Goal: Task Accomplishment & Management: Use online tool/utility

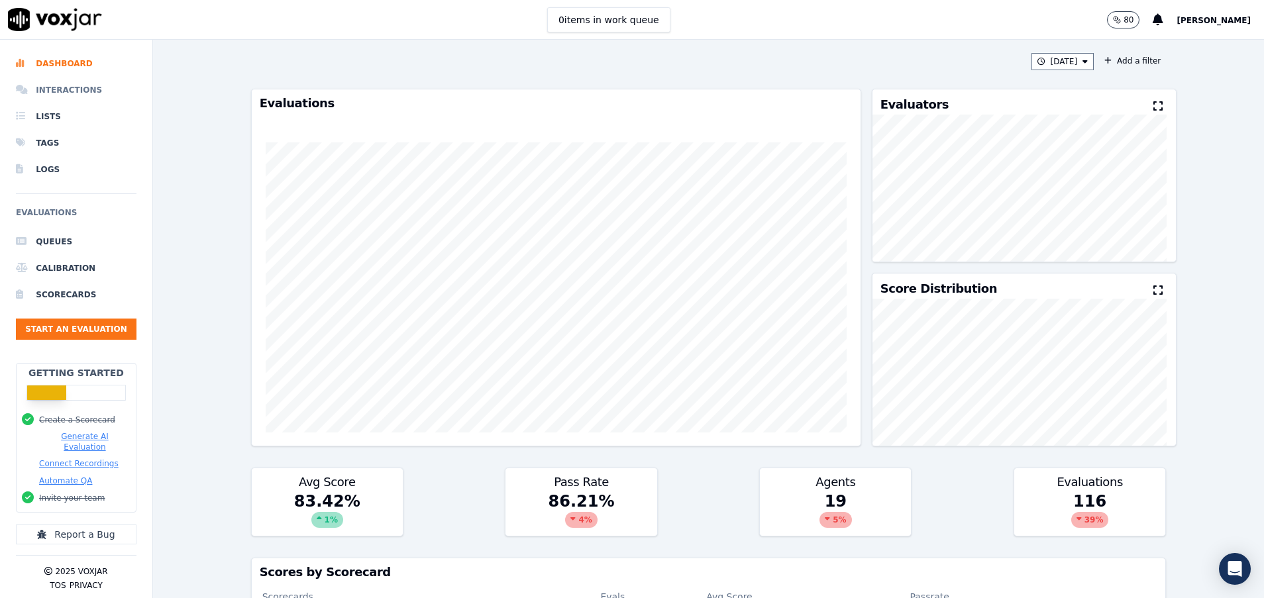
click at [64, 91] on li "Interactions" at bounding box center [76, 90] width 121 height 26
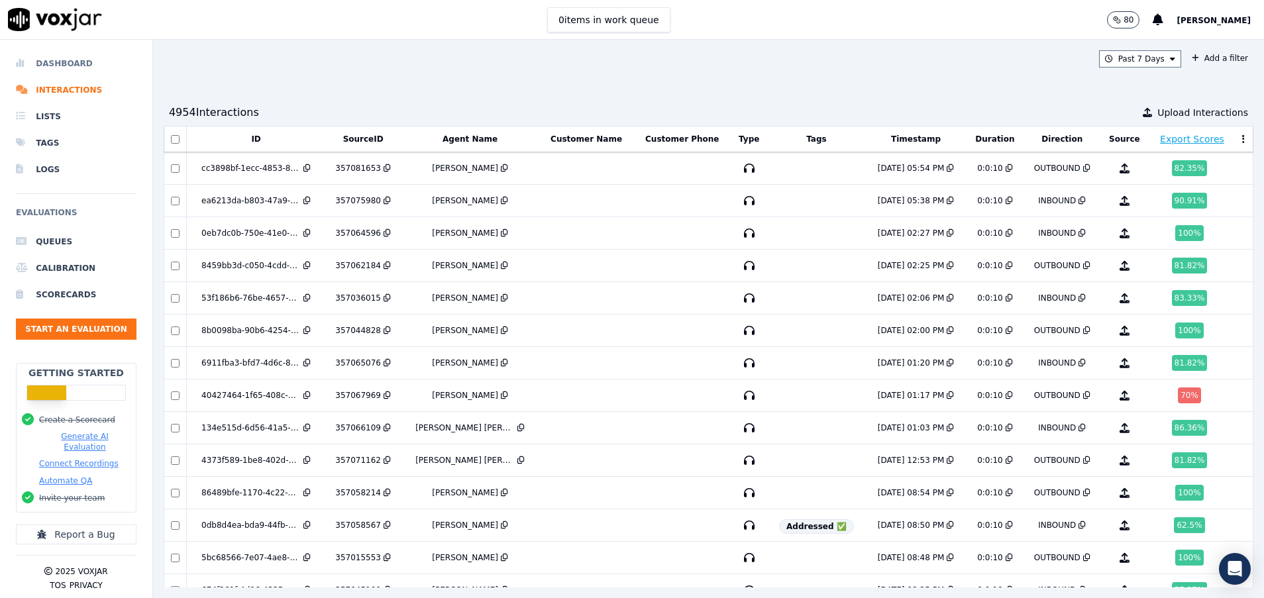
click at [87, 54] on li "Dashboard" at bounding box center [76, 63] width 121 height 26
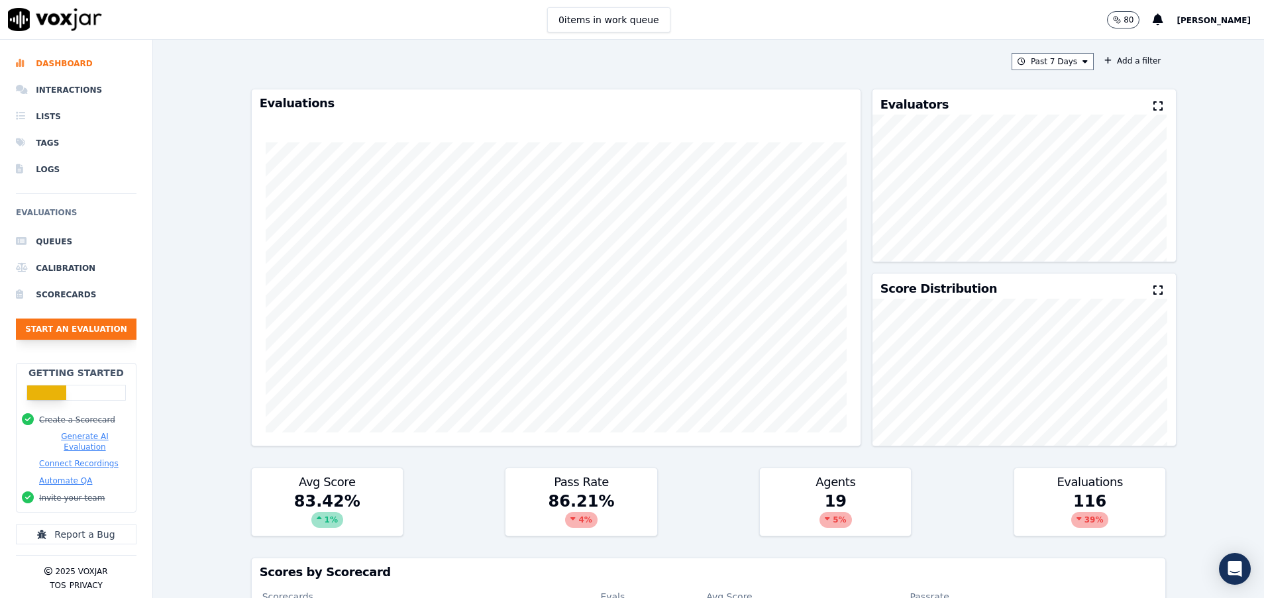
click at [76, 331] on button "Start an Evaluation" at bounding box center [76, 329] width 121 height 21
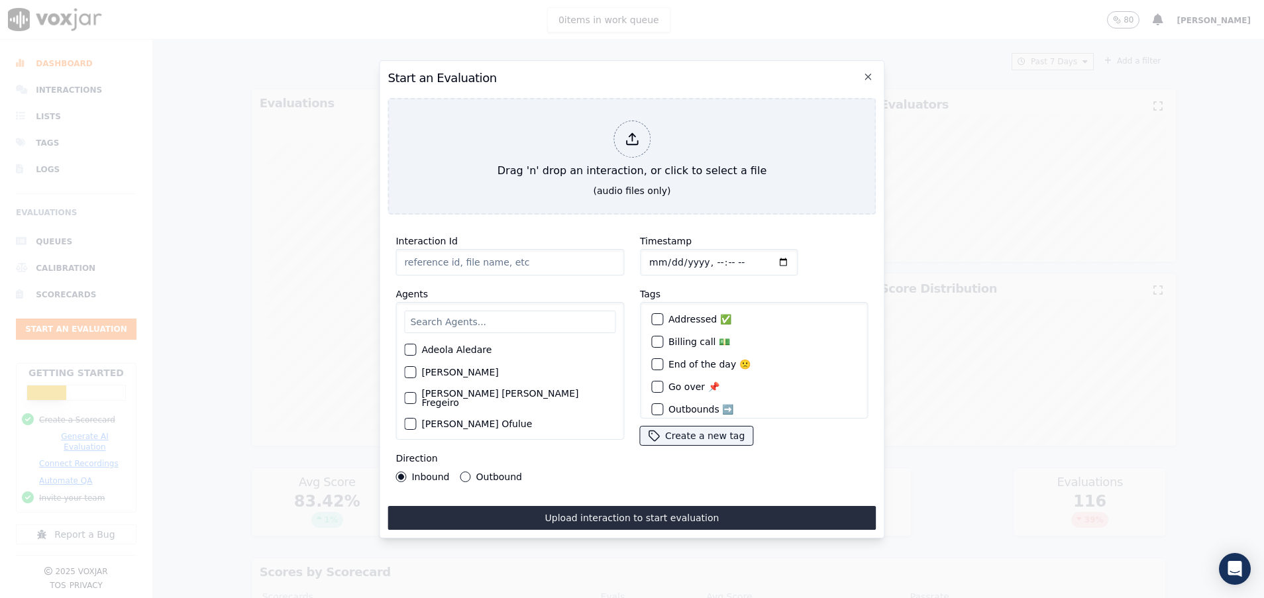
click at [439, 315] on input "text" at bounding box center [509, 322] width 211 height 23
paste input "357104582"
type input "357104582"
click at [452, 317] on input "text" at bounding box center [509, 322] width 211 height 23
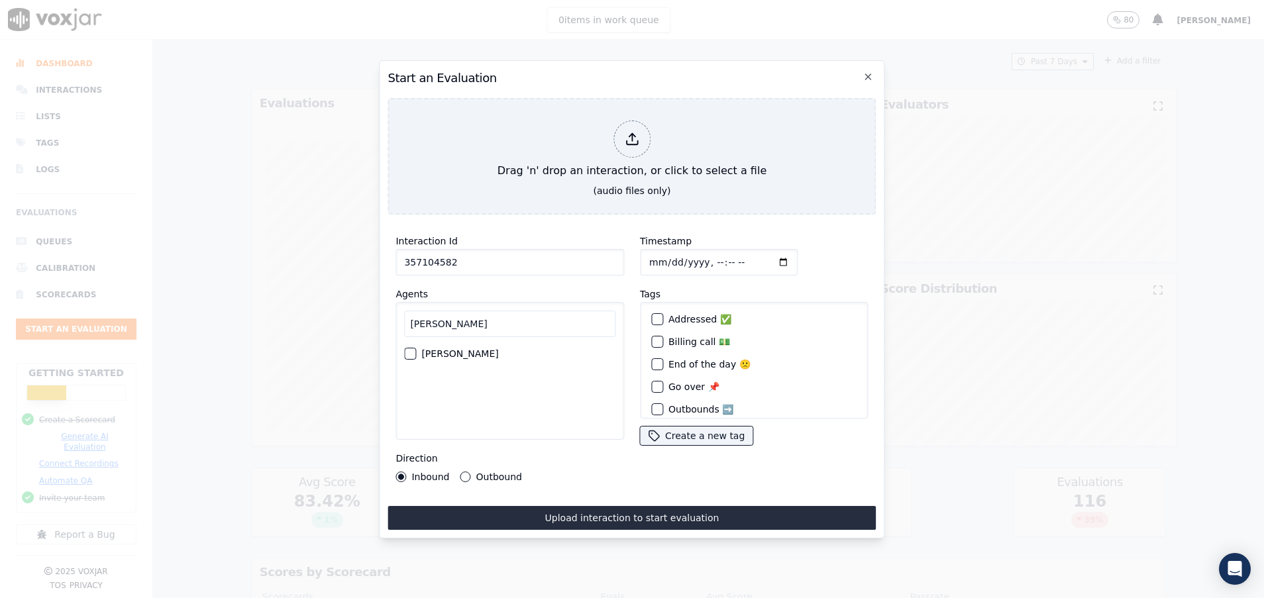
type input "[PERSON_NAME]"
click at [409, 349] on div "button" at bounding box center [409, 353] width 9 height 9
click at [465, 462] on div "Direction Inbound Outbound" at bounding box center [509, 466] width 229 height 32
click at [465, 472] on button "Outbound" at bounding box center [465, 477] width 11 height 11
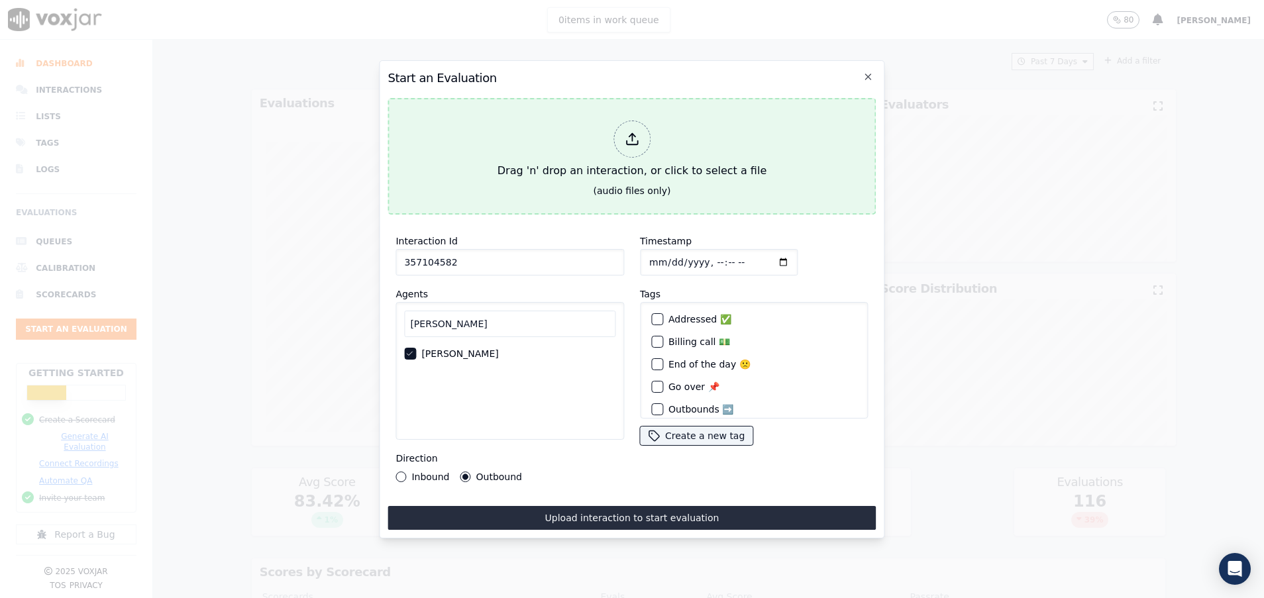
click at [525, 152] on div "Drag 'n' drop an interaction, or click to select a file" at bounding box center [632, 149] width 280 height 69
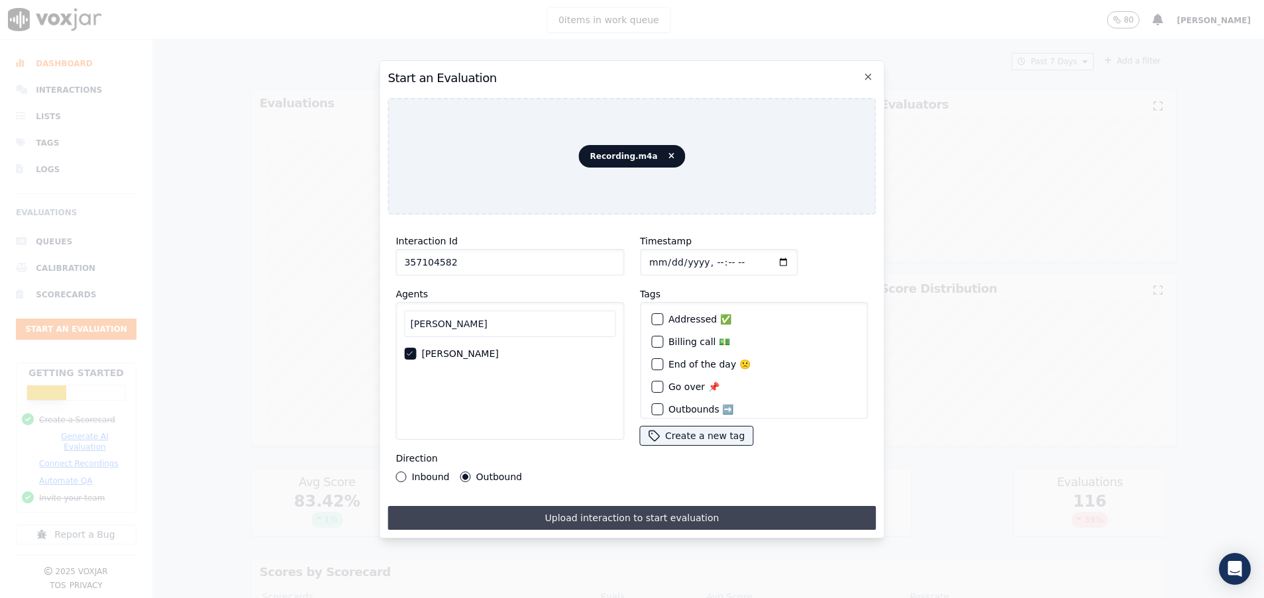
click at [638, 506] on button "Upload interaction to start evaluation" at bounding box center [631, 518] width 488 height 24
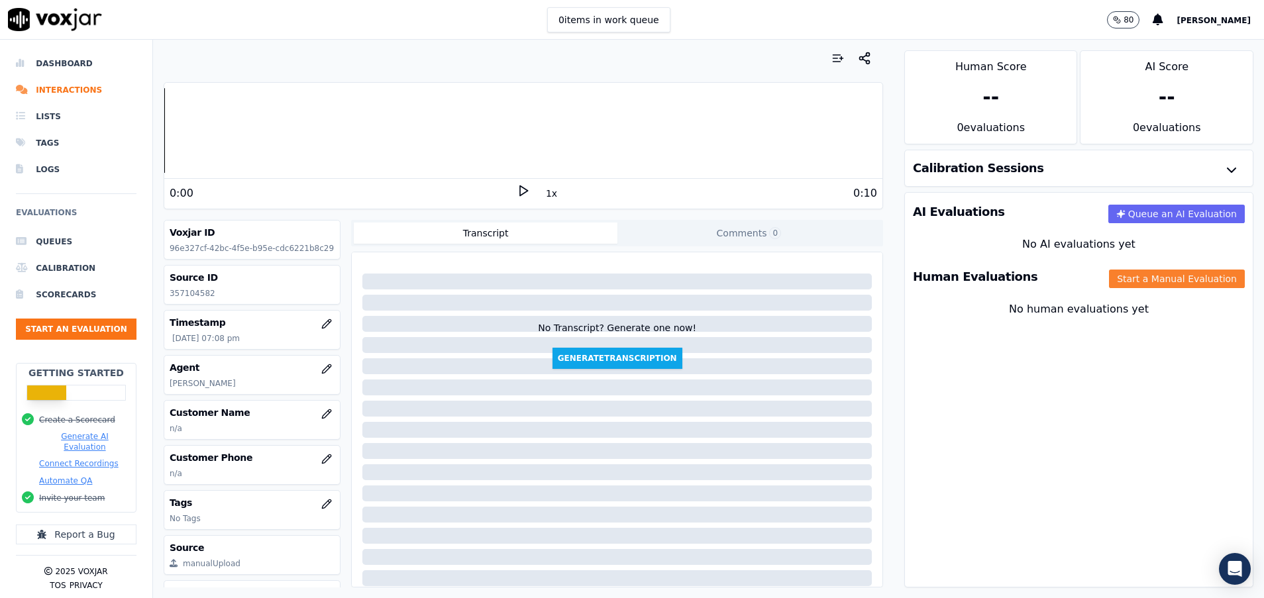
click at [1120, 280] on button "Start a Manual Evaluation" at bounding box center [1177, 279] width 136 height 19
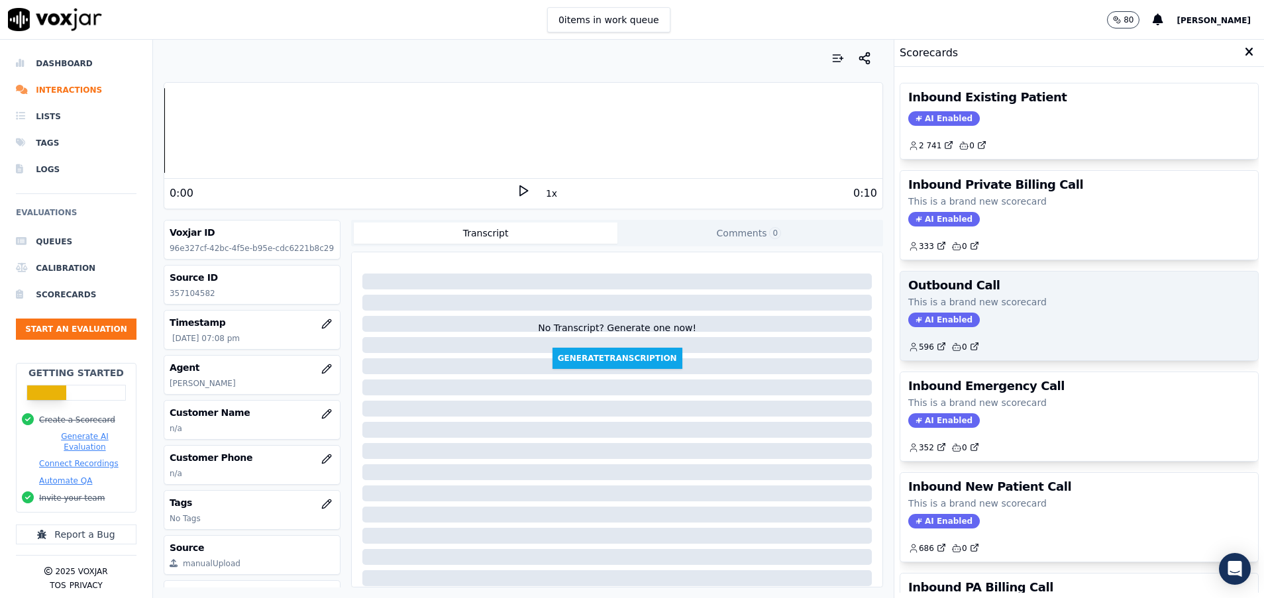
click at [1020, 283] on h3 "Outbound Call" at bounding box center [1079, 286] width 342 height 12
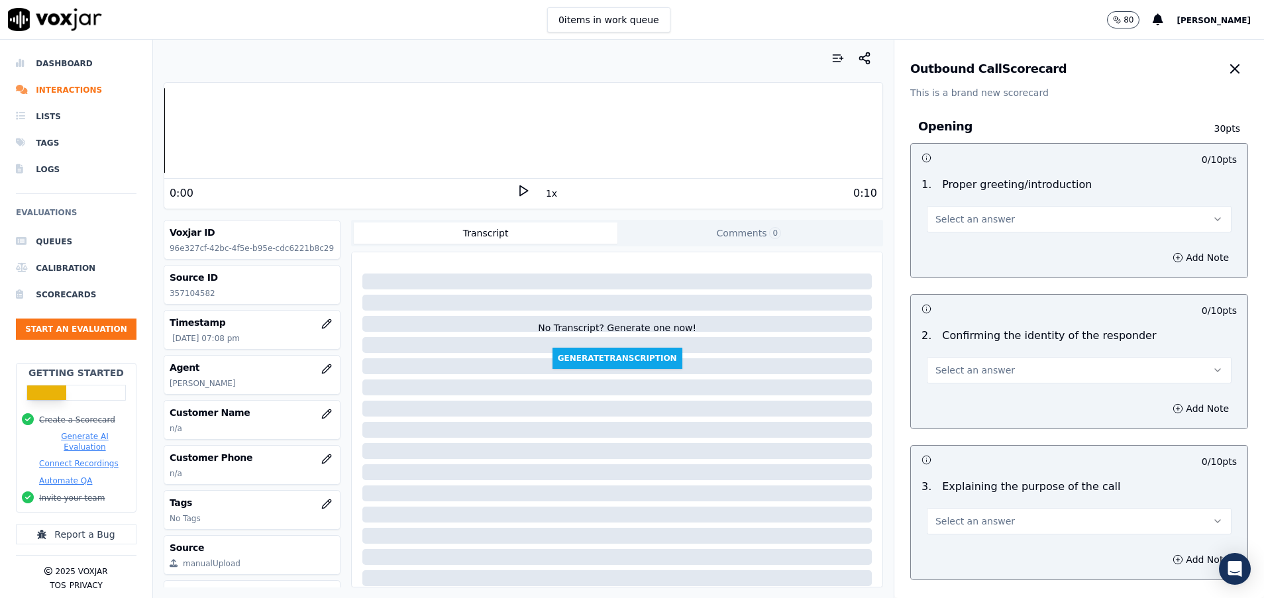
click at [1007, 219] on button "Select an answer" at bounding box center [1079, 219] width 305 height 26
click at [1009, 245] on div "Yes" at bounding box center [1045, 248] width 273 height 21
click at [1023, 372] on button "Select an answer" at bounding box center [1079, 370] width 305 height 26
click at [1023, 398] on div "Yes" at bounding box center [1045, 399] width 273 height 21
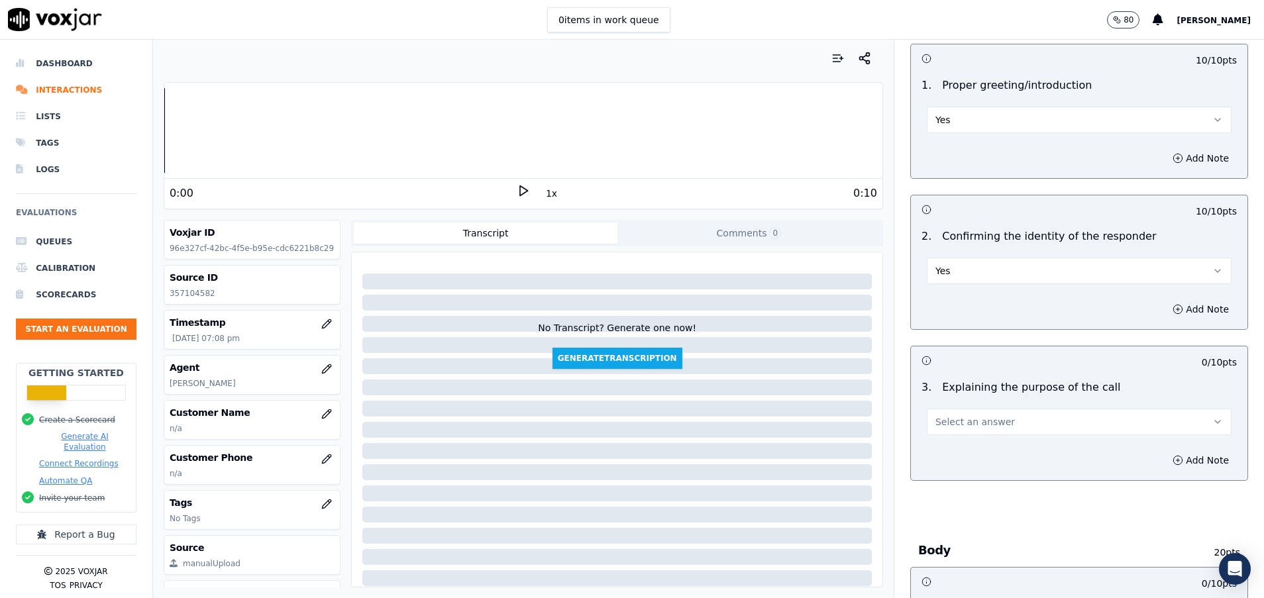
drag, startPoint x: 1023, startPoint y: 411, endPoint x: 1028, endPoint y: 423, distance: 12.8
click at [1024, 414] on button "Select an answer" at bounding box center [1079, 422] width 305 height 26
click at [1019, 452] on div "Yes" at bounding box center [1045, 451] width 273 height 21
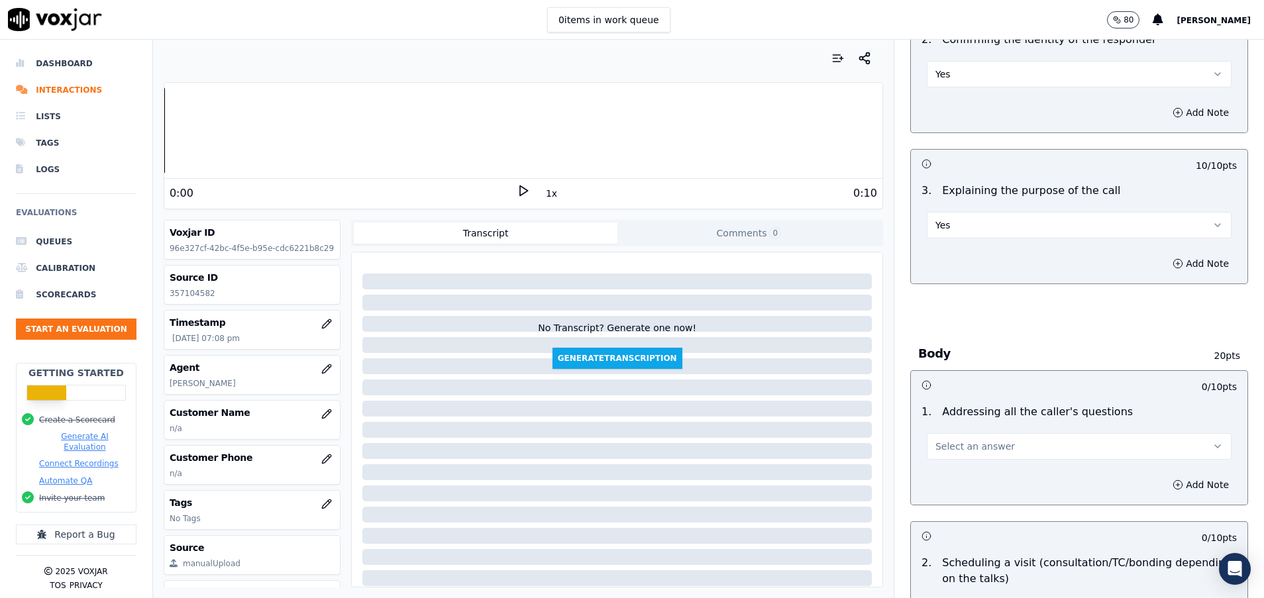
scroll to position [298, 0]
click at [1001, 445] on button "Select an answer" at bounding box center [1079, 444] width 305 height 26
click at [962, 466] on div "Yes" at bounding box center [1045, 474] width 273 height 21
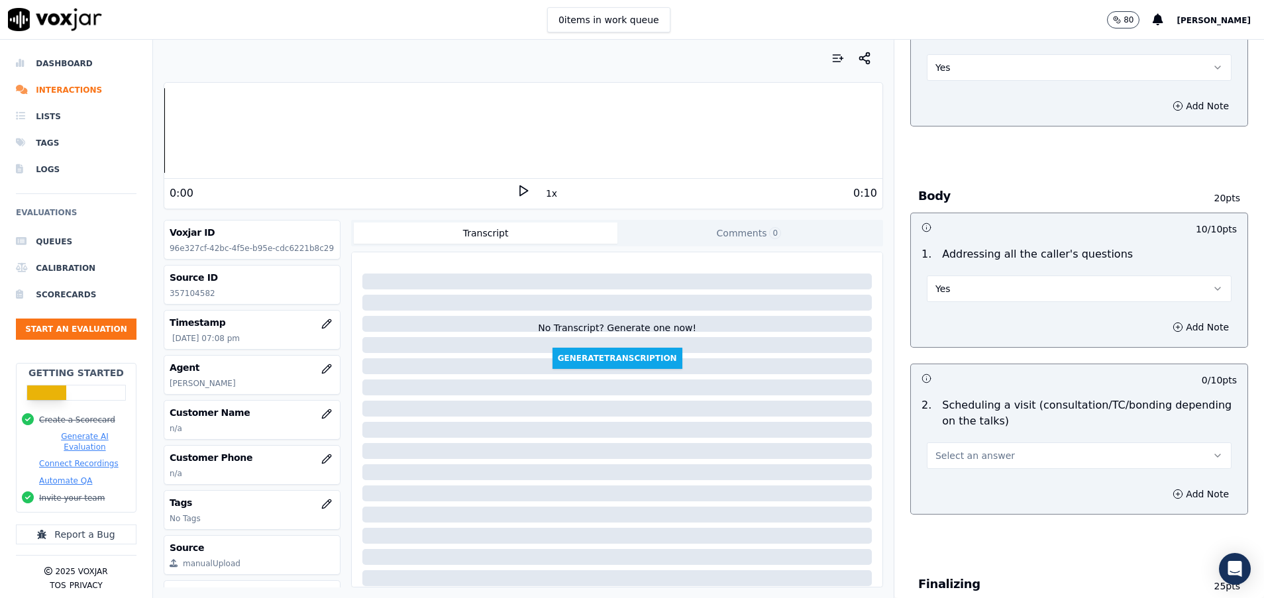
scroll to position [497, 0]
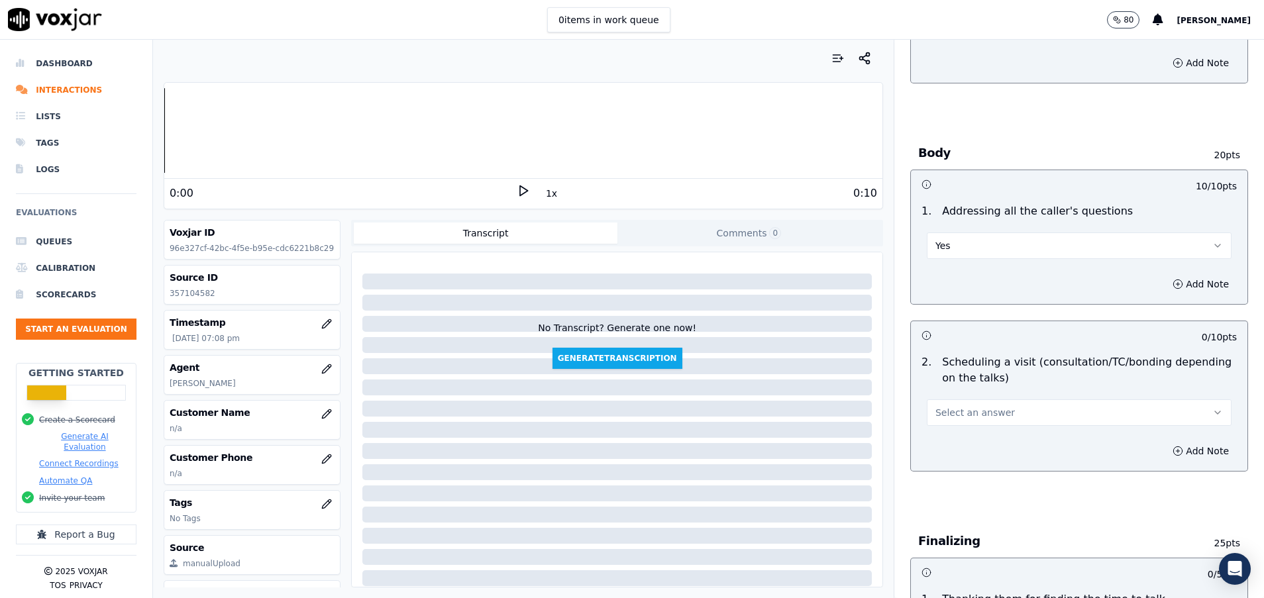
click at [962, 413] on span "Select an answer" at bounding box center [974, 412] width 79 height 13
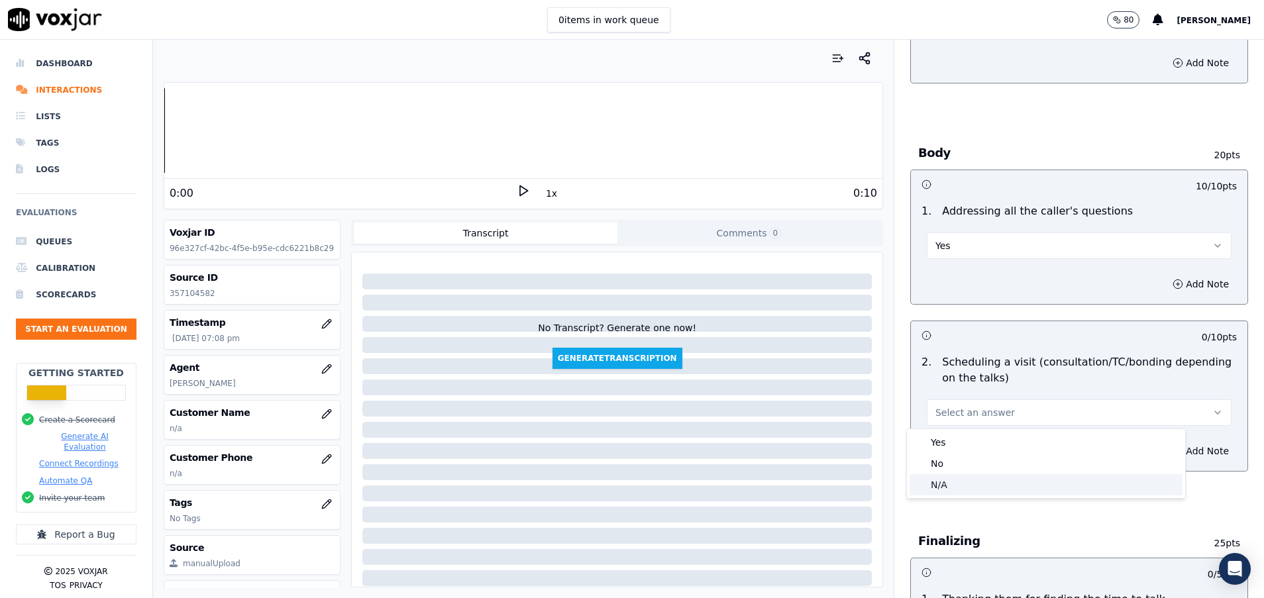
click at [958, 485] on div "N/A" at bounding box center [1045, 484] width 273 height 21
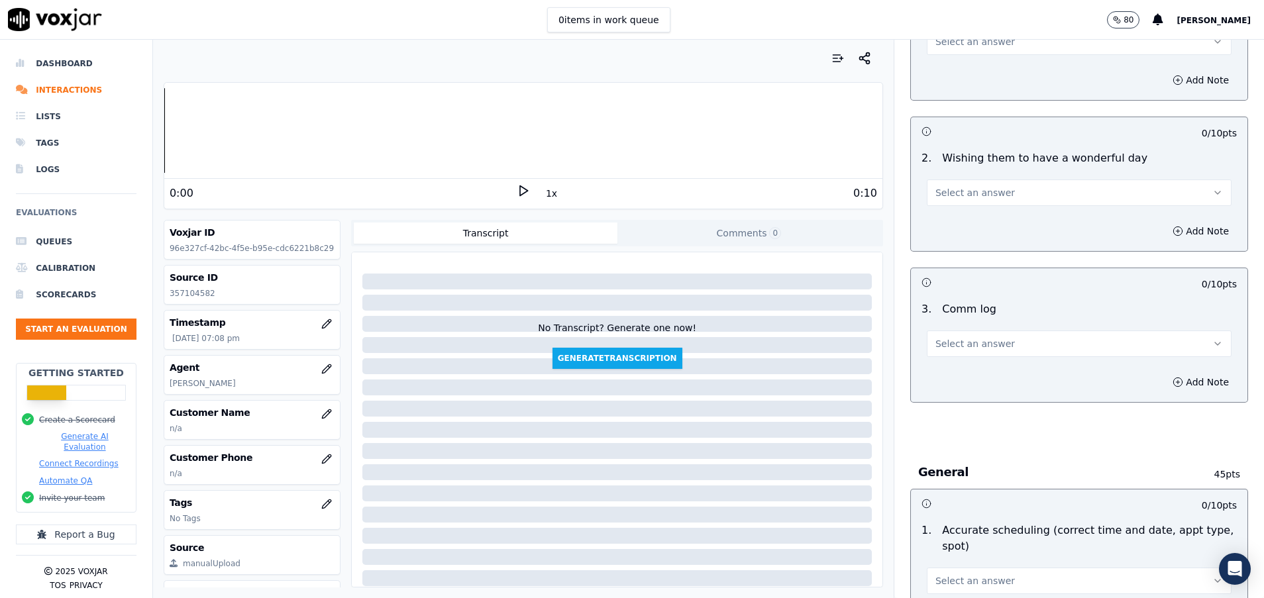
scroll to position [1093, 0]
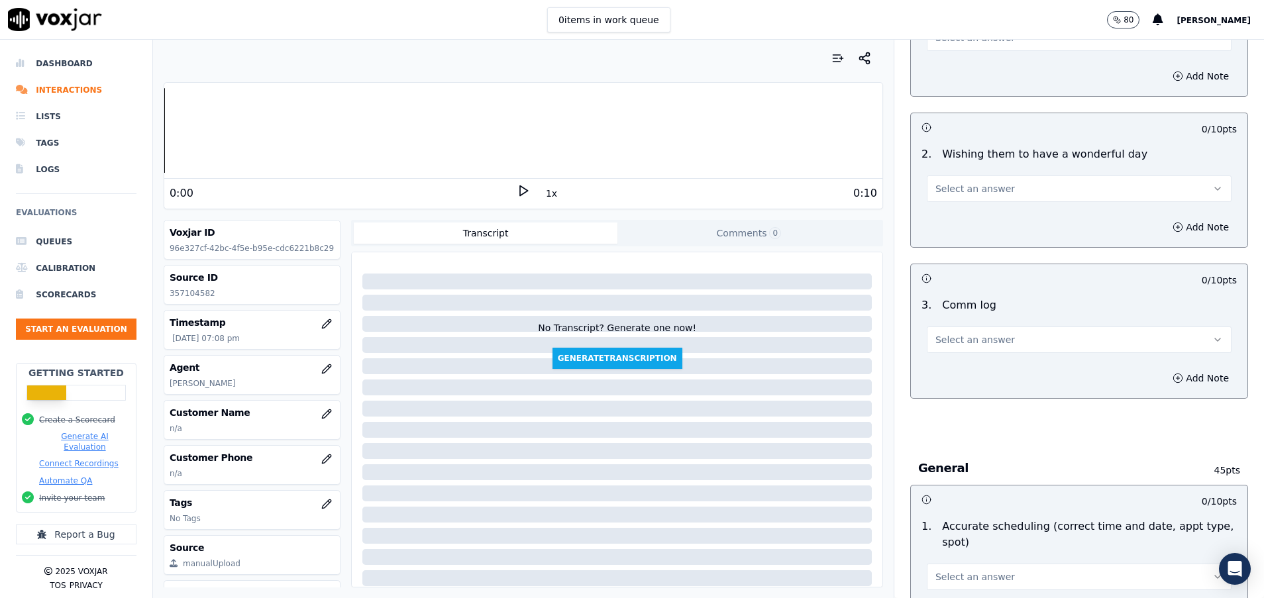
click at [966, 342] on span "Select an answer" at bounding box center [974, 339] width 79 height 13
click at [971, 371] on div "Yes" at bounding box center [1045, 369] width 273 height 21
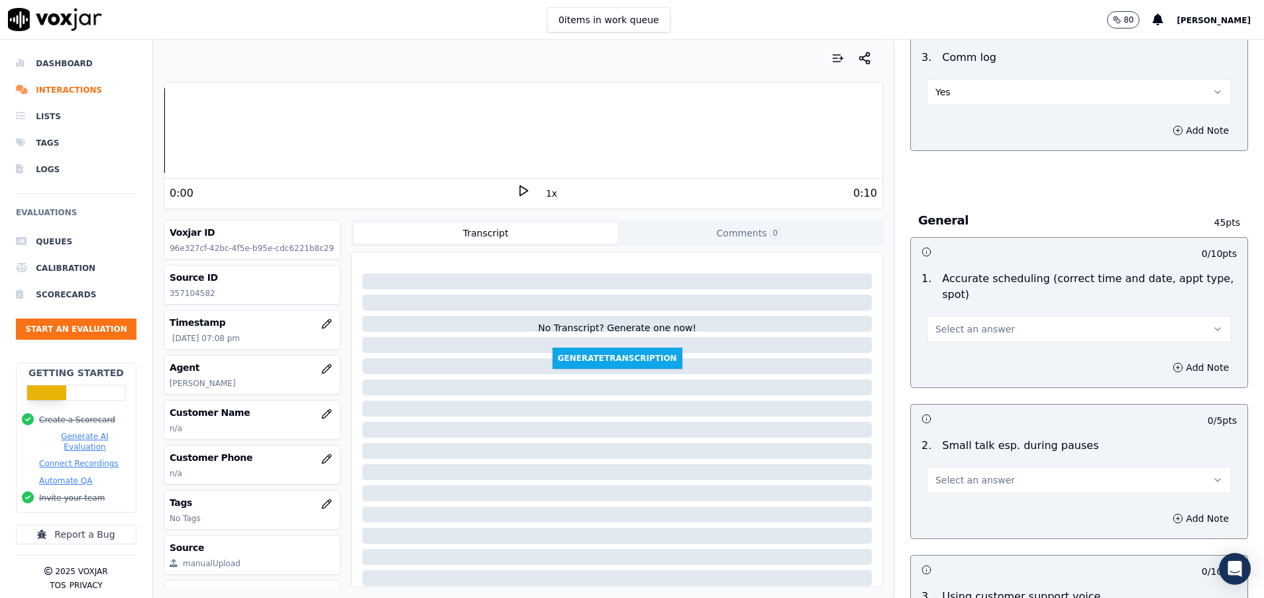
scroll to position [1391, 0]
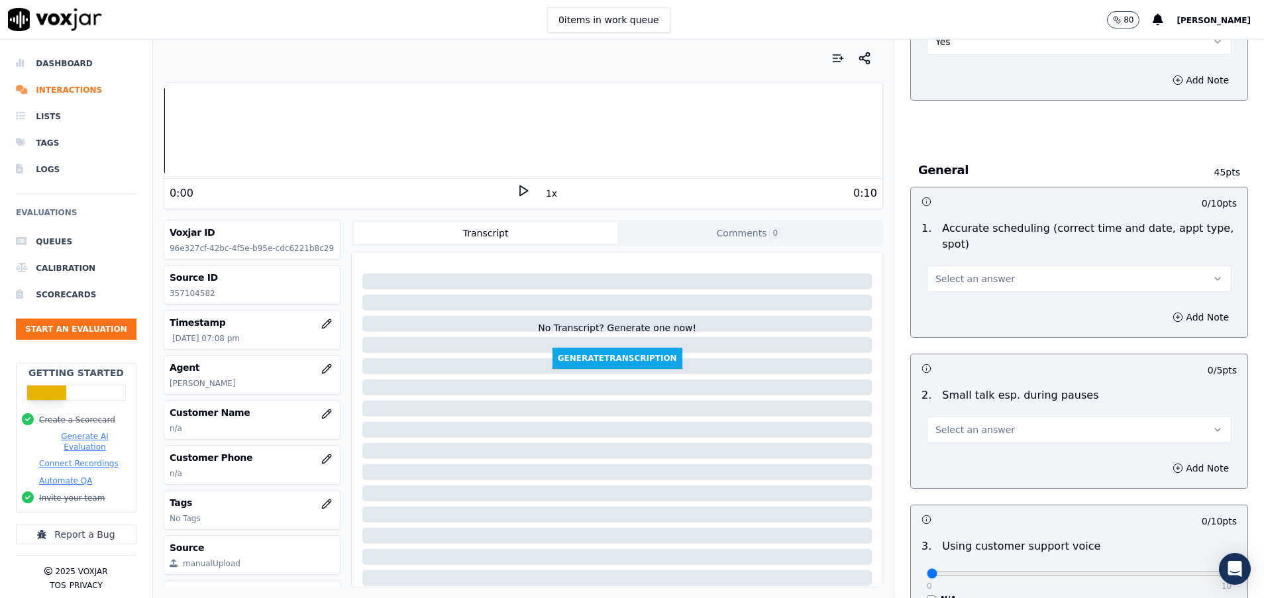
click at [968, 280] on span "Select an answer" at bounding box center [974, 278] width 79 height 13
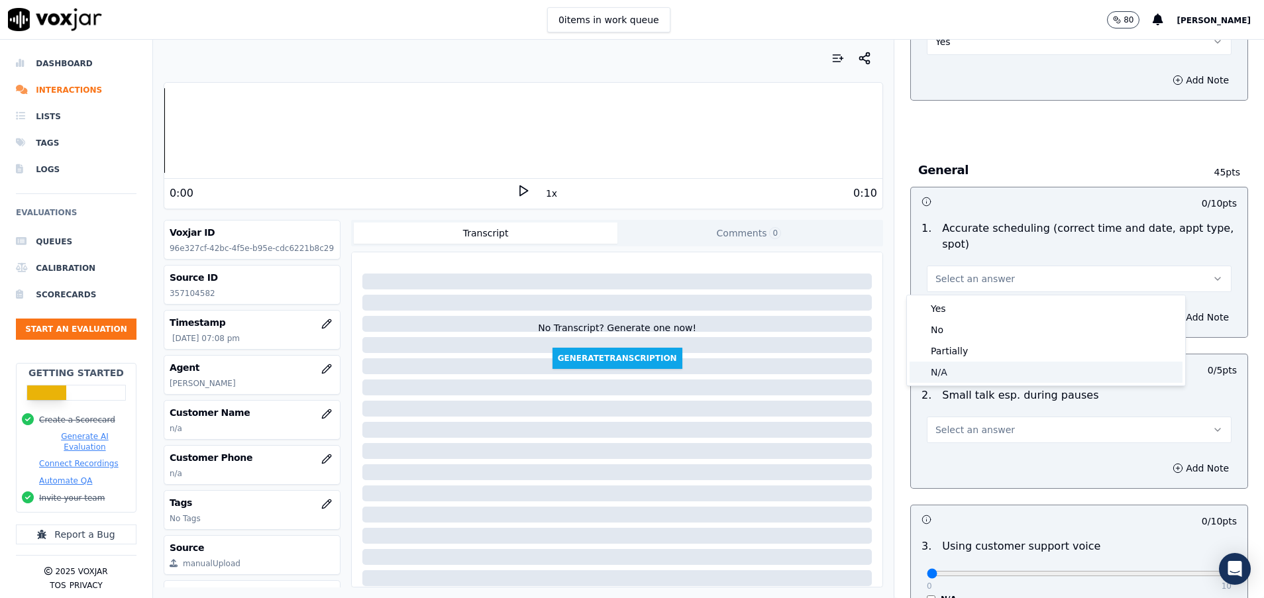
click at [974, 371] on div "N/A" at bounding box center [1045, 372] width 273 height 21
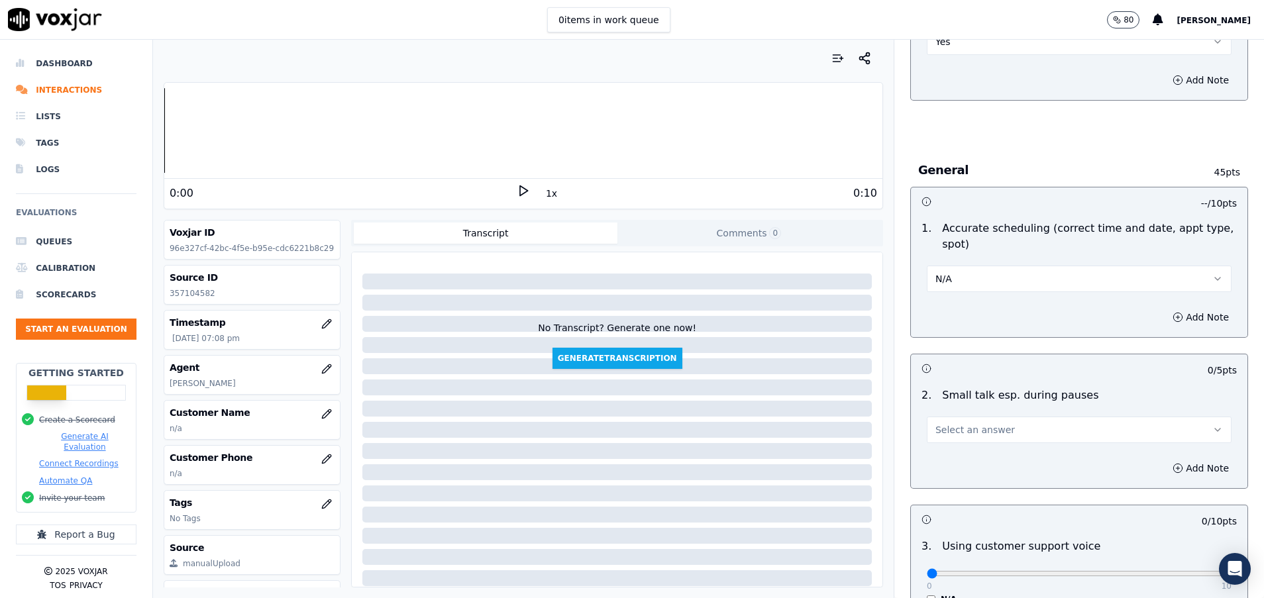
click at [1003, 429] on button "Select an answer" at bounding box center [1079, 430] width 305 height 26
click at [966, 505] on div "N/A" at bounding box center [1045, 501] width 273 height 21
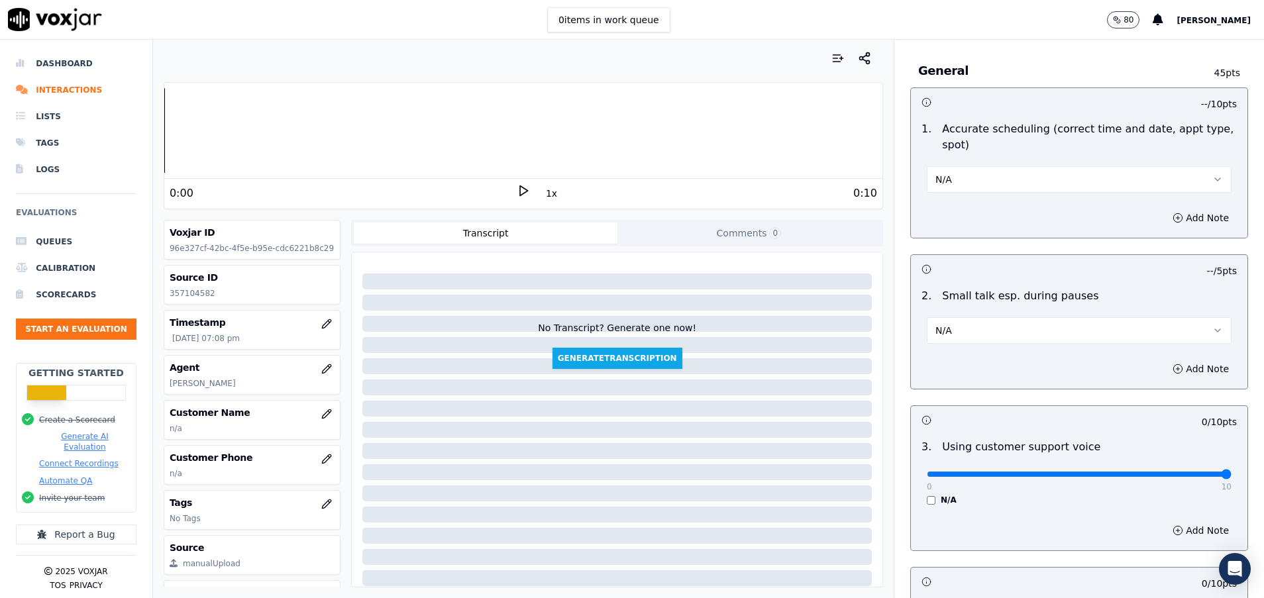
drag, startPoint x: 915, startPoint y: 473, endPoint x: 1241, endPoint y: 495, distance: 326.6
type input "10"
click at [1231, 477] on input "range" at bounding box center [1079, 474] width 305 height 5
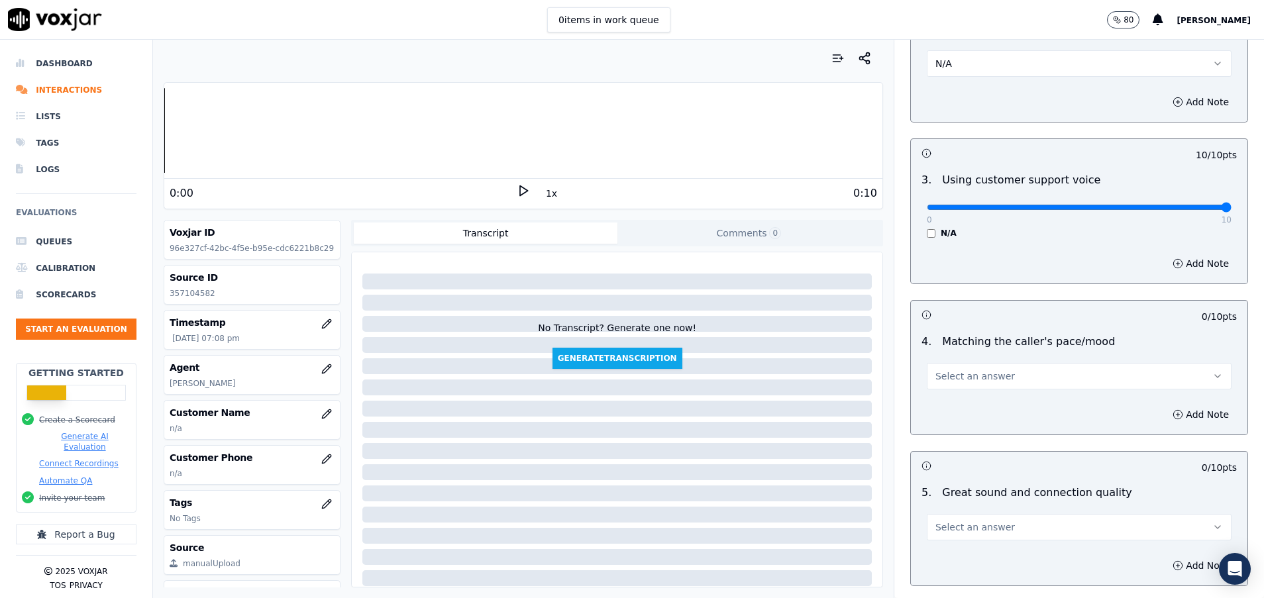
scroll to position [1788, 0]
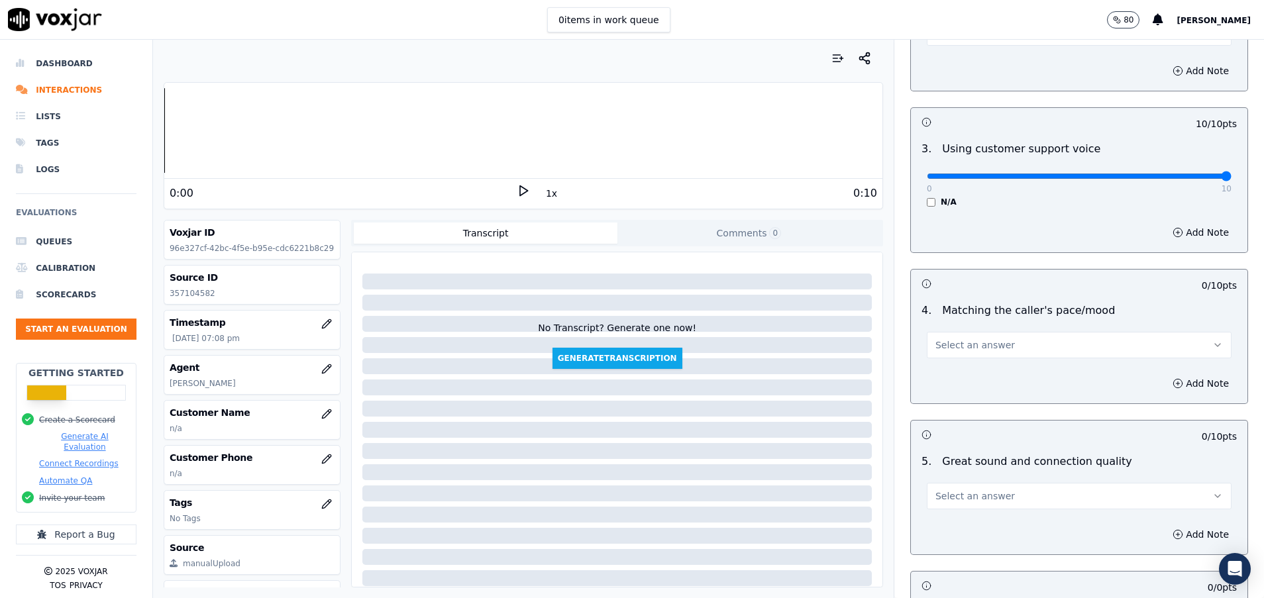
click at [981, 356] on button "Select an answer" at bounding box center [1079, 345] width 305 height 26
click at [976, 382] on div "Yes" at bounding box center [1045, 374] width 273 height 21
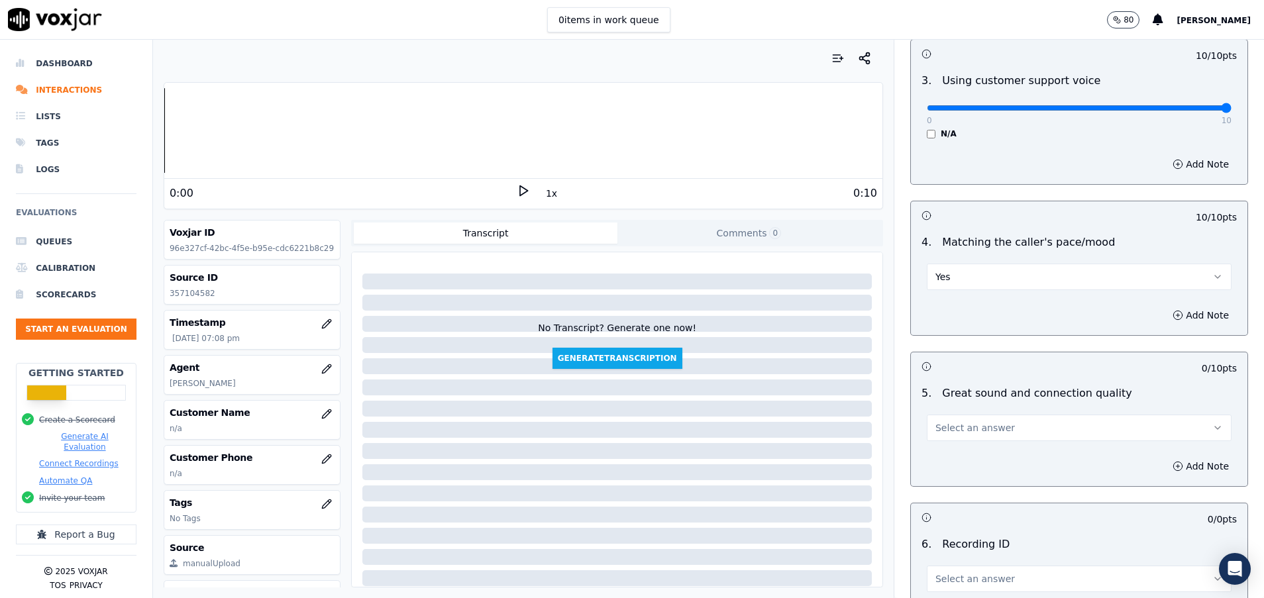
scroll to position [1888, 0]
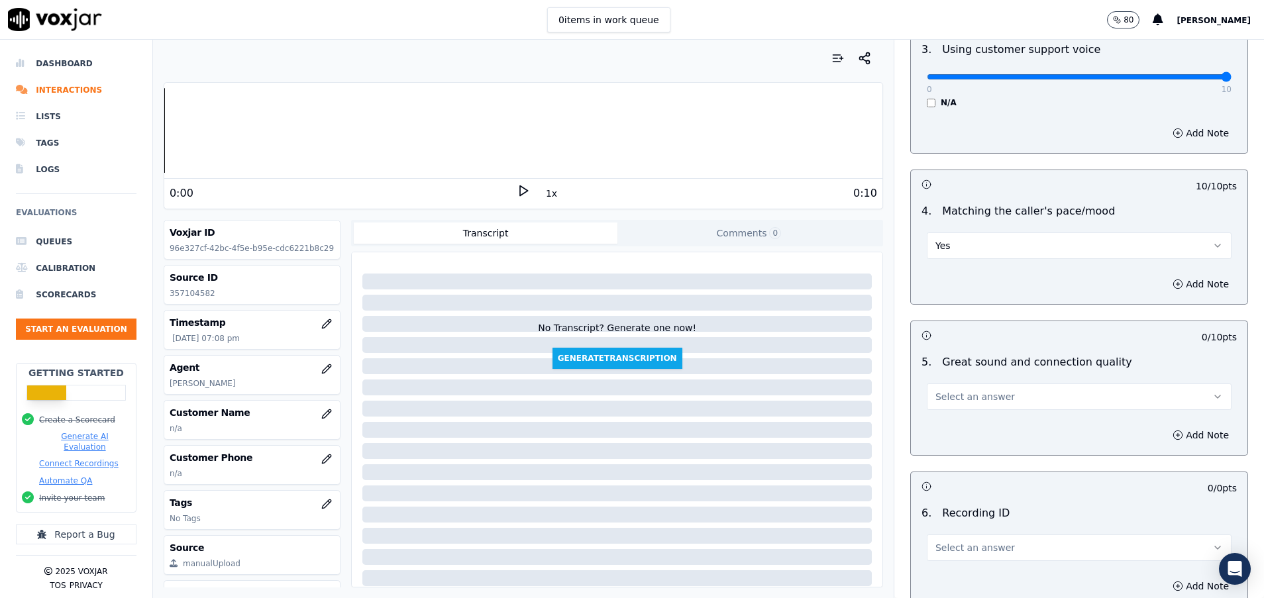
click at [975, 395] on span "Select an answer" at bounding box center [974, 396] width 79 height 13
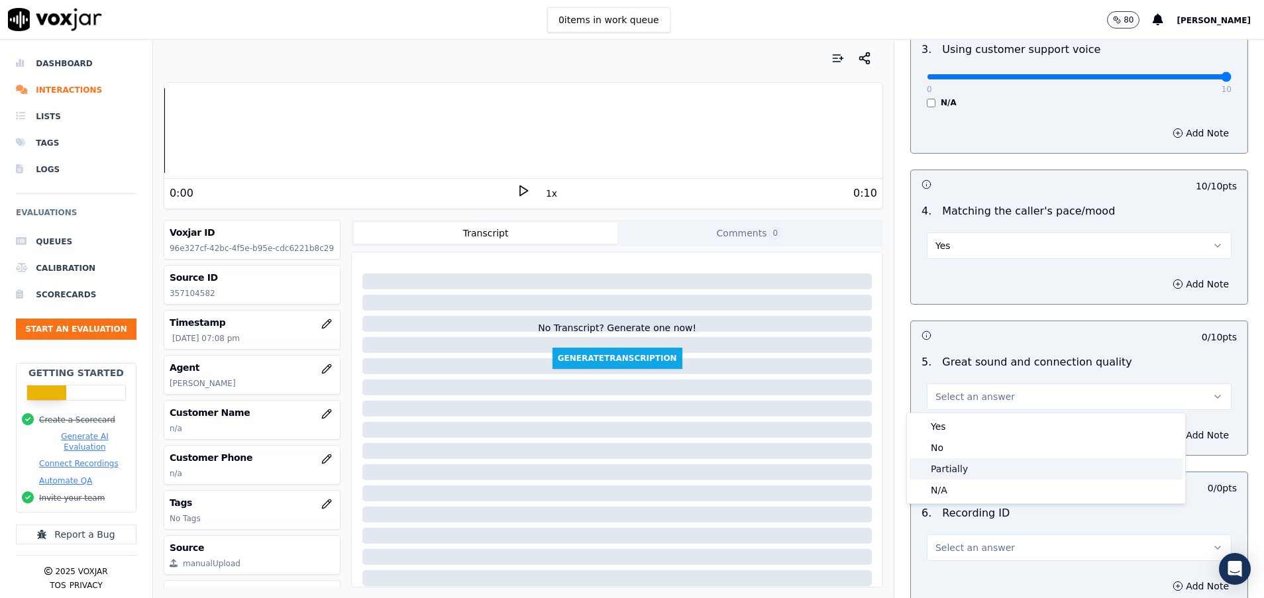
click at [962, 469] on div "Partially" at bounding box center [1045, 468] width 273 height 21
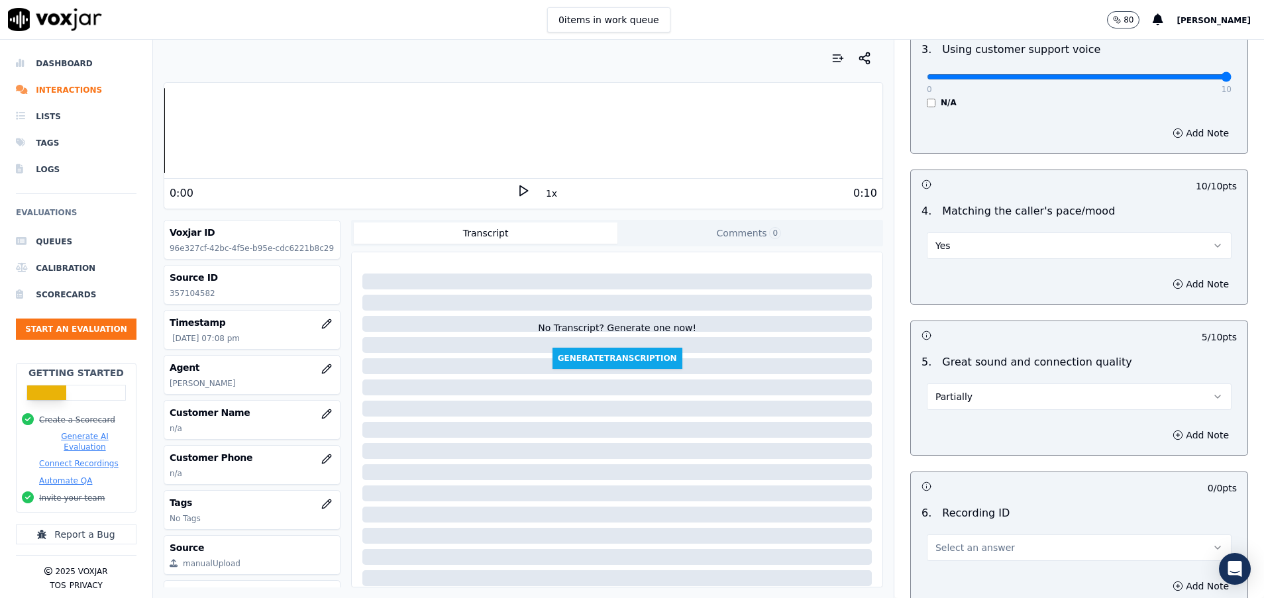
scroll to position [1987, 0]
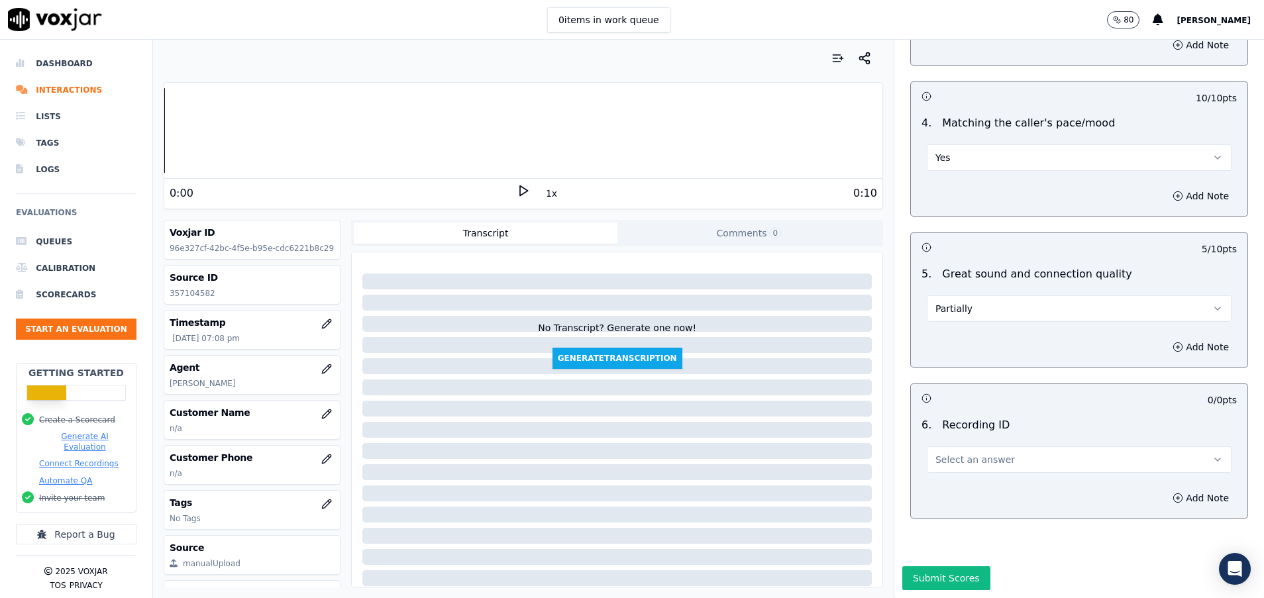
click at [956, 453] on span "Select an answer" at bounding box center [974, 459] width 79 height 13
click at [957, 485] on div "N/A" at bounding box center [1045, 486] width 273 height 21
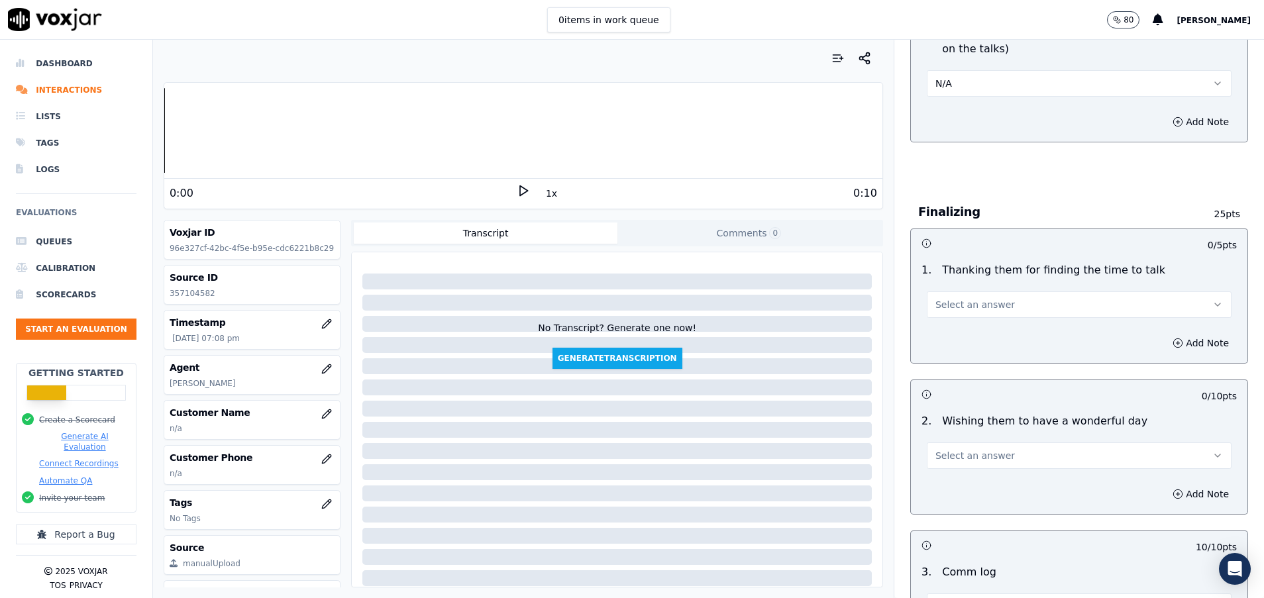
scroll to position [795, 0]
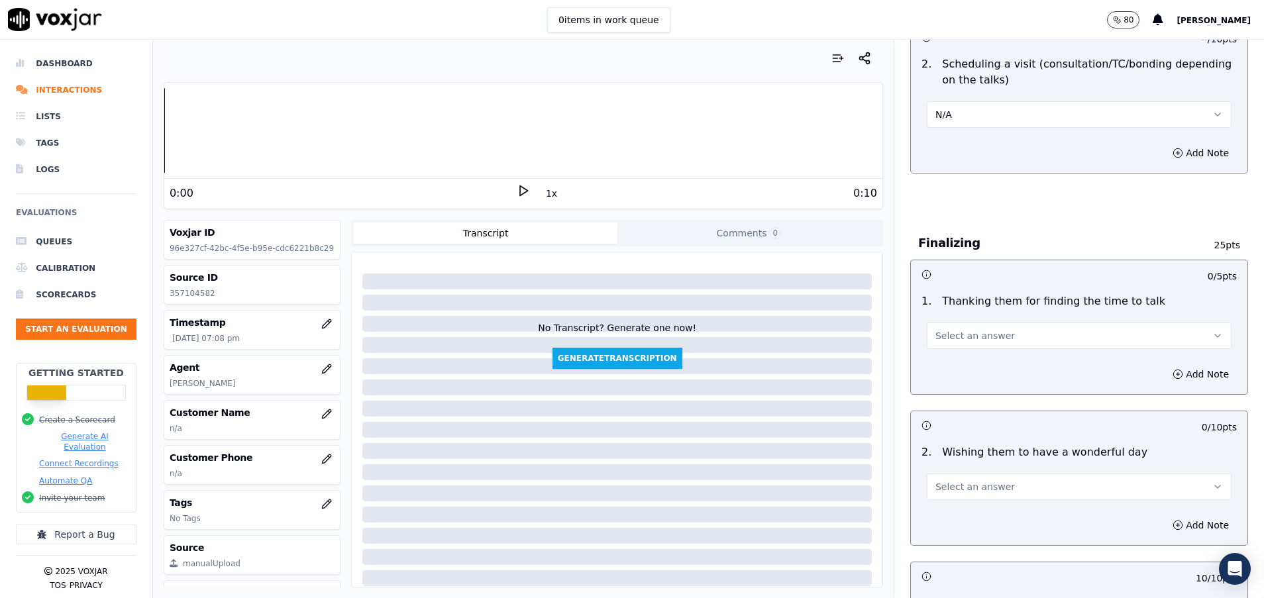
click at [994, 338] on button "Select an answer" at bounding box center [1079, 336] width 305 height 26
click at [988, 366] on div "Yes" at bounding box center [1045, 365] width 273 height 21
click at [986, 490] on button "Select an answer" at bounding box center [1079, 487] width 305 height 26
click at [964, 507] on div "Yes" at bounding box center [1045, 516] width 273 height 21
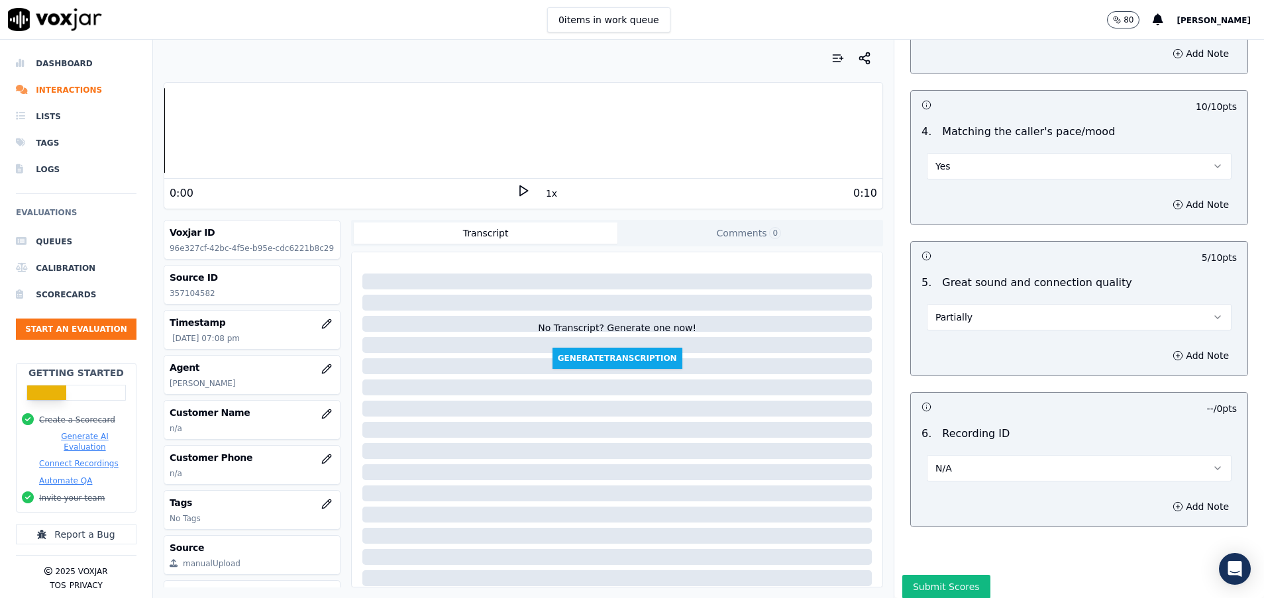
scroll to position [2021, 0]
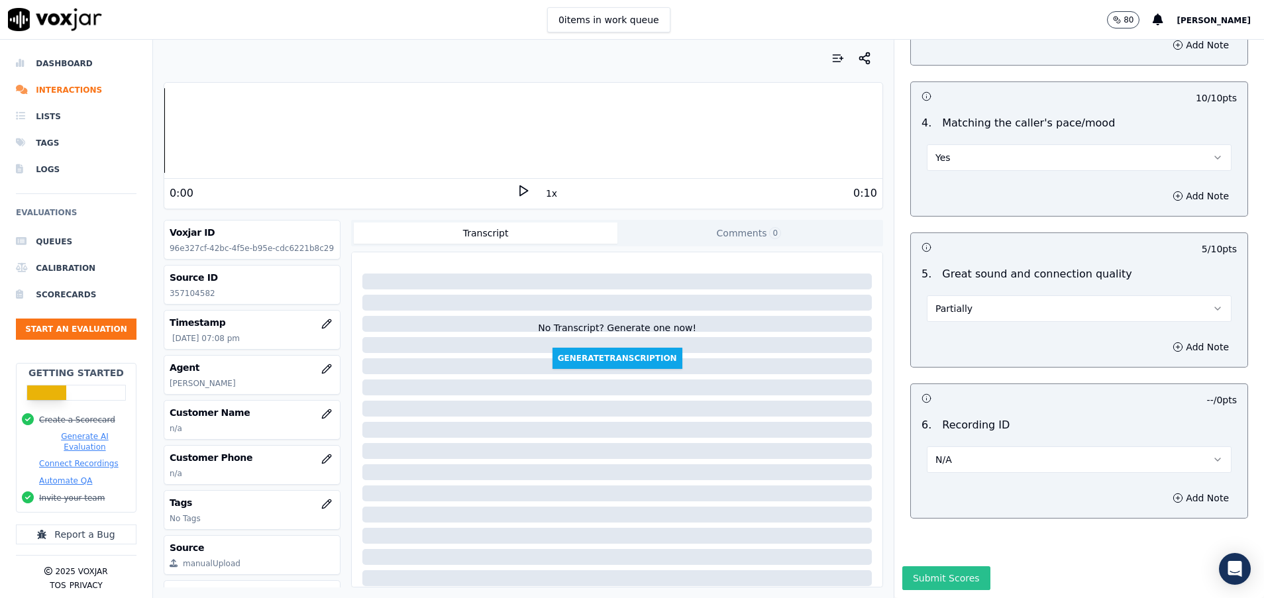
click at [939, 566] on button "Submit Scores" at bounding box center [946, 578] width 88 height 24
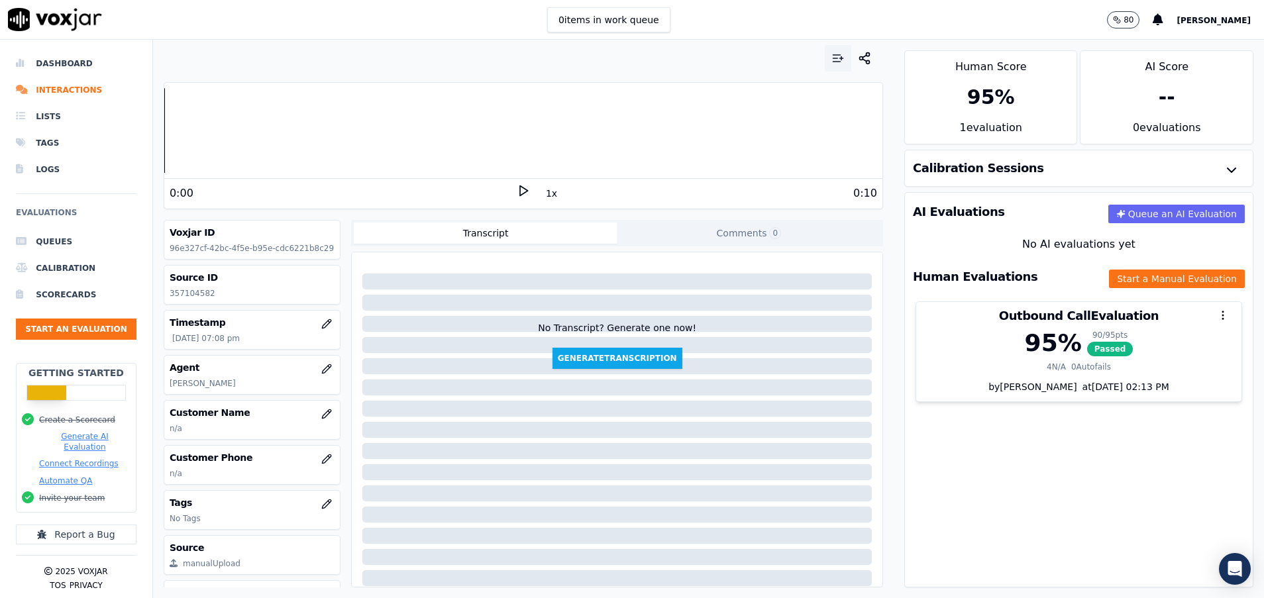
click at [831, 53] on icon "button" at bounding box center [837, 58] width 13 height 13
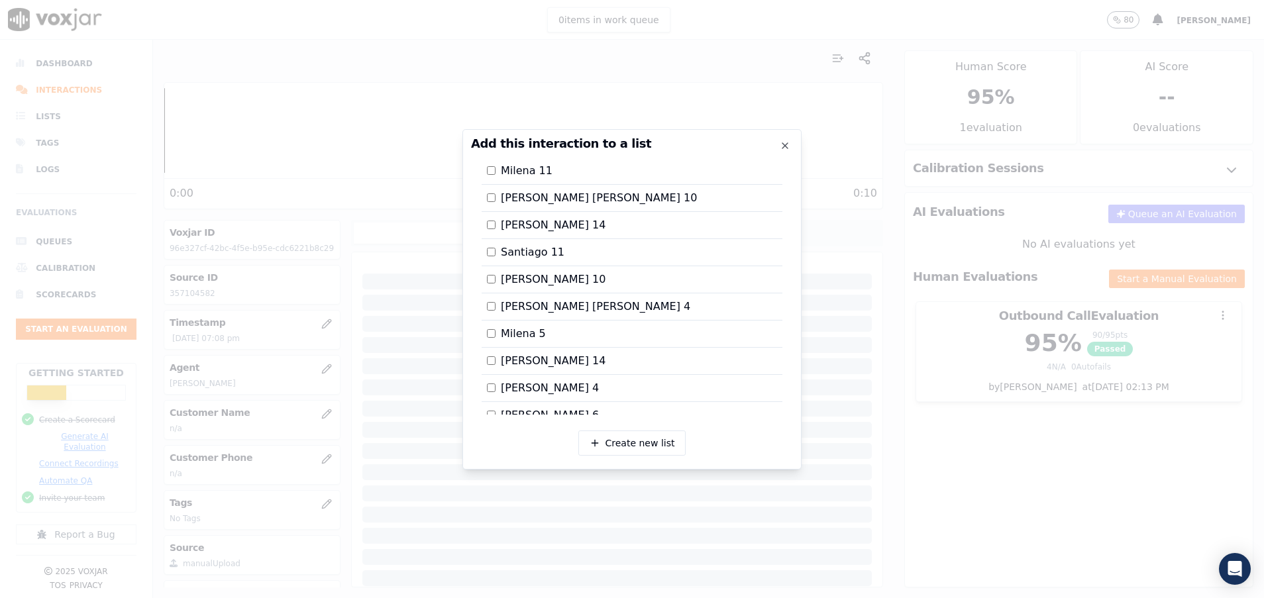
scroll to position [968, 0]
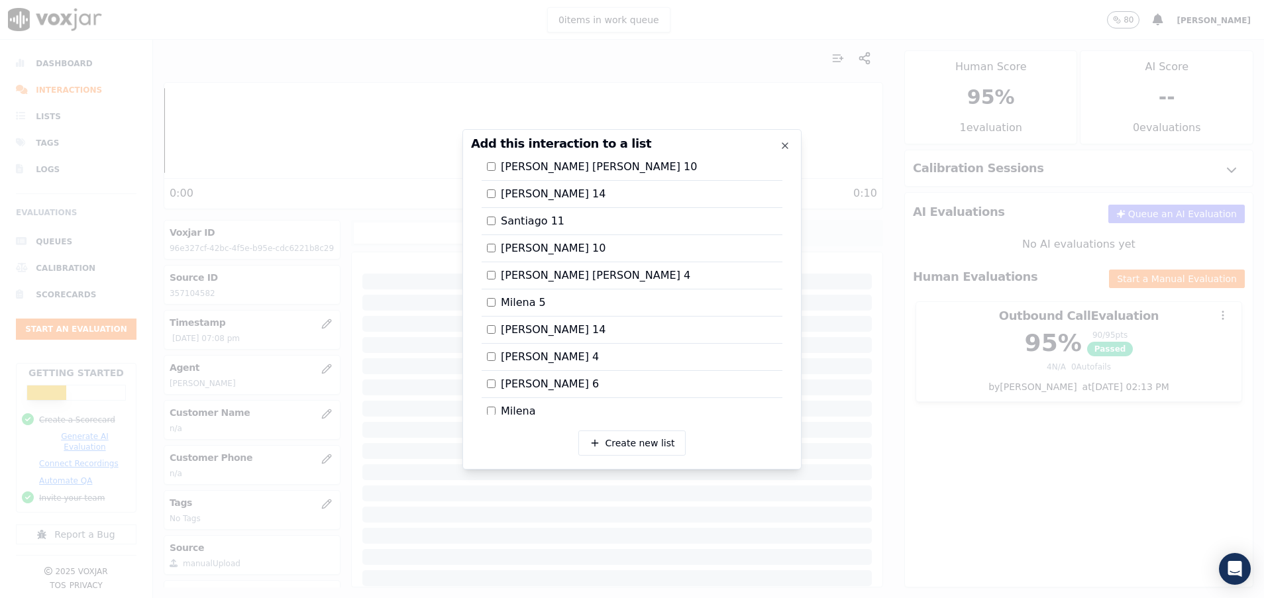
click at [935, 496] on div at bounding box center [632, 299] width 1264 height 598
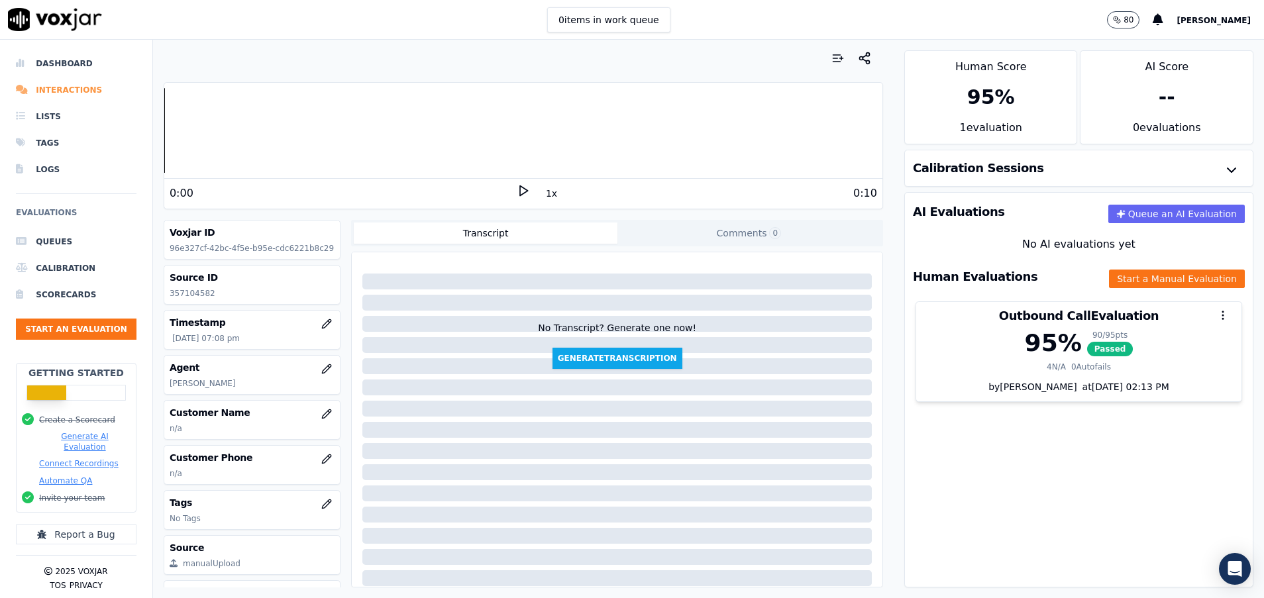
click at [52, 93] on li "Interactions" at bounding box center [76, 90] width 121 height 26
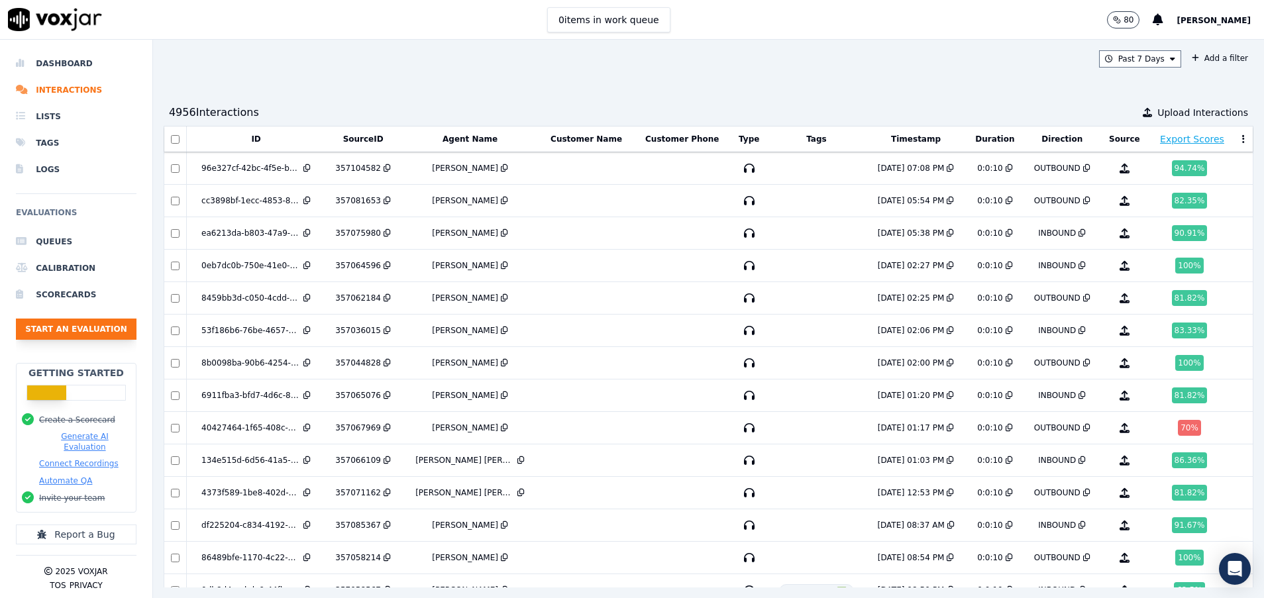
click at [101, 327] on button "Start an Evaluation" at bounding box center [76, 329] width 121 height 21
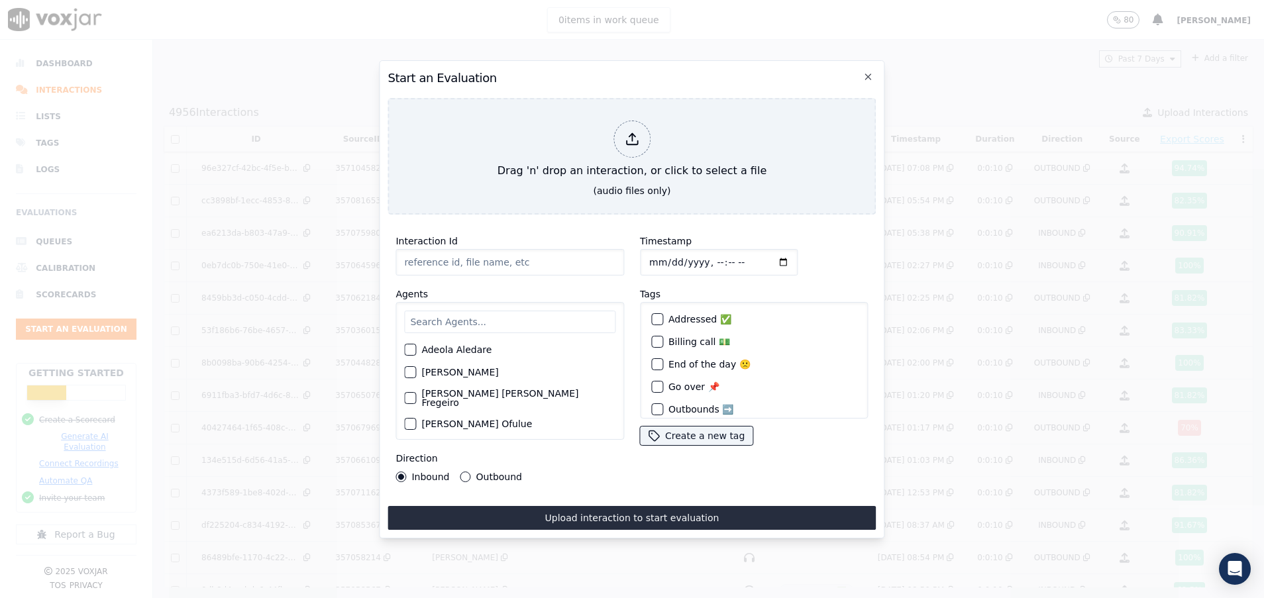
paste input "357114319"
type input "357114319"
click at [480, 313] on input "text" at bounding box center [509, 322] width 211 height 23
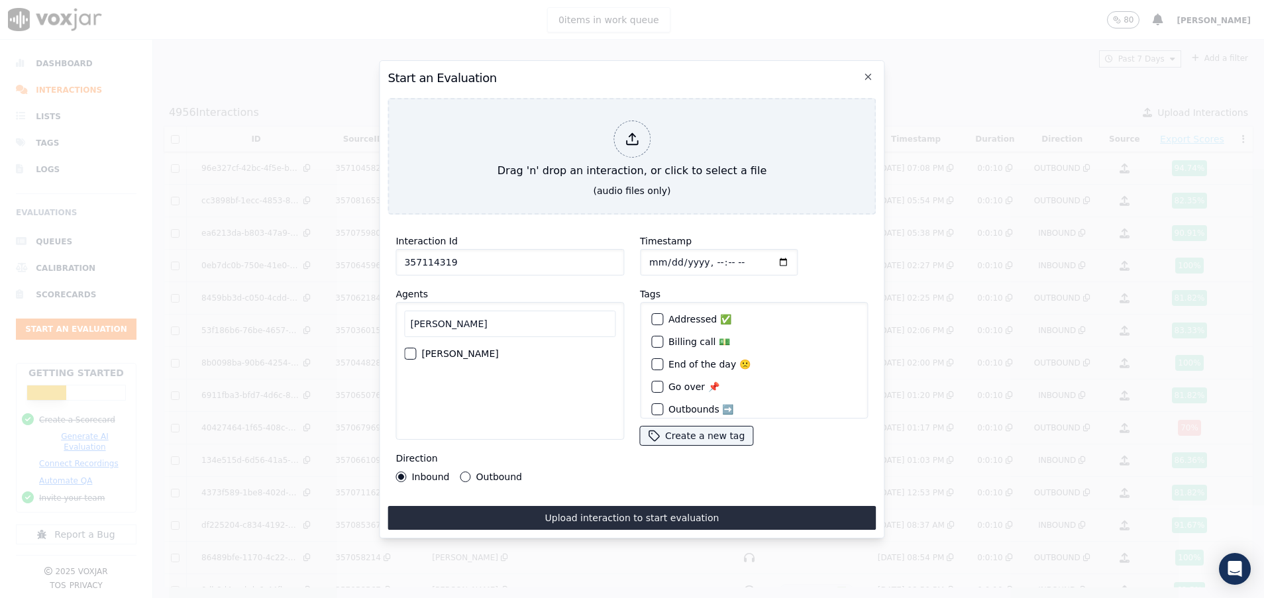
type input "[PERSON_NAME]"
click at [405, 352] on div "[PERSON_NAME]" at bounding box center [509, 353] width 211 height 23
click at [405, 350] on div "button" at bounding box center [409, 353] width 9 height 9
click at [463, 472] on button "Outbound" at bounding box center [465, 477] width 11 height 11
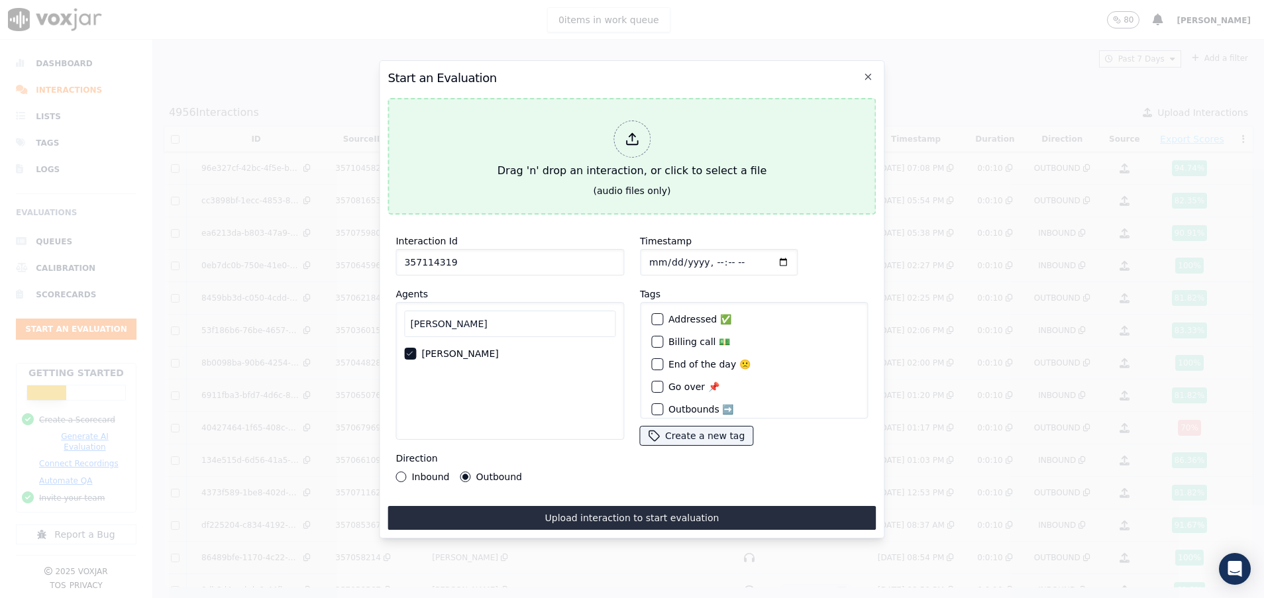
click at [534, 166] on div "Drag 'n' drop an interaction, or click to select a file" at bounding box center [632, 149] width 280 height 69
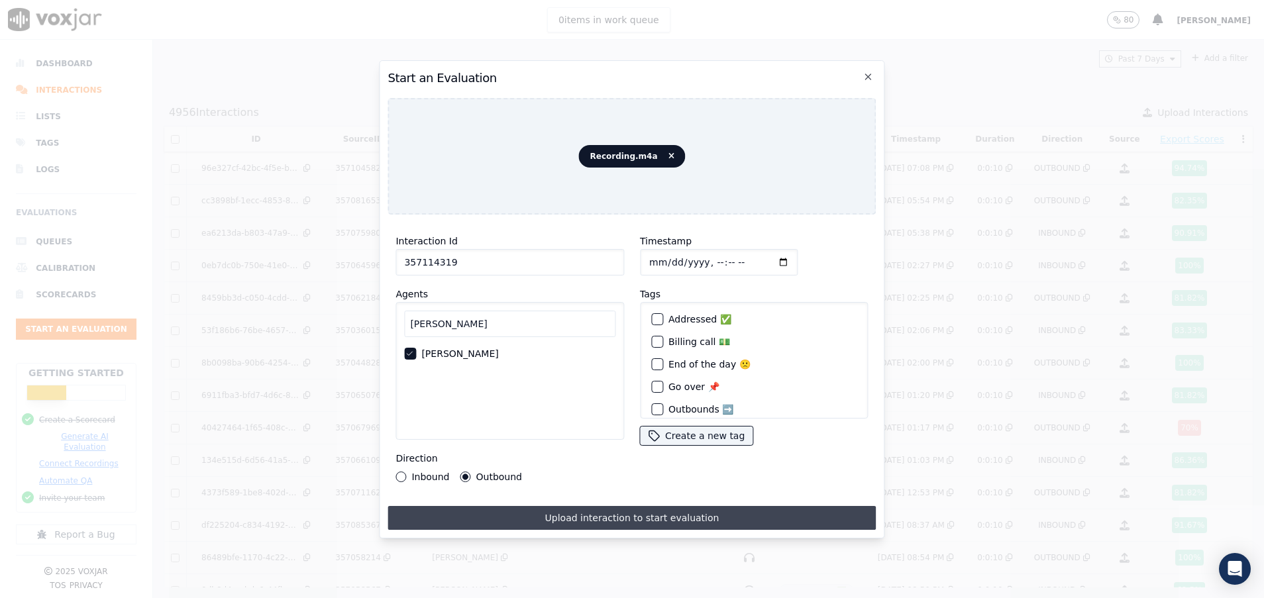
click at [615, 509] on button "Upload interaction to start evaluation" at bounding box center [631, 518] width 488 height 24
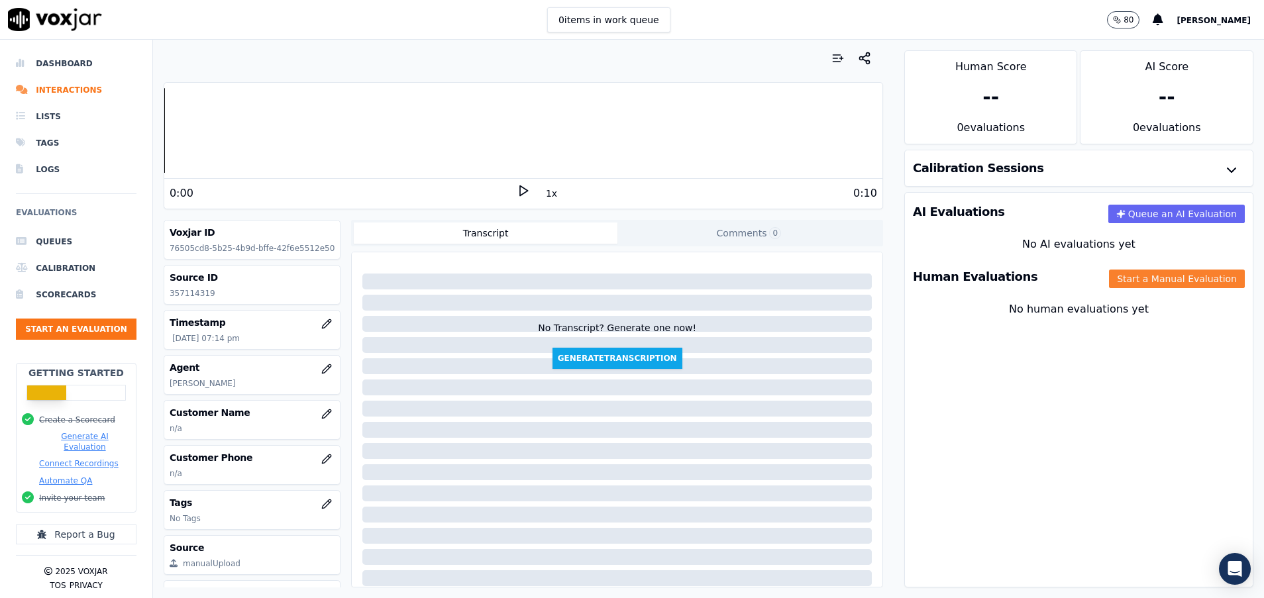
click at [1109, 281] on button "Start a Manual Evaluation" at bounding box center [1177, 279] width 136 height 19
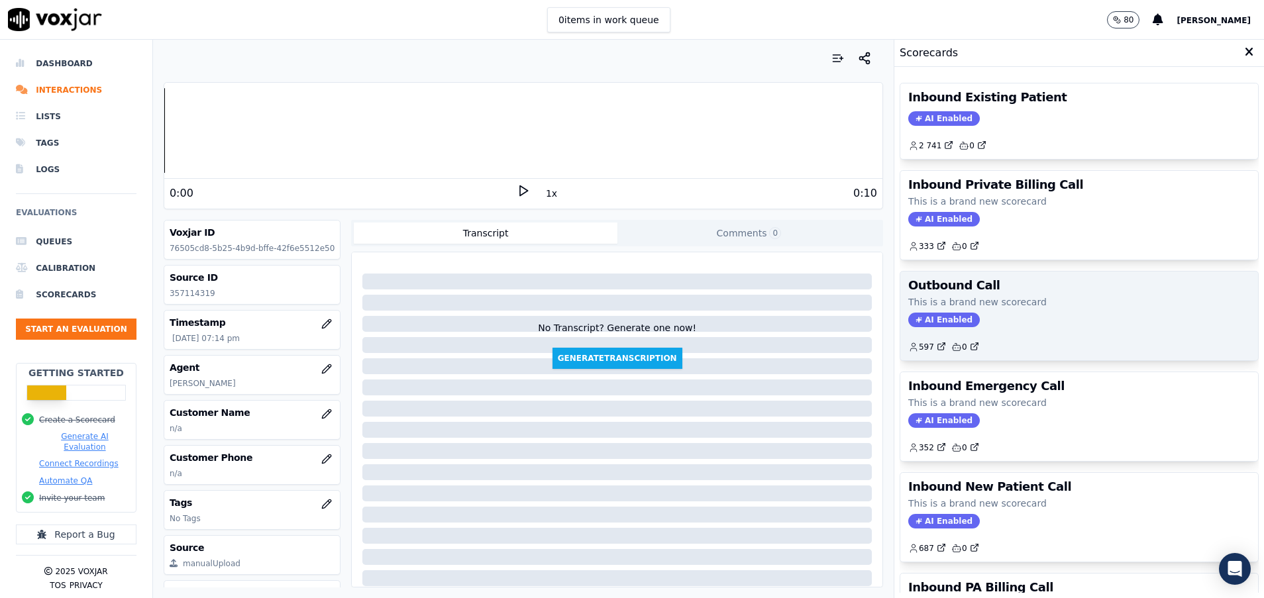
click at [1042, 307] on p "This is a brand new scorecard" at bounding box center [1079, 301] width 342 height 13
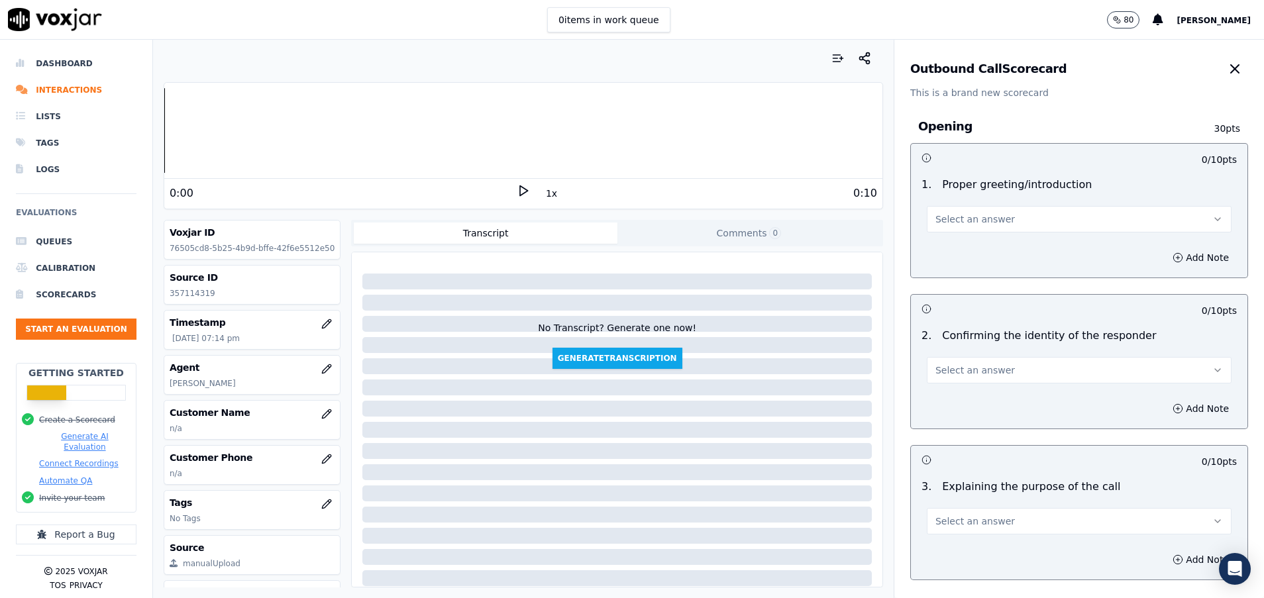
click at [999, 219] on button "Select an answer" at bounding box center [1079, 219] width 305 height 26
click at [999, 243] on div "Yes" at bounding box center [1045, 248] width 273 height 21
click at [981, 369] on span "Select an answer" at bounding box center [974, 370] width 79 height 13
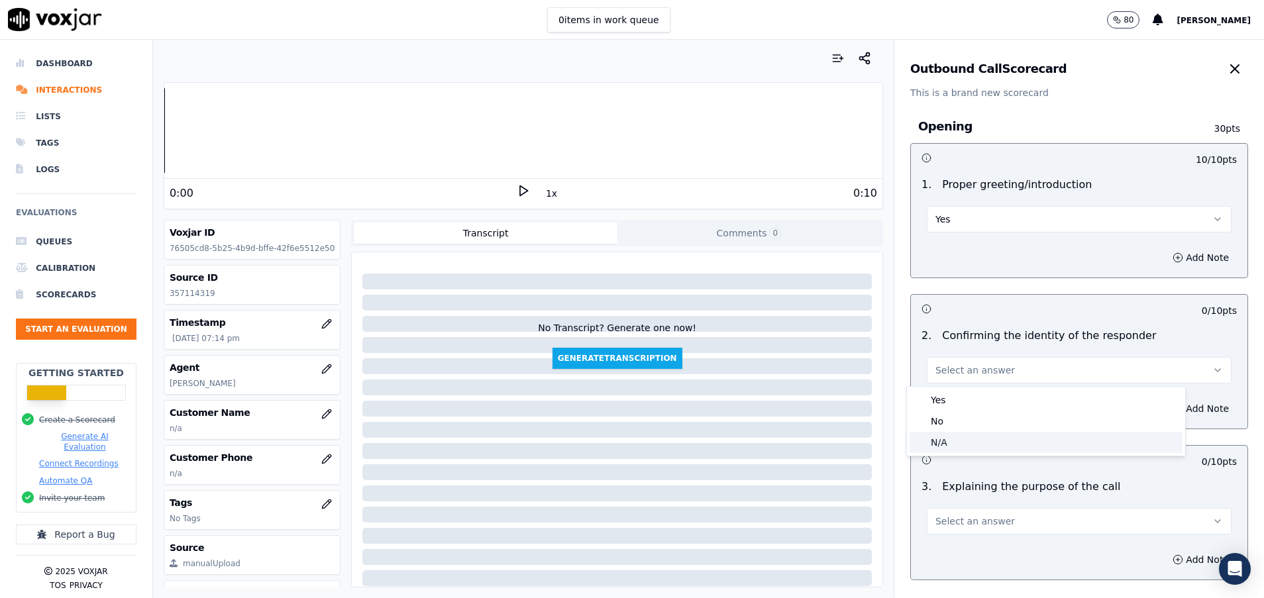
click at [960, 441] on div "N/A" at bounding box center [1045, 442] width 273 height 21
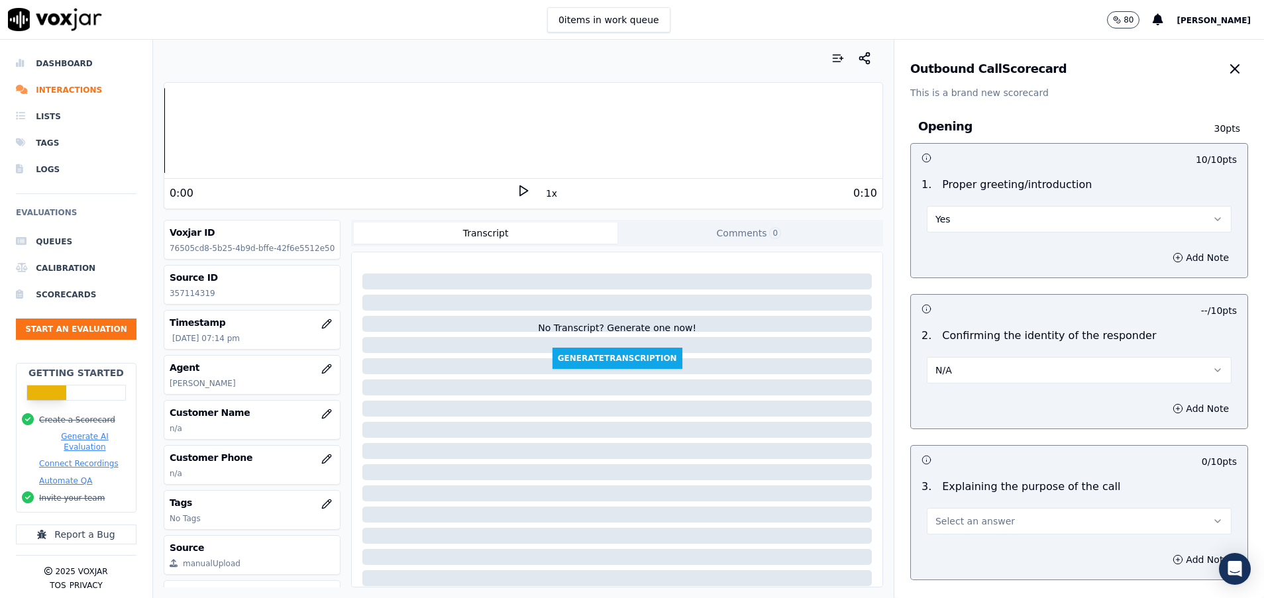
scroll to position [99, 0]
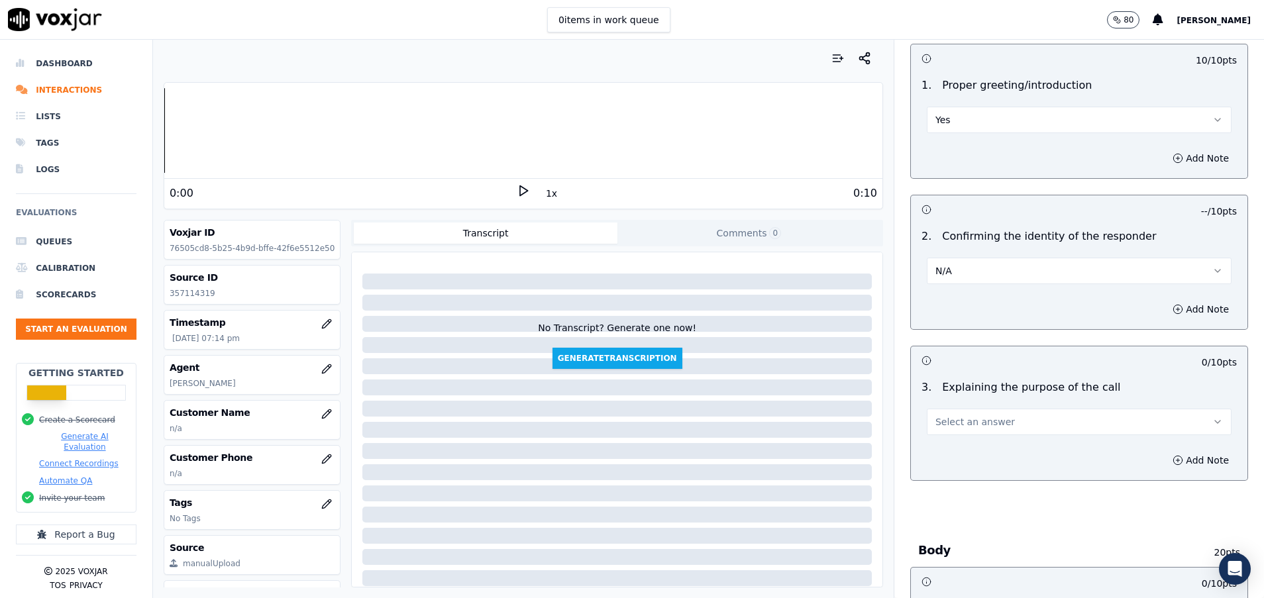
click at [970, 421] on span "Select an answer" at bounding box center [974, 421] width 79 height 13
click at [968, 452] on div "Yes" at bounding box center [1045, 451] width 273 height 21
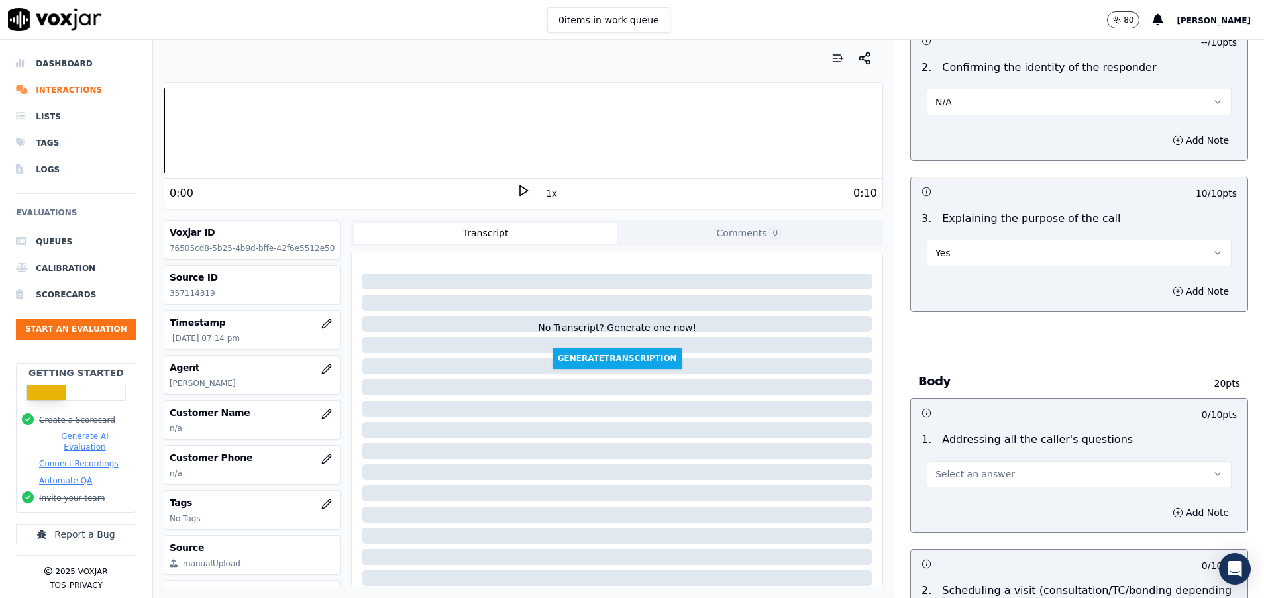
scroll to position [298, 0]
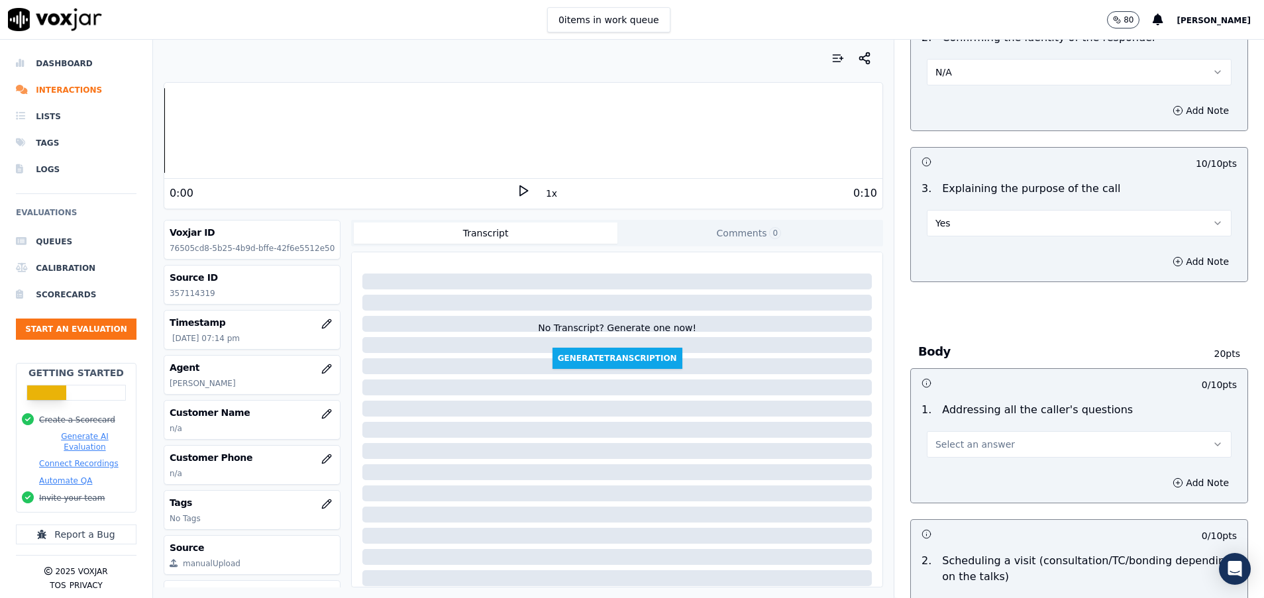
click at [967, 447] on span "Select an answer" at bounding box center [974, 444] width 79 height 13
click at [931, 515] on div "N/A" at bounding box center [1045, 516] width 273 height 21
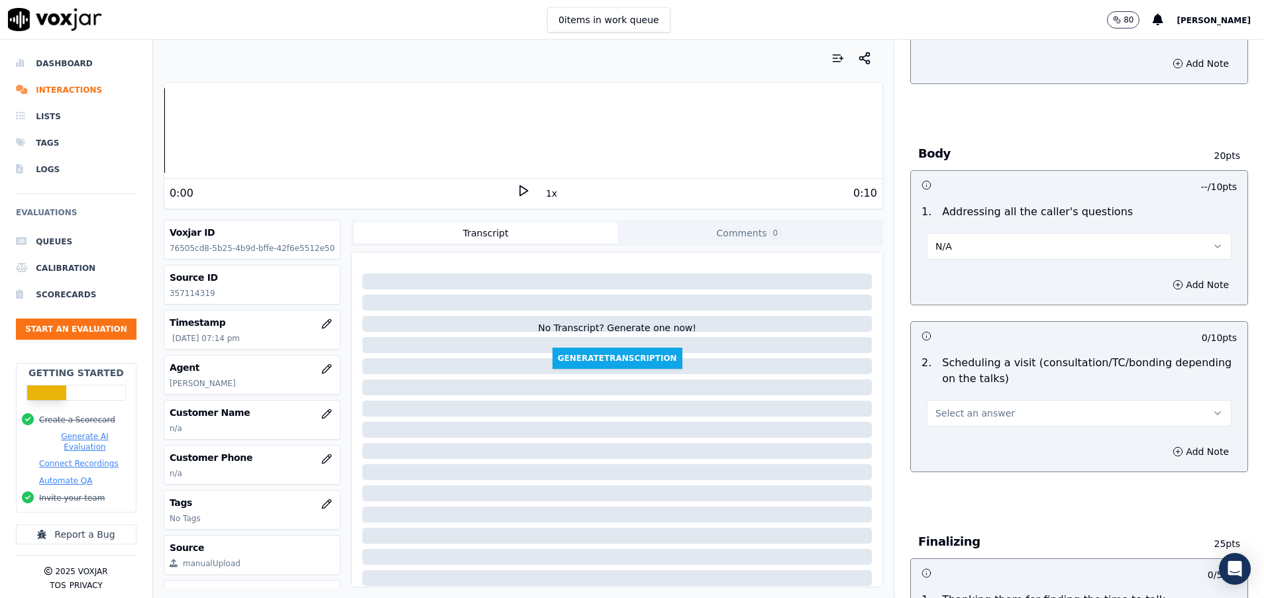
scroll to position [497, 0]
drag, startPoint x: 946, startPoint y: 403, endPoint x: 948, endPoint y: 409, distance: 6.9
click at [947, 403] on button "Select an answer" at bounding box center [1079, 412] width 305 height 26
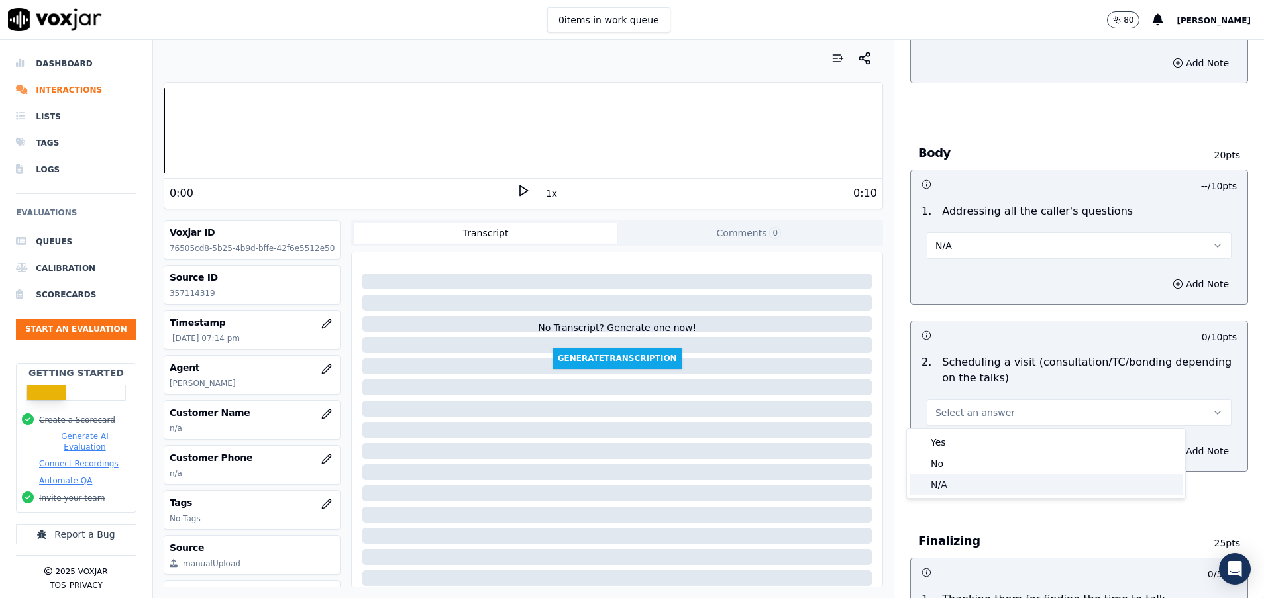
click at [944, 484] on div "N/A" at bounding box center [1045, 484] width 273 height 21
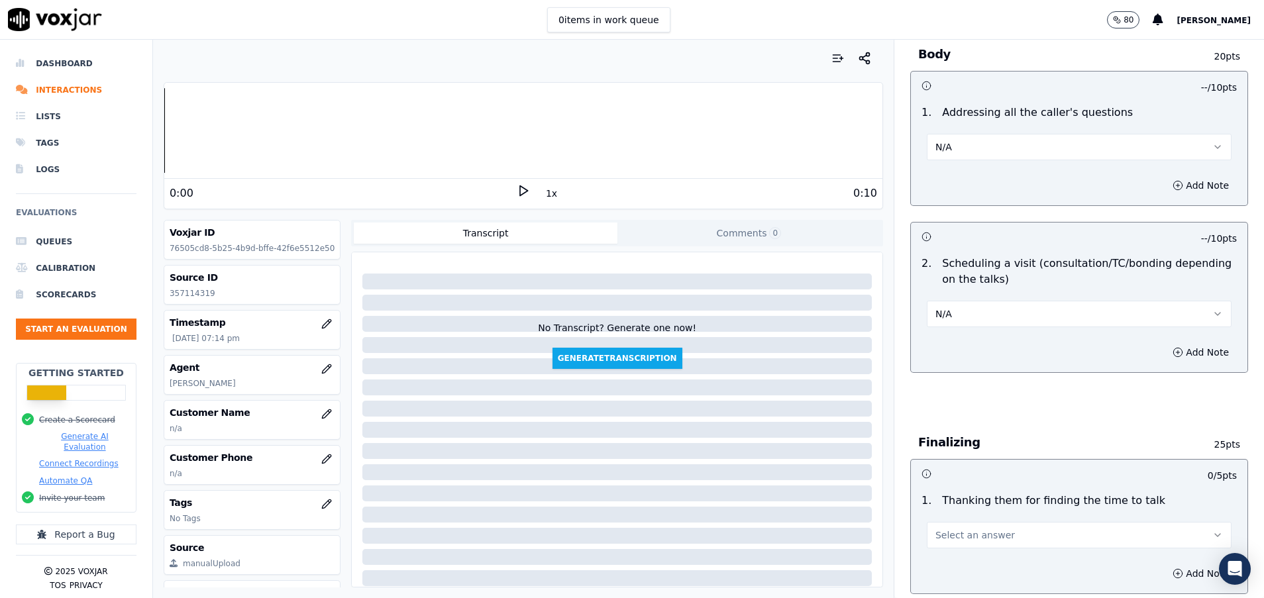
scroll to position [695, 0]
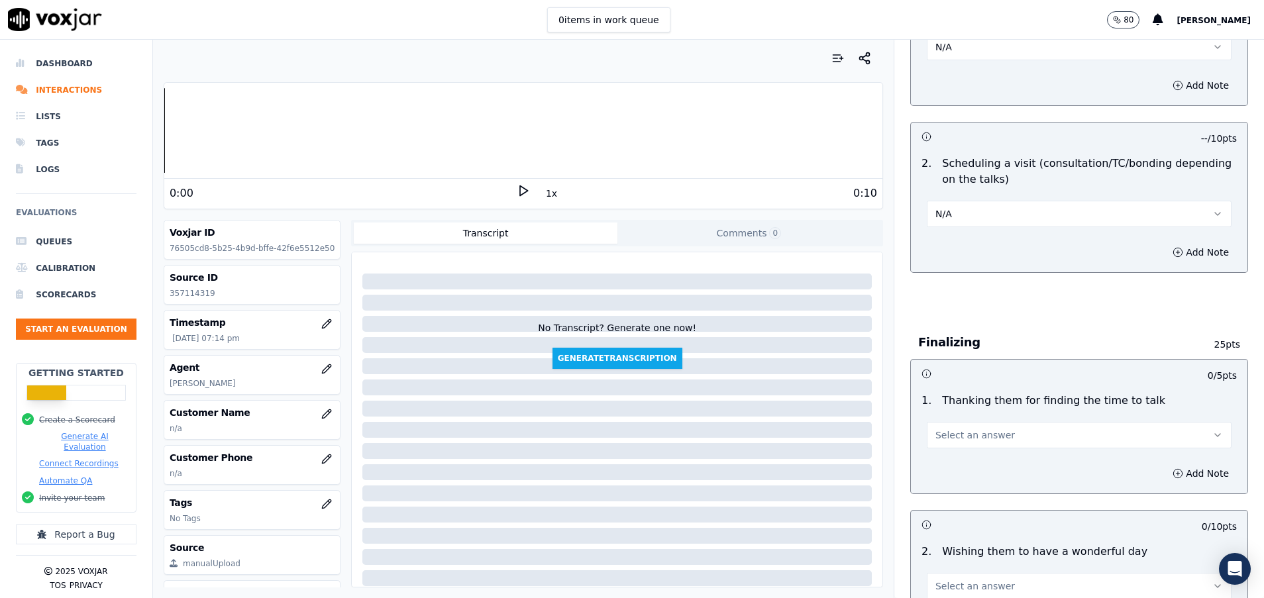
click at [944, 436] on span "Select an answer" at bounding box center [974, 435] width 79 height 13
click at [953, 504] on div "N/A" at bounding box center [1045, 507] width 273 height 21
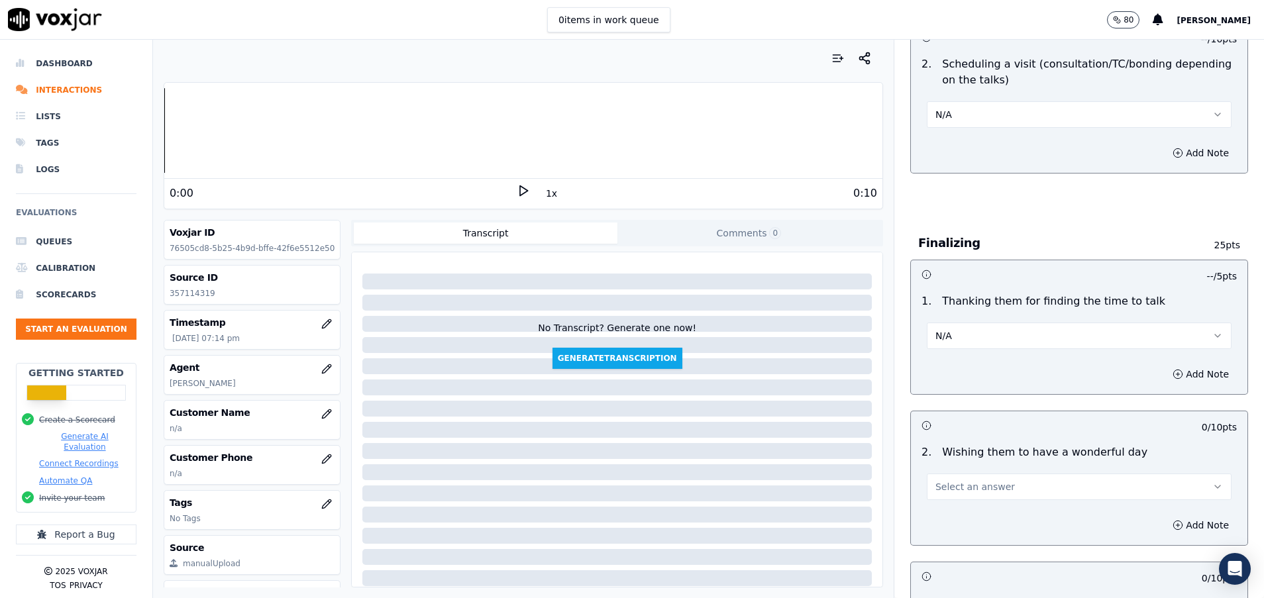
click at [952, 483] on span "Select an answer" at bounding box center [974, 486] width 79 height 13
click at [957, 513] on div "Yes" at bounding box center [1045, 516] width 273 height 21
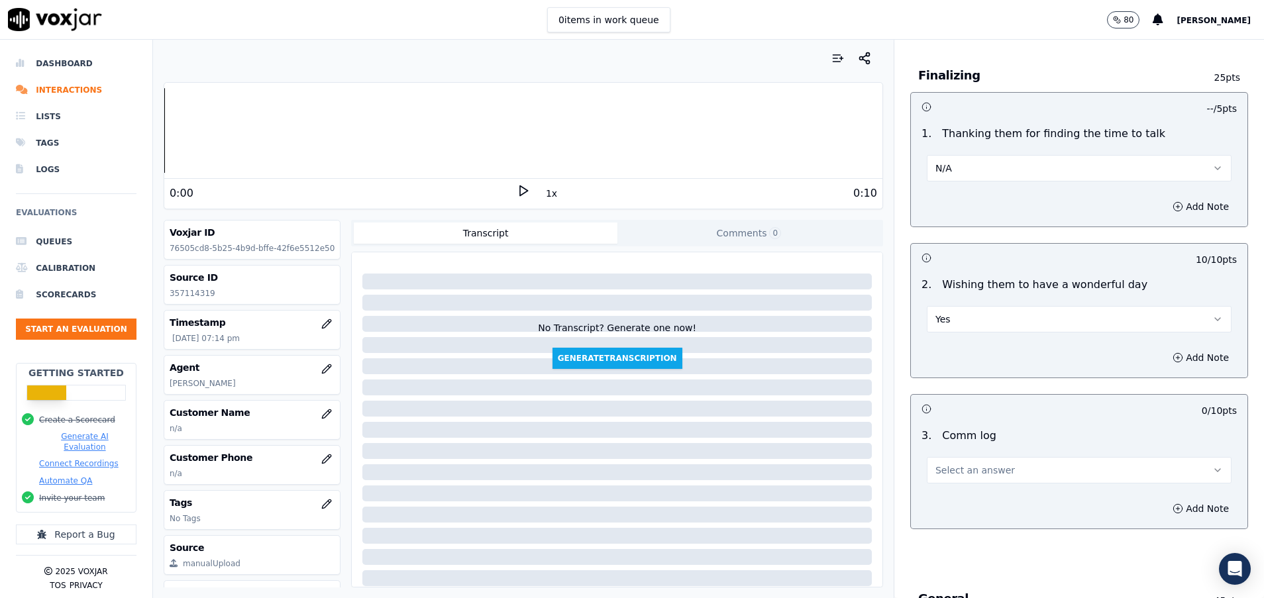
scroll to position [994, 0]
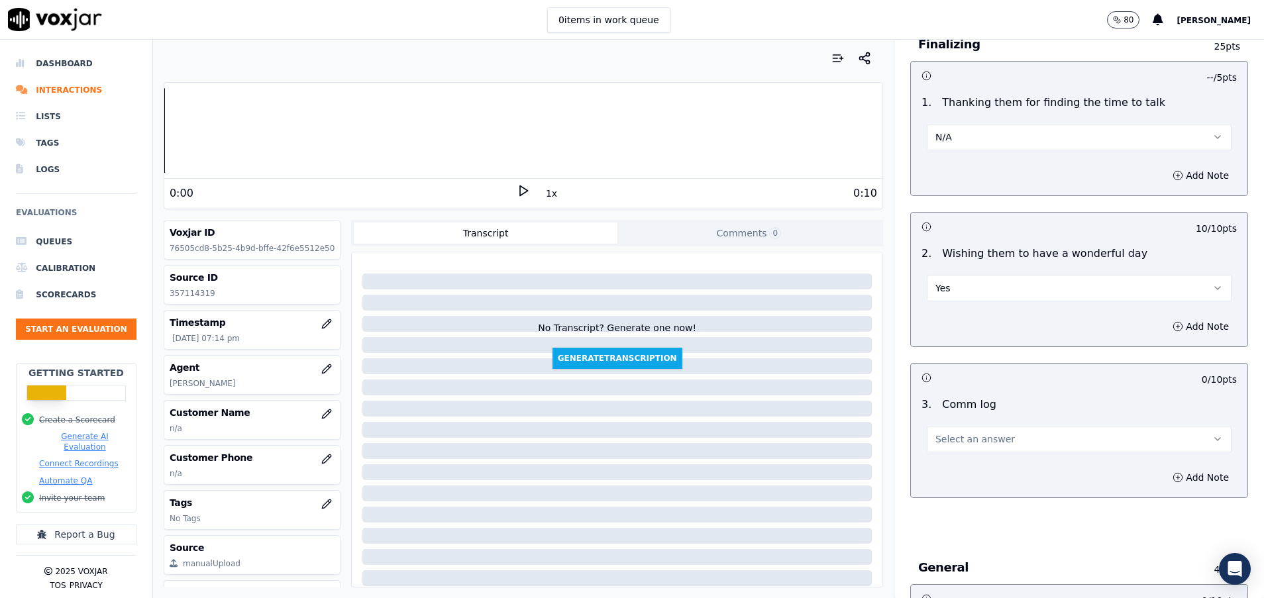
click at [955, 441] on span "Select an answer" at bounding box center [974, 439] width 79 height 13
click at [962, 465] on div "Yes" at bounding box center [1045, 468] width 273 height 21
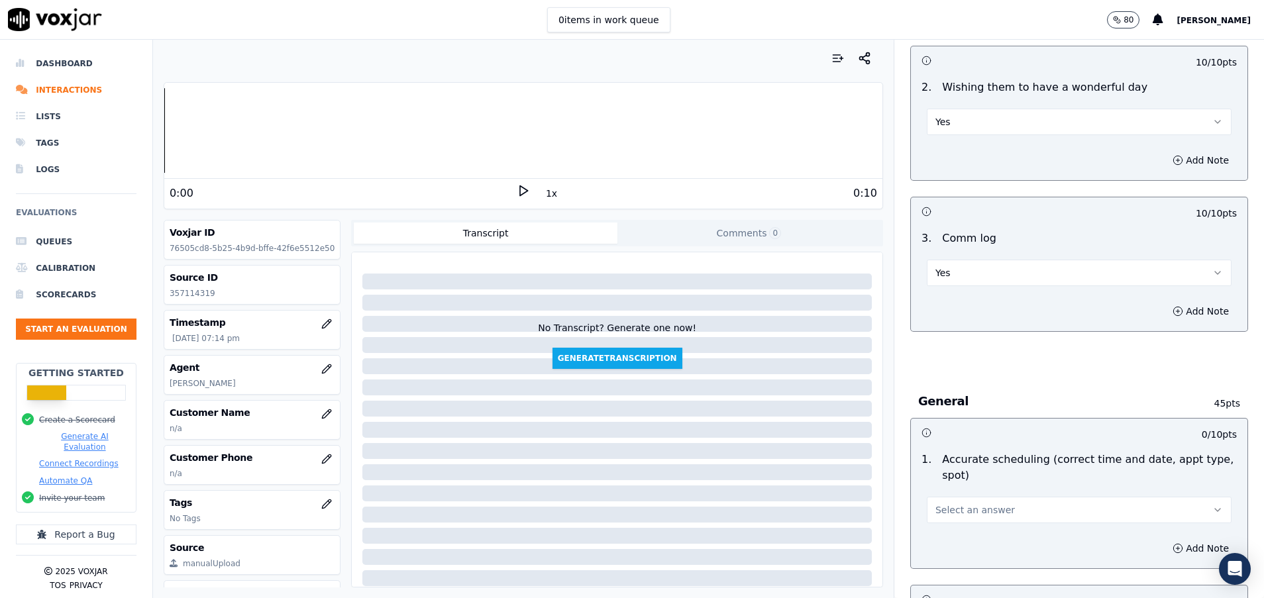
scroll to position [1192, 0]
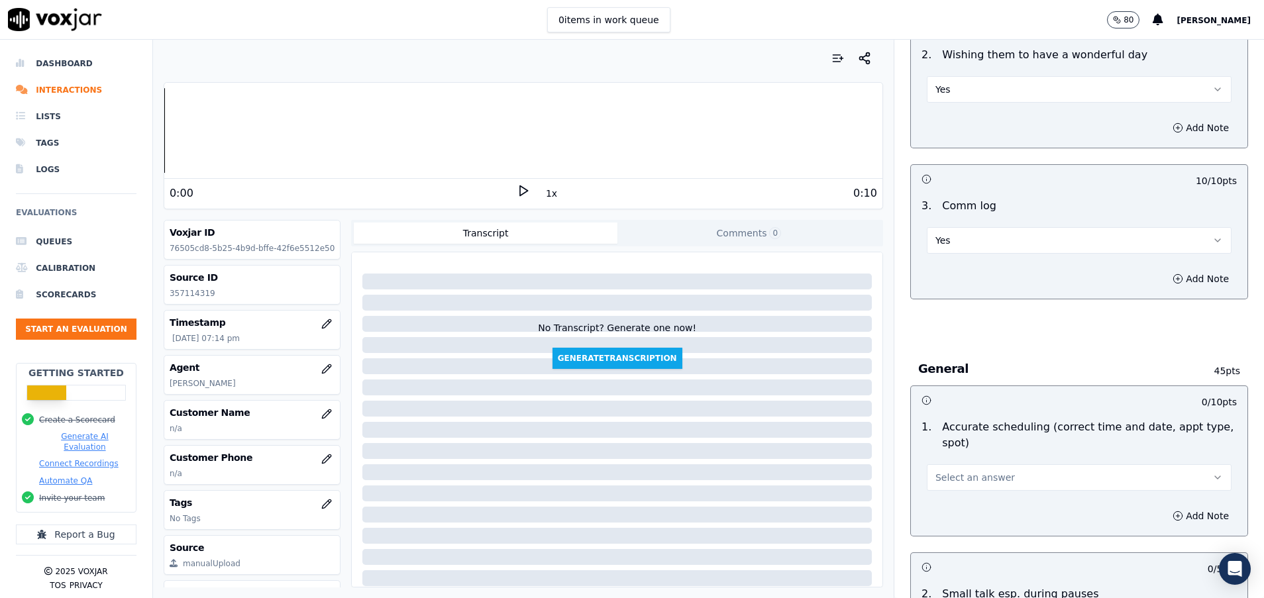
click at [963, 484] on span "Select an answer" at bounding box center [974, 477] width 79 height 13
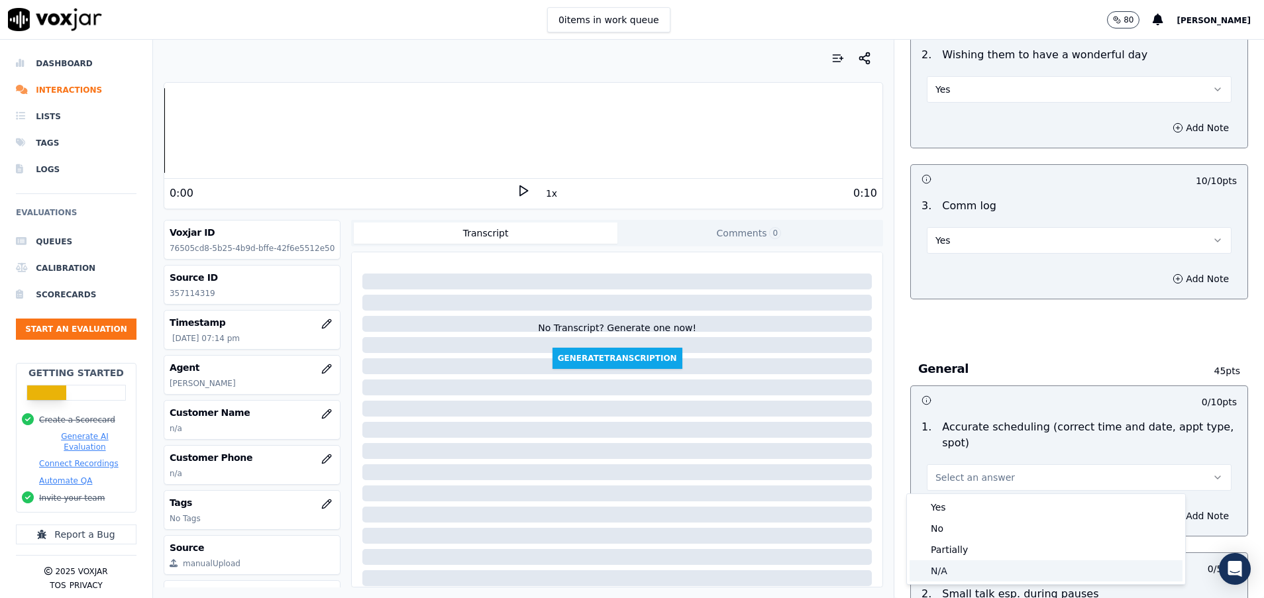
click at [933, 571] on div "N/A" at bounding box center [1045, 570] width 273 height 21
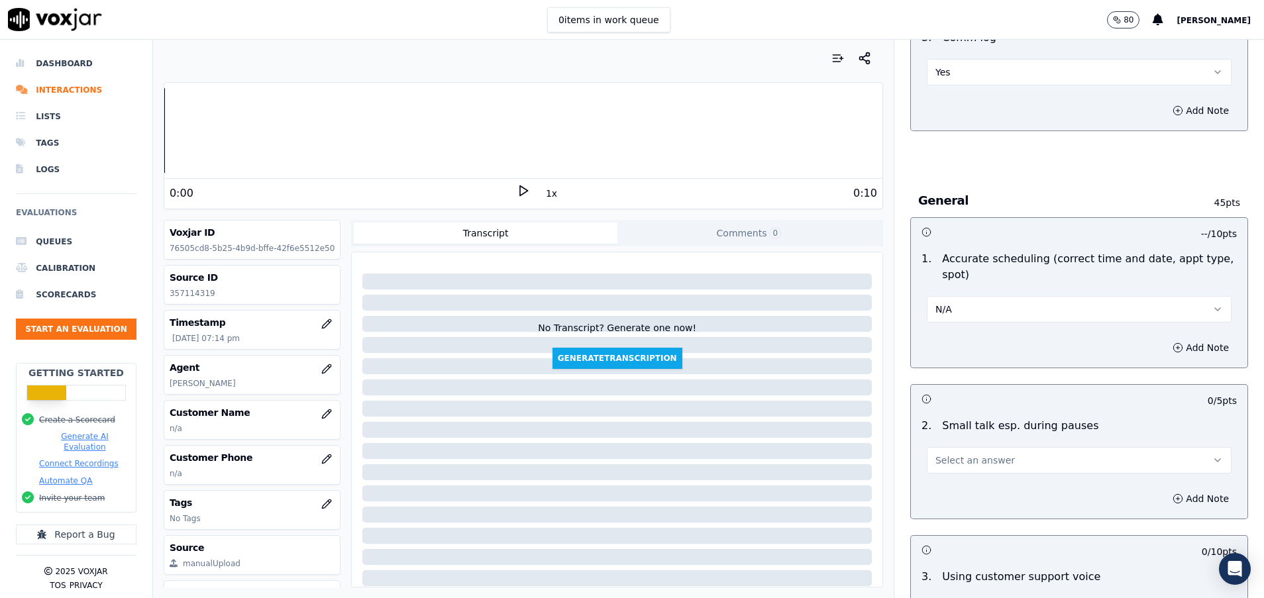
scroll to position [1391, 0]
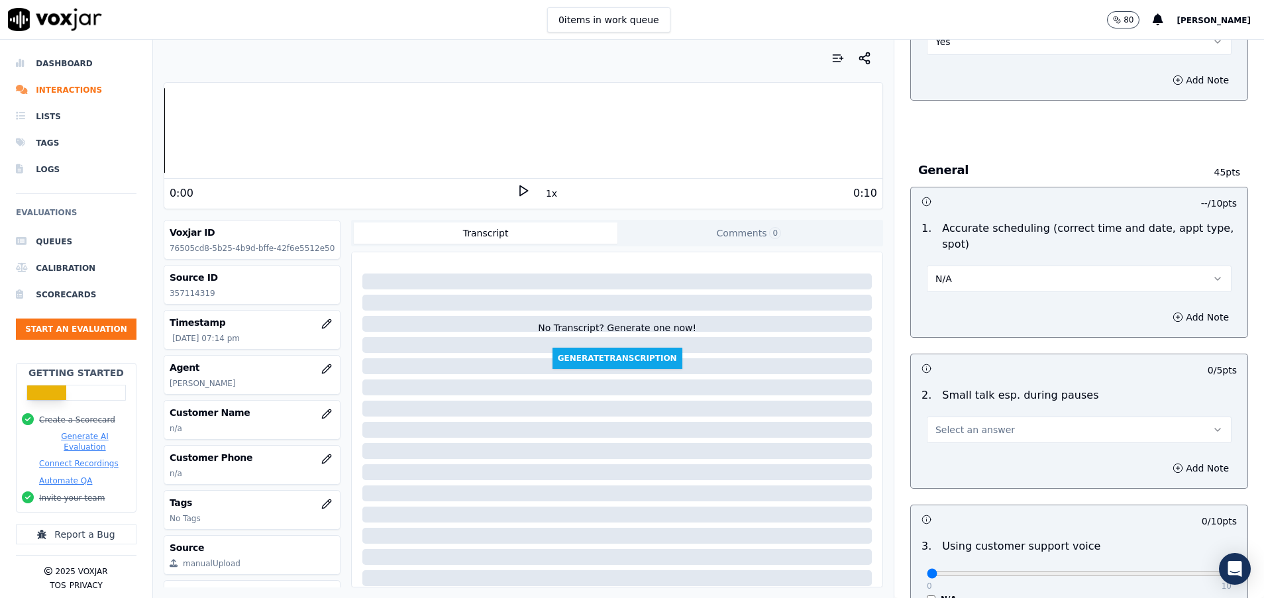
click at [939, 434] on span "Select an answer" at bounding box center [974, 429] width 79 height 13
click at [968, 495] on div "N/A" at bounding box center [1045, 501] width 273 height 21
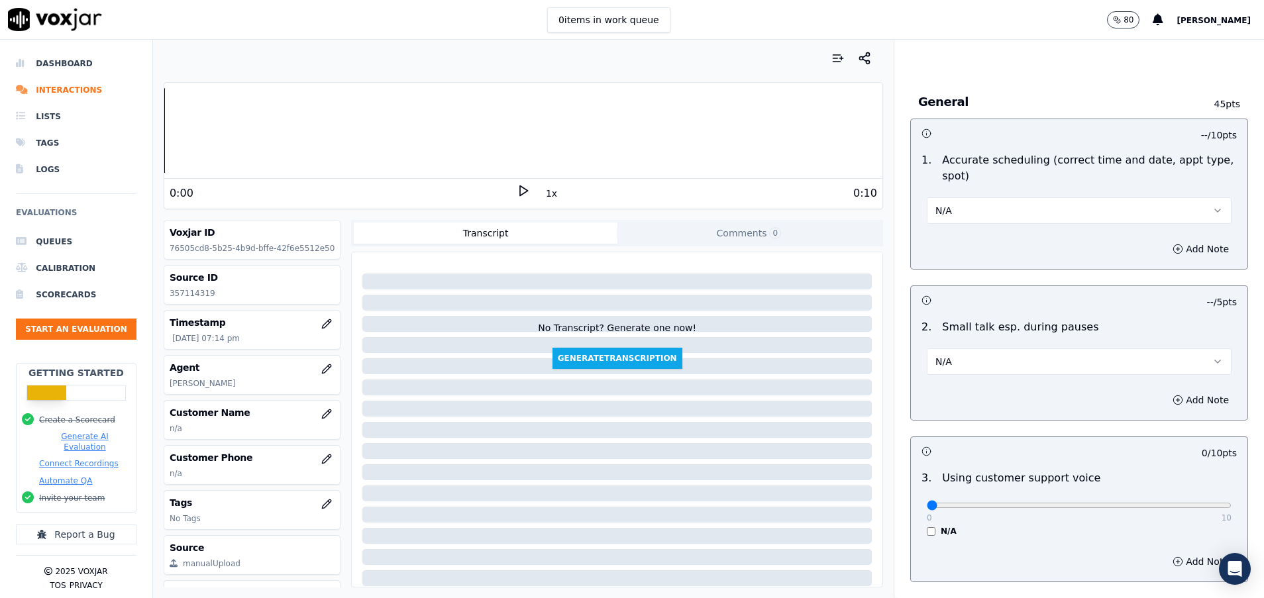
scroll to position [1490, 0]
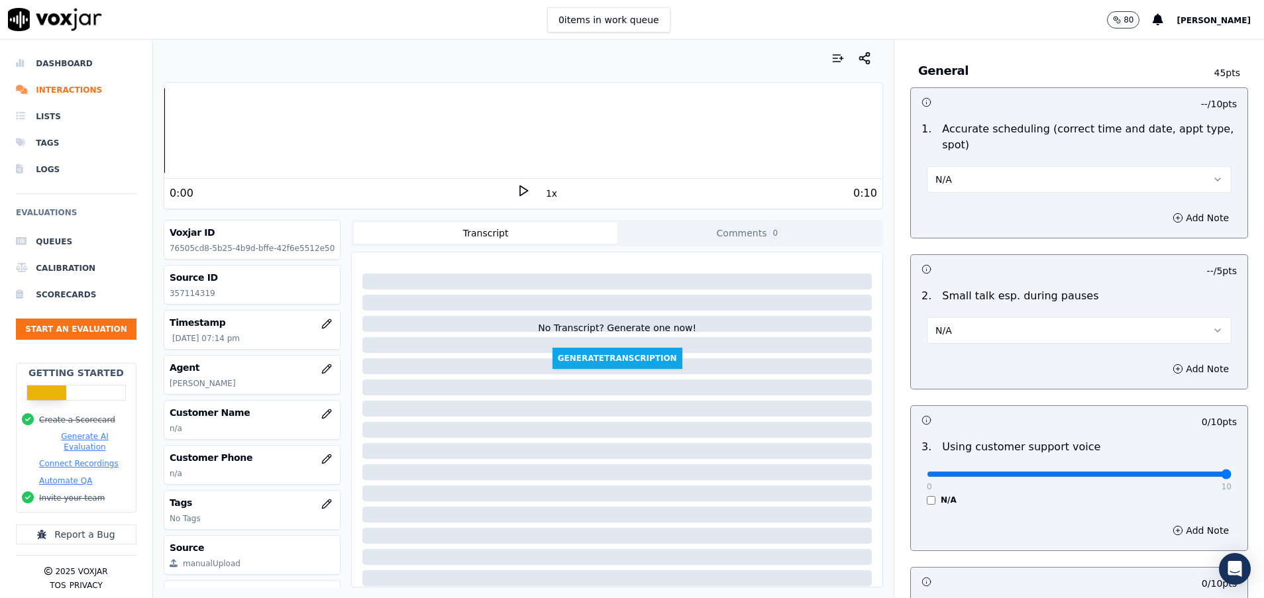
drag, startPoint x: 913, startPoint y: 474, endPoint x: 1267, endPoint y: 484, distance: 354.5
type input "10"
click at [1231, 477] on input "range" at bounding box center [1079, 474] width 305 height 5
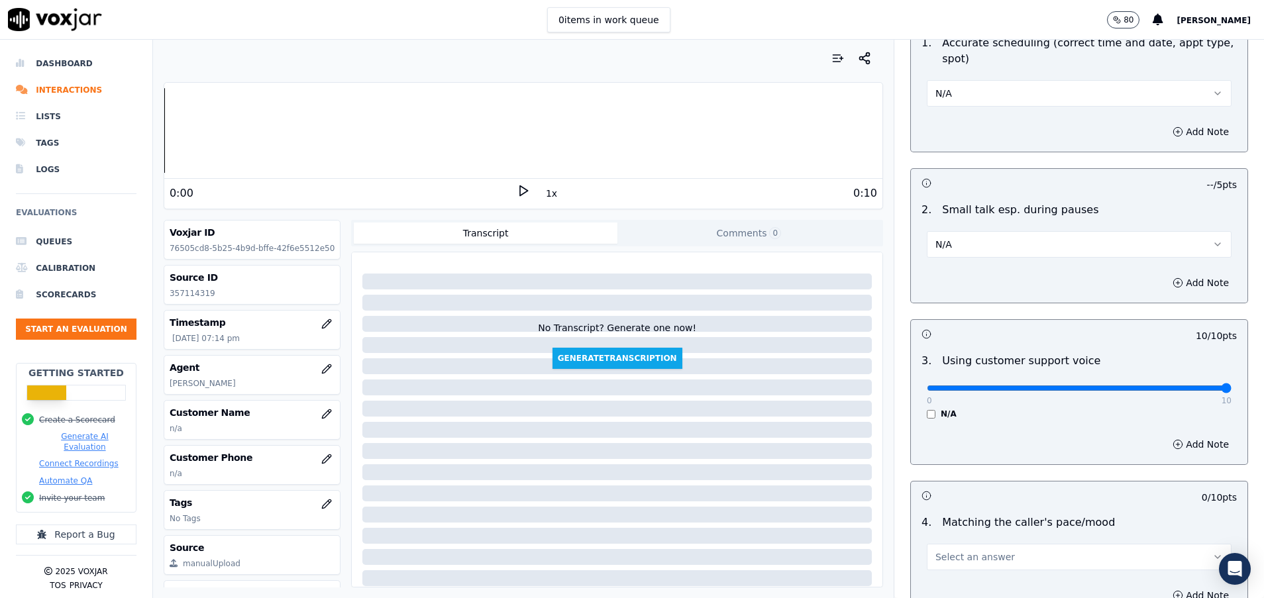
scroll to position [1689, 0]
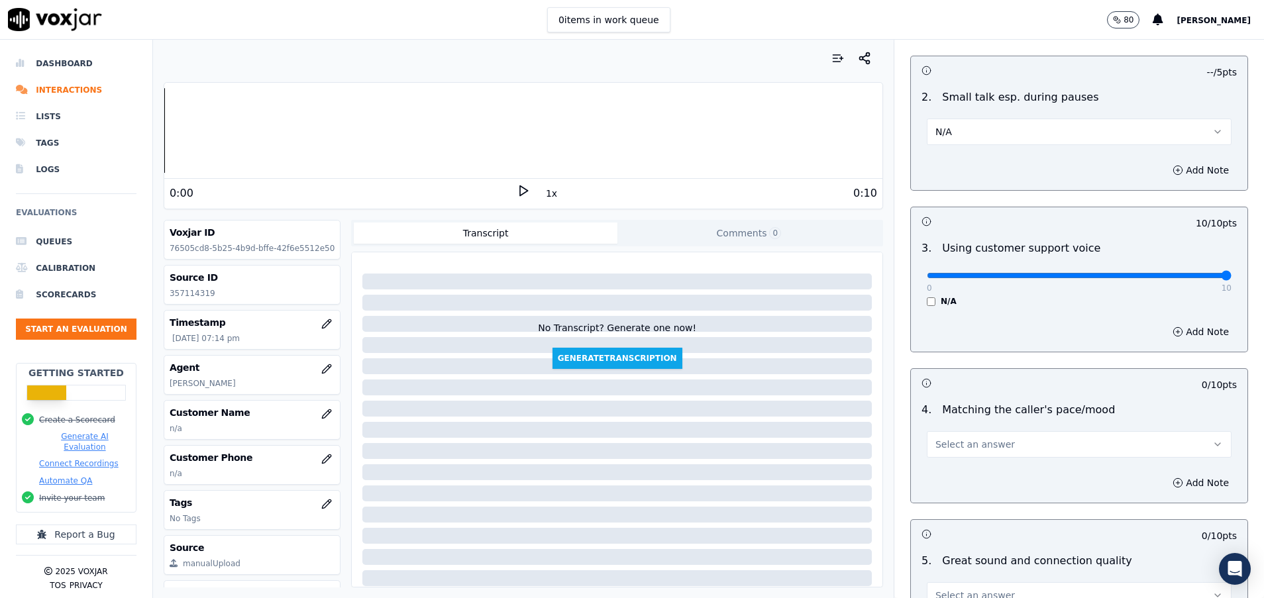
click at [978, 446] on span "Select an answer" at bounding box center [974, 444] width 79 height 13
click at [977, 510] on div "N/A" at bounding box center [1045, 516] width 273 height 21
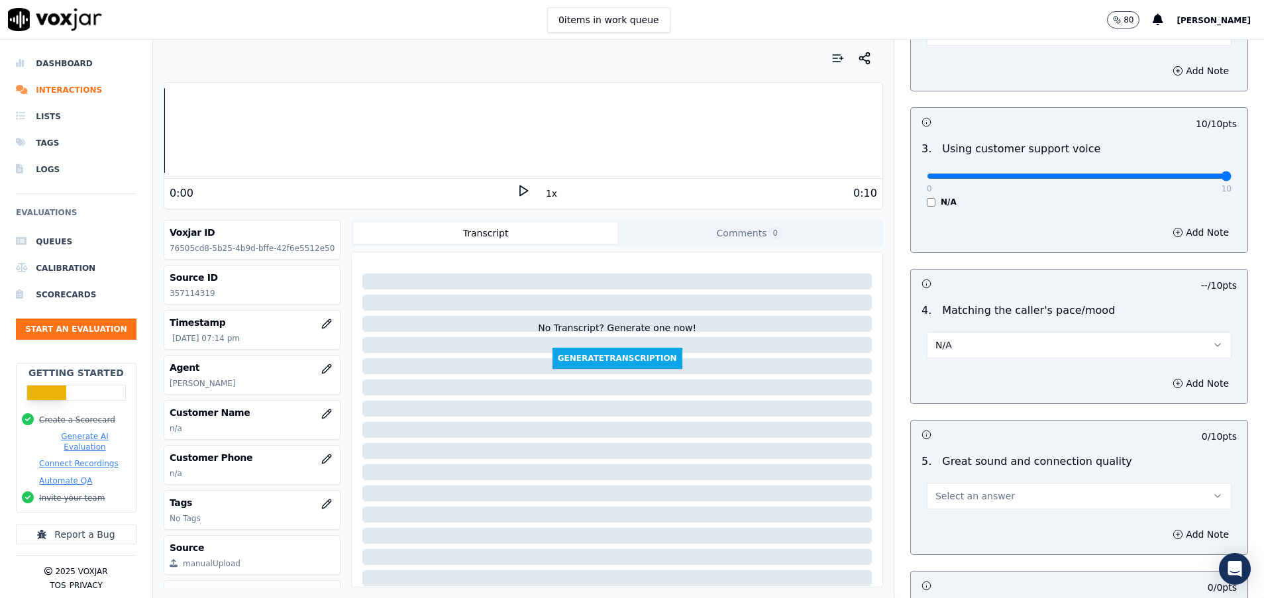
click at [965, 497] on span "Select an answer" at bounding box center [974, 495] width 79 height 13
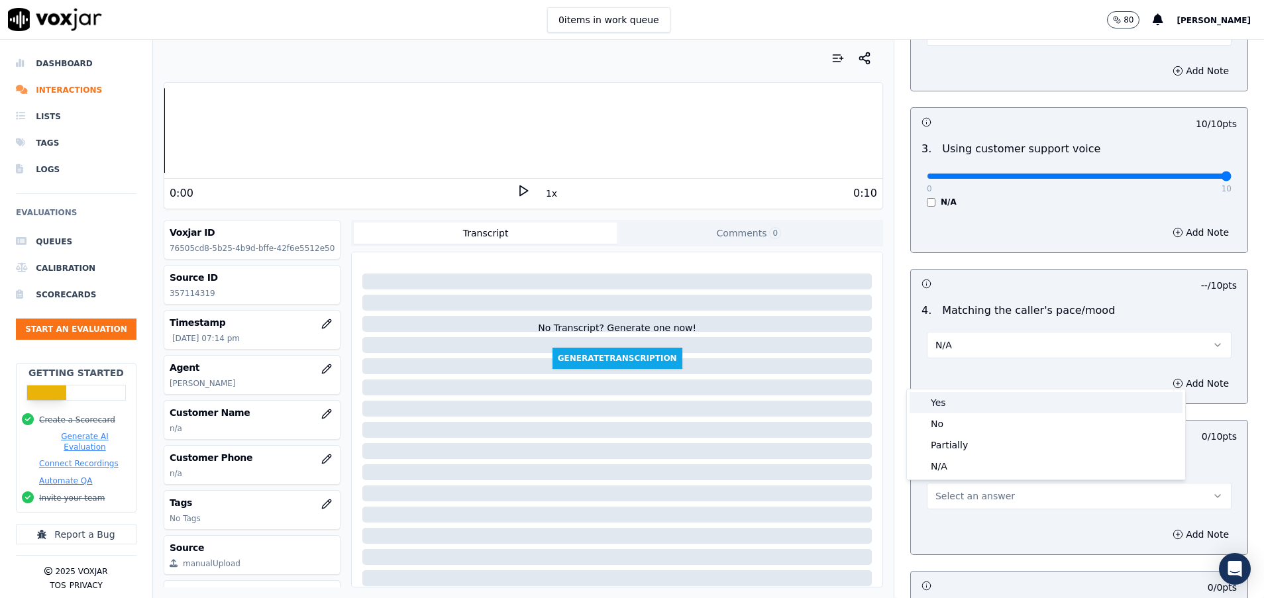
click at [971, 404] on div "Yes" at bounding box center [1045, 402] width 273 height 21
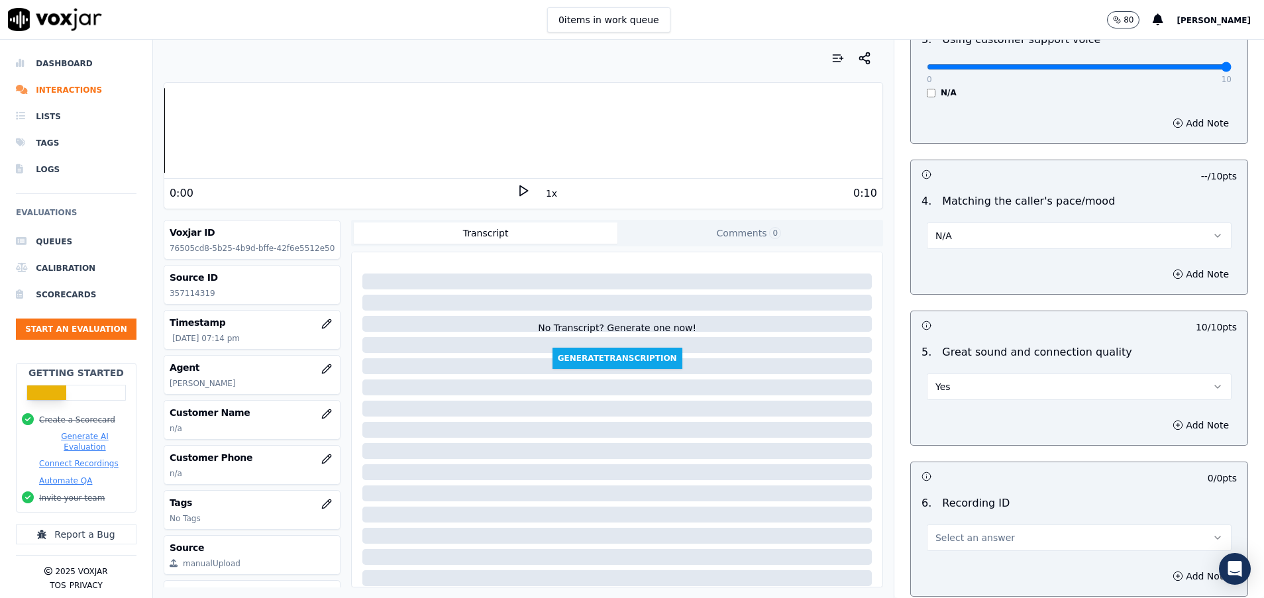
scroll to position [1987, 0]
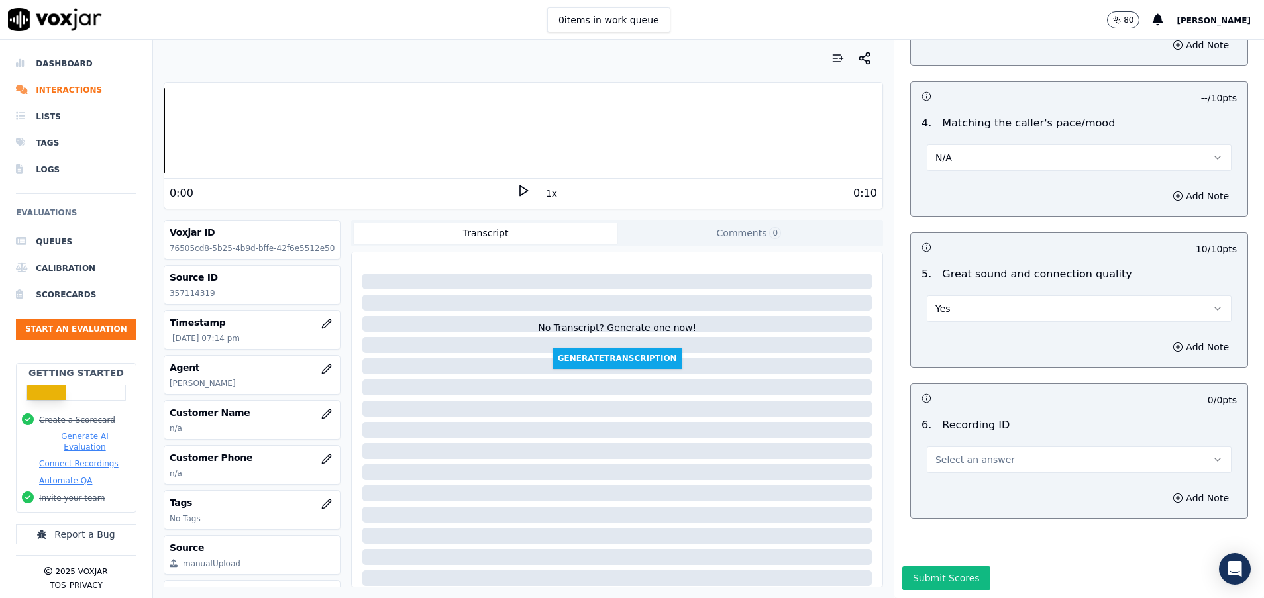
click at [974, 453] on span "Select an answer" at bounding box center [974, 459] width 79 height 13
click at [976, 483] on div "N/A" at bounding box center [1045, 486] width 273 height 21
click at [939, 566] on button "Submit Scores" at bounding box center [946, 578] width 88 height 24
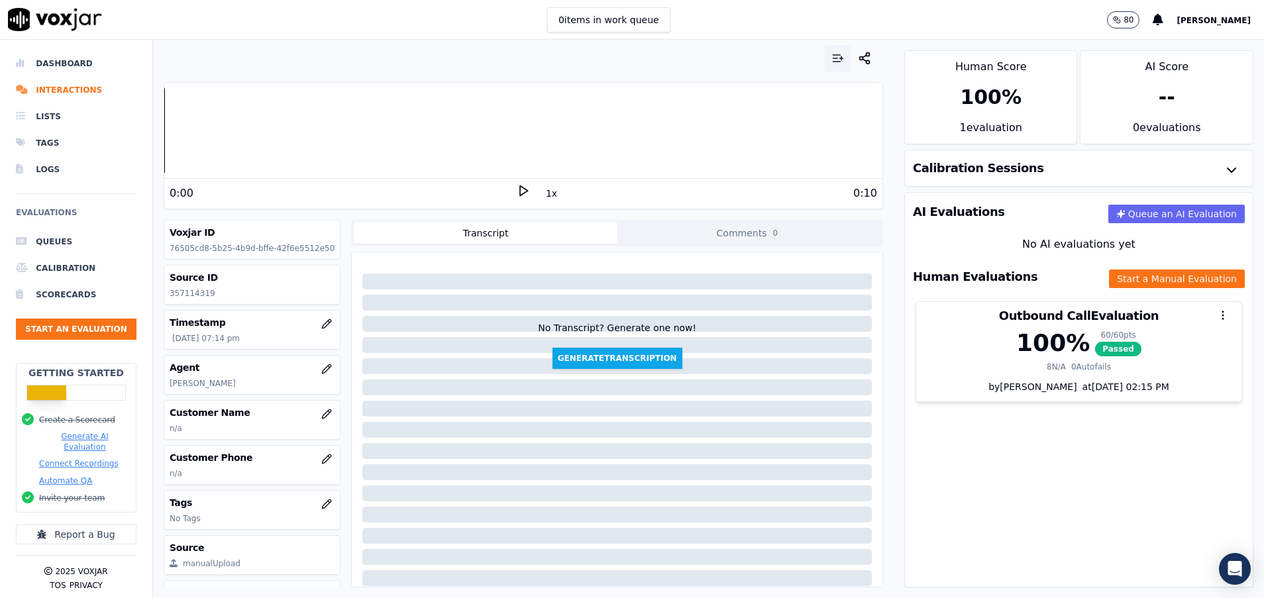
click at [825, 50] on button "button" at bounding box center [838, 58] width 26 height 26
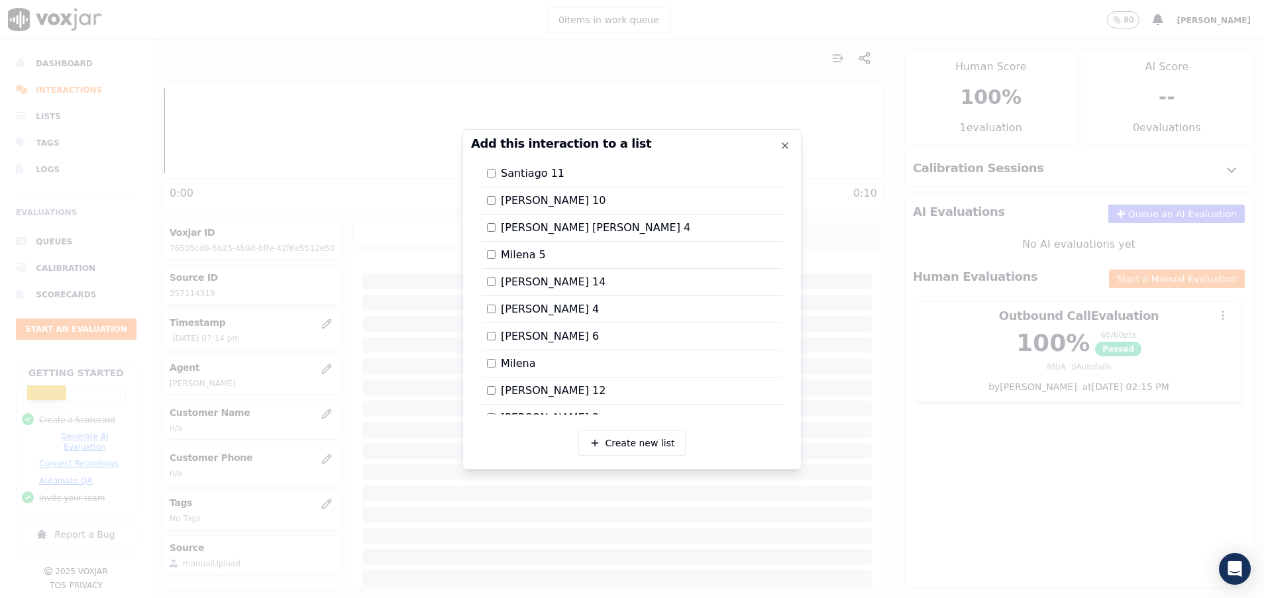
scroll to position [935, 0]
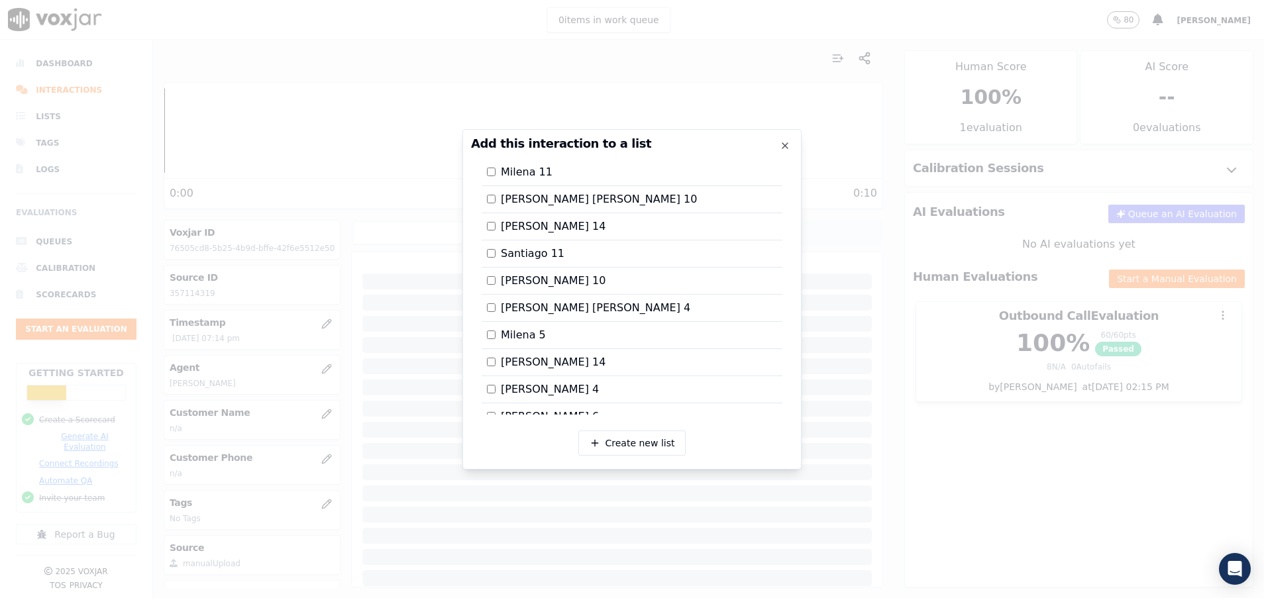
click at [894, 413] on div at bounding box center [632, 299] width 1264 height 598
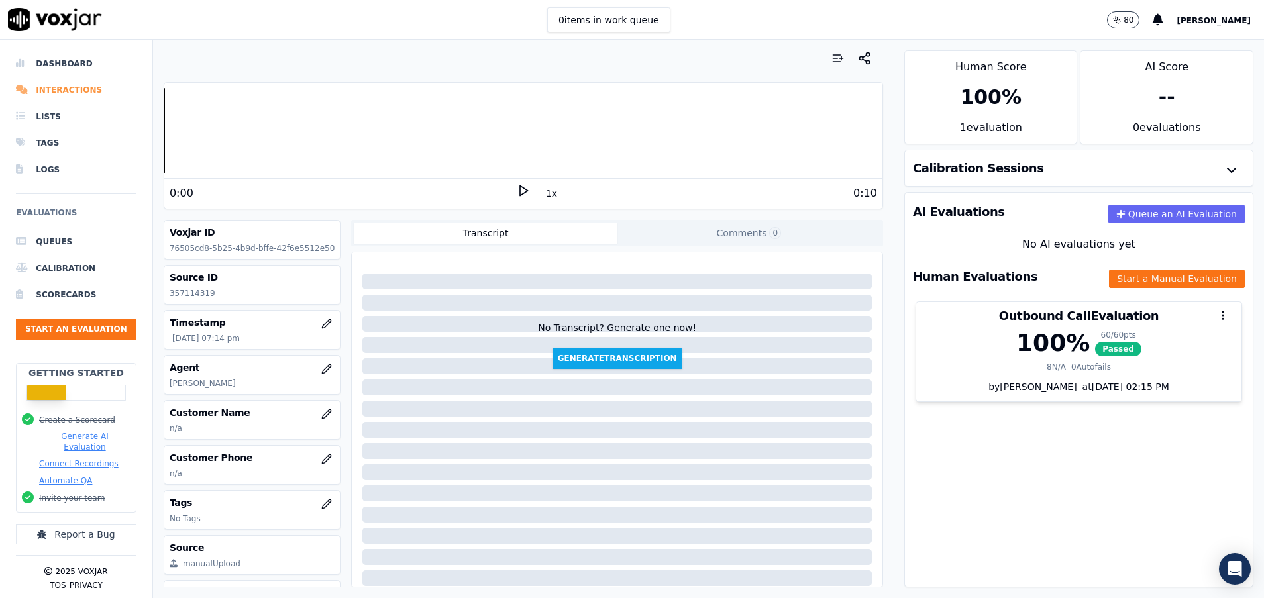
click at [65, 91] on li "Interactions" at bounding box center [76, 90] width 121 height 26
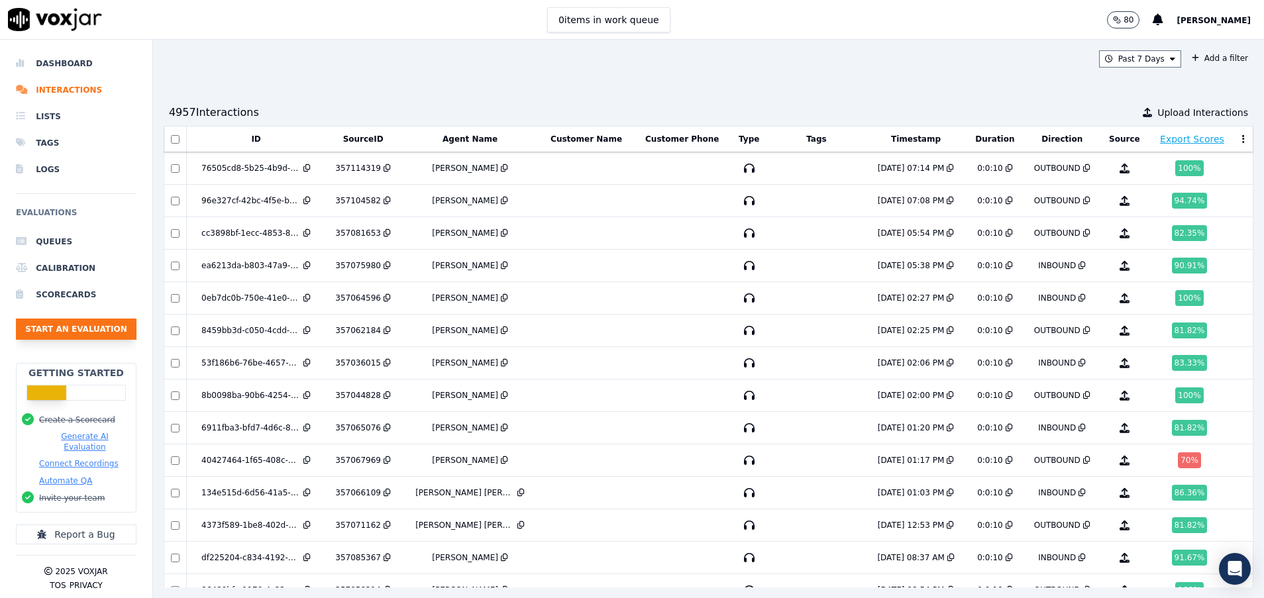
click at [46, 327] on button "Start an Evaluation" at bounding box center [76, 329] width 121 height 21
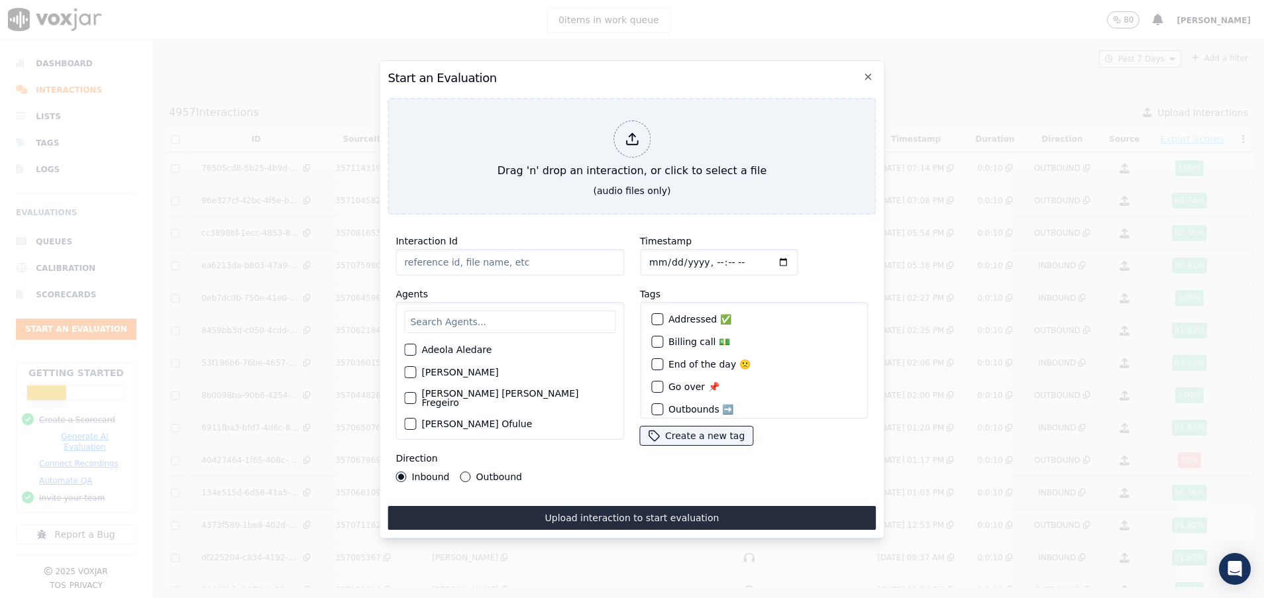
paste input "357121861"
type input "357121861"
click at [472, 313] on input "text" at bounding box center [509, 322] width 211 height 23
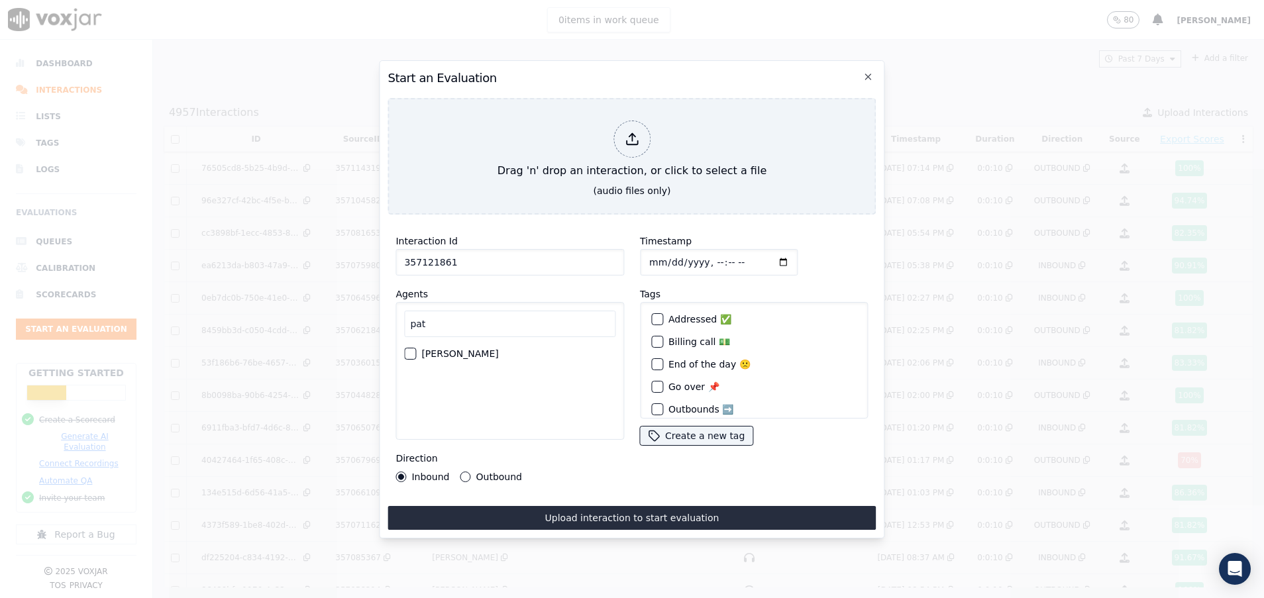
type input "pat"
click at [409, 349] on div "button" at bounding box center [409, 353] width 9 height 9
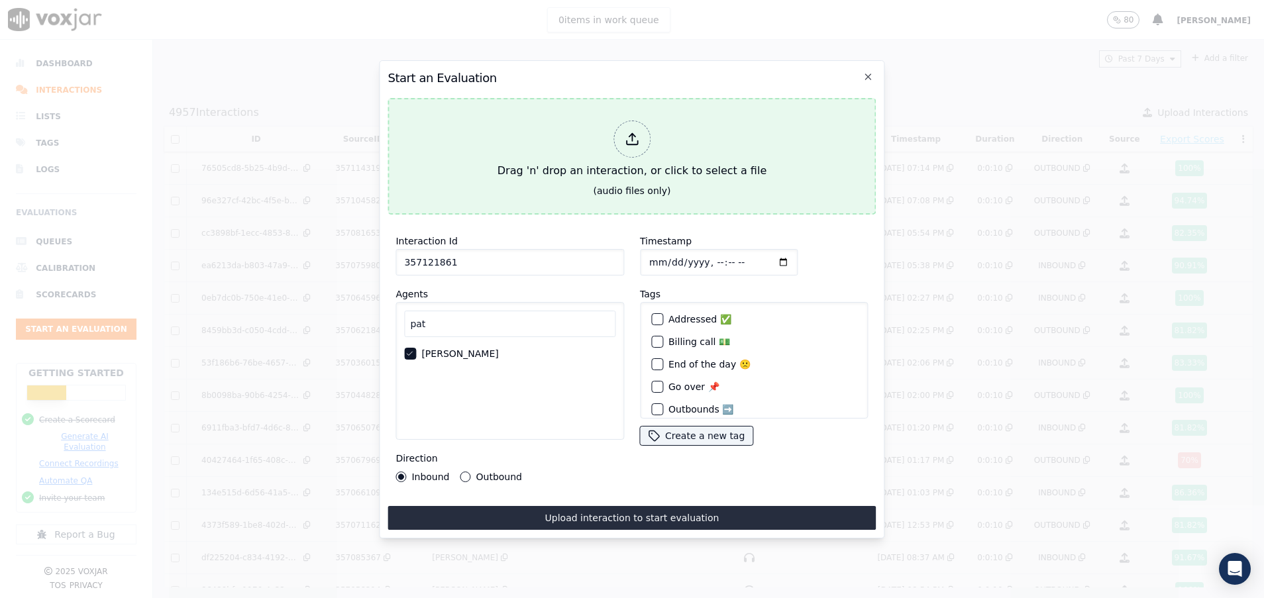
click at [481, 177] on button "Drag 'n' drop an interaction, or click to select a file (audio files only)" at bounding box center [631, 156] width 488 height 117
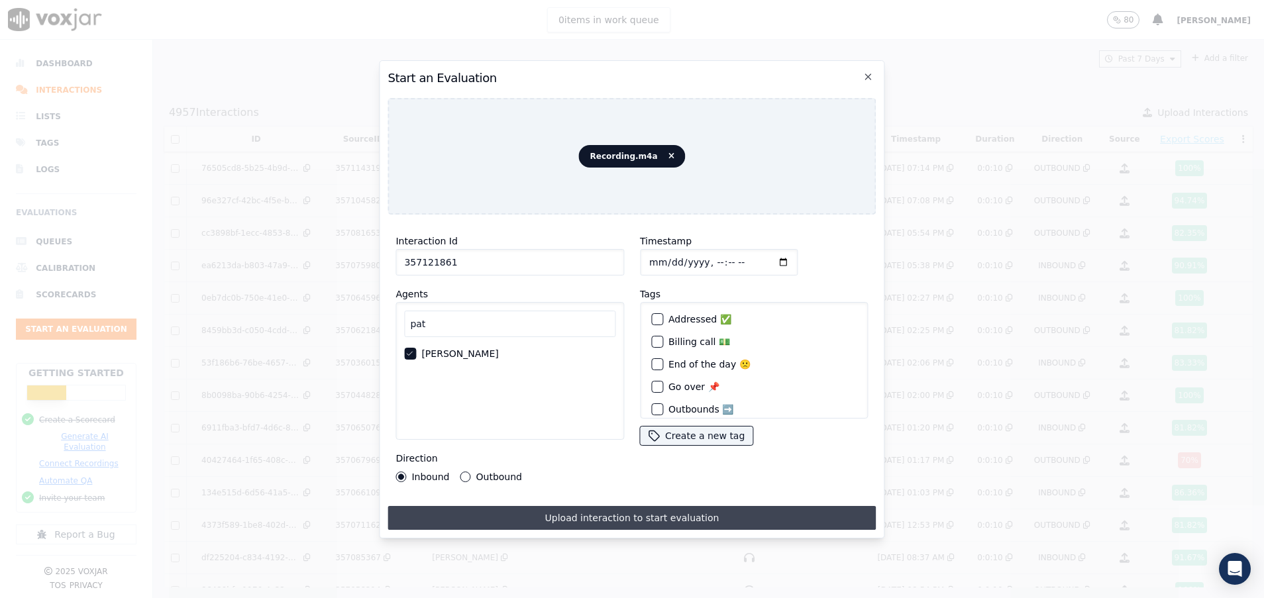
click at [602, 507] on button "Upload interaction to start evaluation" at bounding box center [631, 518] width 488 height 24
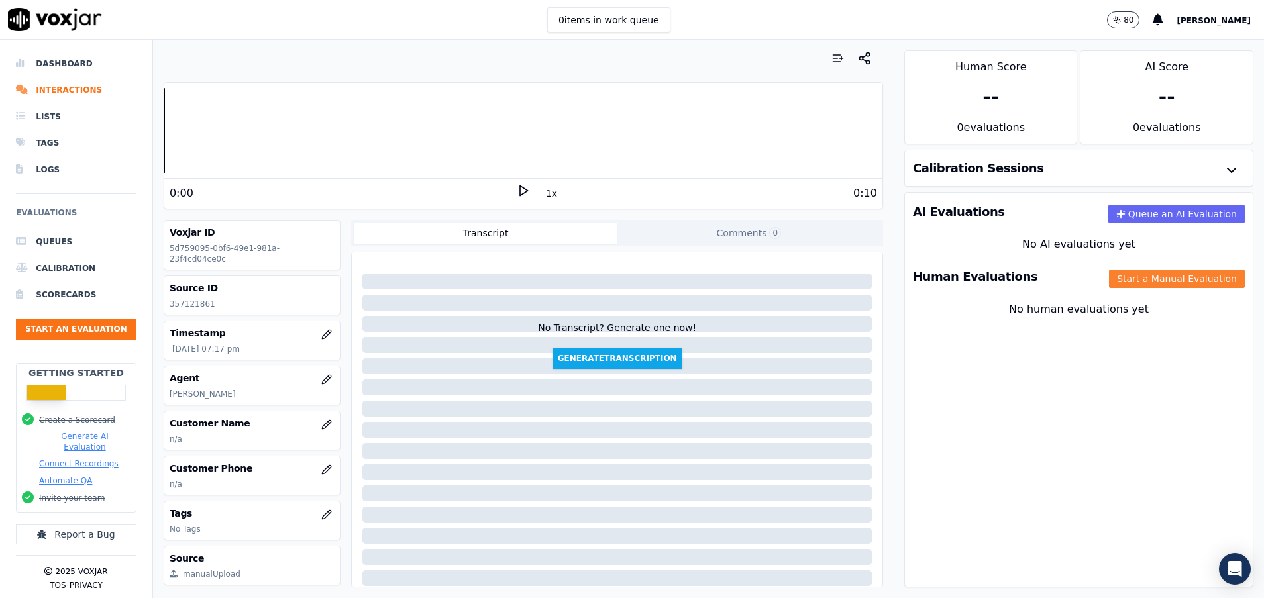
click at [1152, 283] on button "Start a Manual Evaluation" at bounding box center [1177, 279] width 136 height 19
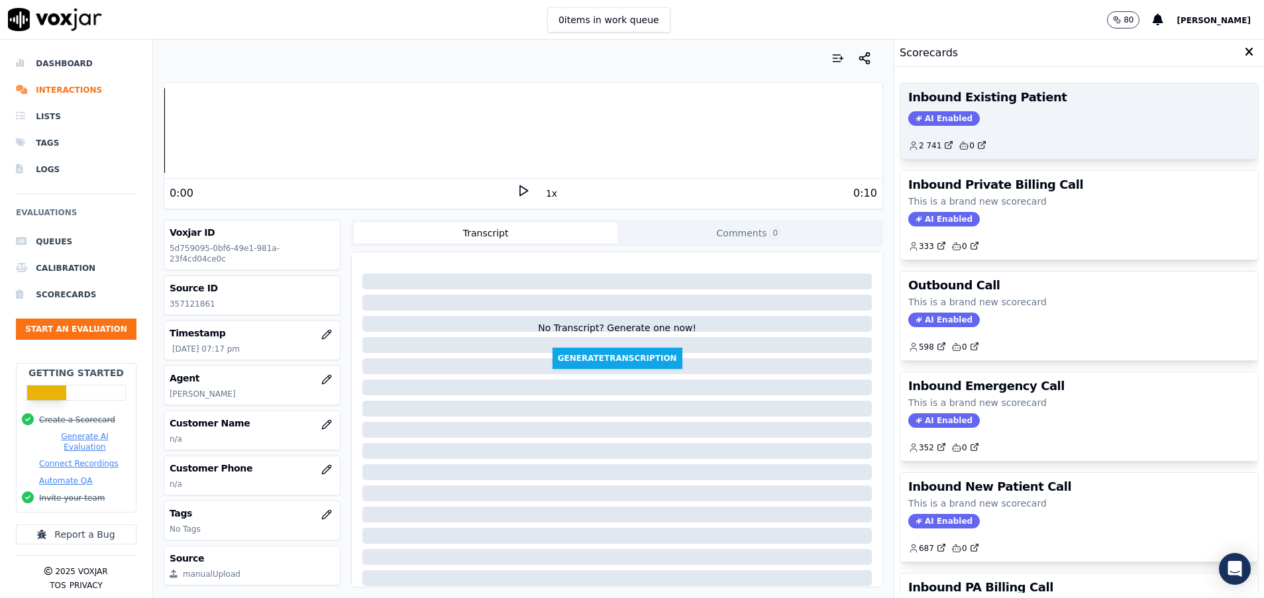
click at [997, 95] on h3 "Inbound Existing Patient" at bounding box center [1079, 97] width 342 height 12
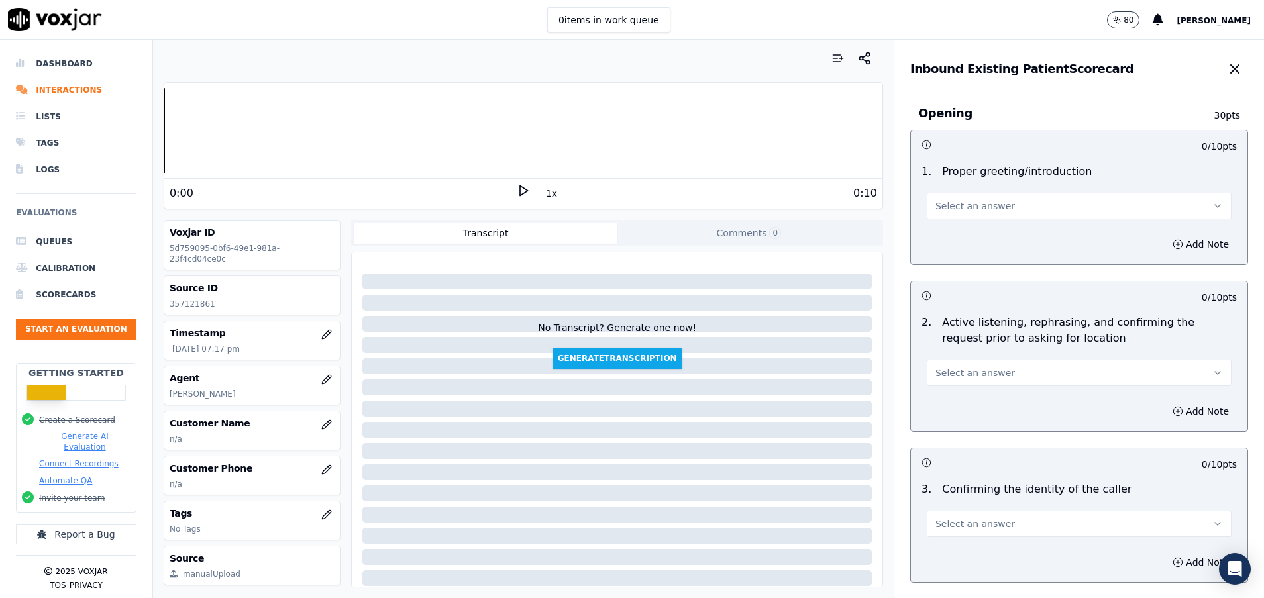
click at [944, 203] on span "Select an answer" at bounding box center [974, 205] width 79 height 13
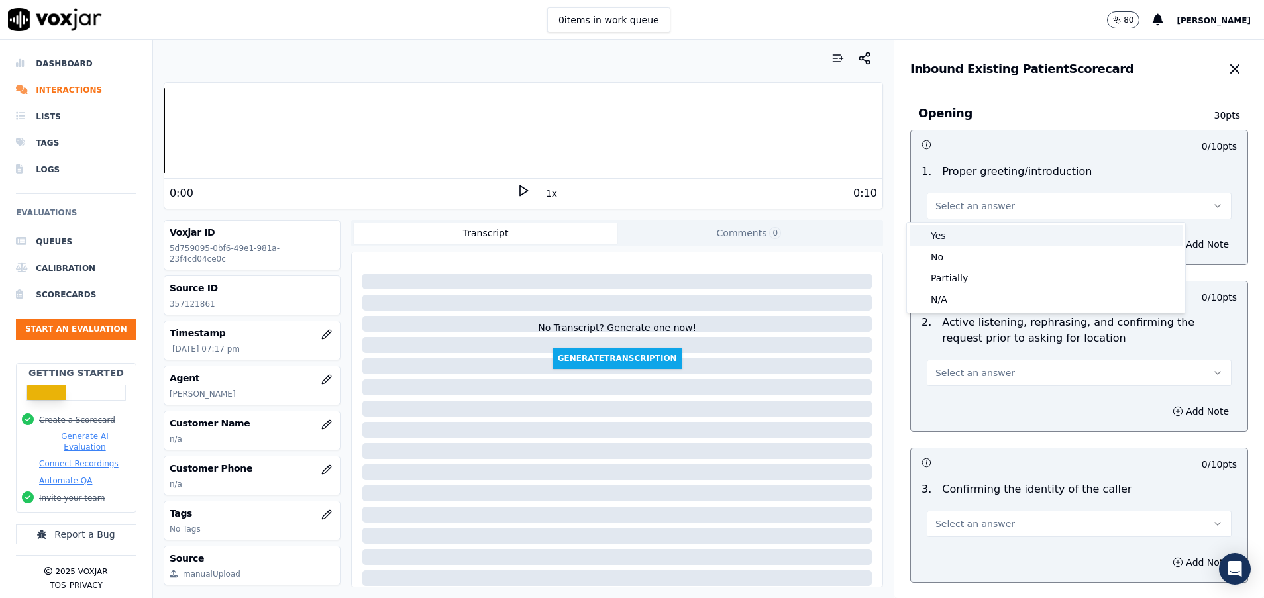
click at [948, 241] on div "Yes" at bounding box center [1045, 235] width 273 height 21
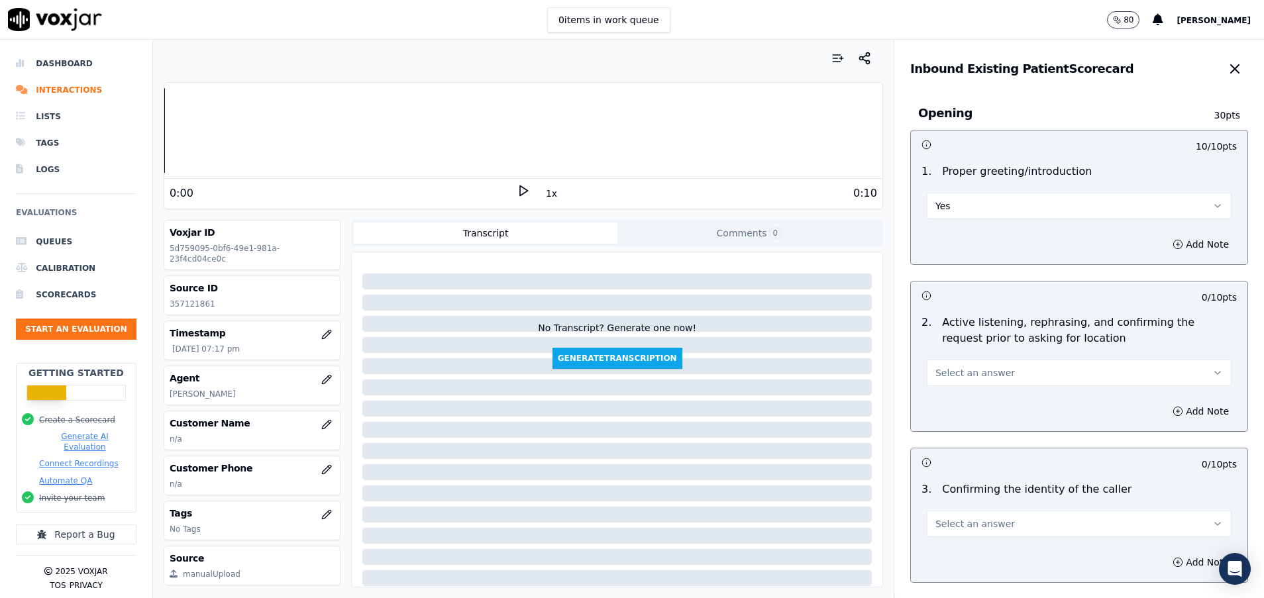
click at [951, 373] on span "Select an answer" at bounding box center [974, 372] width 79 height 13
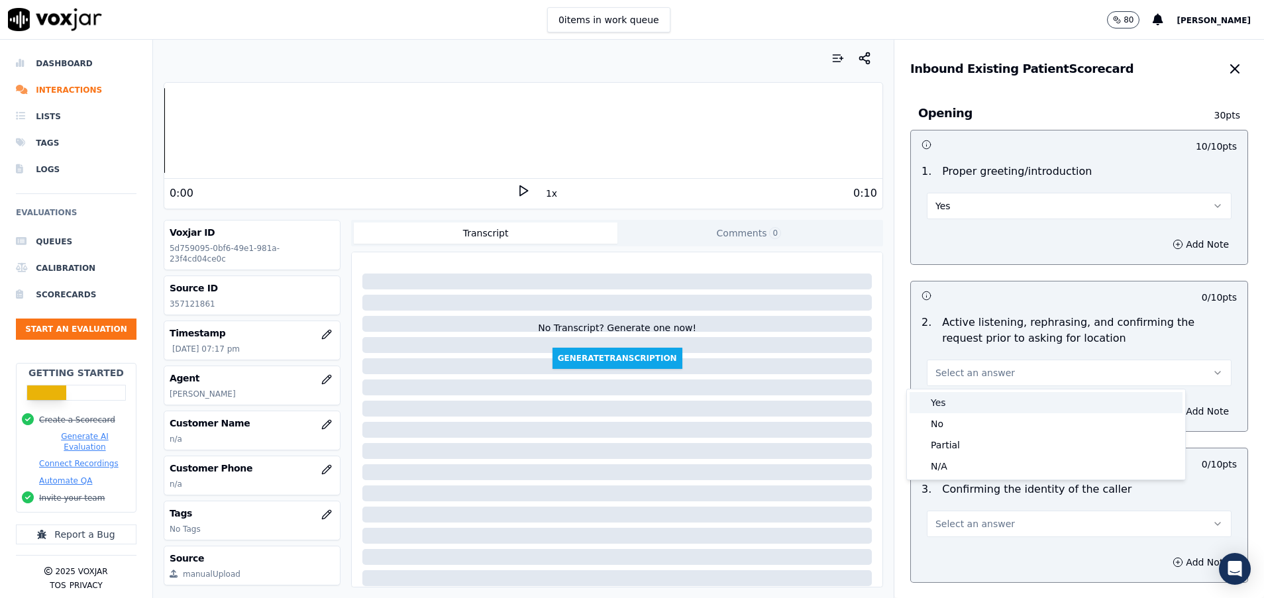
click at [976, 405] on div "Yes" at bounding box center [1045, 402] width 273 height 21
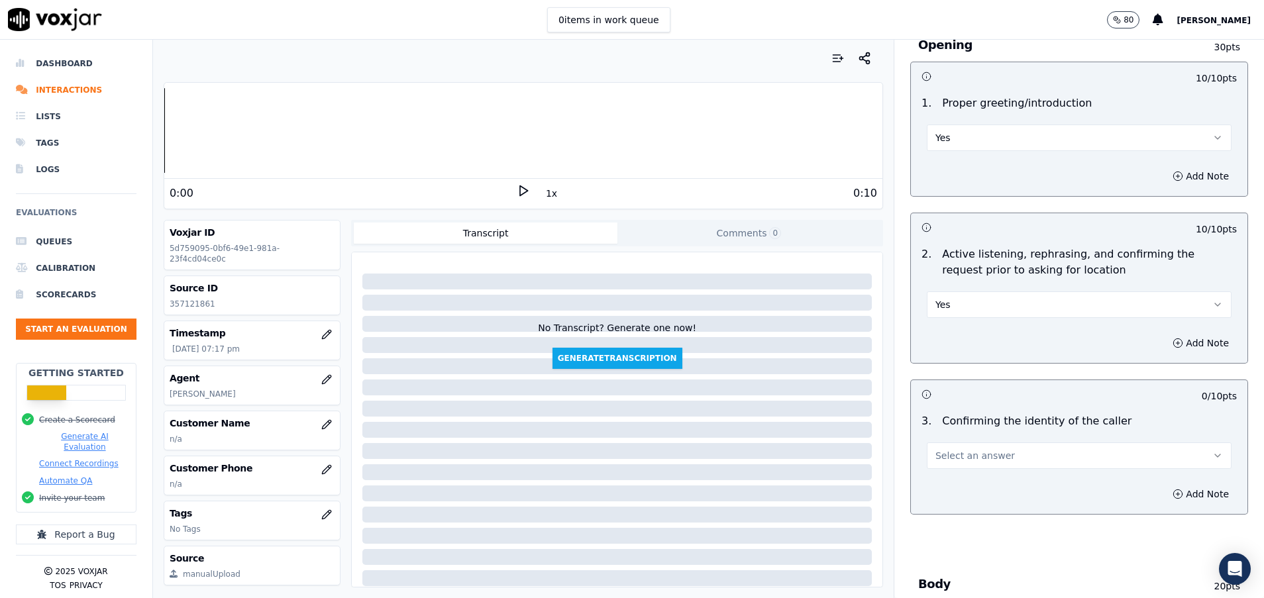
scroll to position [99, 0]
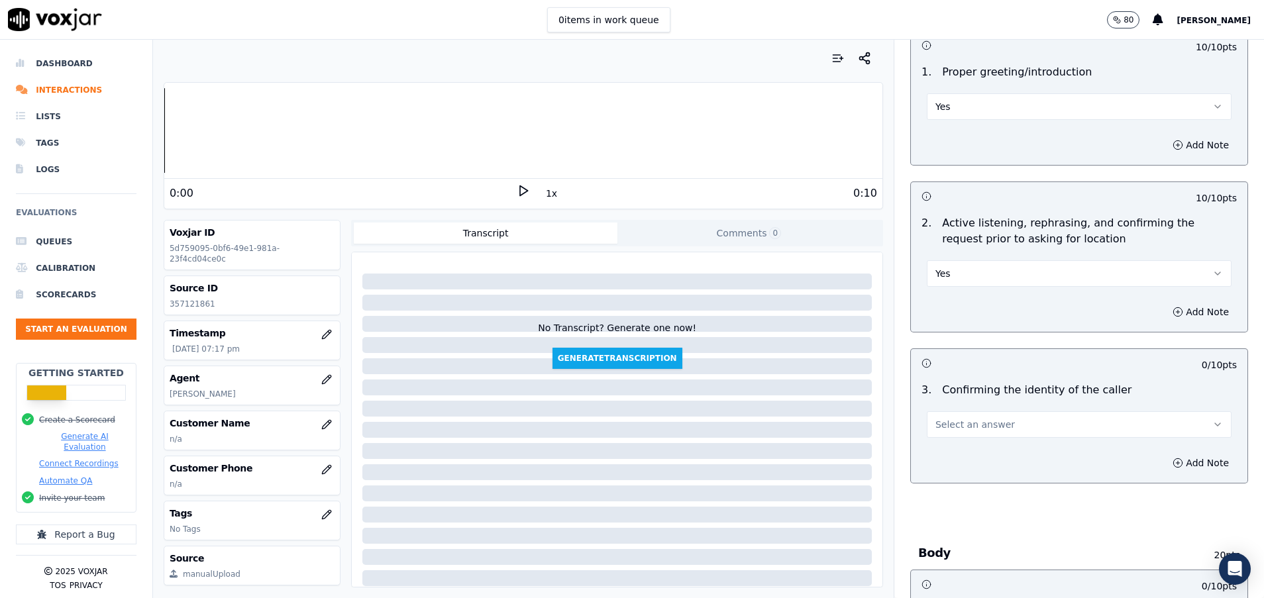
click at [973, 260] on div "Yes" at bounding box center [1079, 272] width 305 height 29
click at [970, 293] on div "Add Note" at bounding box center [1079, 312] width 336 height 40
click at [970, 281] on button "Yes" at bounding box center [1079, 273] width 305 height 26
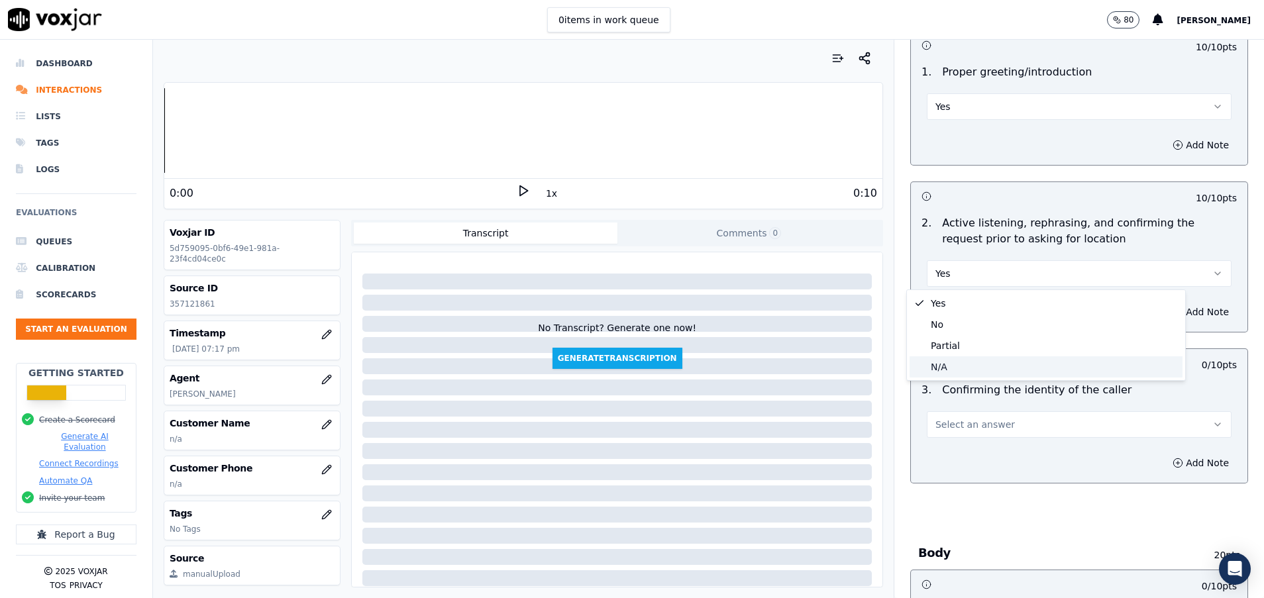
click at [967, 366] on div "N/A" at bounding box center [1045, 366] width 273 height 21
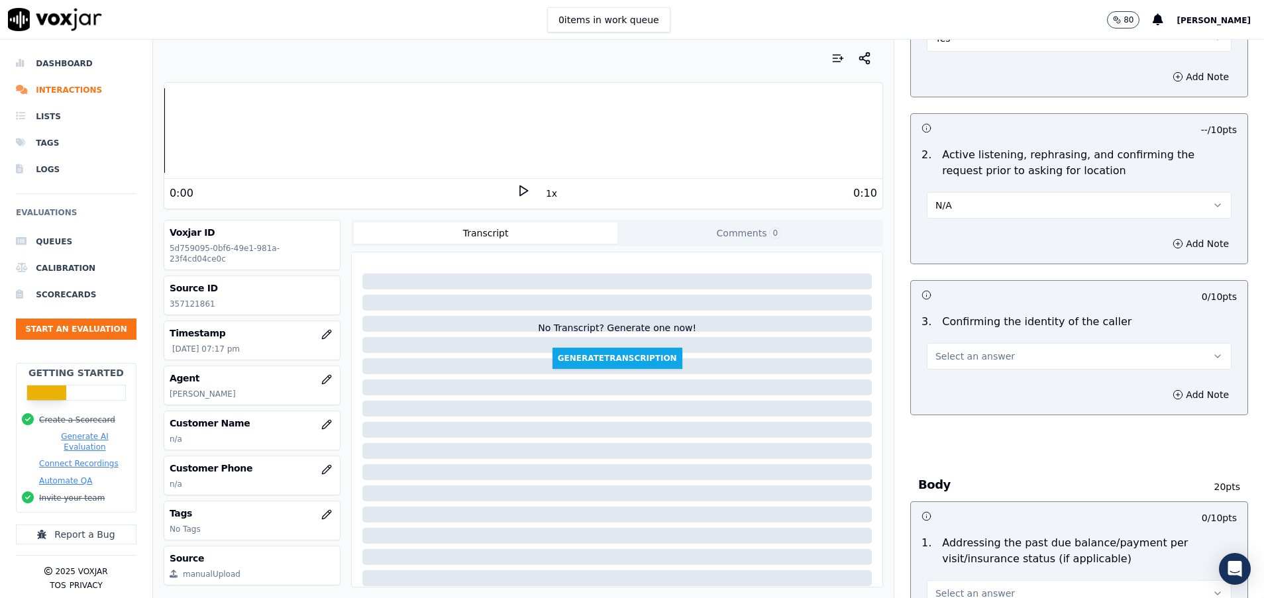
scroll to position [199, 0]
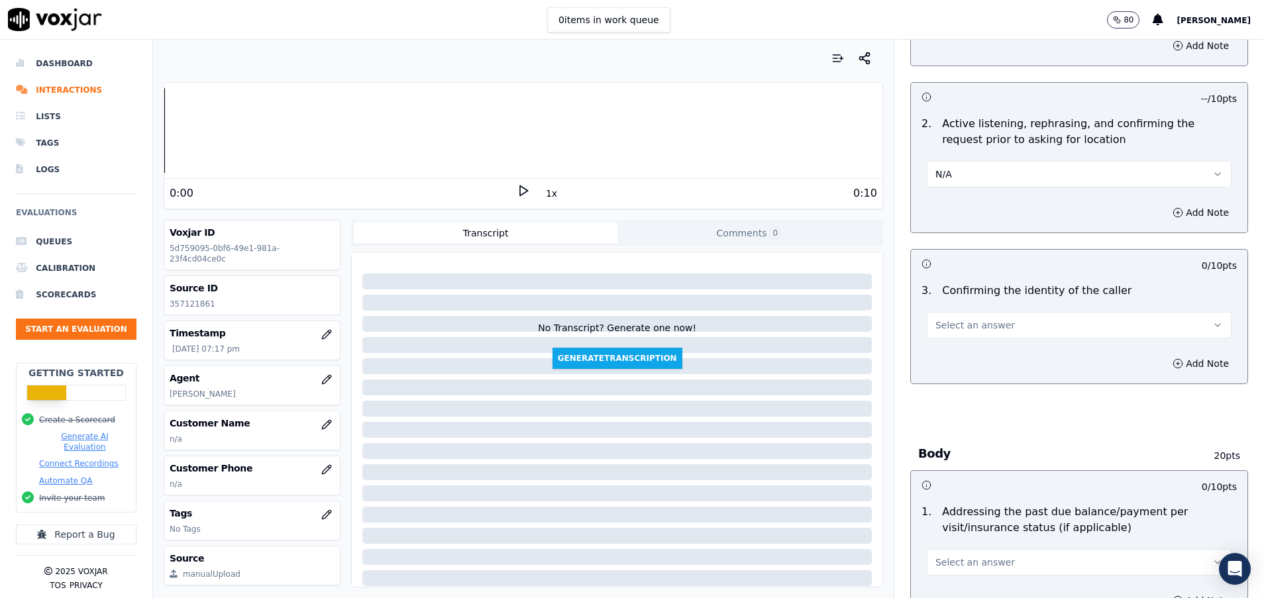
click at [965, 331] on span "Select an answer" at bounding box center [974, 325] width 79 height 13
click at [954, 375] on div "No" at bounding box center [1045, 376] width 273 height 21
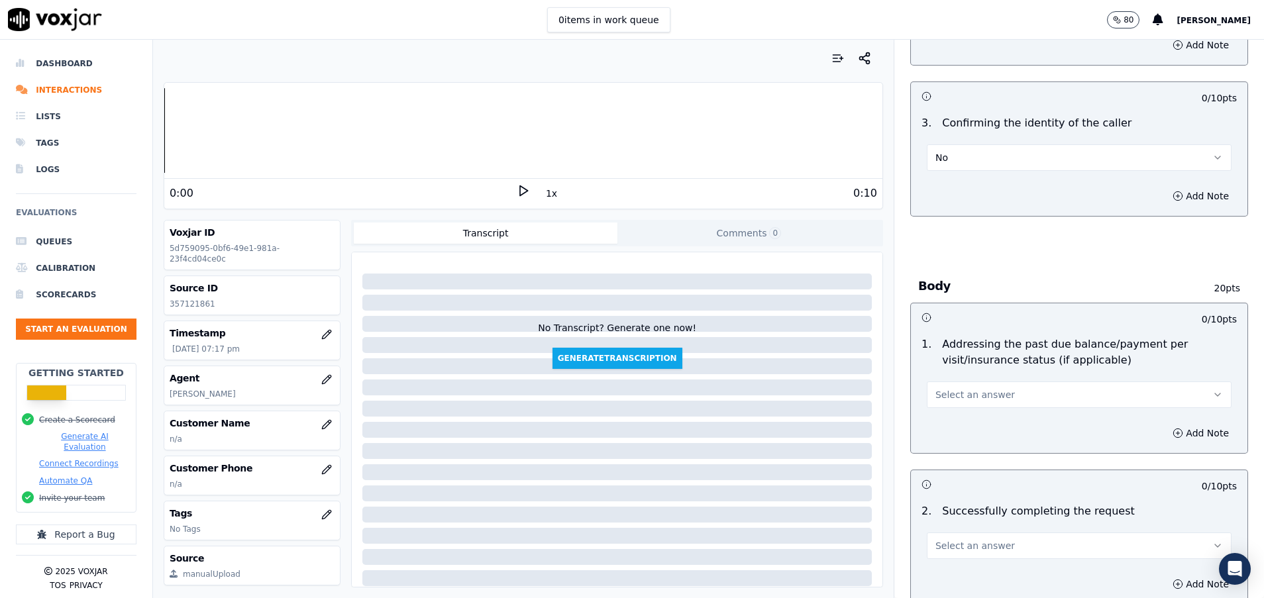
scroll to position [397, 0]
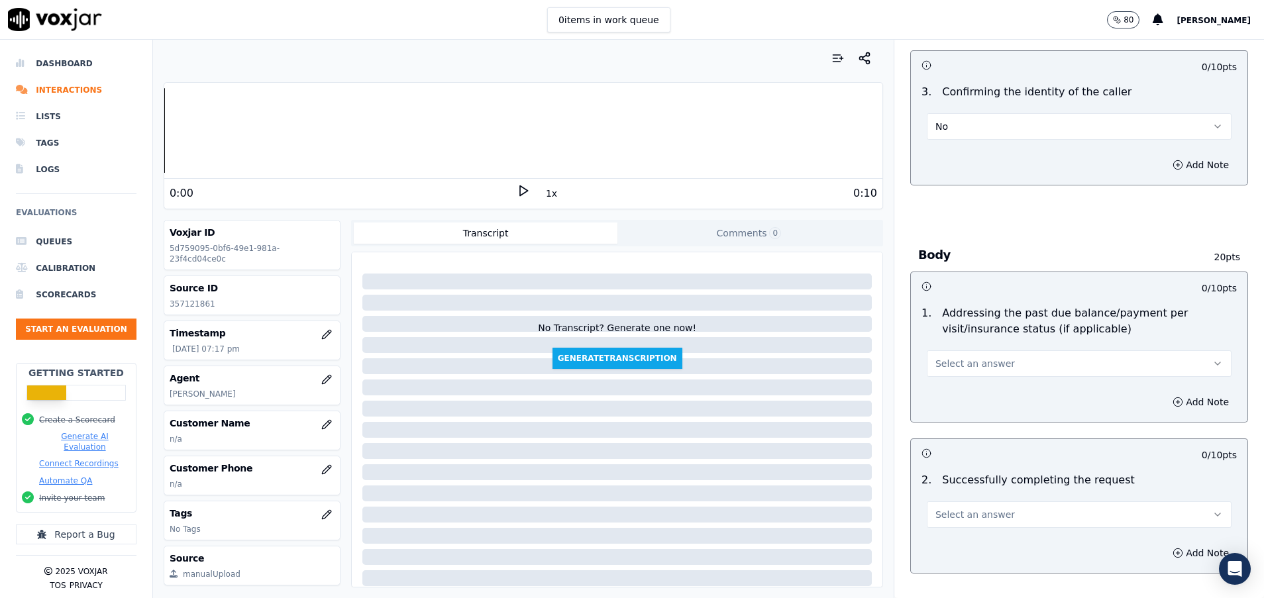
click at [1056, 369] on button "Select an answer" at bounding box center [1079, 363] width 305 height 26
click at [965, 437] on div "N/A" at bounding box center [1045, 435] width 273 height 21
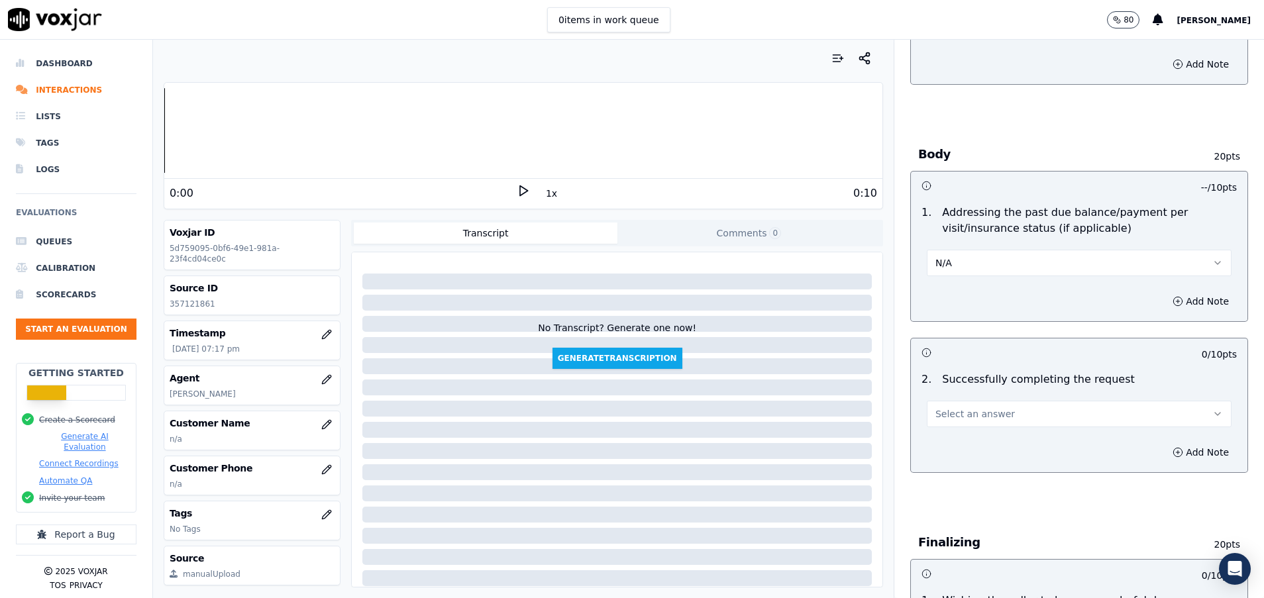
scroll to position [596, 0]
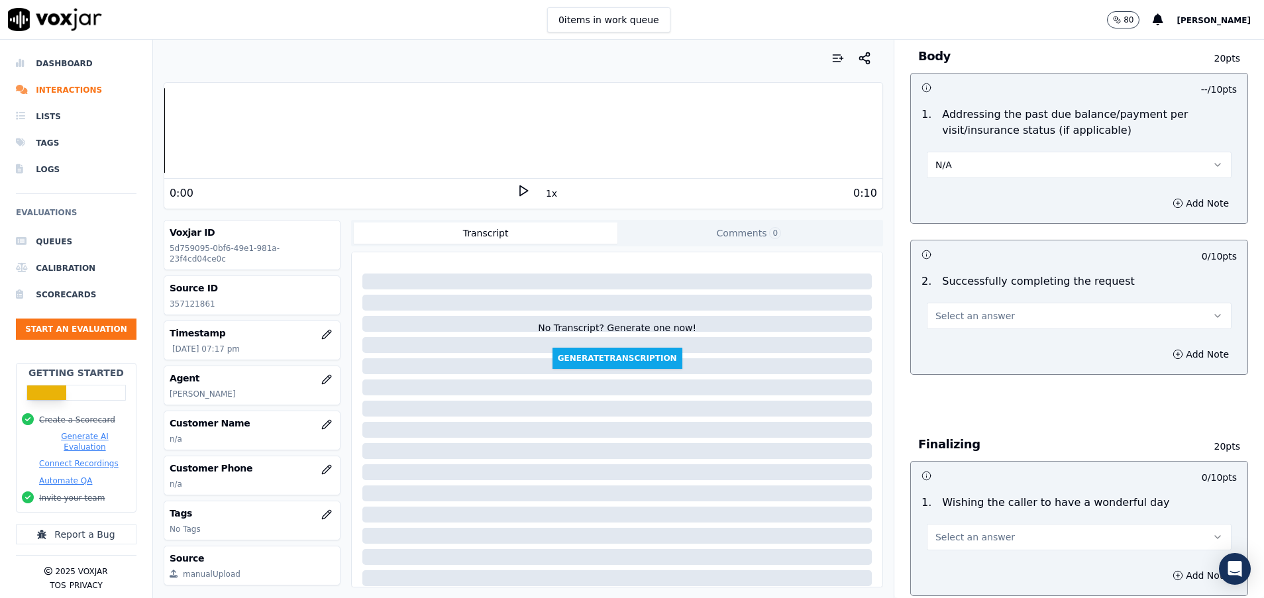
click at [982, 321] on span "Select an answer" at bounding box center [974, 315] width 79 height 13
click at [980, 344] on div "Yes" at bounding box center [1045, 345] width 273 height 21
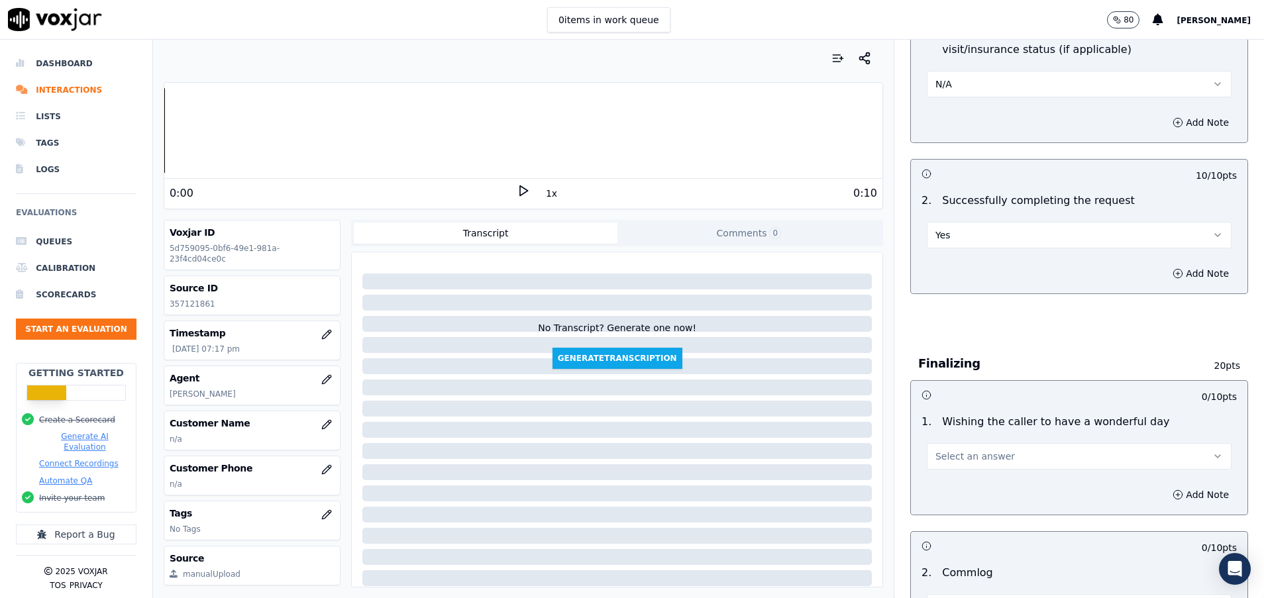
scroll to position [695, 0]
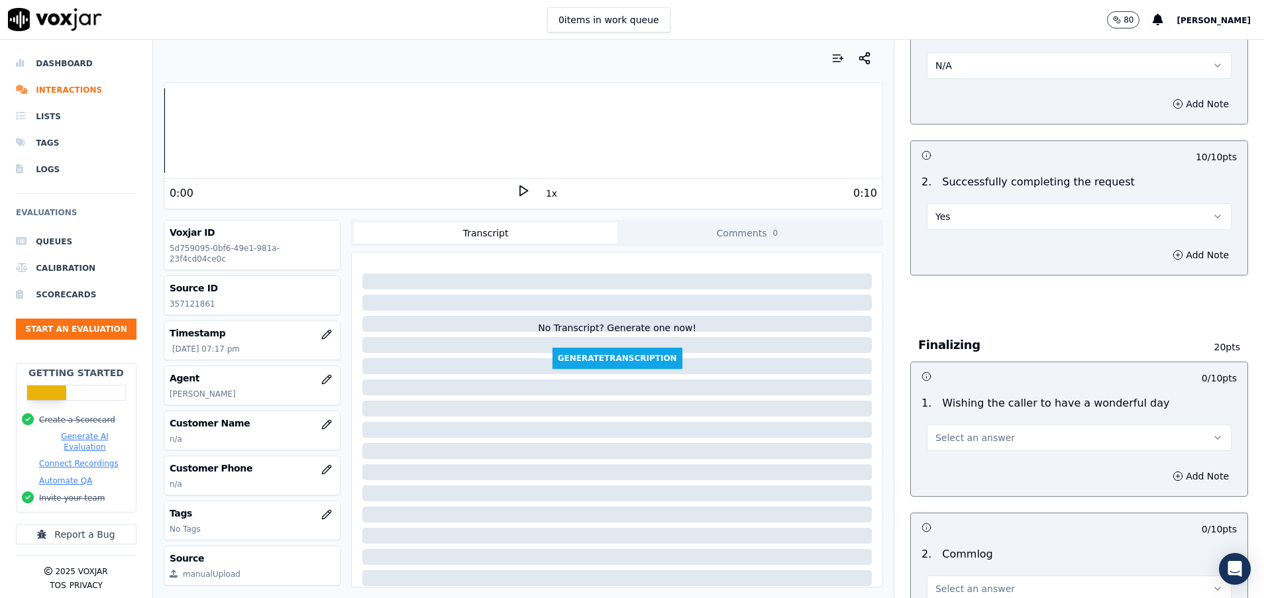
click at [1005, 437] on button "Select an answer" at bounding box center [1079, 438] width 305 height 26
click at [958, 468] on div "Yes" at bounding box center [1045, 467] width 273 height 21
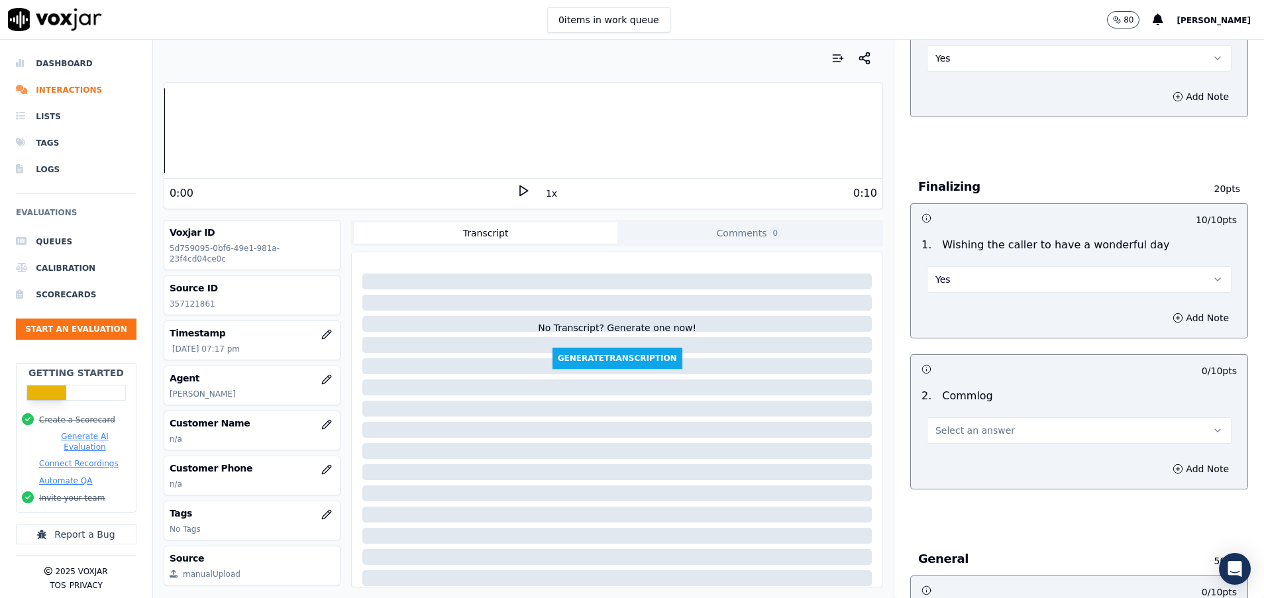
scroll to position [894, 0]
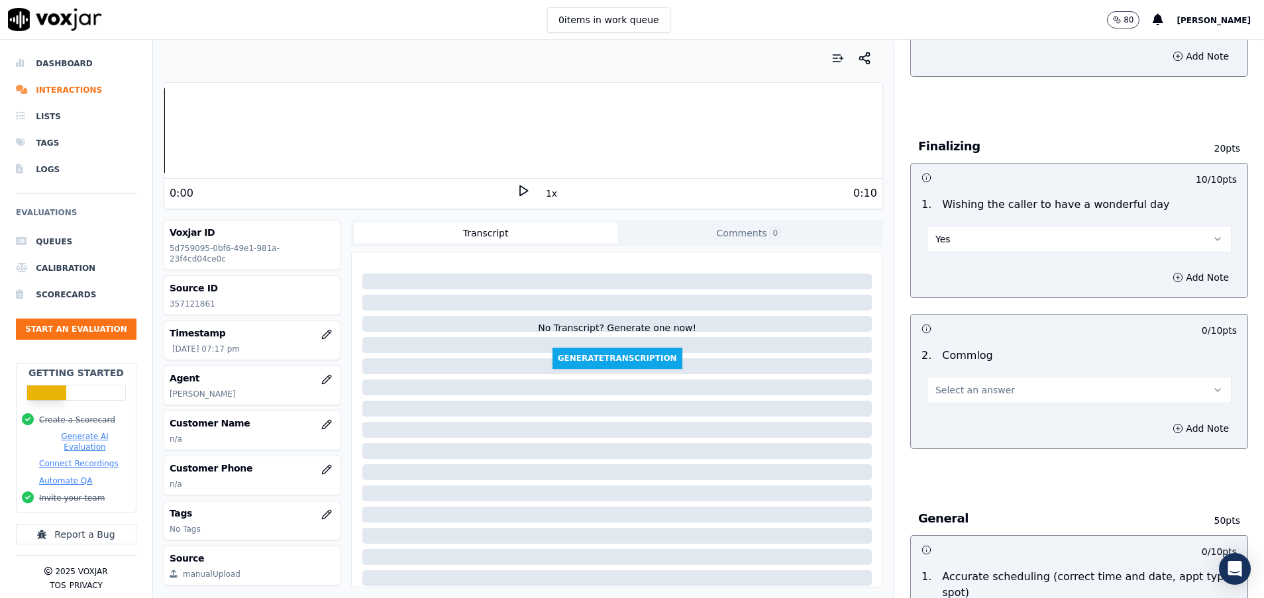
click at [968, 395] on span "Select an answer" at bounding box center [974, 389] width 79 height 13
click at [970, 422] on div "Yes" at bounding box center [1045, 419] width 273 height 21
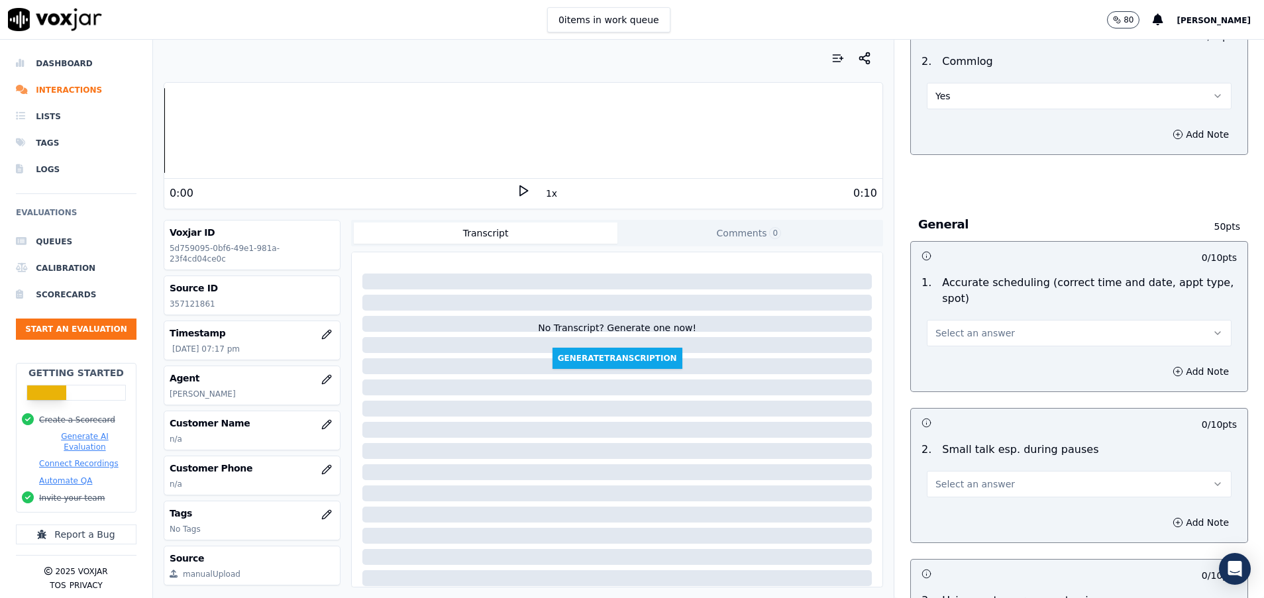
scroll to position [1192, 0]
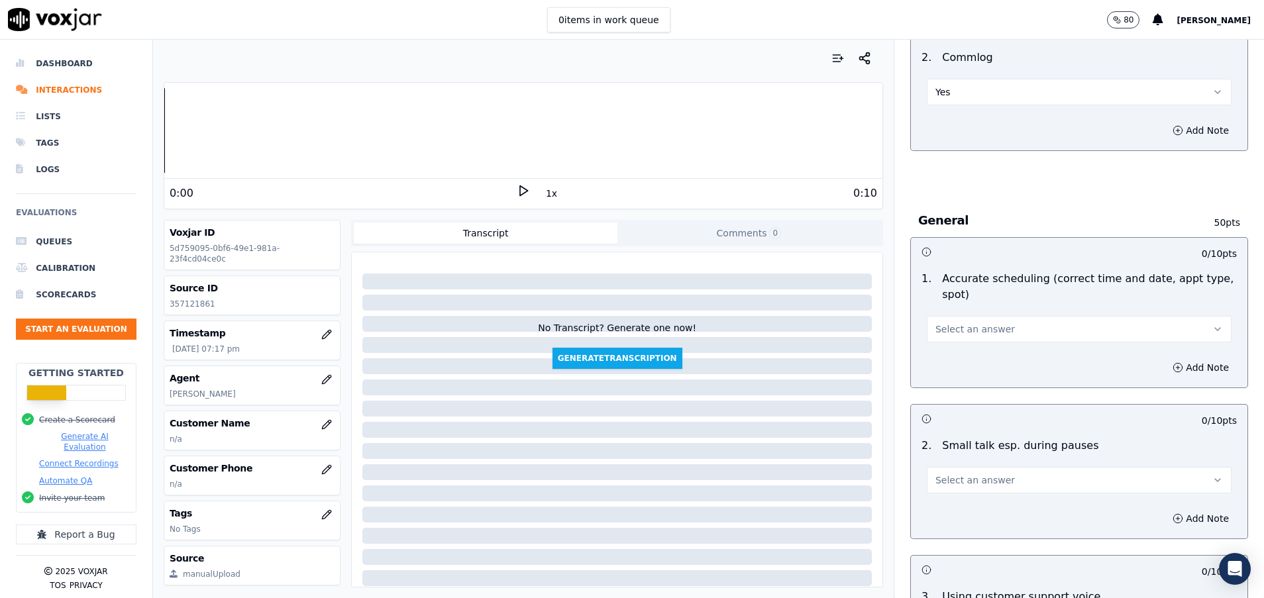
click at [970, 329] on span "Select an answer" at bounding box center [974, 329] width 79 height 13
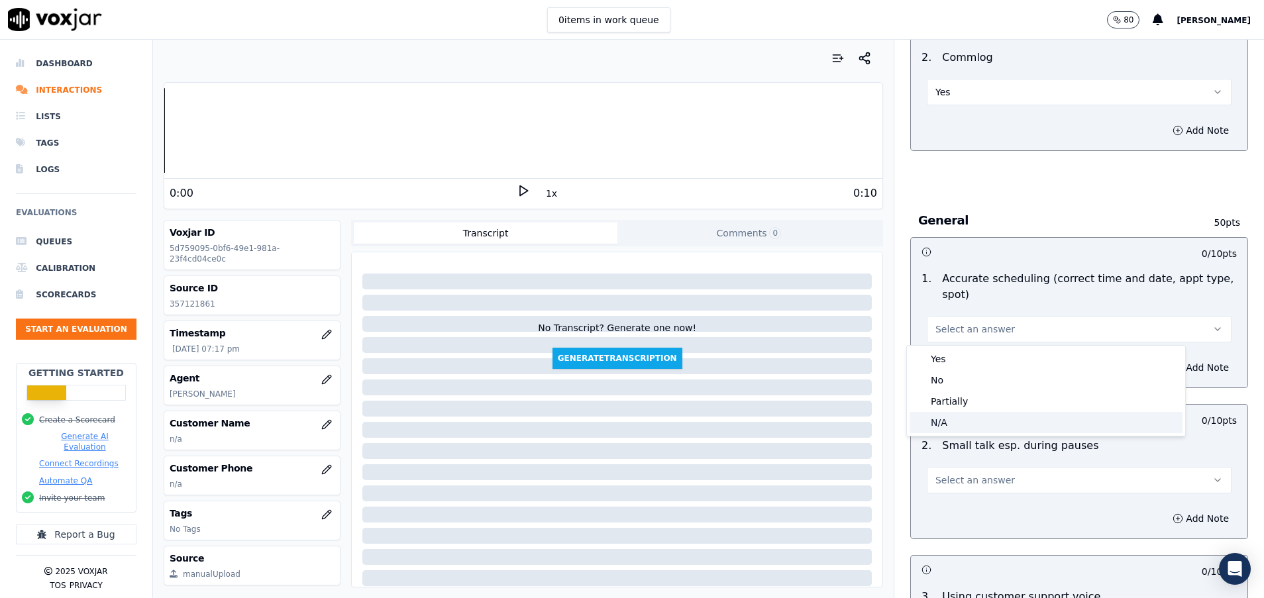
click at [980, 421] on div "N/A" at bounding box center [1045, 422] width 273 height 21
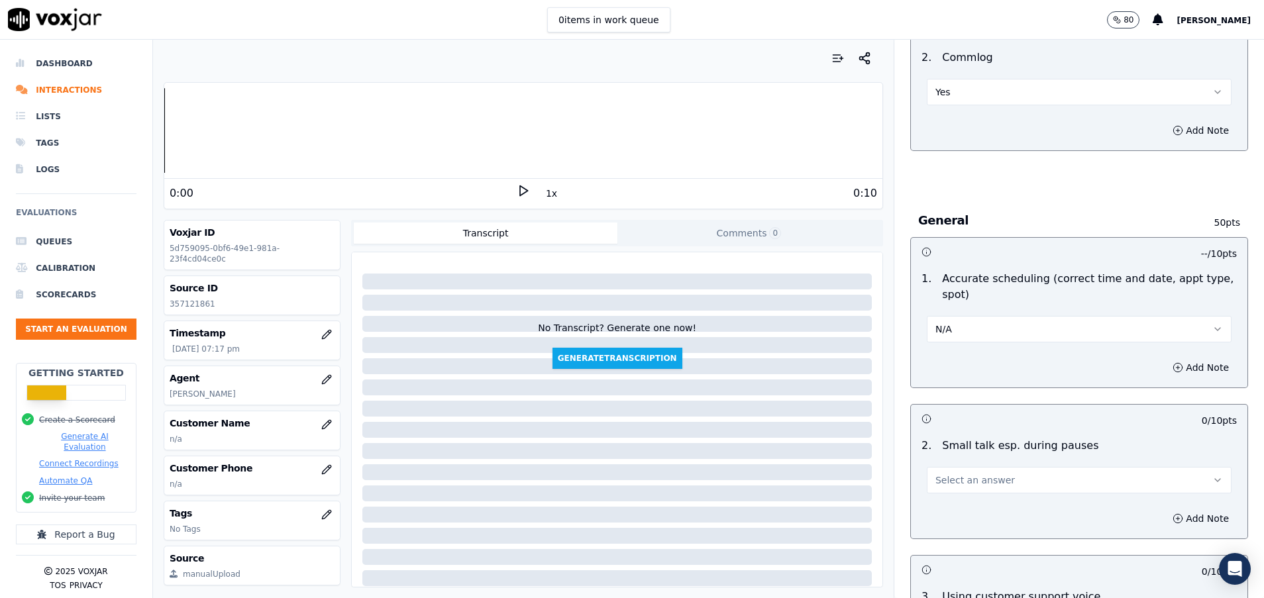
scroll to position [1292, 0]
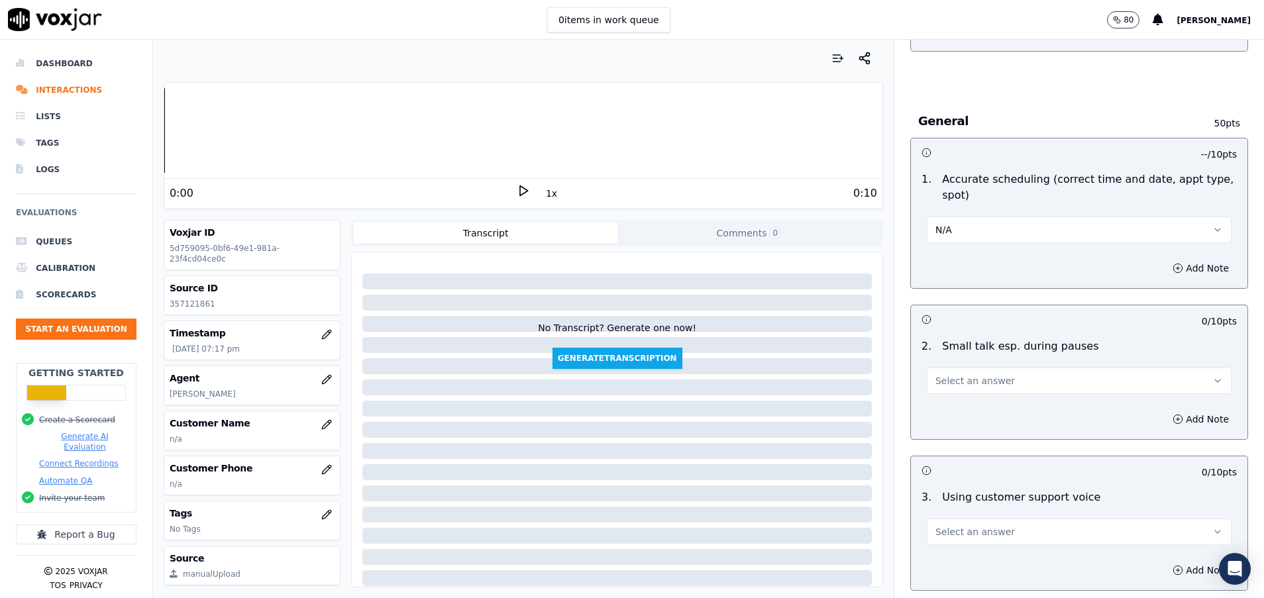
click at [964, 376] on span "Select an answer" at bounding box center [974, 380] width 79 height 13
click at [952, 460] on div "N/A" at bounding box center [1045, 452] width 273 height 21
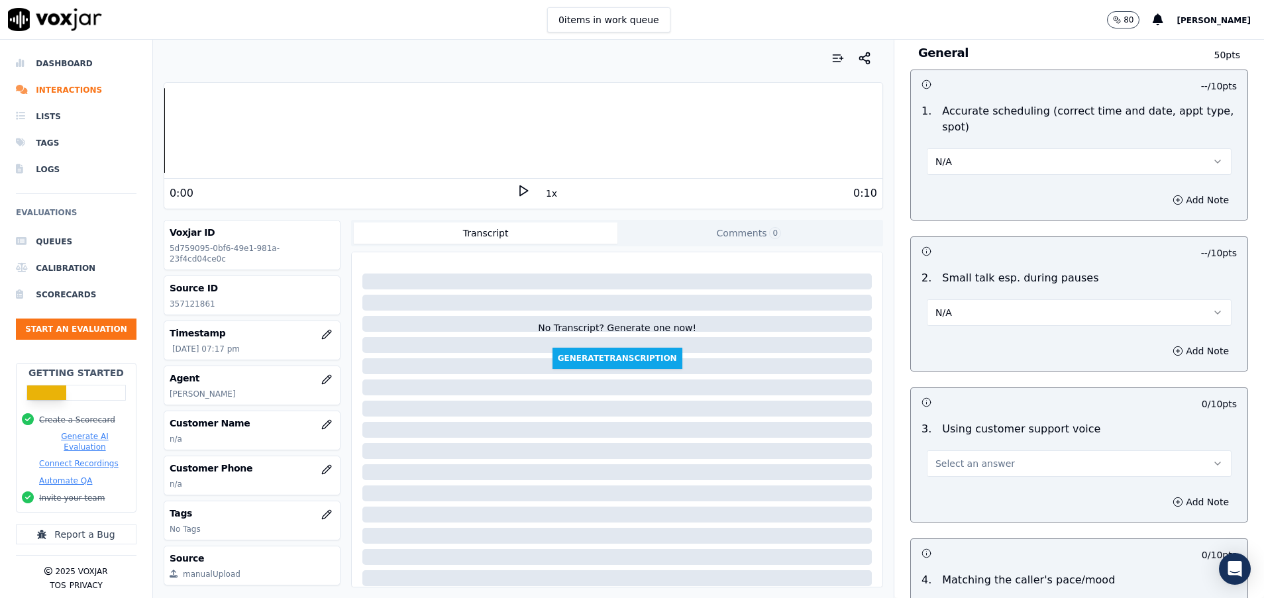
scroll to position [1391, 0]
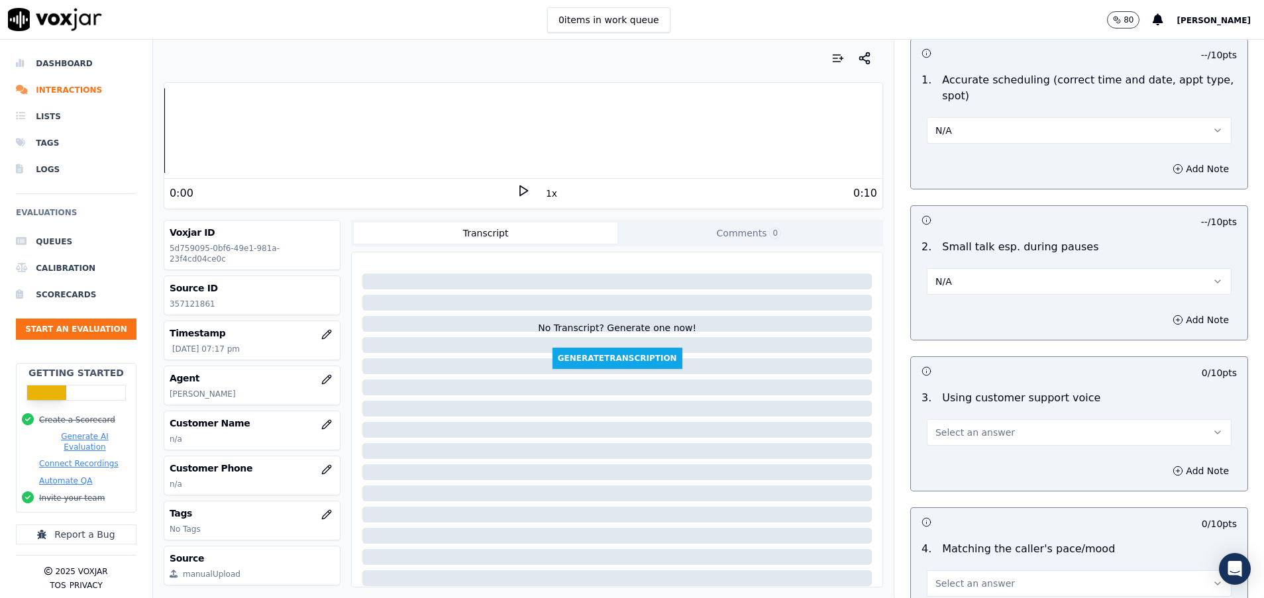
click at [952, 441] on button "Select an answer" at bounding box center [1079, 432] width 305 height 26
click at [957, 458] on div "Yes" at bounding box center [1045, 462] width 273 height 21
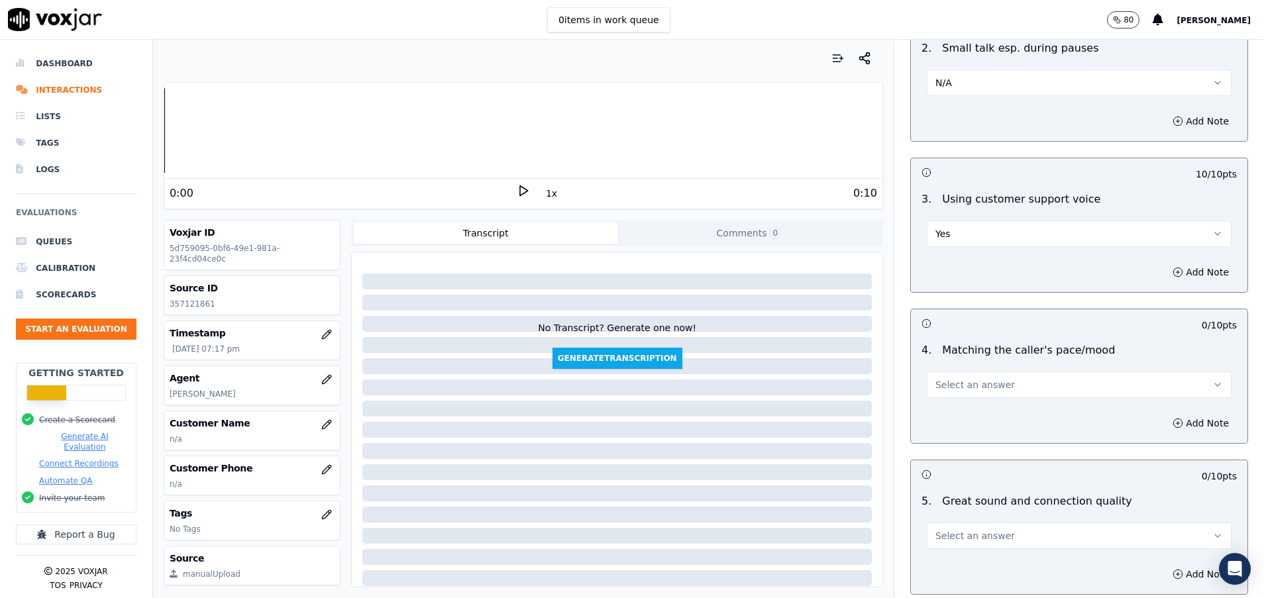
click at [943, 389] on span "Select an answer" at bounding box center [974, 384] width 79 height 13
click at [943, 413] on div "Yes" at bounding box center [1045, 414] width 273 height 21
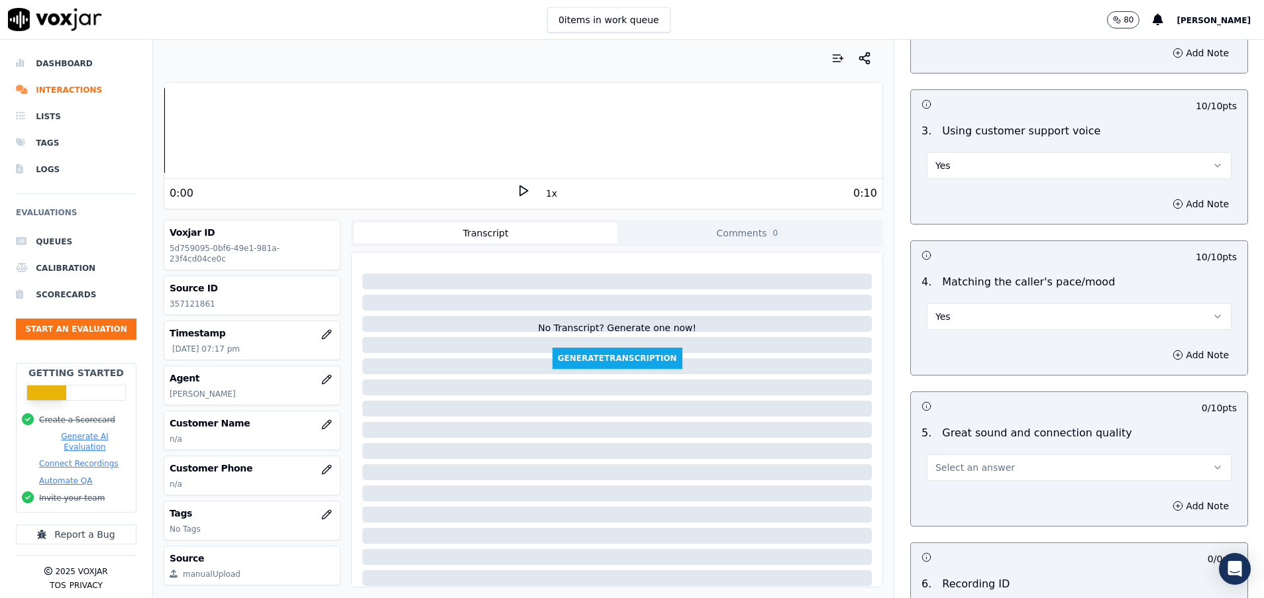
scroll to position [1689, 0]
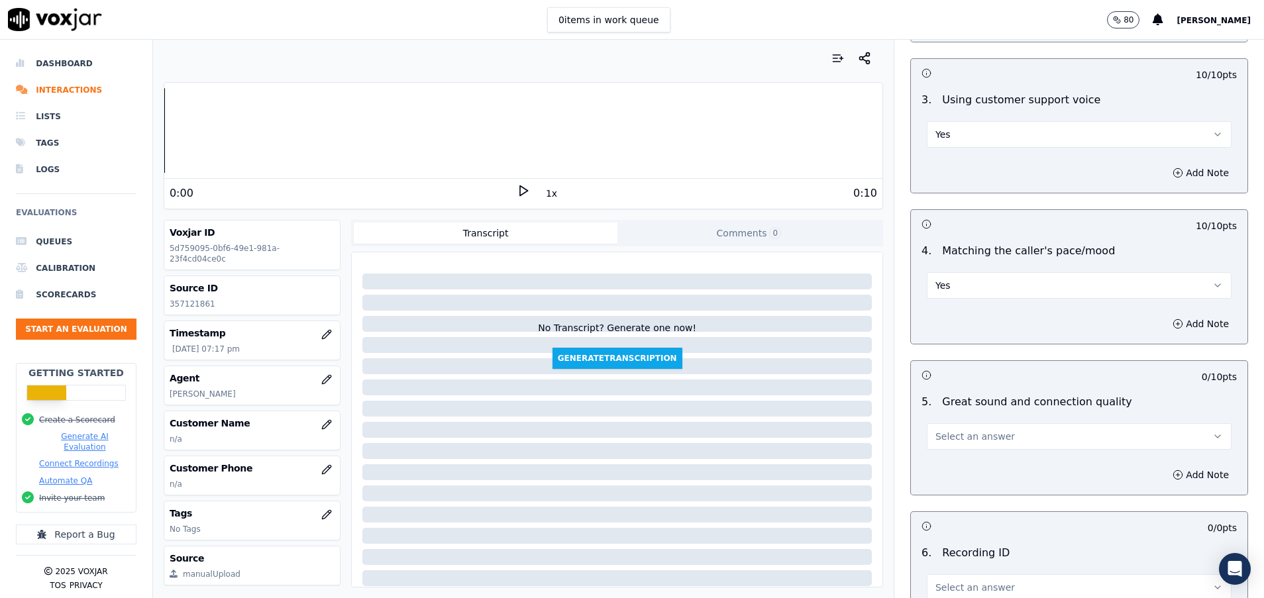
click at [951, 436] on span "Select an answer" at bounding box center [974, 436] width 79 height 13
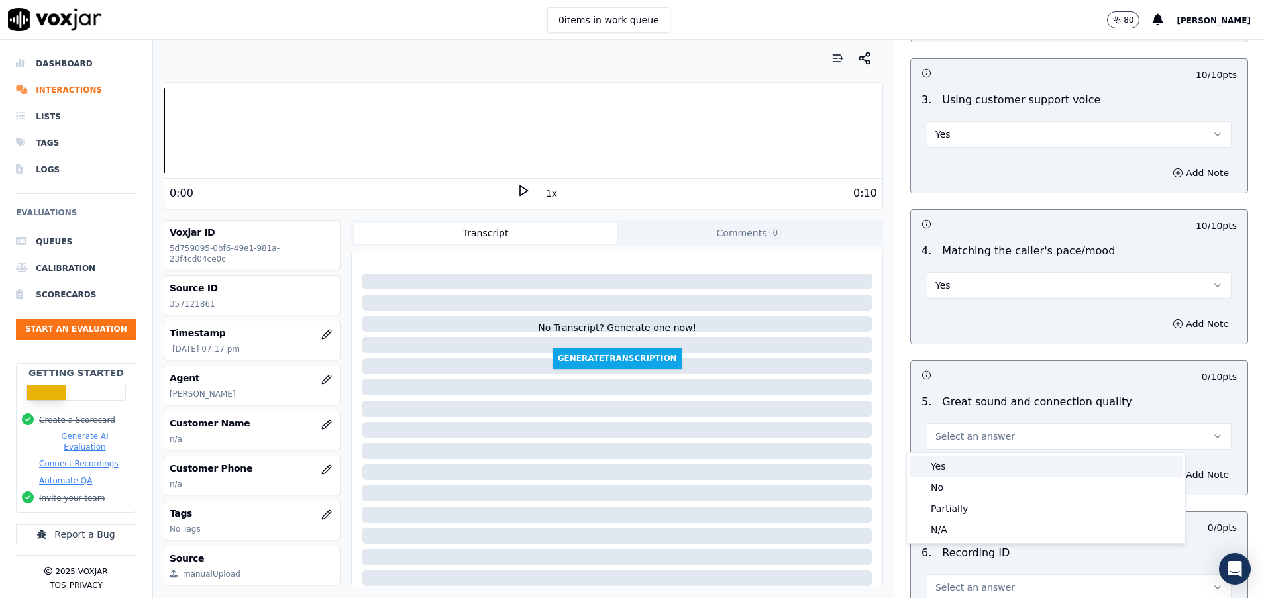
click at [954, 466] on div "Yes" at bounding box center [1045, 466] width 273 height 21
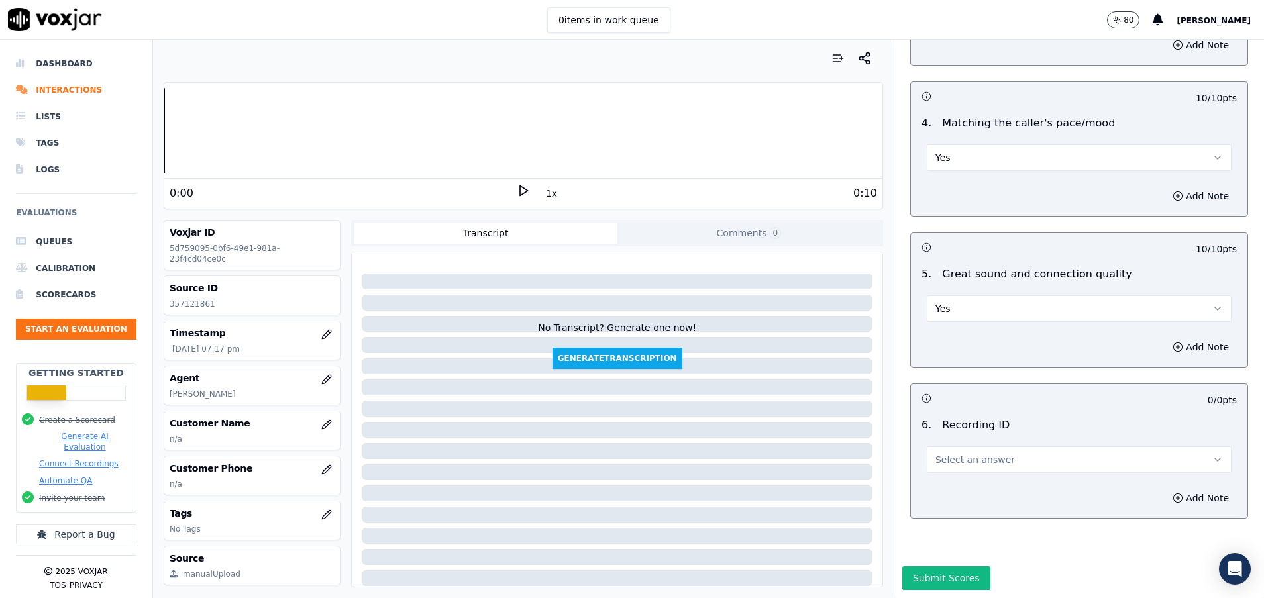
scroll to position [1863, 0]
click at [953, 453] on span "Select an answer" at bounding box center [974, 459] width 79 height 13
click at [954, 448] on div "N/A" at bounding box center [1045, 451] width 273 height 21
click at [944, 566] on button "Submit Scores" at bounding box center [946, 578] width 88 height 24
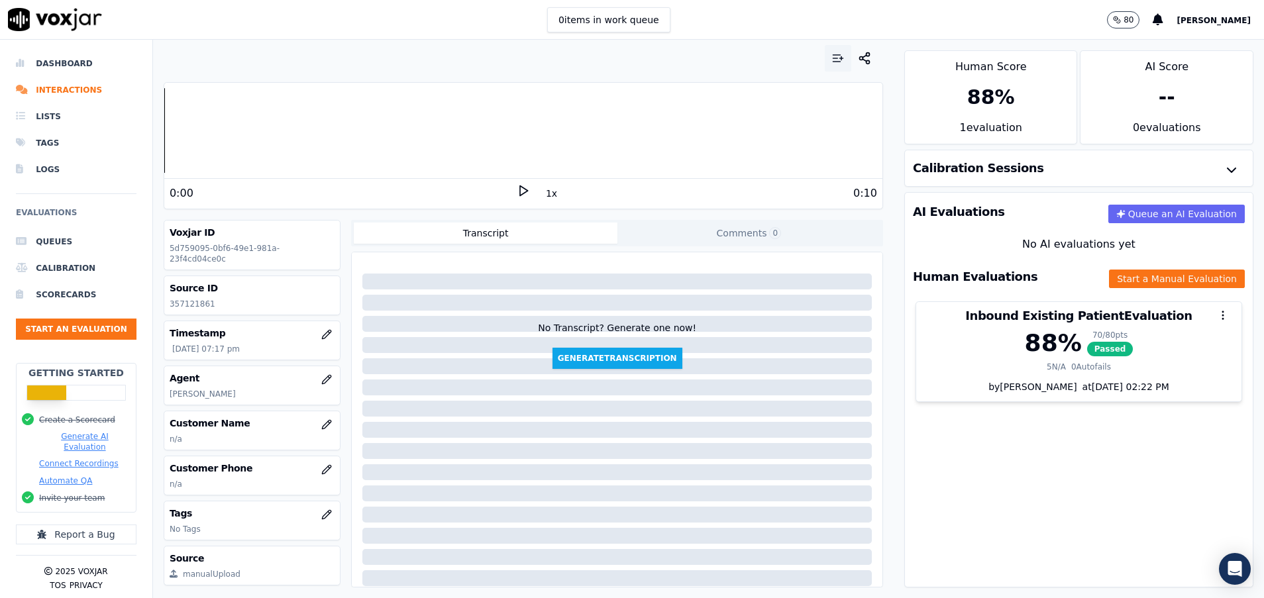
click at [827, 63] on button "button" at bounding box center [838, 58] width 26 height 26
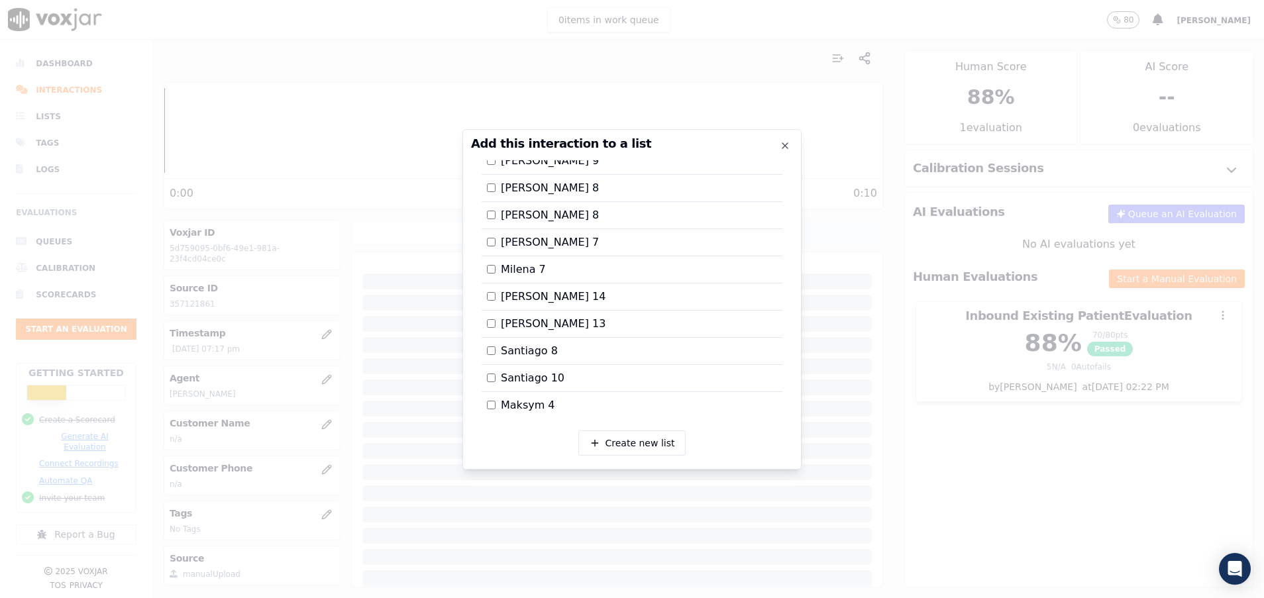
scroll to position [298, 0]
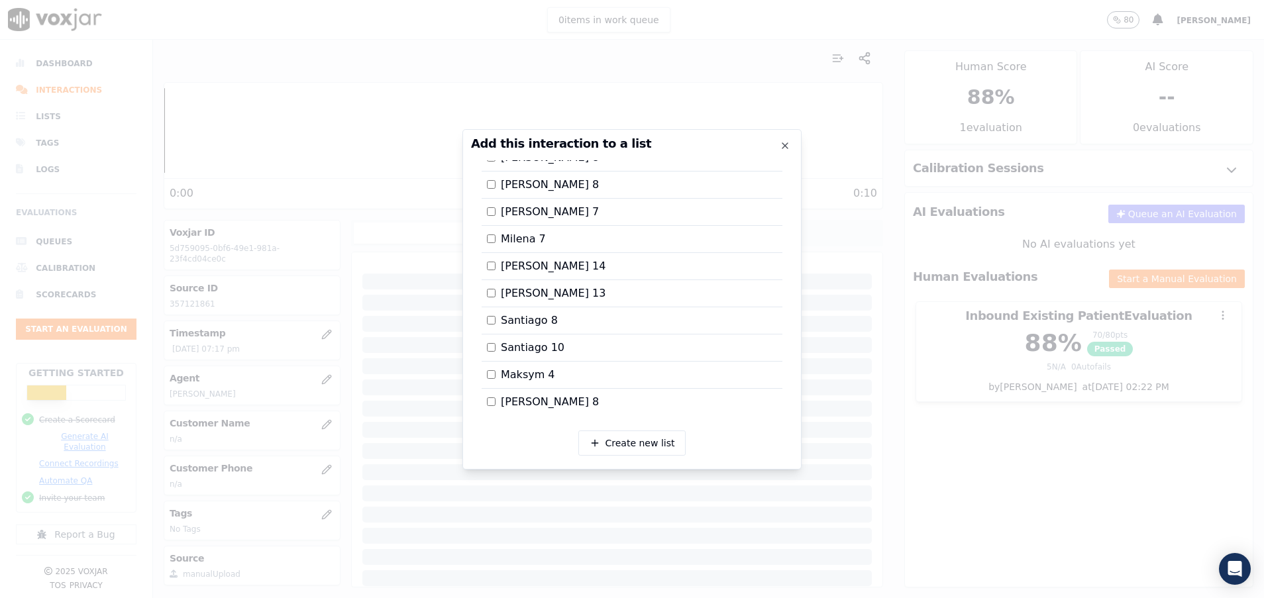
click at [950, 414] on div at bounding box center [632, 299] width 1264 height 598
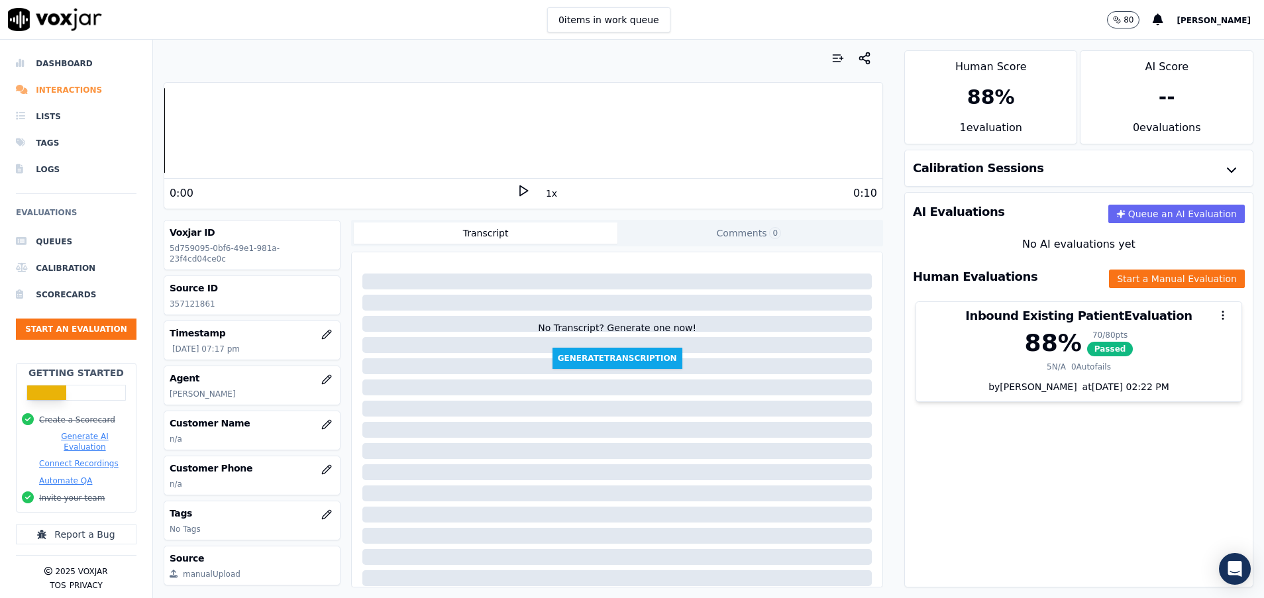
click at [79, 83] on li "Interactions" at bounding box center [76, 90] width 121 height 26
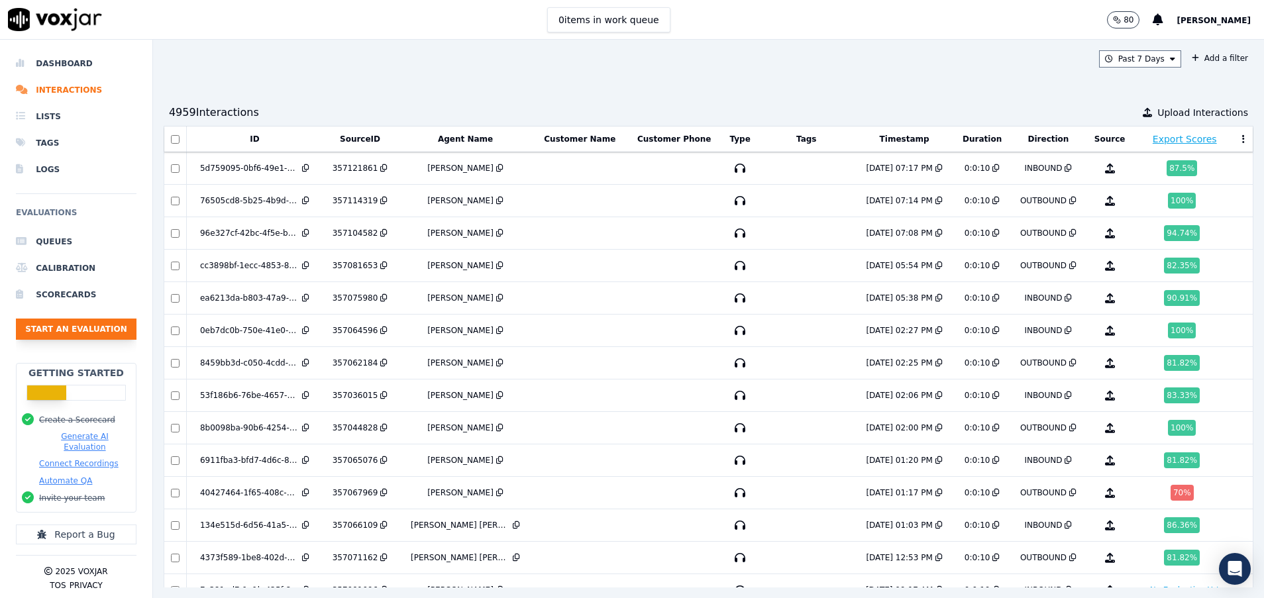
click at [76, 335] on button "Start an Evaluation" at bounding box center [76, 329] width 121 height 21
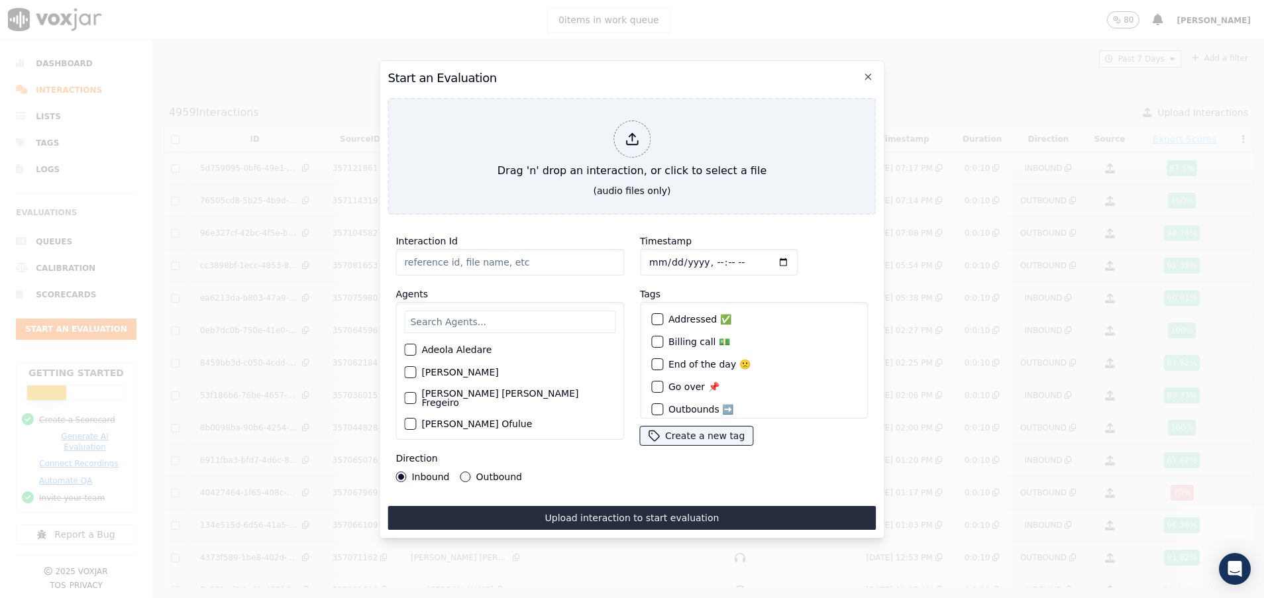
paste input "357107241"
type input "357107241"
click at [468, 322] on input "text" at bounding box center [509, 322] width 211 height 23
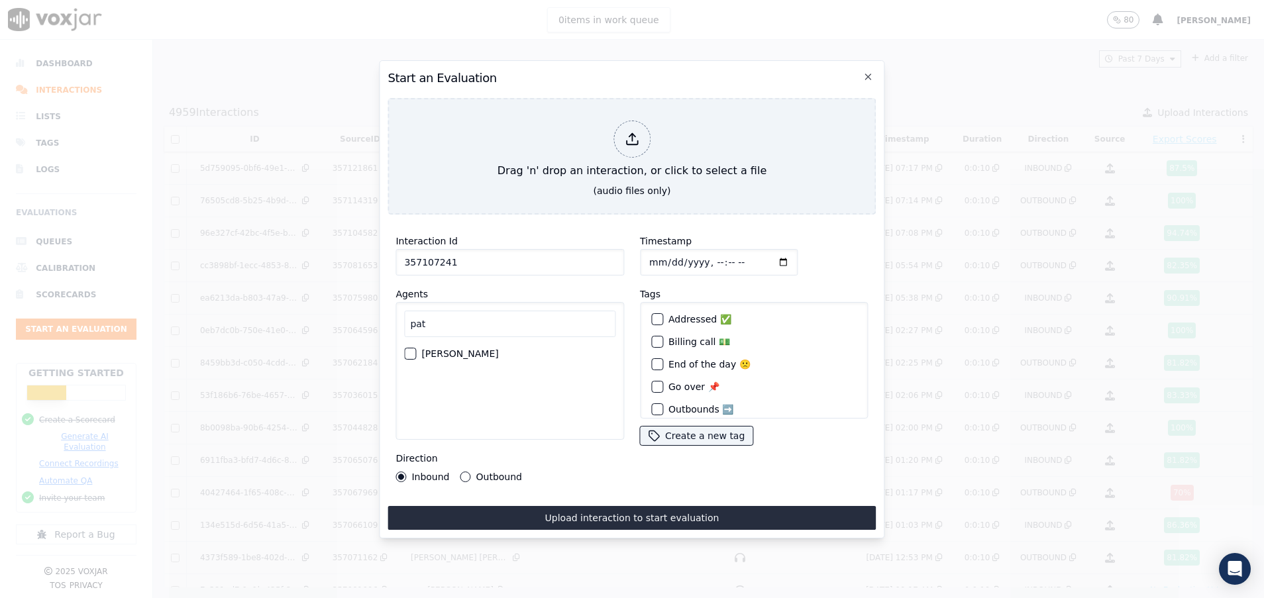
type input "pat"
click at [412, 349] on div "button" at bounding box center [409, 353] width 9 height 9
click at [464, 472] on button "Outbound" at bounding box center [465, 477] width 11 height 11
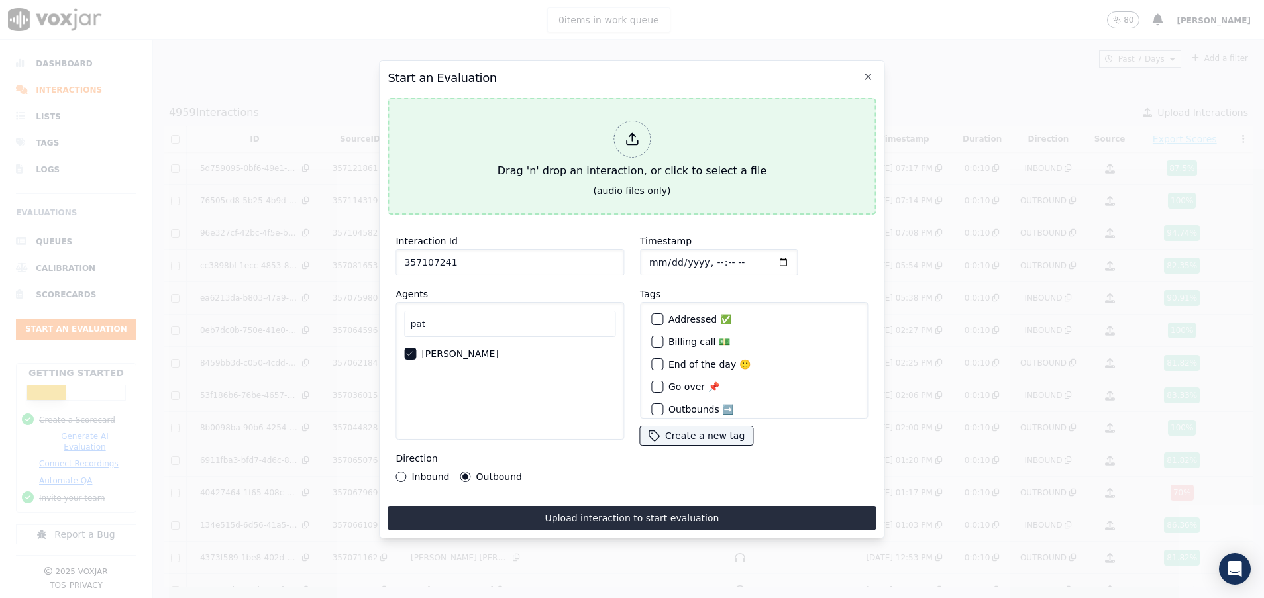
click at [508, 172] on div "Drag 'n' drop an interaction, or click to select a file" at bounding box center [632, 149] width 280 height 69
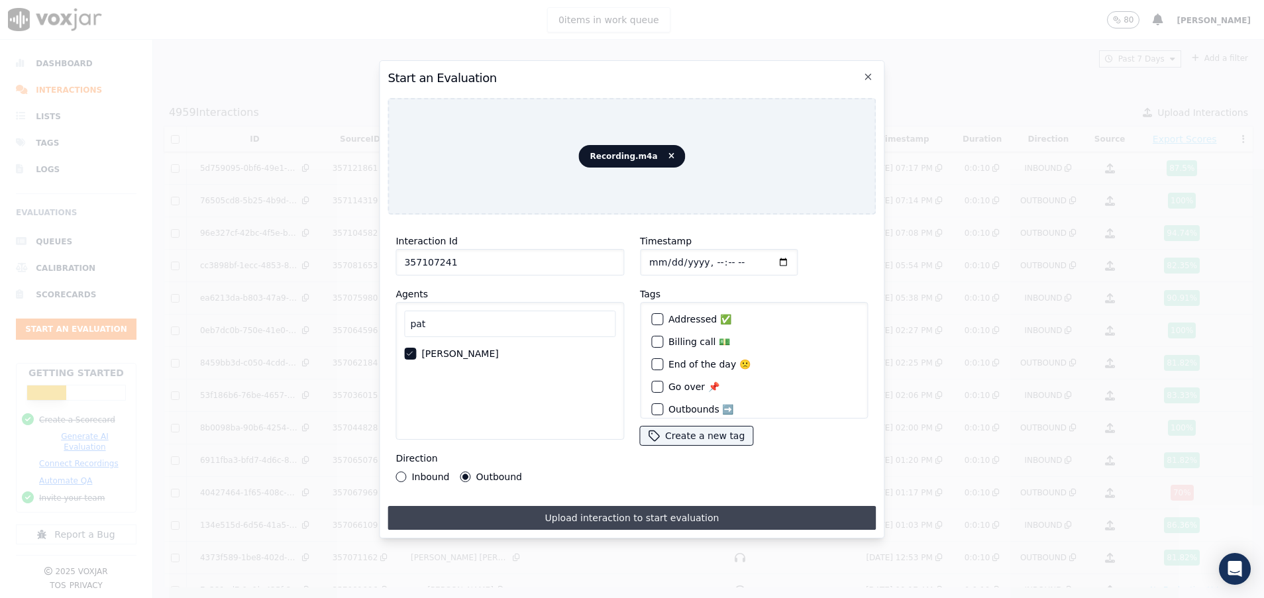
click at [613, 511] on button "Upload interaction to start evaluation" at bounding box center [631, 518] width 488 height 24
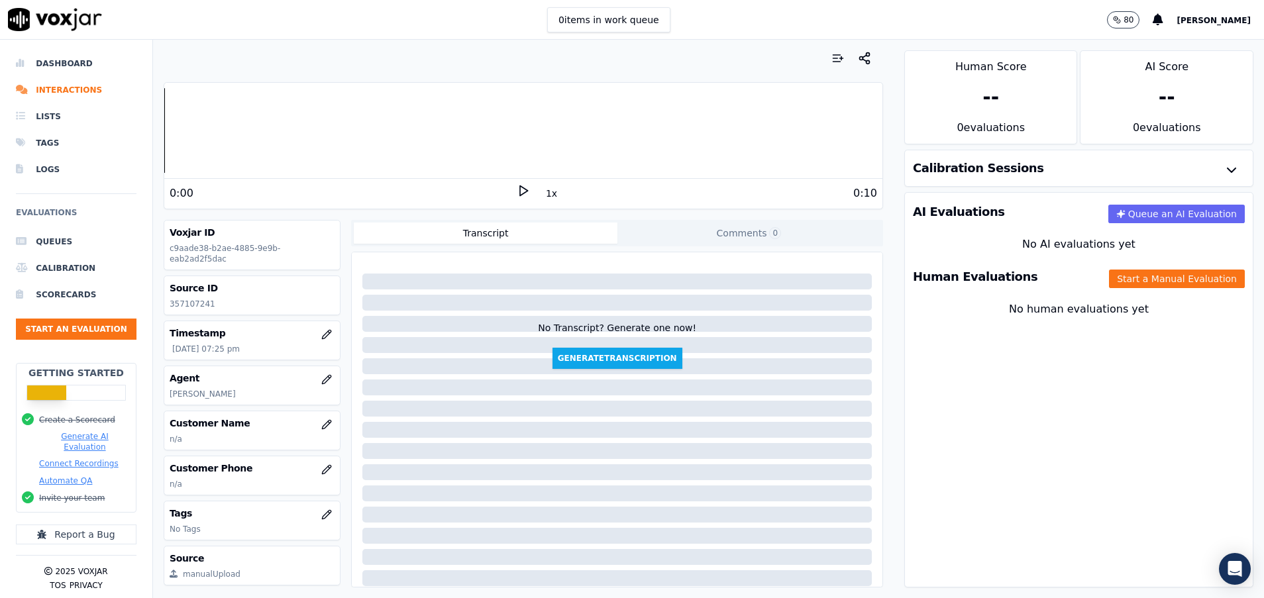
click at [1172, 266] on div "Human Evaluations Start a Manual Evaluation" at bounding box center [1079, 277] width 348 height 38
click at [1172, 275] on button "Start a Manual Evaluation" at bounding box center [1177, 279] width 136 height 19
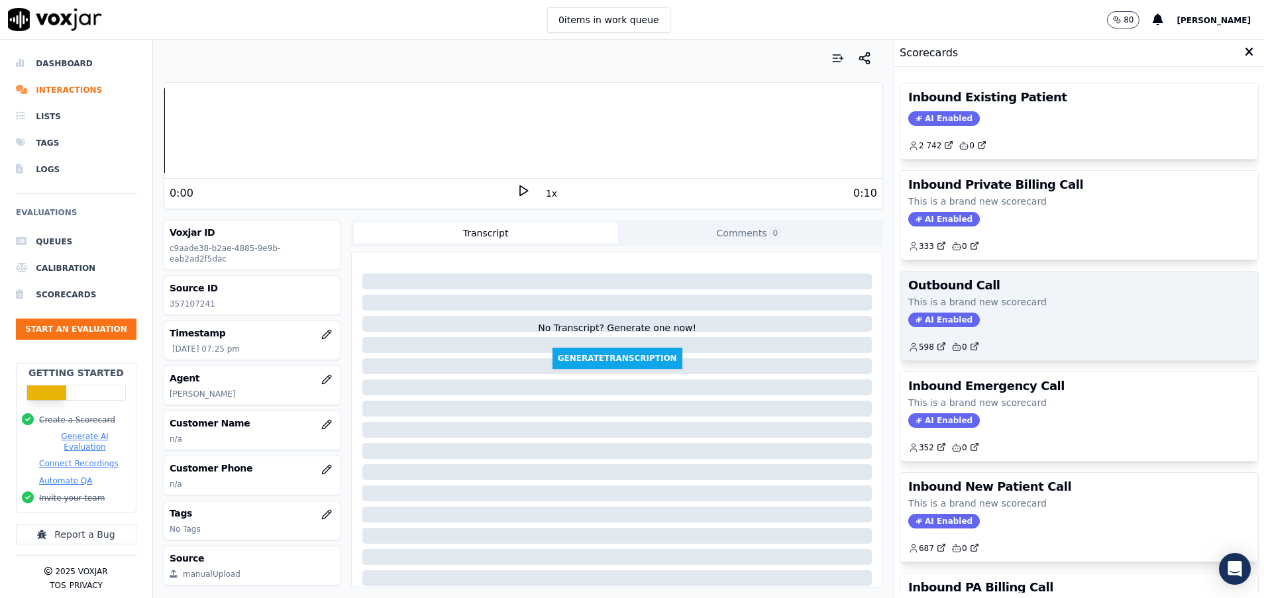
click at [985, 306] on p "This is a brand new scorecard" at bounding box center [1079, 301] width 342 height 13
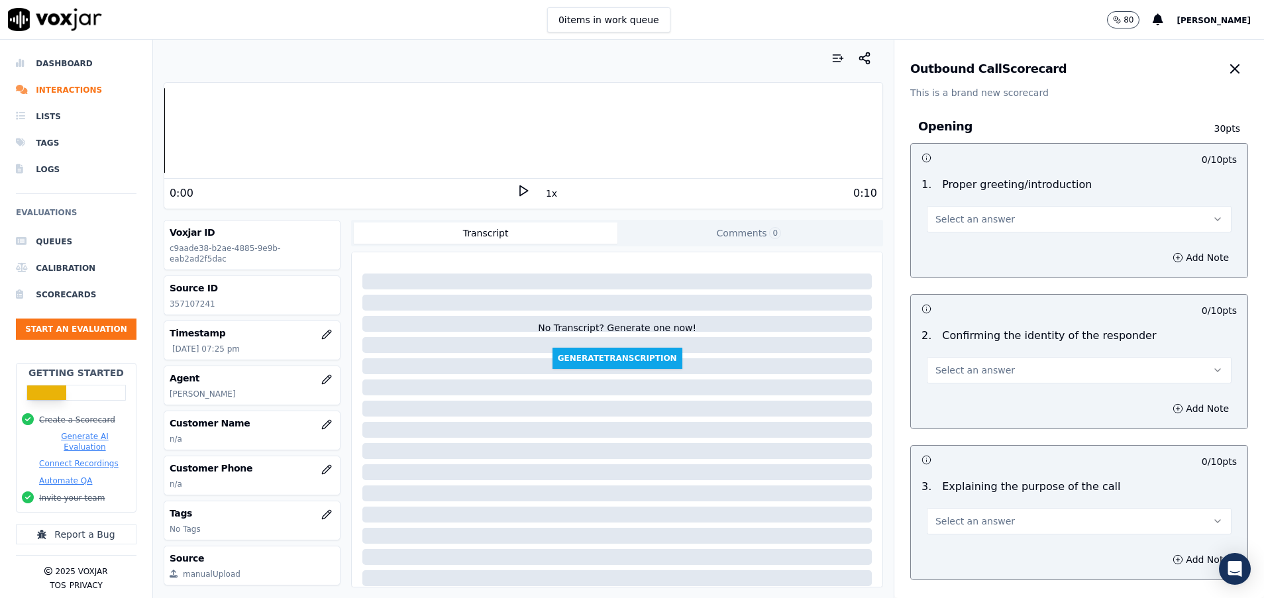
click at [947, 212] on button "Select an answer" at bounding box center [1079, 219] width 305 height 26
click at [947, 244] on div "Yes" at bounding box center [1045, 248] width 273 height 21
click at [944, 371] on span "Select an answer" at bounding box center [974, 370] width 79 height 13
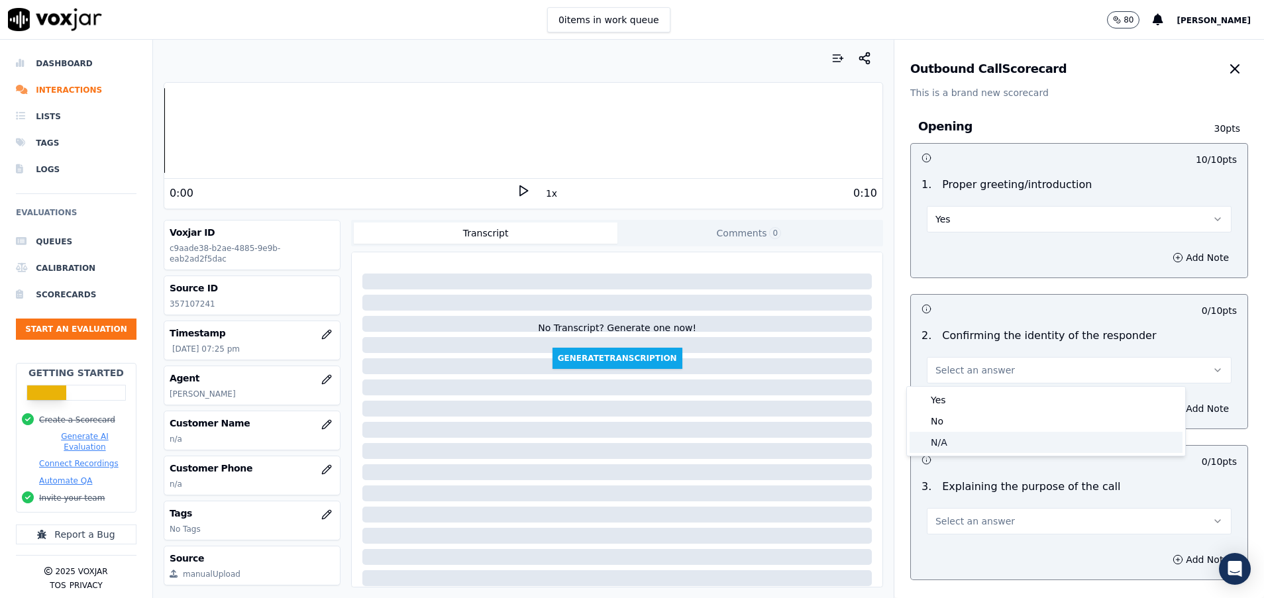
click at [951, 436] on div "N/A" at bounding box center [1045, 442] width 273 height 21
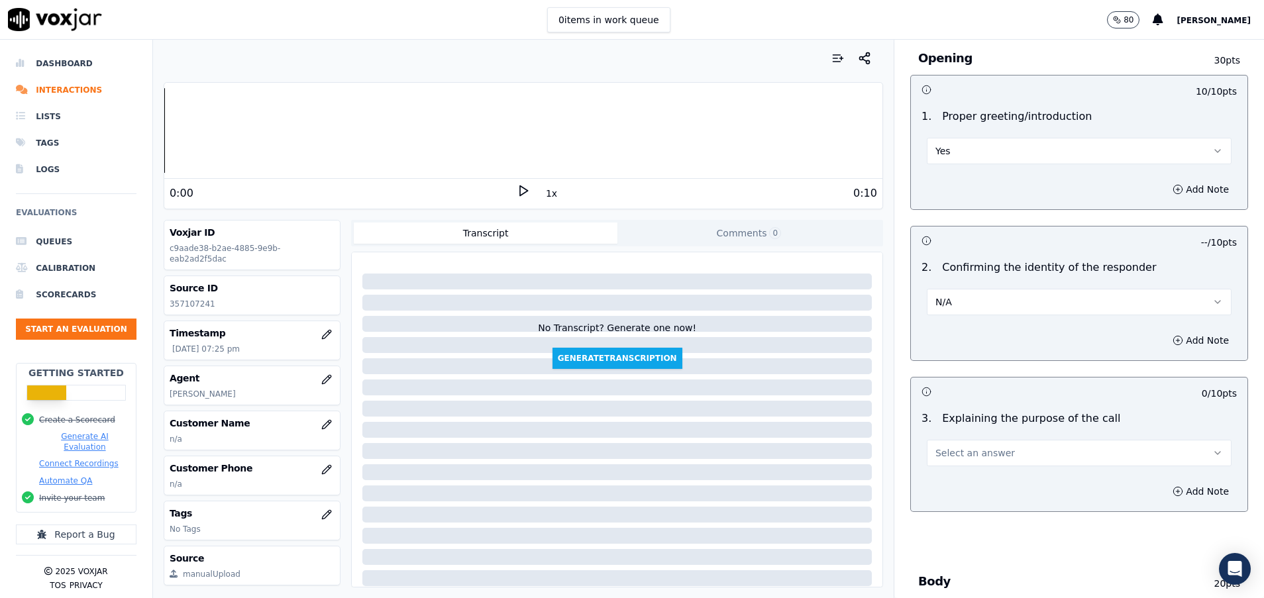
scroll to position [99, 0]
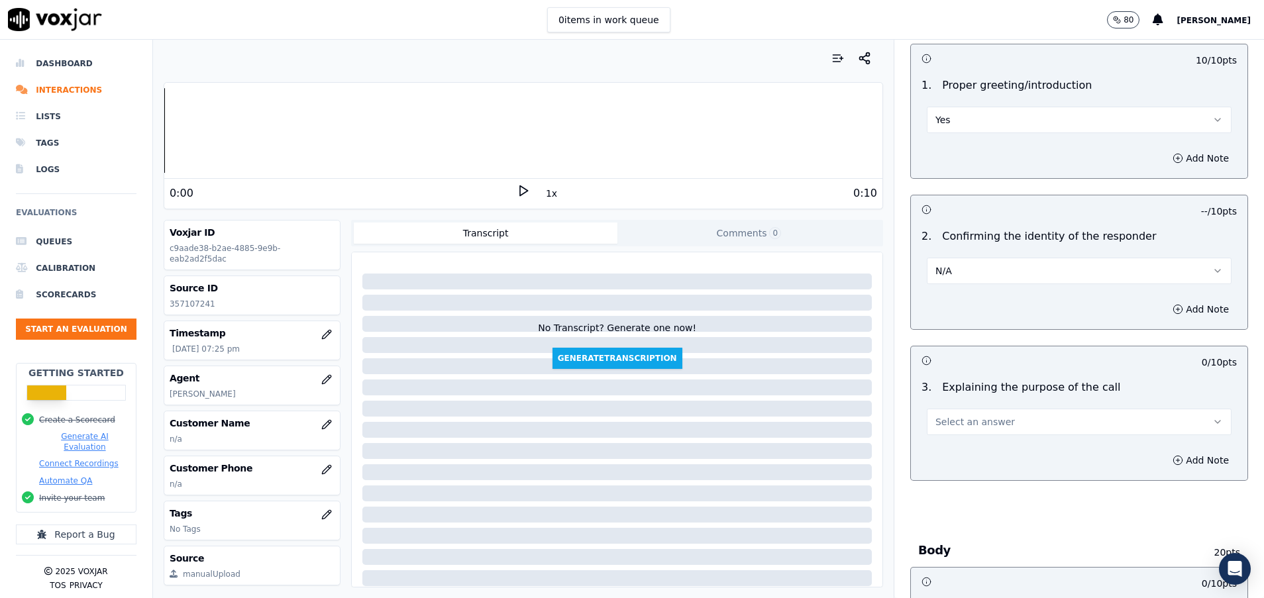
click at [946, 429] on button "Select an answer" at bounding box center [1079, 422] width 305 height 26
click at [952, 447] on div "Yes" at bounding box center [1045, 451] width 273 height 21
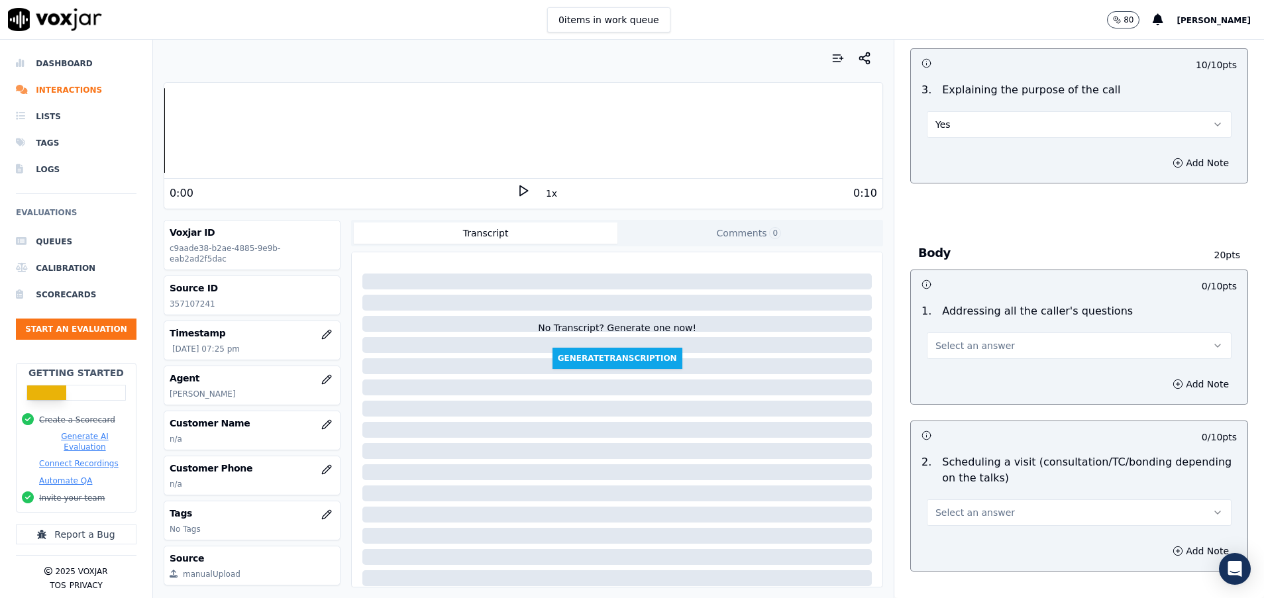
scroll to position [397, 0]
click at [961, 333] on button "Select an answer" at bounding box center [1079, 345] width 305 height 26
click at [965, 420] on div "N/A" at bounding box center [1045, 417] width 273 height 21
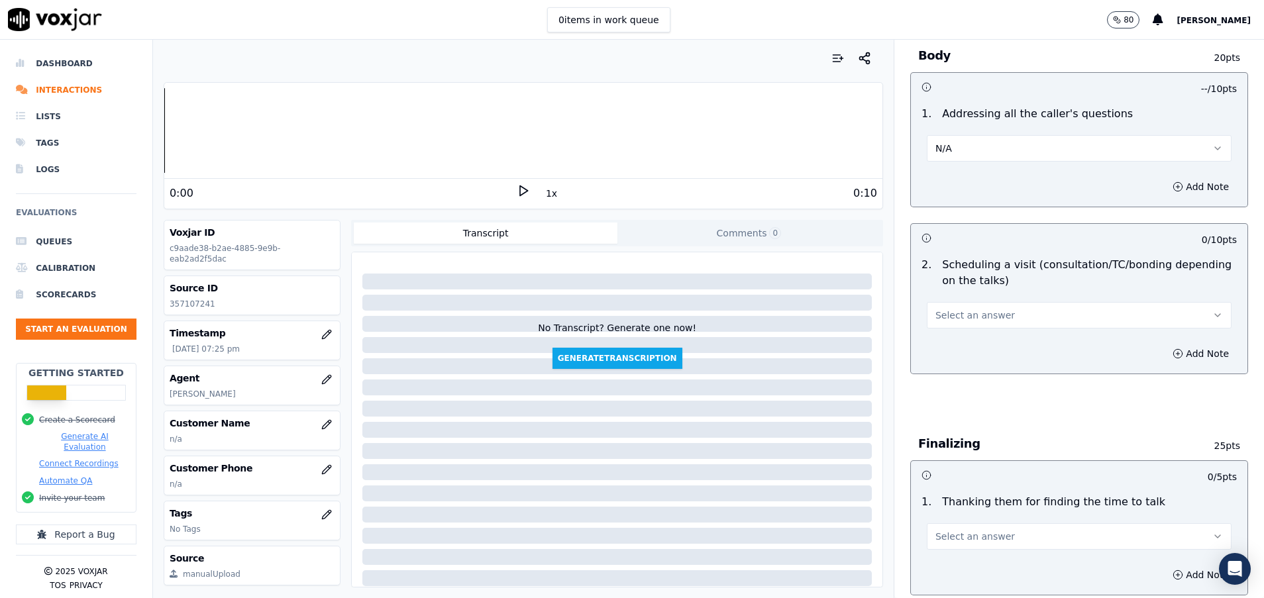
scroll to position [596, 0]
click at [931, 325] on button "Select an answer" at bounding box center [1079, 313] width 305 height 26
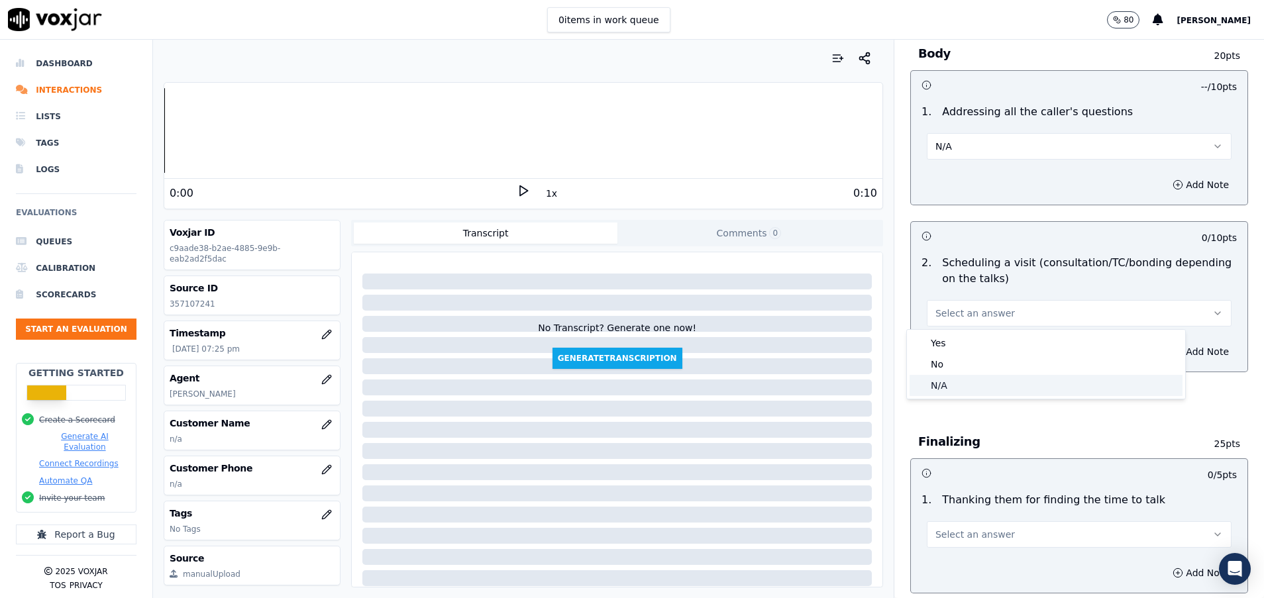
click at [959, 383] on div "N/A" at bounding box center [1045, 385] width 273 height 21
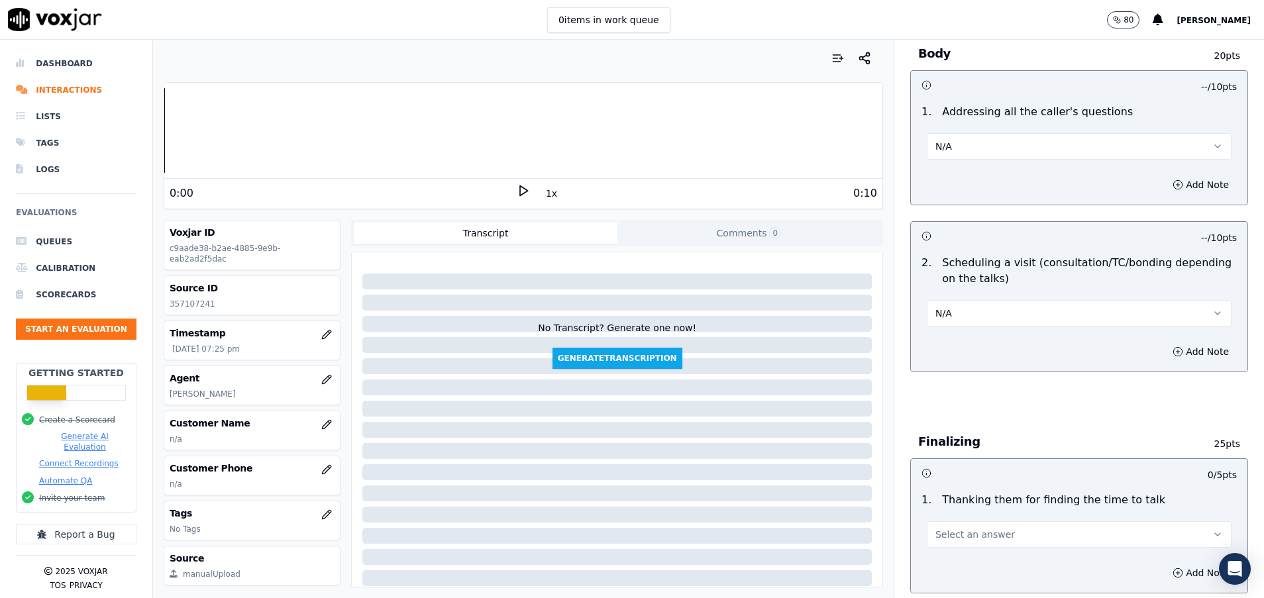
scroll to position [795, 0]
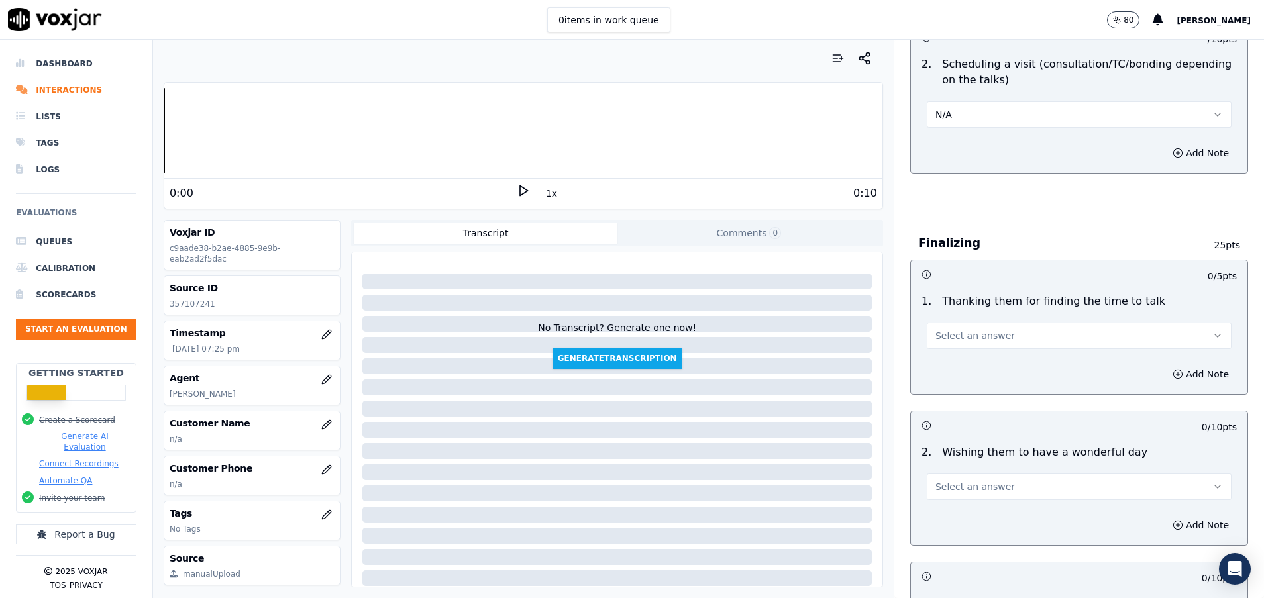
click at [935, 335] on span "Select an answer" at bounding box center [974, 335] width 79 height 13
click at [942, 362] on div "Yes" at bounding box center [1045, 365] width 273 height 21
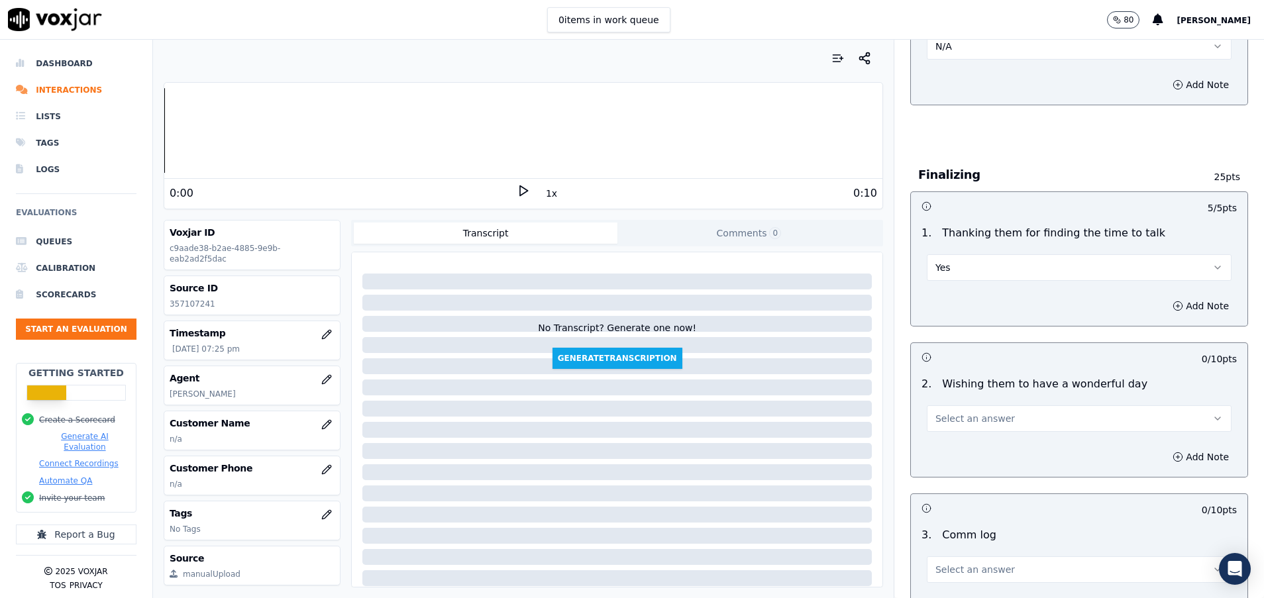
scroll to position [894, 0]
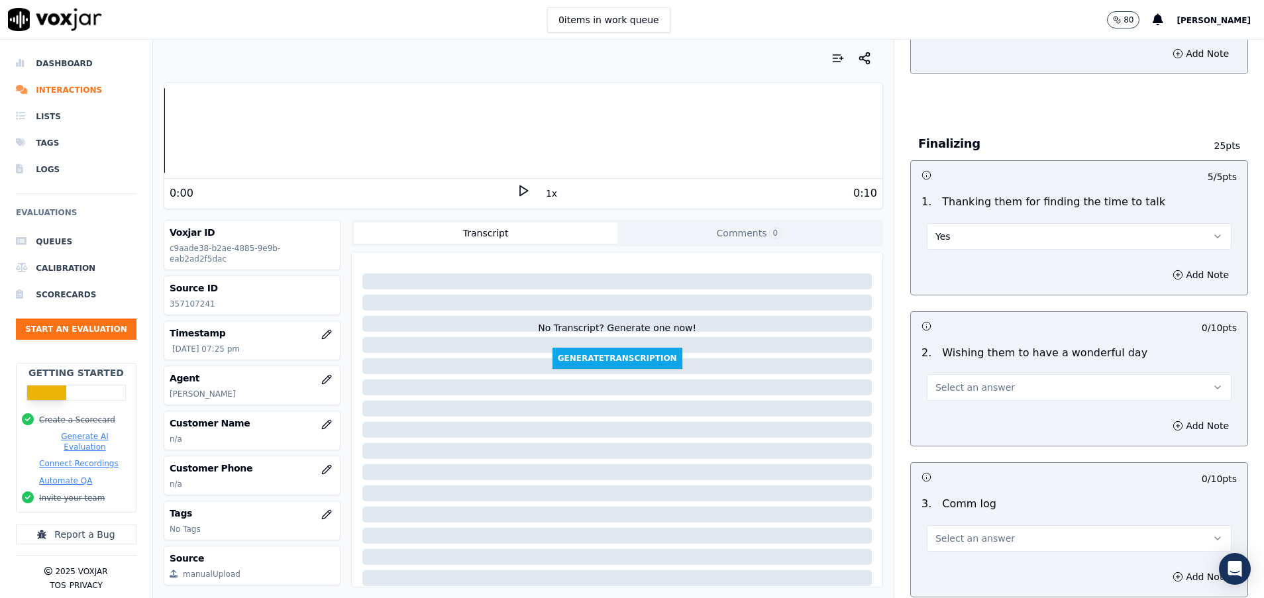
click at [944, 385] on span "Select an answer" at bounding box center [974, 387] width 79 height 13
click at [943, 413] on div "Yes" at bounding box center [1045, 417] width 273 height 21
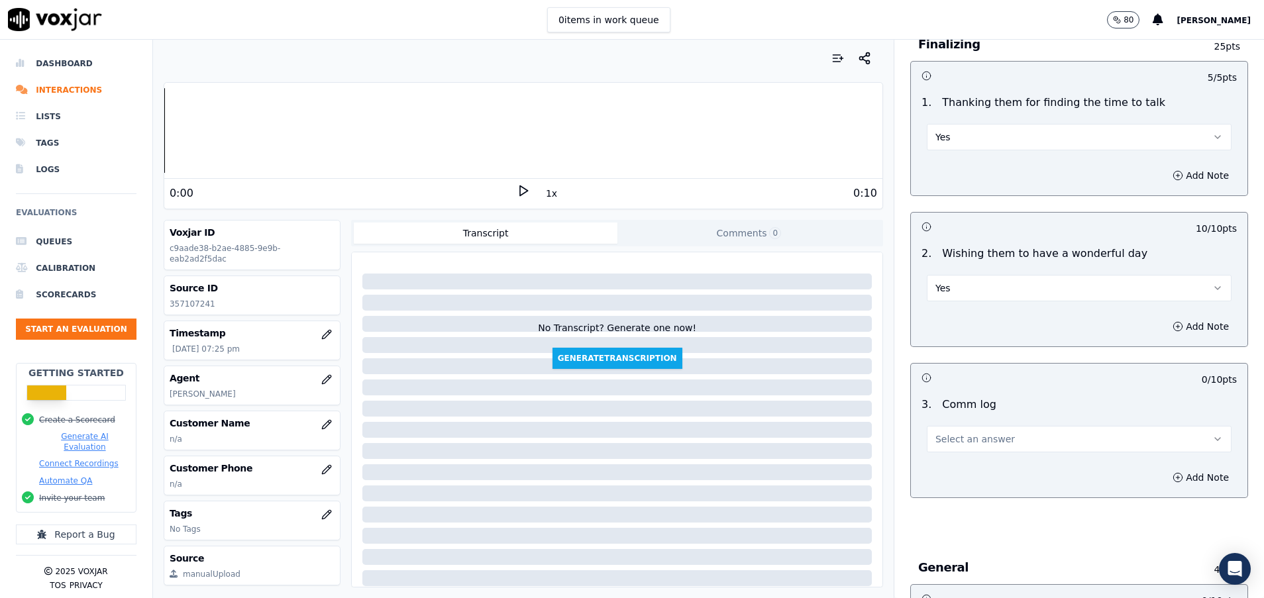
click at [945, 439] on span "Select an answer" at bounding box center [974, 439] width 79 height 13
click at [946, 470] on div "Yes" at bounding box center [1045, 468] width 273 height 21
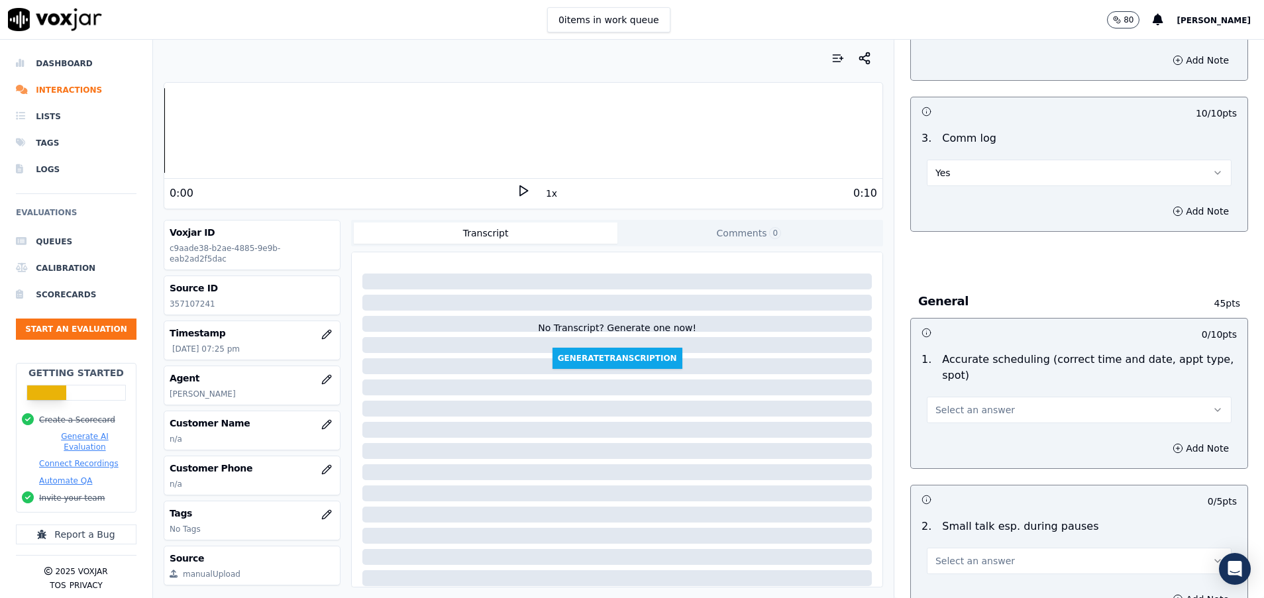
scroll to position [1292, 0]
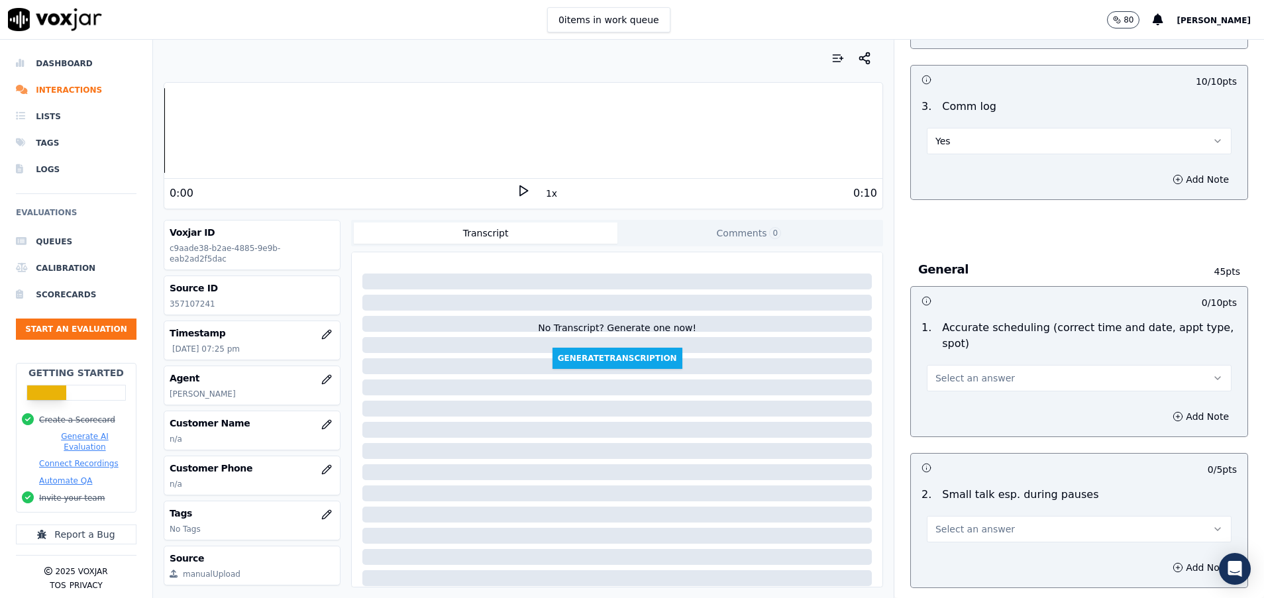
click at [946, 393] on div "1 . Accurate scheduling (correct time and date, appt type, spot) Select an answ…" at bounding box center [1079, 356] width 336 height 82
drag, startPoint x: 952, startPoint y: 375, endPoint x: 954, endPoint y: 390, distance: 15.4
click at [952, 376] on span "Select an answer" at bounding box center [974, 378] width 79 height 13
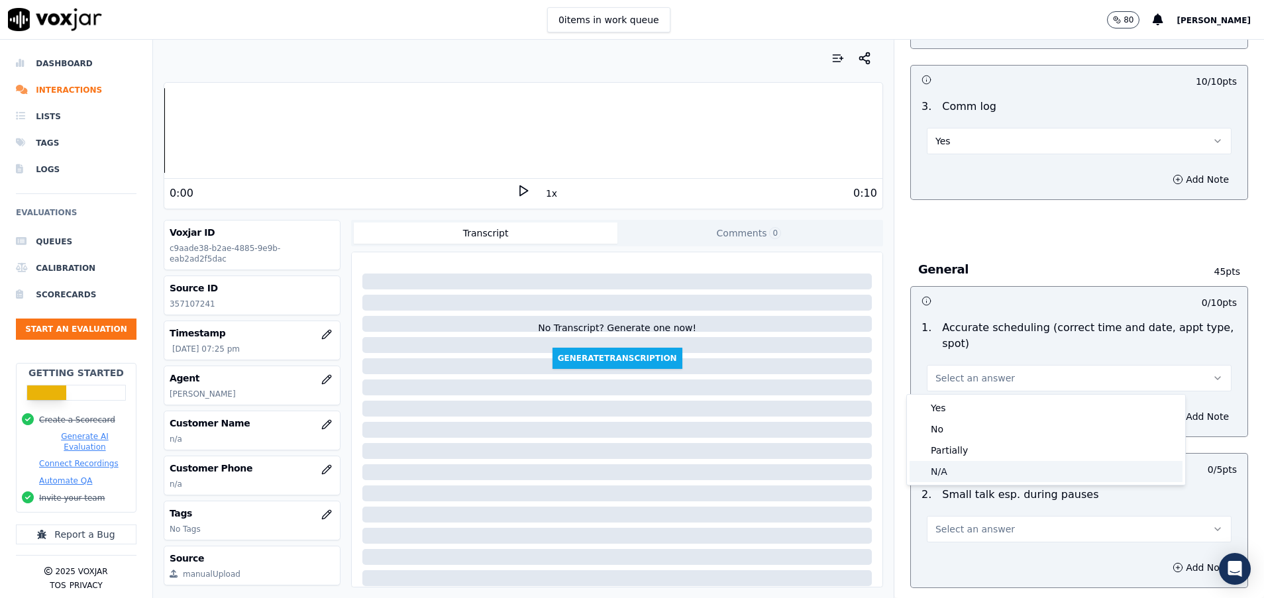
click at [954, 466] on div "N/A" at bounding box center [1045, 471] width 273 height 21
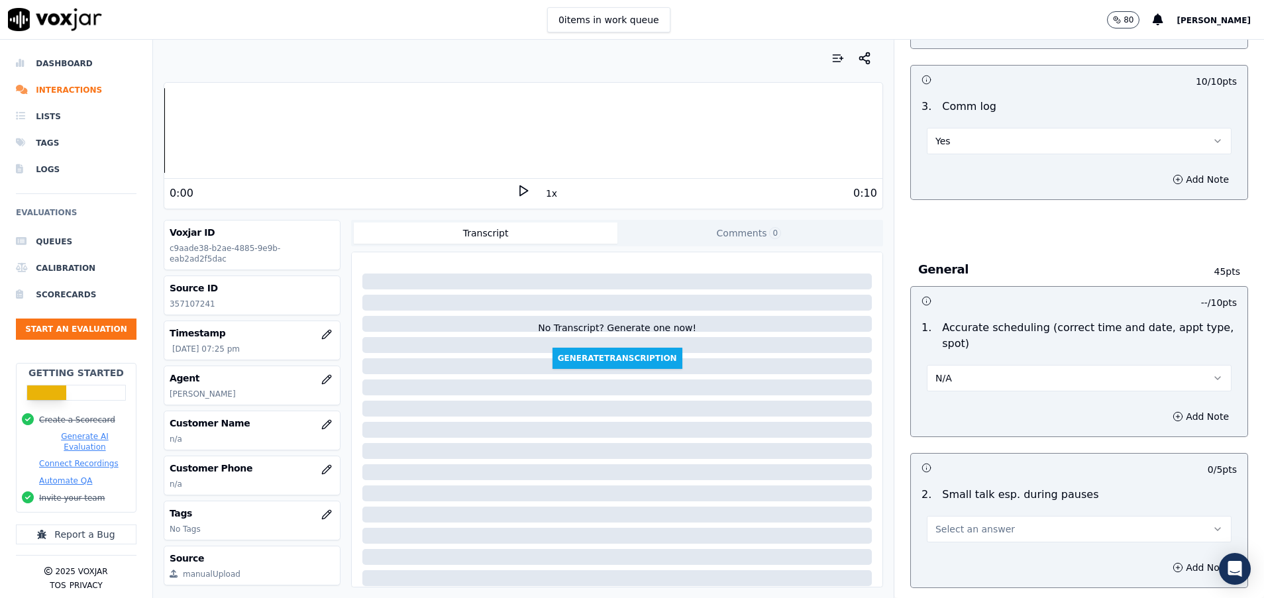
scroll to position [1391, 0]
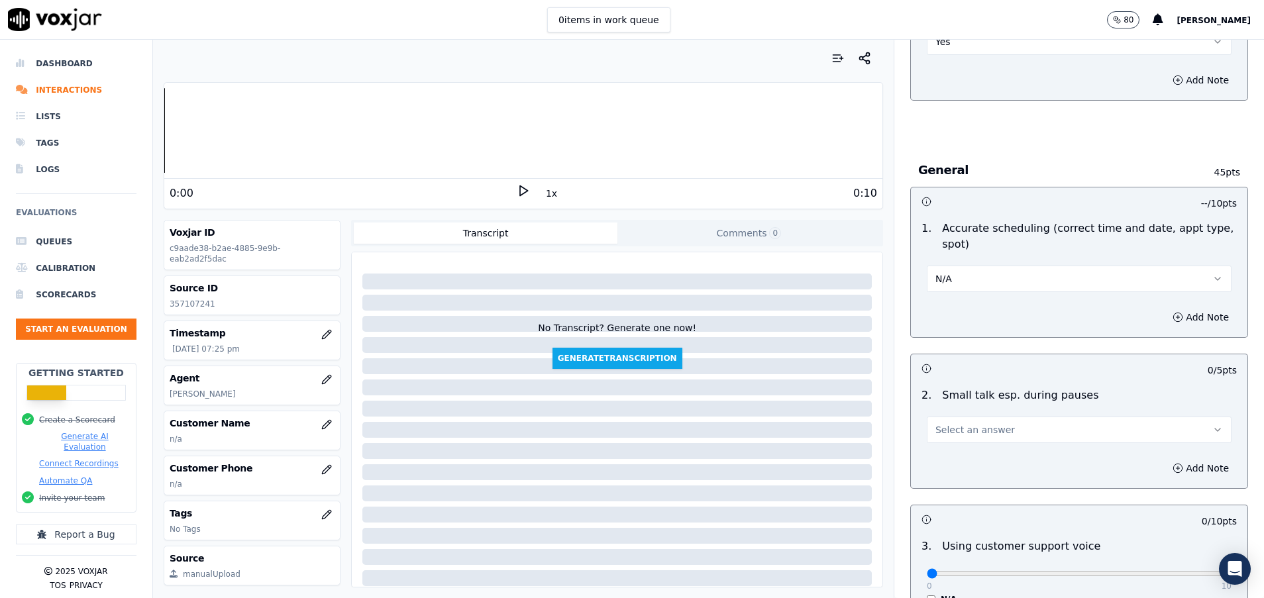
click at [953, 434] on span "Select an answer" at bounding box center [974, 429] width 79 height 13
click at [943, 500] on div "N/A" at bounding box center [1045, 501] width 273 height 21
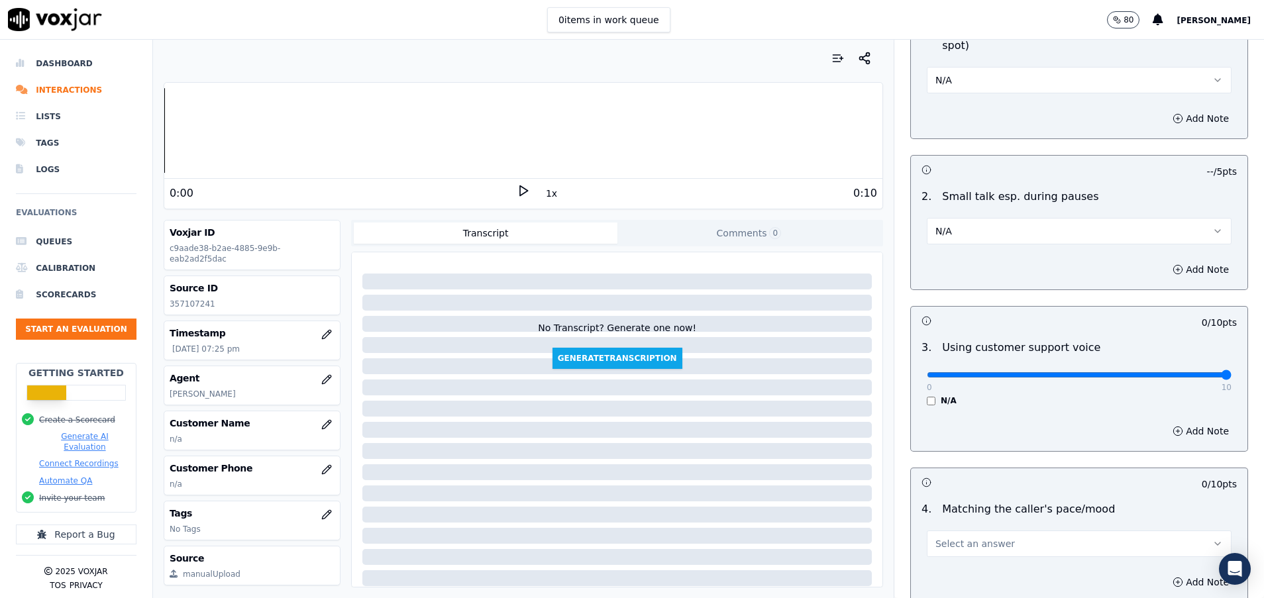
drag, startPoint x: 921, startPoint y: 380, endPoint x: 1236, endPoint y: 383, distance: 314.6
type input "10"
click at [1231, 378] on input "range" at bounding box center [1079, 374] width 305 height 5
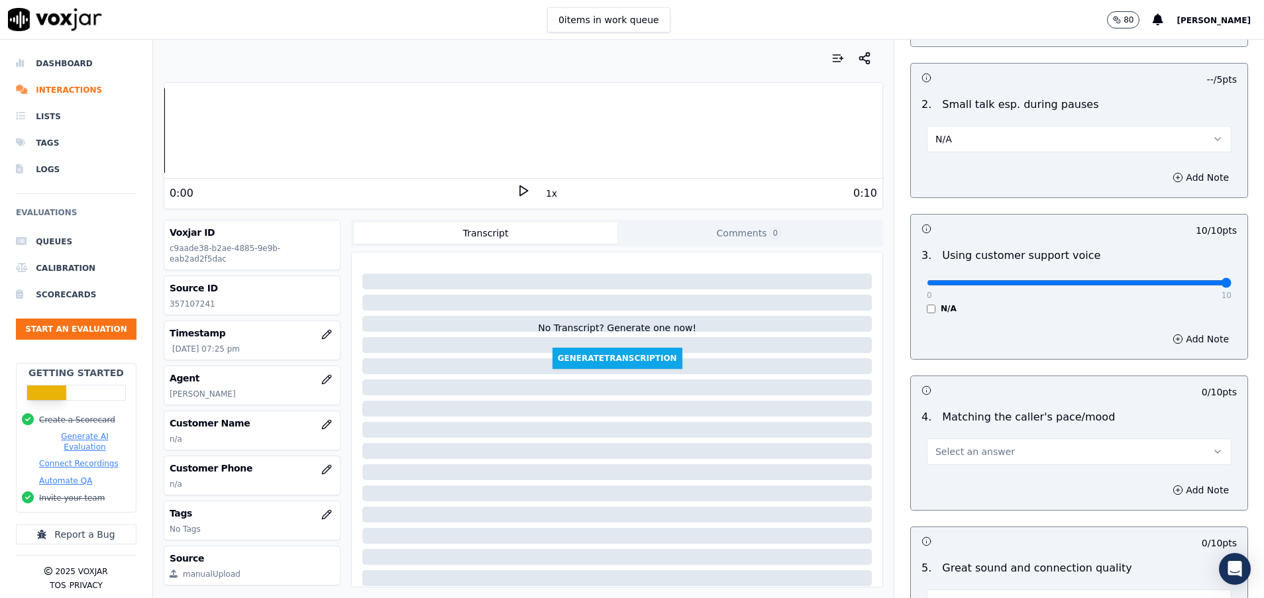
scroll to position [1788, 0]
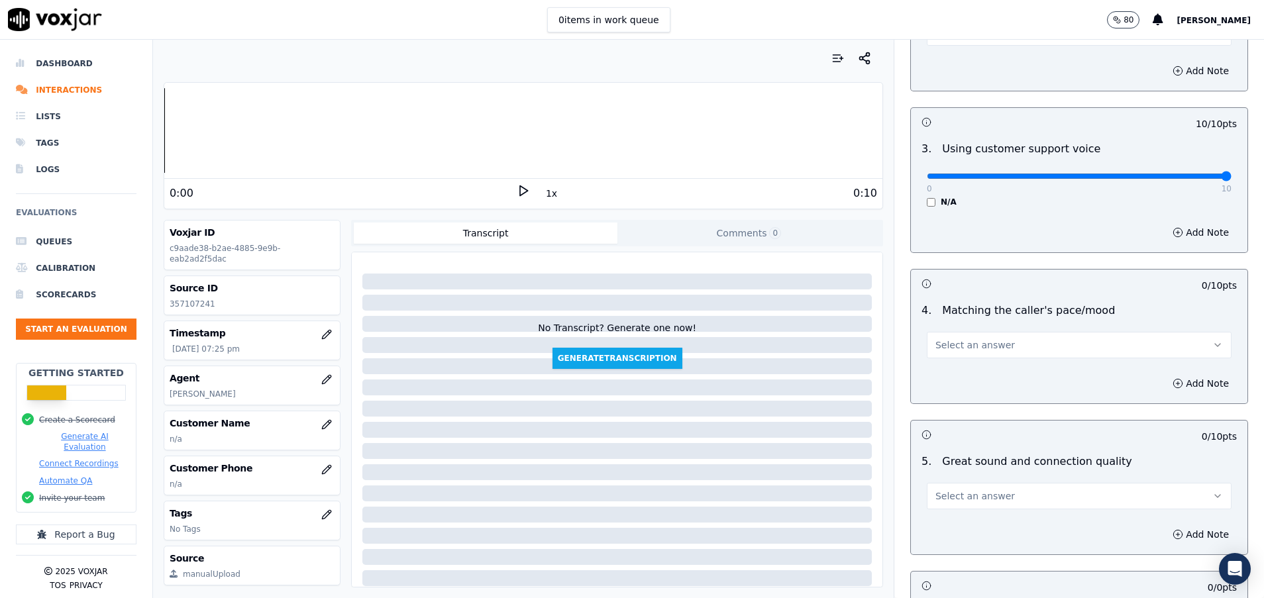
click at [963, 338] on span "Select an answer" at bounding box center [974, 344] width 79 height 13
click at [964, 420] on div "N/A" at bounding box center [1045, 417] width 273 height 21
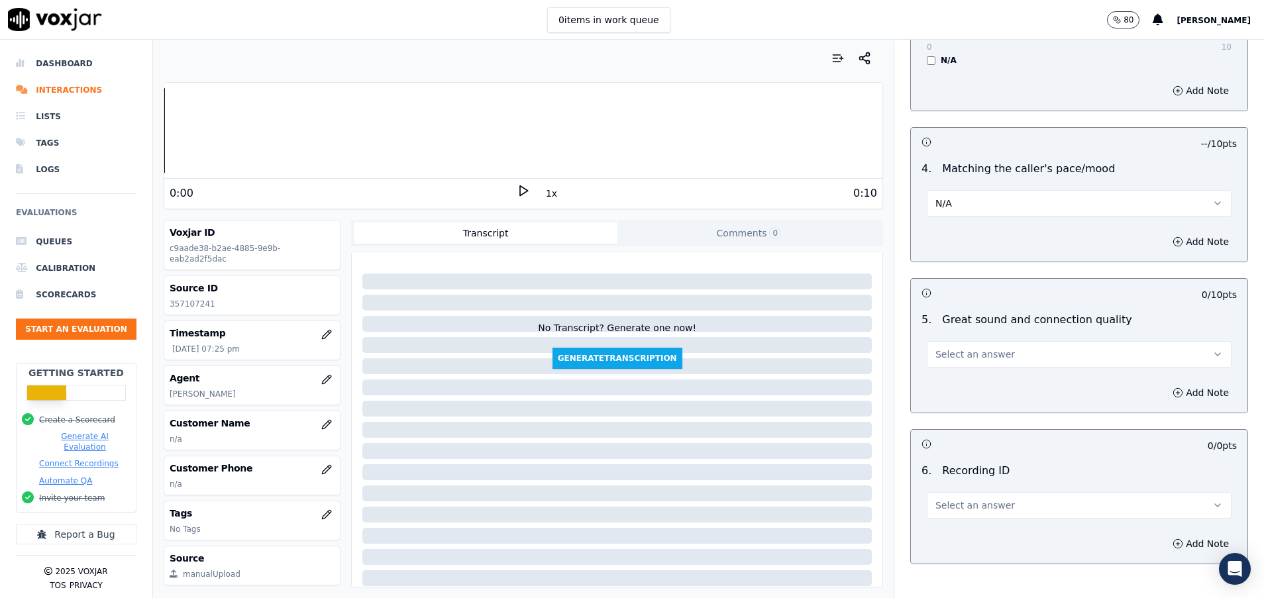
scroll to position [1987, 0]
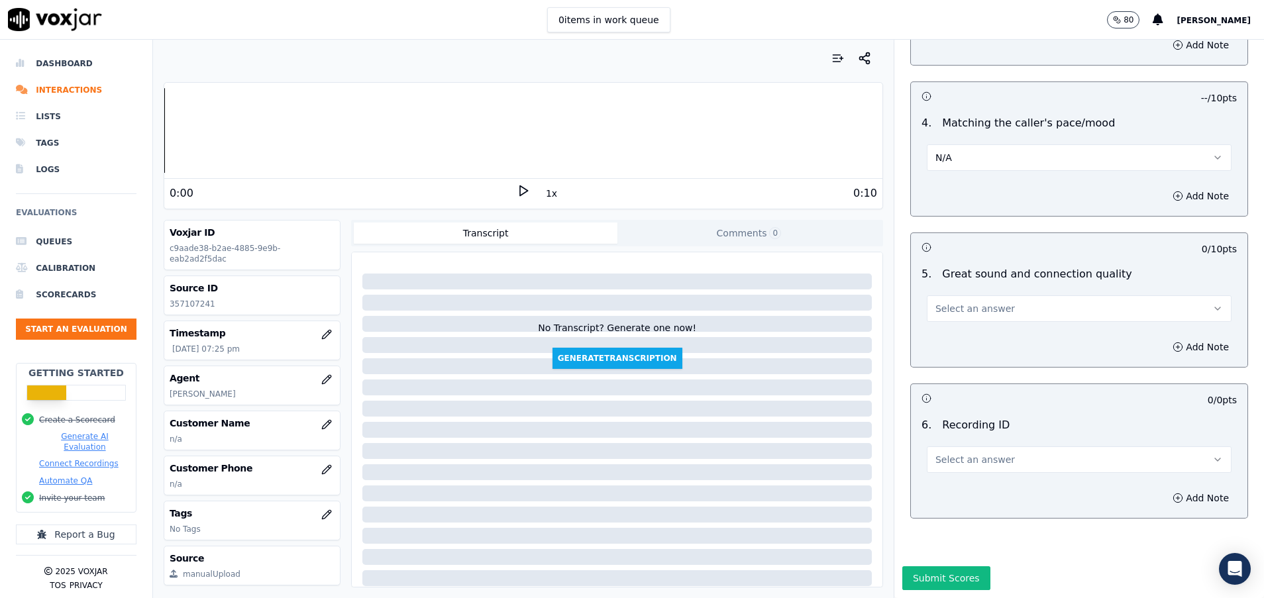
click at [935, 302] on span "Select an answer" at bounding box center [974, 308] width 79 height 13
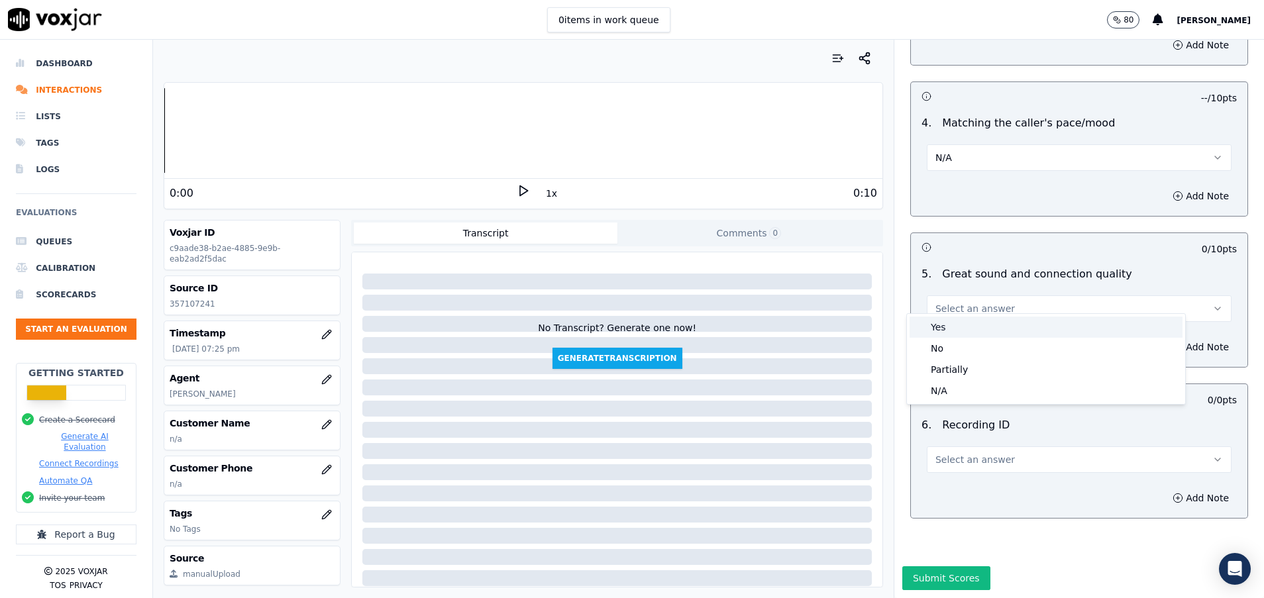
click at [951, 323] on div "Yes" at bounding box center [1045, 327] width 273 height 21
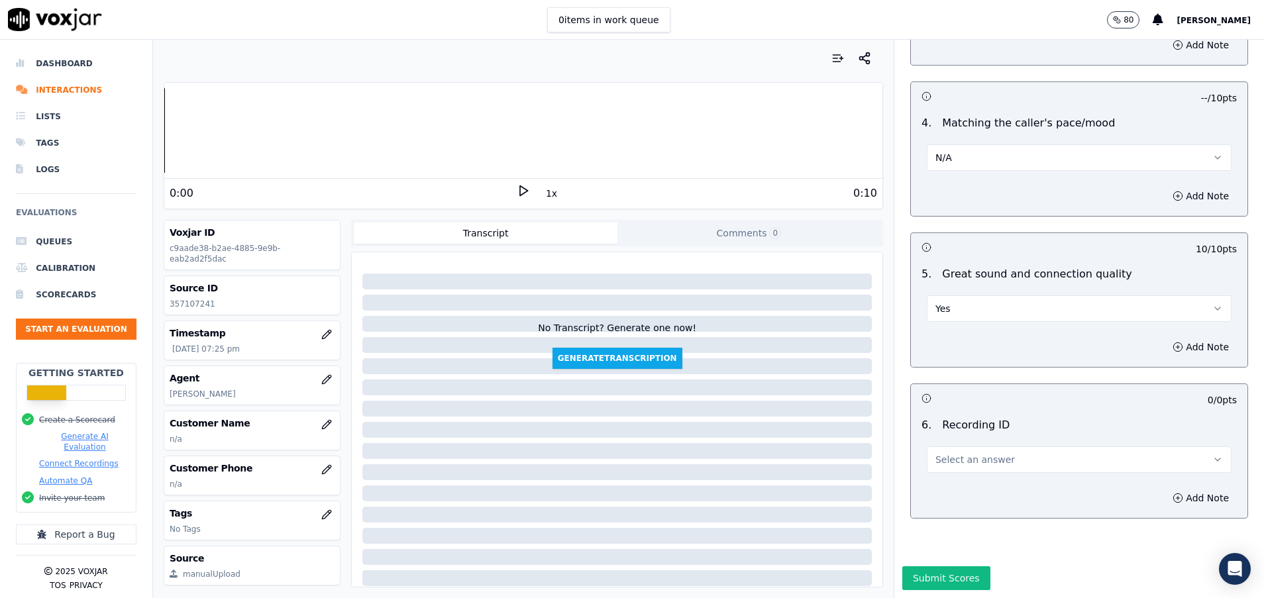
click at [984, 446] on button "Select an answer" at bounding box center [1079, 459] width 305 height 26
click at [978, 482] on div "N/A" at bounding box center [1045, 486] width 273 height 21
click at [925, 566] on button "Submit Scores" at bounding box center [946, 578] width 88 height 24
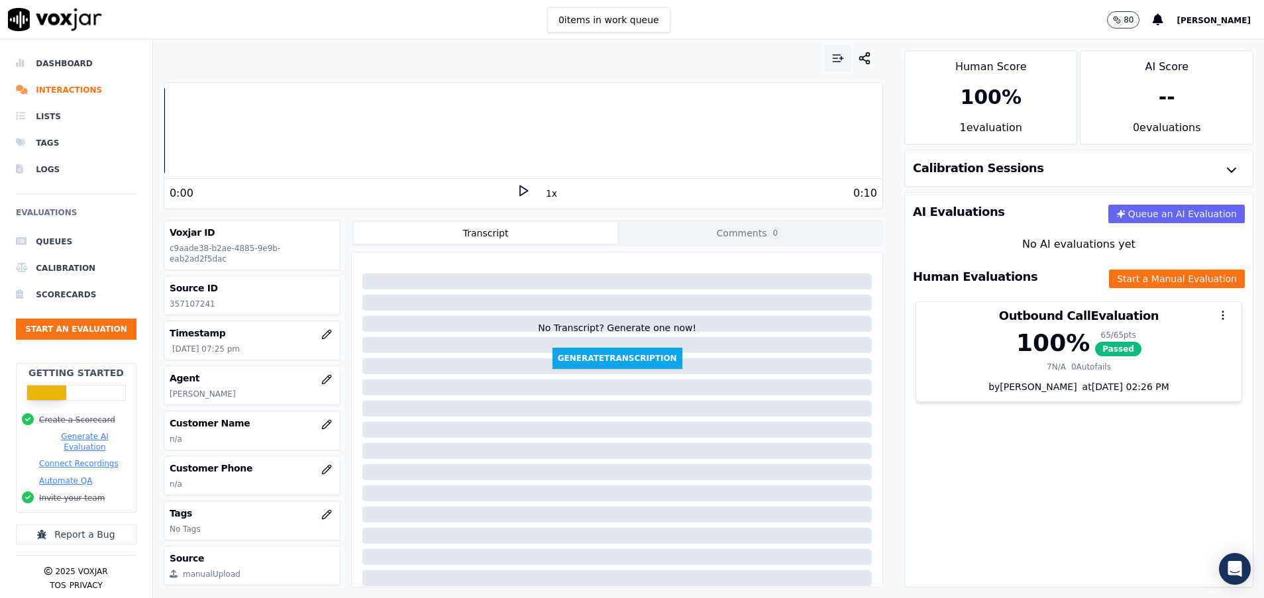
click at [831, 57] on icon "button" at bounding box center [837, 58] width 13 height 13
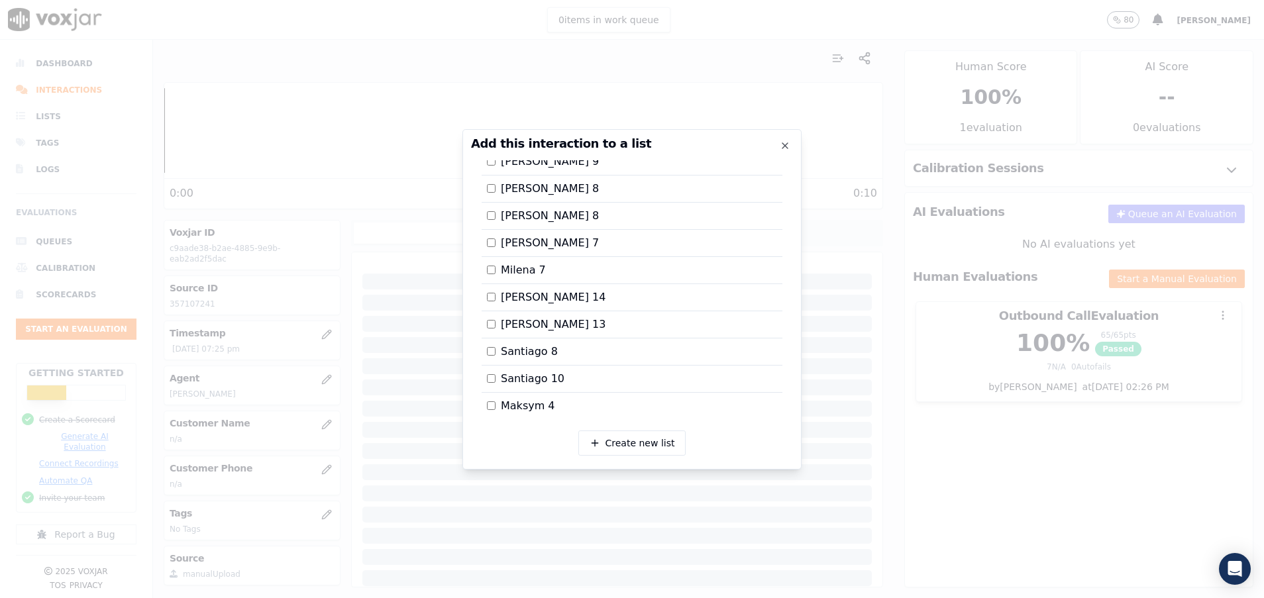
scroll to position [298, 0]
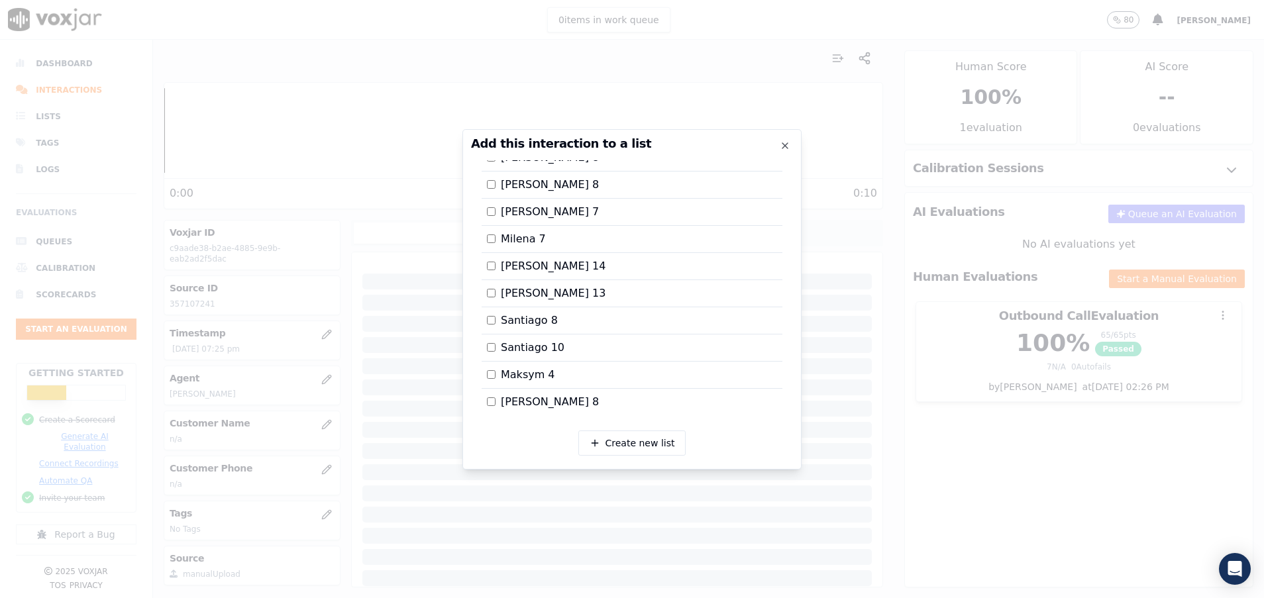
click at [844, 389] on div at bounding box center [632, 299] width 1264 height 598
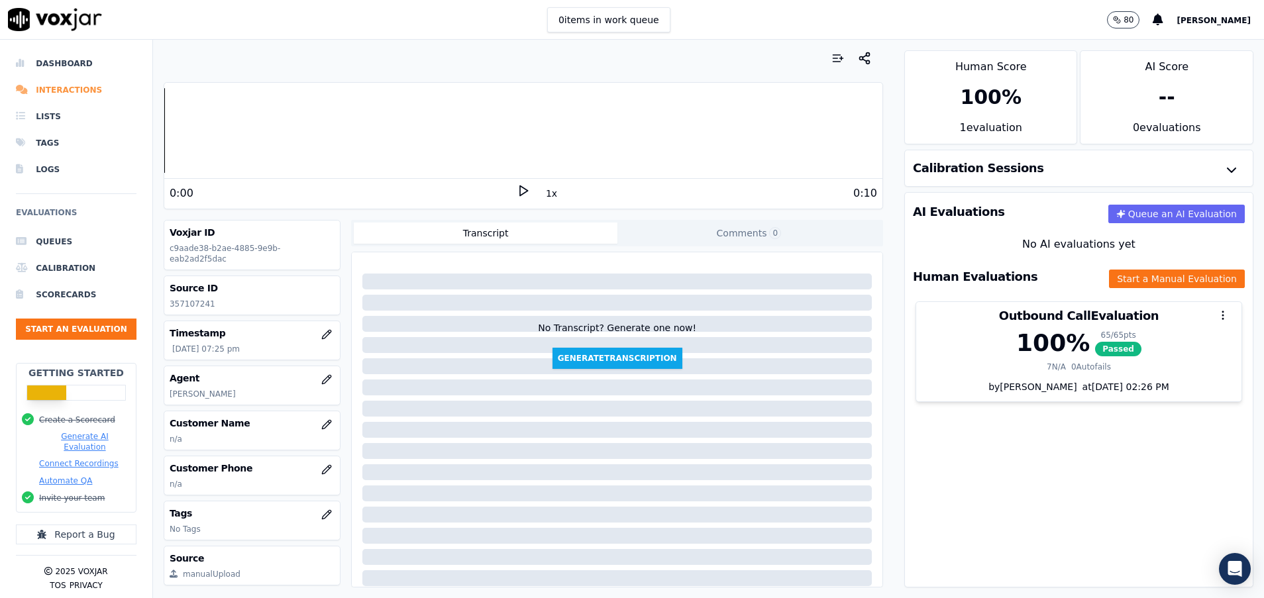
click at [70, 93] on li "Interactions" at bounding box center [76, 90] width 121 height 26
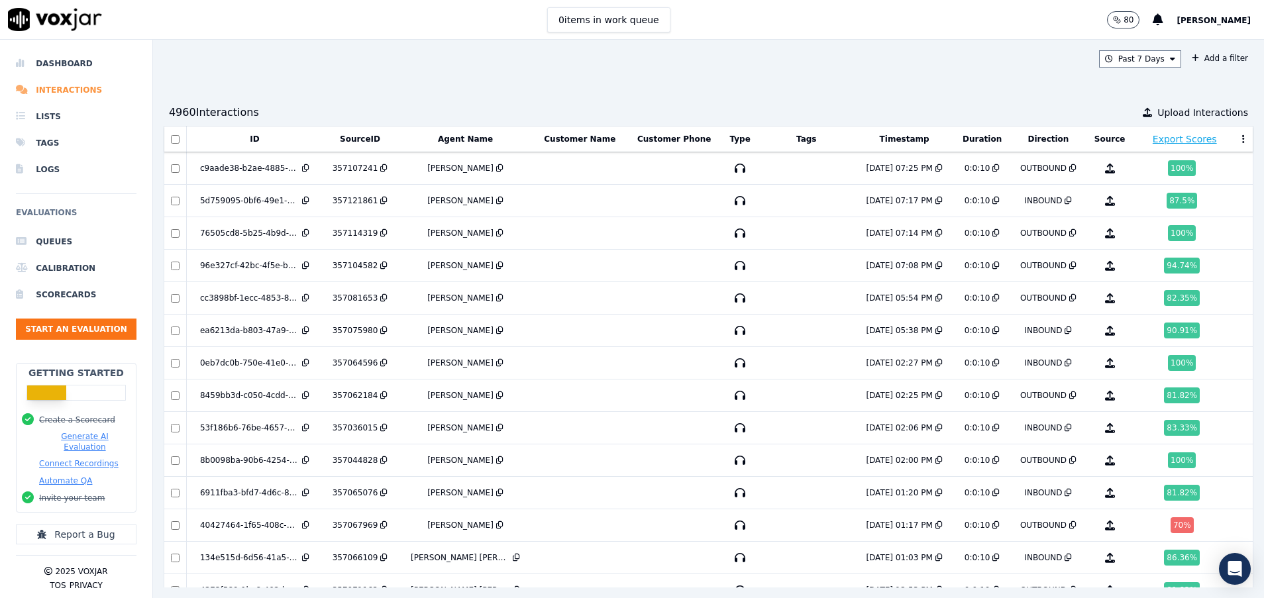
click at [66, 86] on li "Interactions" at bounding box center [76, 90] width 121 height 26
click at [61, 327] on button "Start an Evaluation" at bounding box center [76, 329] width 121 height 21
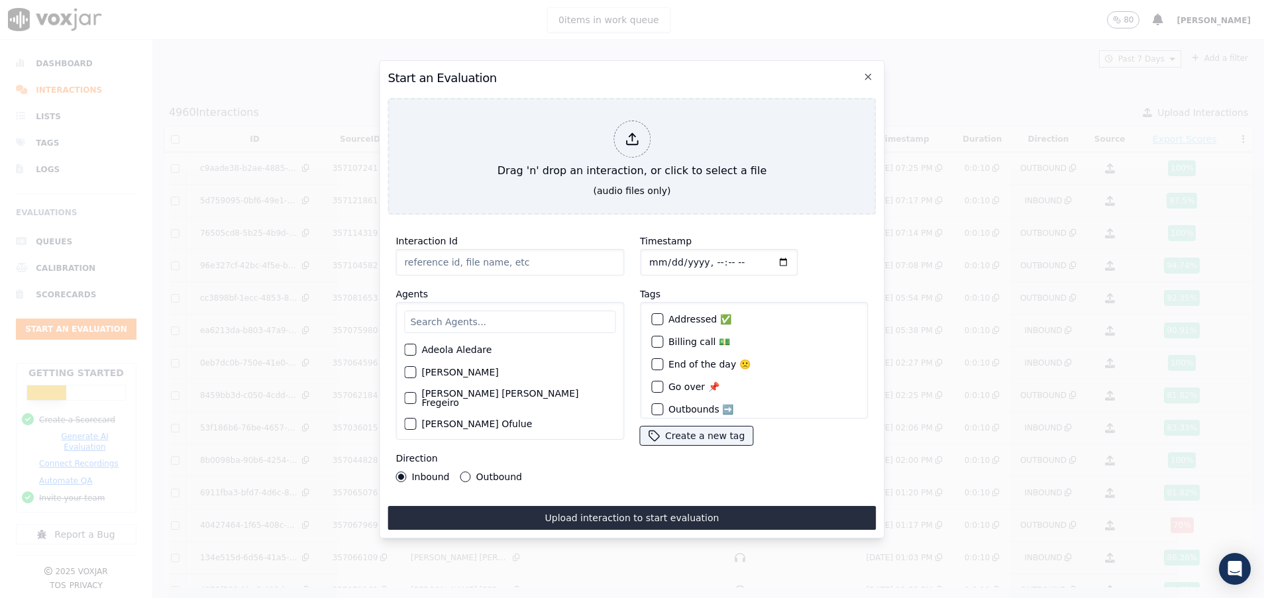
paste input "357122800"
type input "357122800"
click at [468, 313] on input "text" at bounding box center [509, 322] width 211 height 23
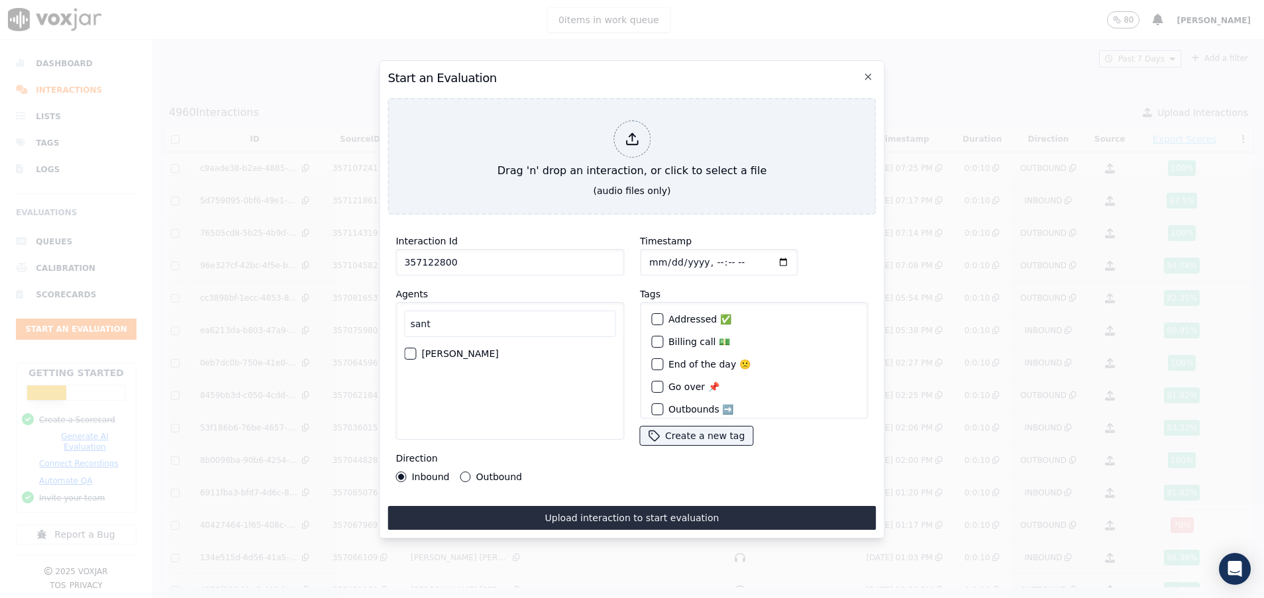
type input "sant"
click at [414, 349] on div "button" at bounding box center [409, 353] width 9 height 9
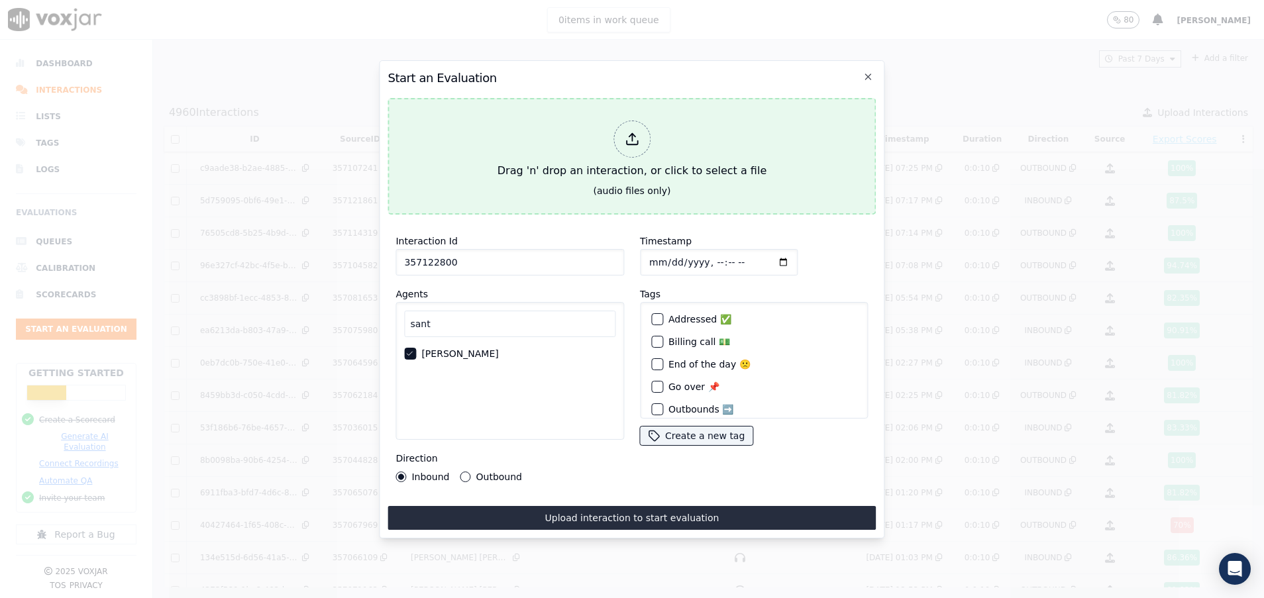
click at [606, 149] on div "Drag 'n' drop an interaction, or click to select a file" at bounding box center [632, 149] width 280 height 69
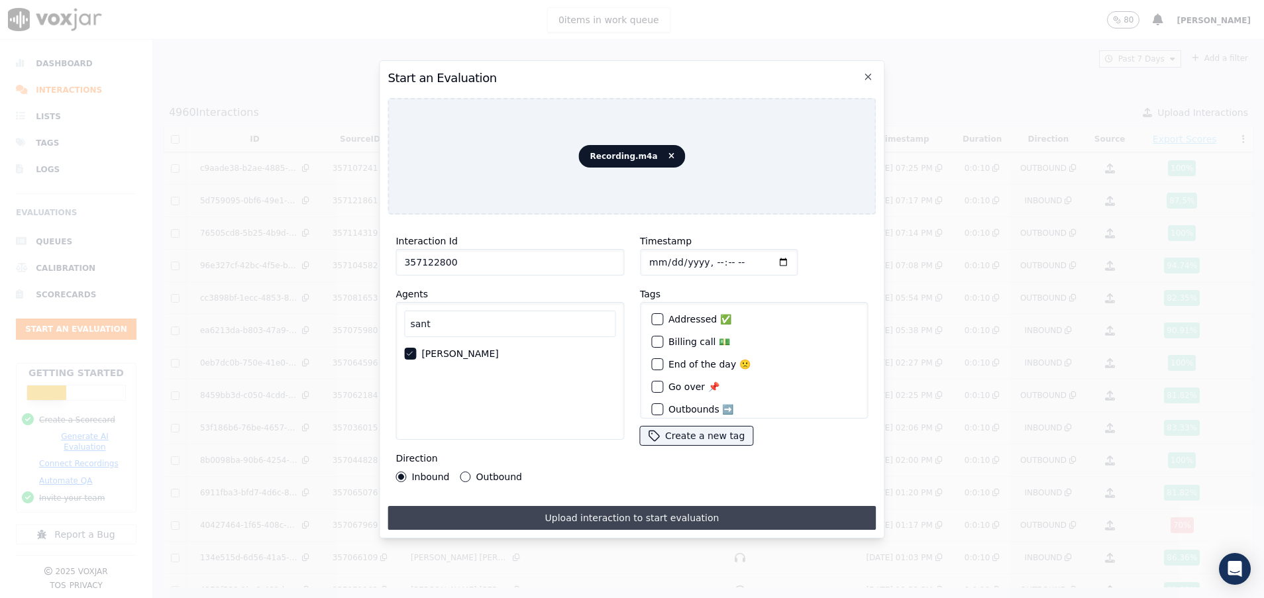
click at [530, 511] on button "Upload interaction to start evaluation" at bounding box center [631, 518] width 488 height 24
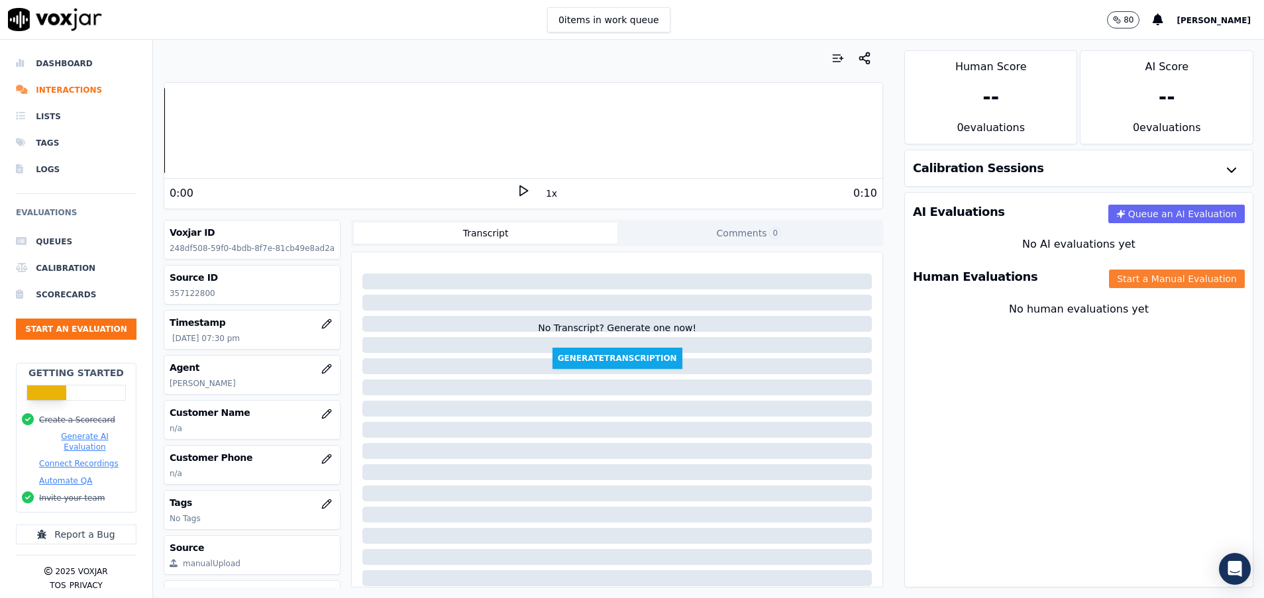
click at [1154, 280] on button "Start a Manual Evaluation" at bounding box center [1177, 279] width 136 height 19
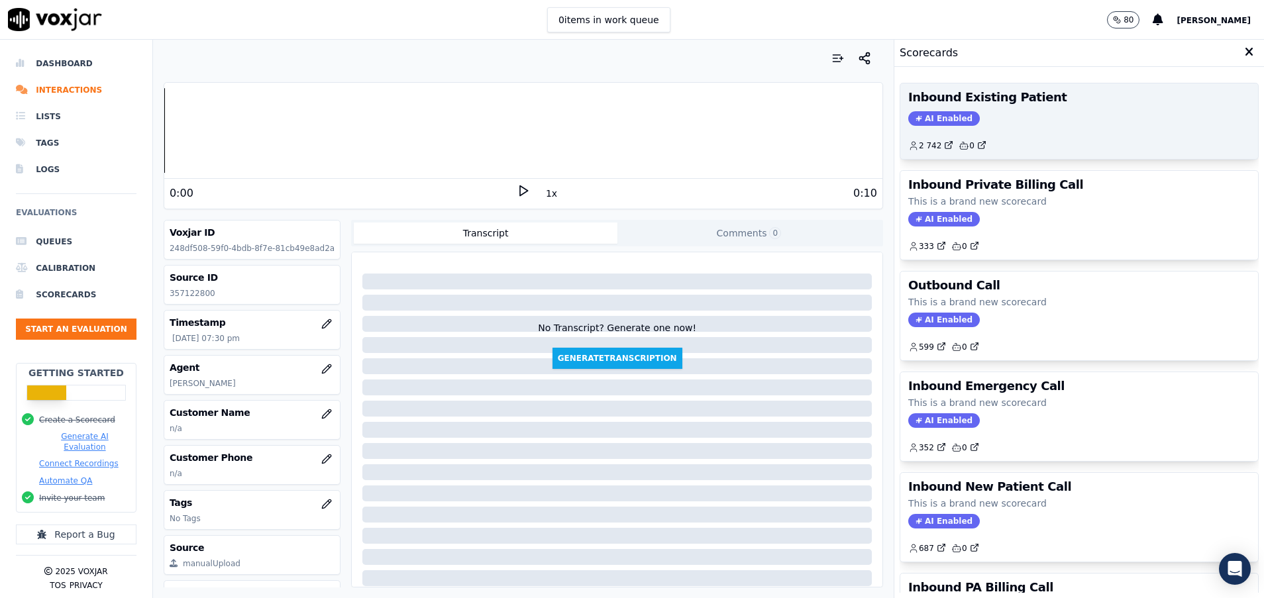
click at [1008, 107] on div "Inbound Existing Patient AI Enabled 2 742 0" at bounding box center [1079, 121] width 358 height 76
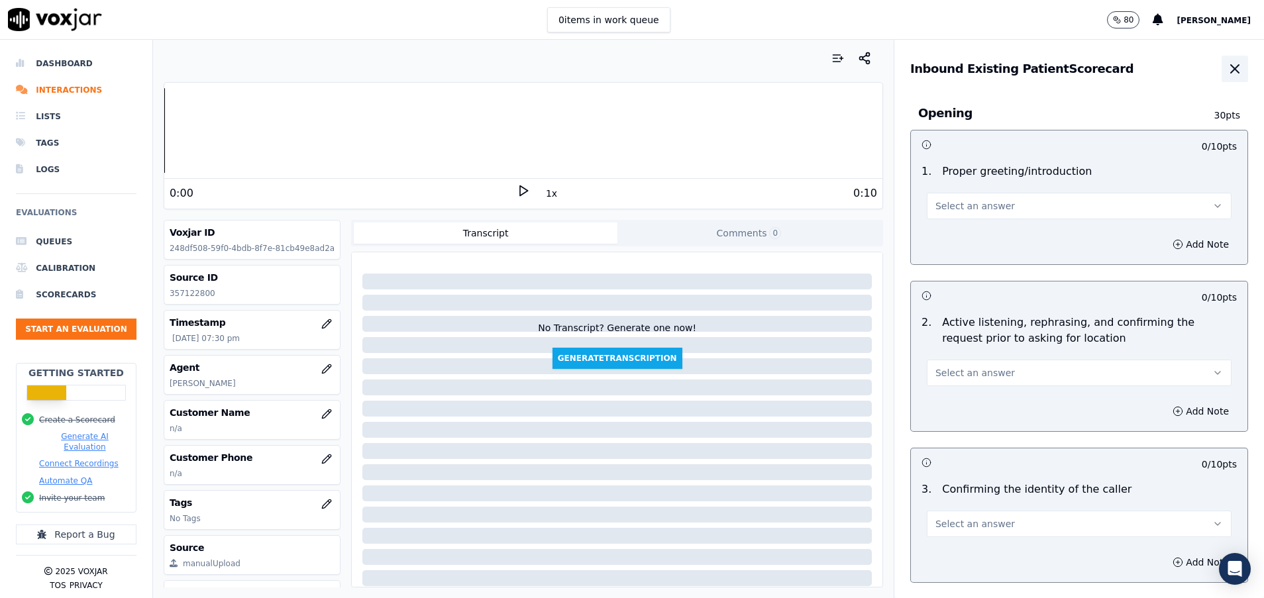
click at [1227, 71] on icon "button" at bounding box center [1235, 69] width 16 height 16
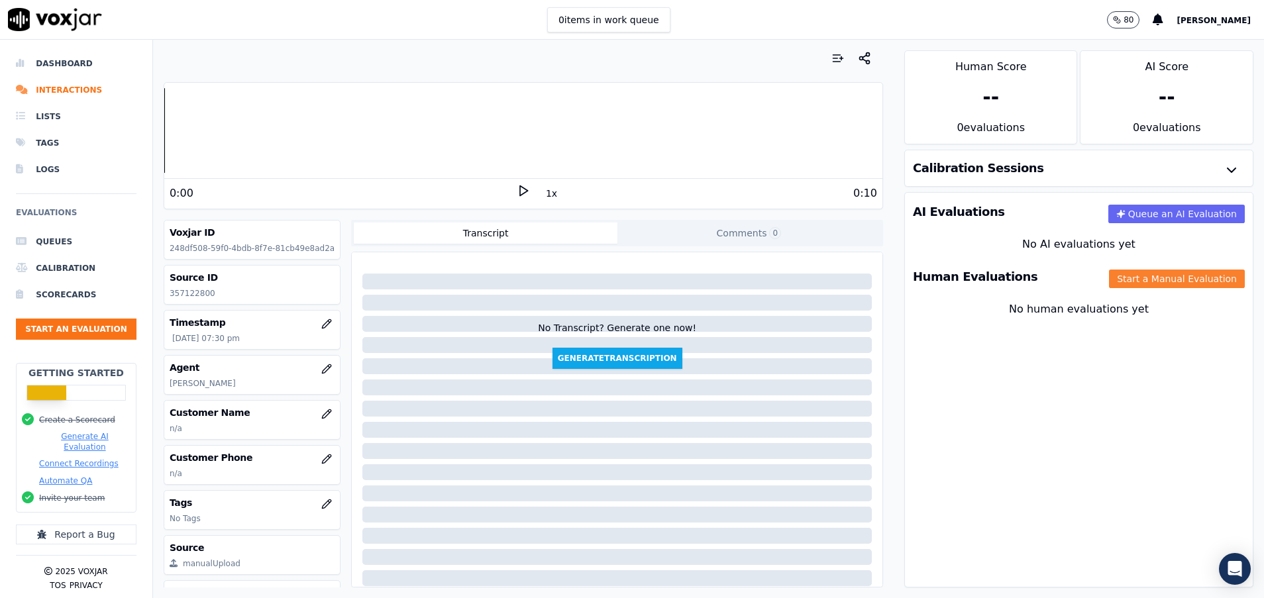
click at [1117, 275] on button "Start a Manual Evaluation" at bounding box center [1177, 279] width 136 height 19
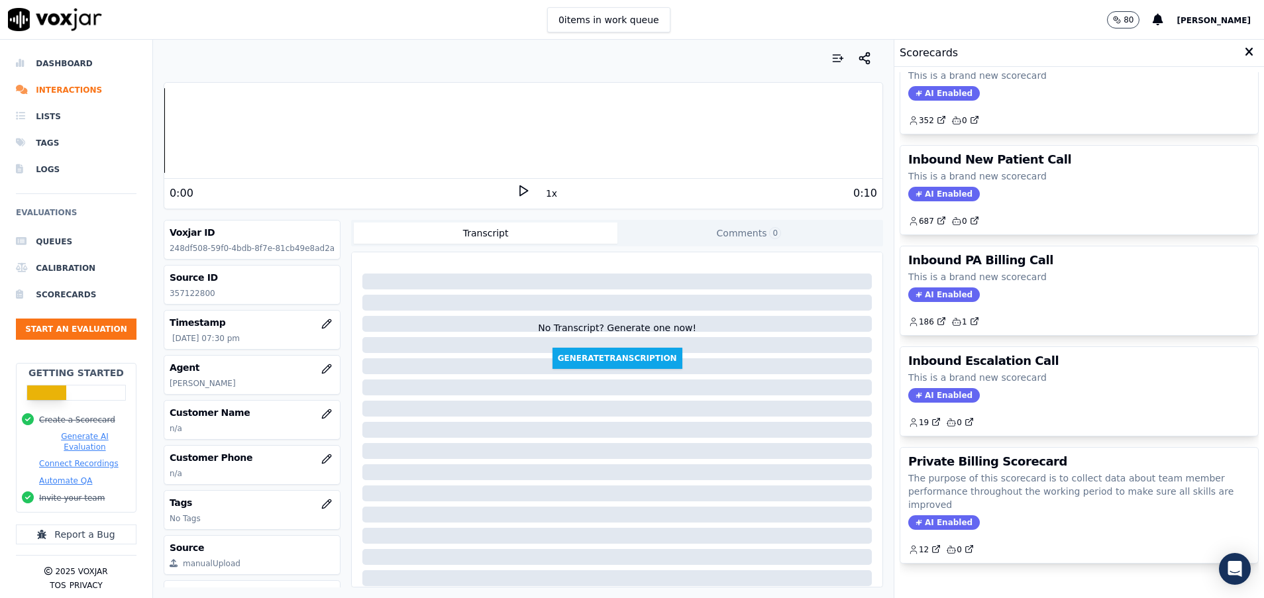
scroll to position [386, 0]
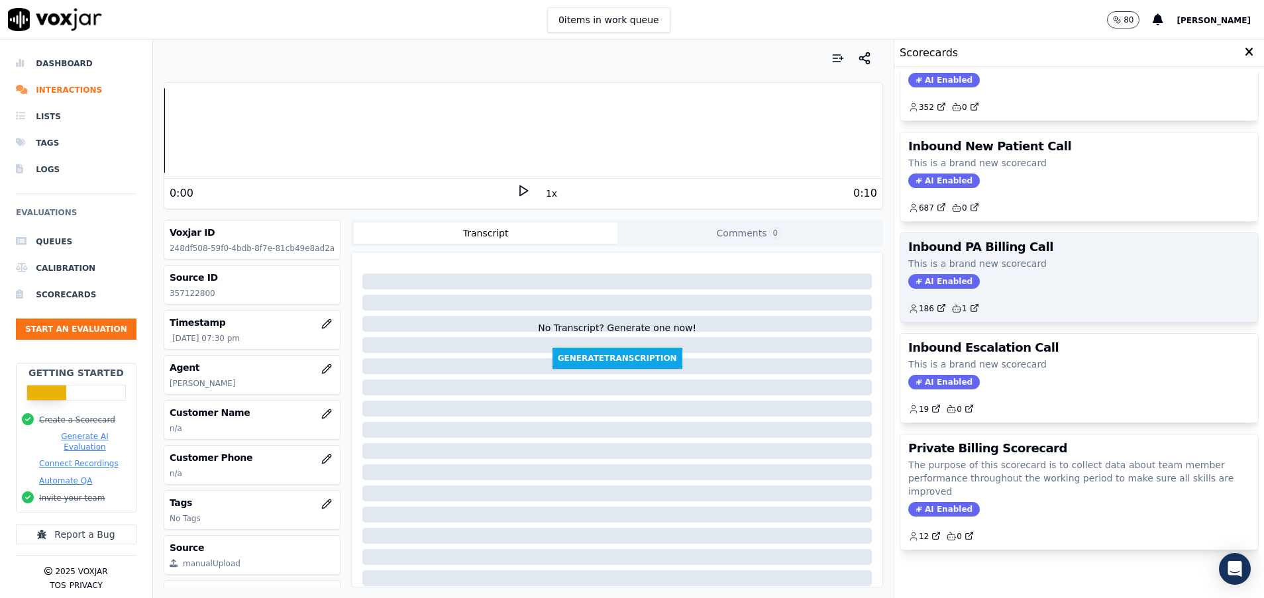
click at [1037, 233] on div "Inbound PA Billing Call This is a brand new scorecard AI Enabled 186 1" at bounding box center [1079, 277] width 358 height 89
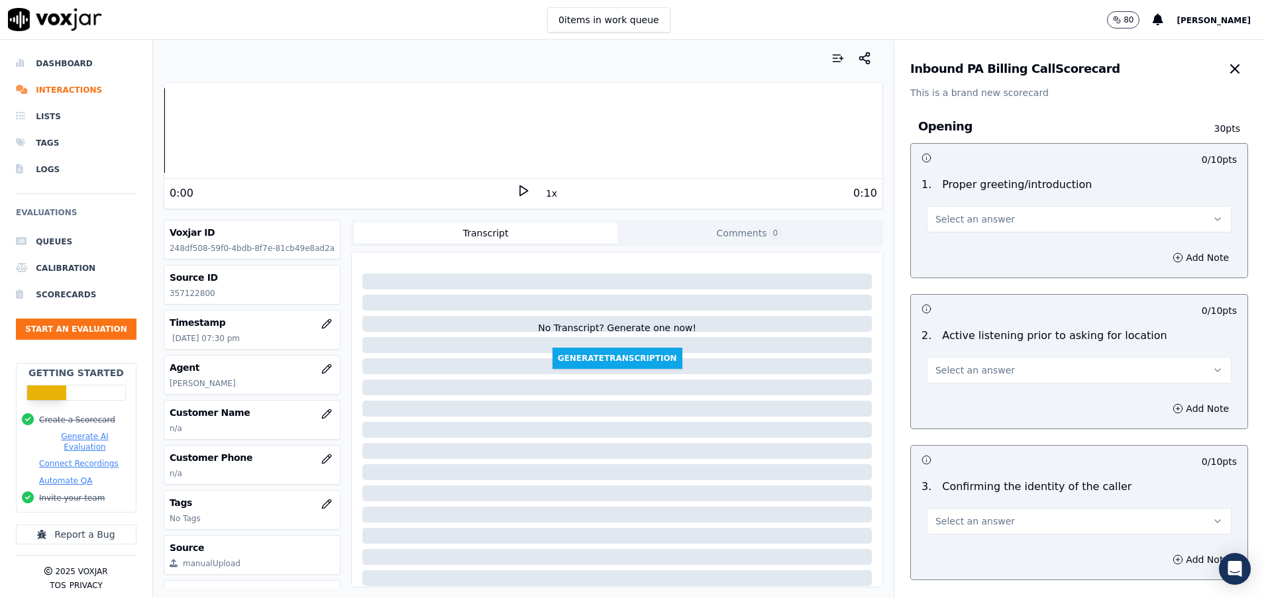
click at [1005, 223] on button "Select an answer" at bounding box center [1079, 219] width 305 height 26
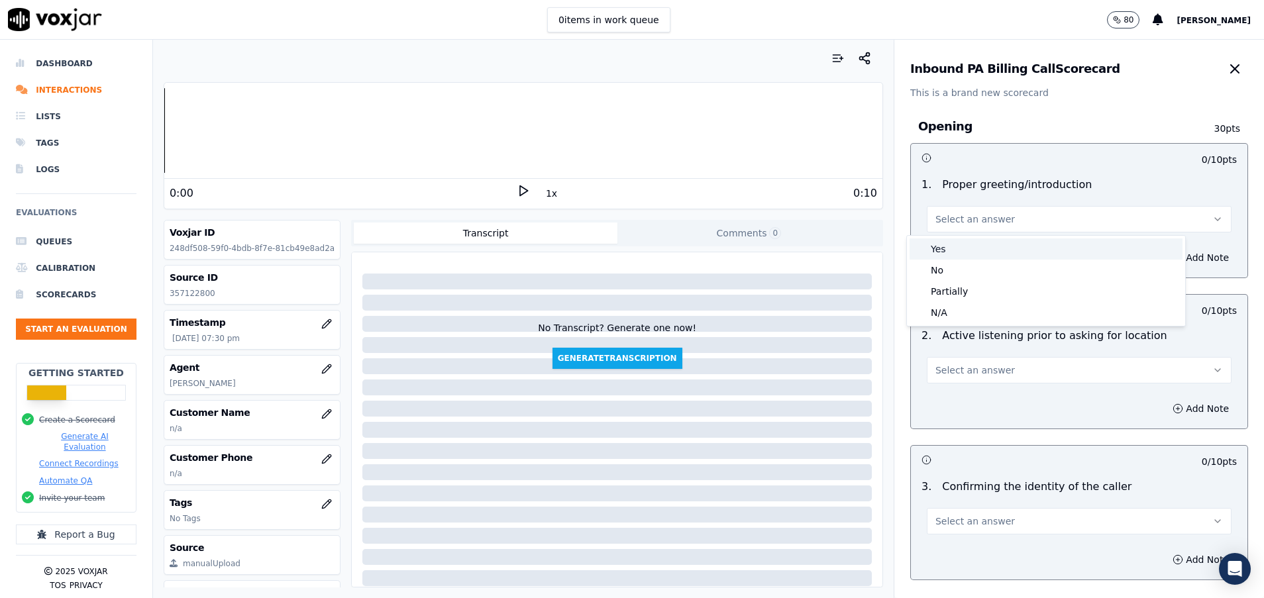
click at [975, 250] on div "Yes" at bounding box center [1045, 248] width 273 height 21
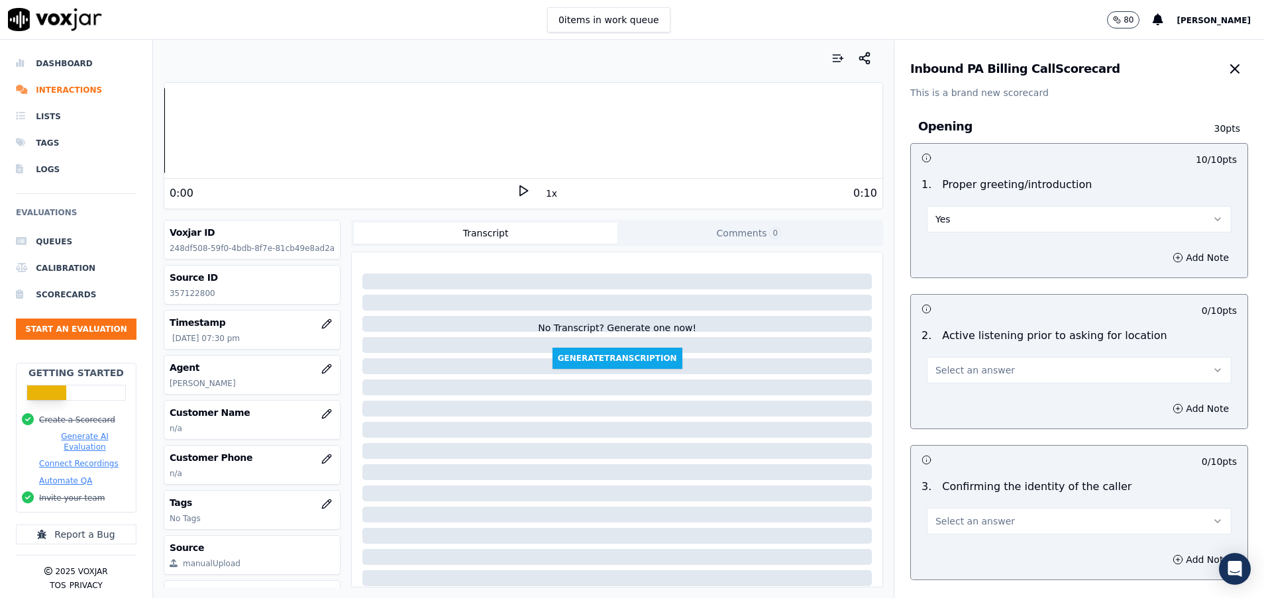
click at [931, 378] on button "Select an answer" at bounding box center [1079, 370] width 305 height 26
click at [958, 399] on div "Yes" at bounding box center [1045, 399] width 273 height 21
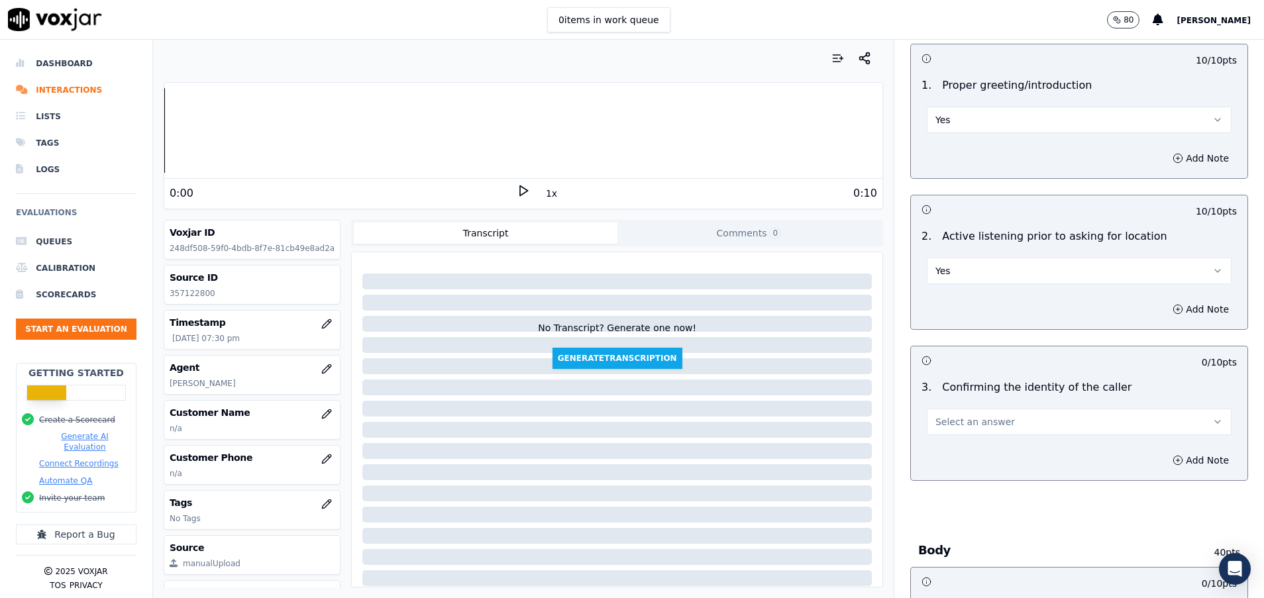
scroll to position [199, 0]
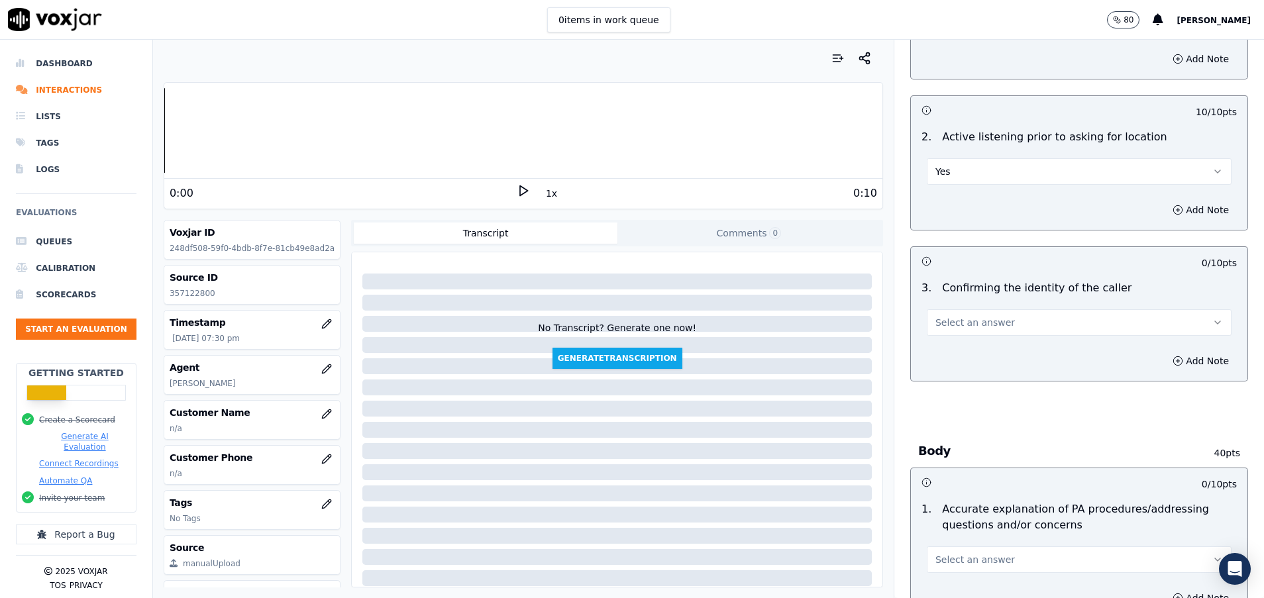
click at [967, 321] on span "Select an answer" at bounding box center [974, 322] width 79 height 13
click at [967, 351] on div "Yes" at bounding box center [1045, 352] width 273 height 21
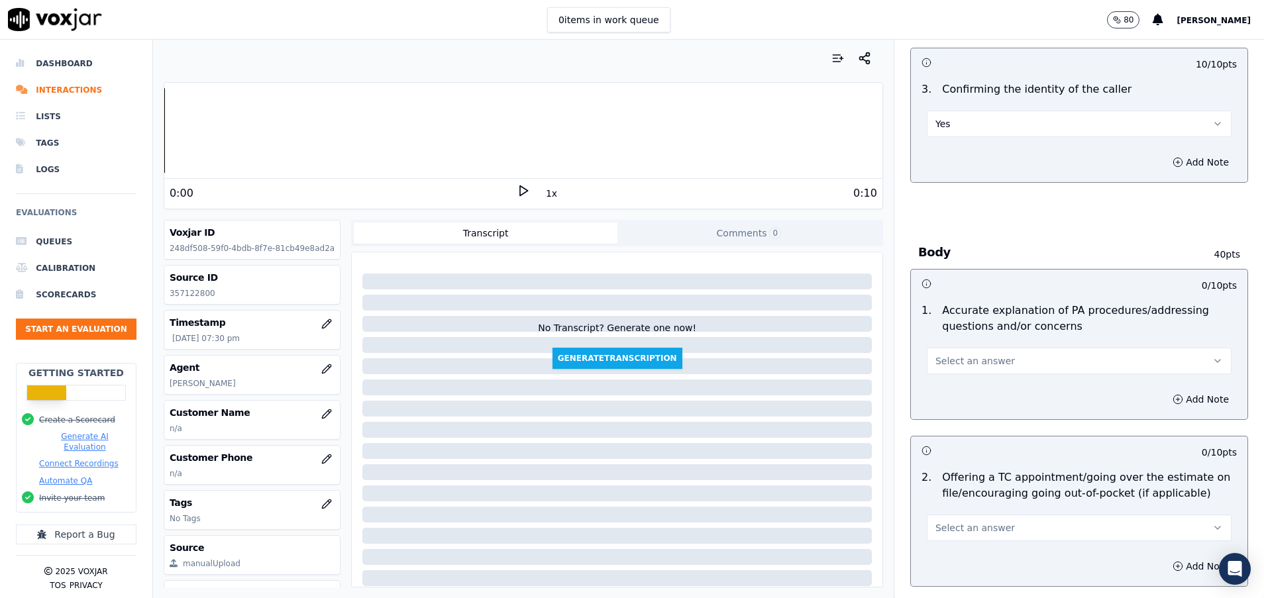
scroll to position [497, 0]
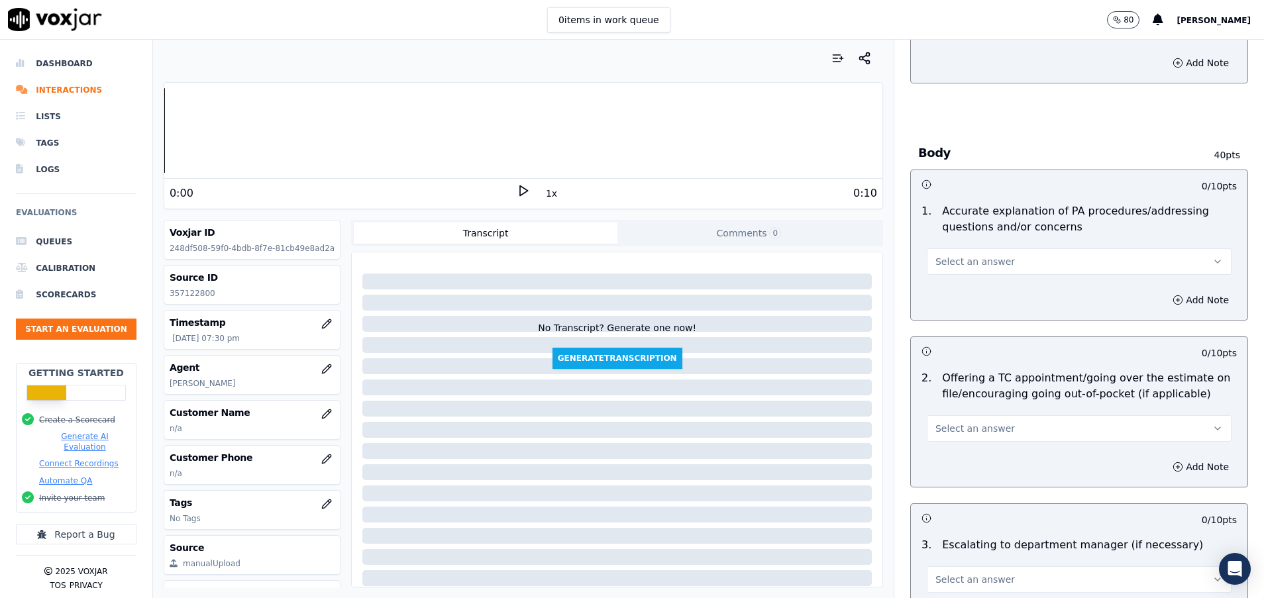
click at [1103, 260] on button "Select an answer" at bounding box center [1079, 261] width 305 height 26
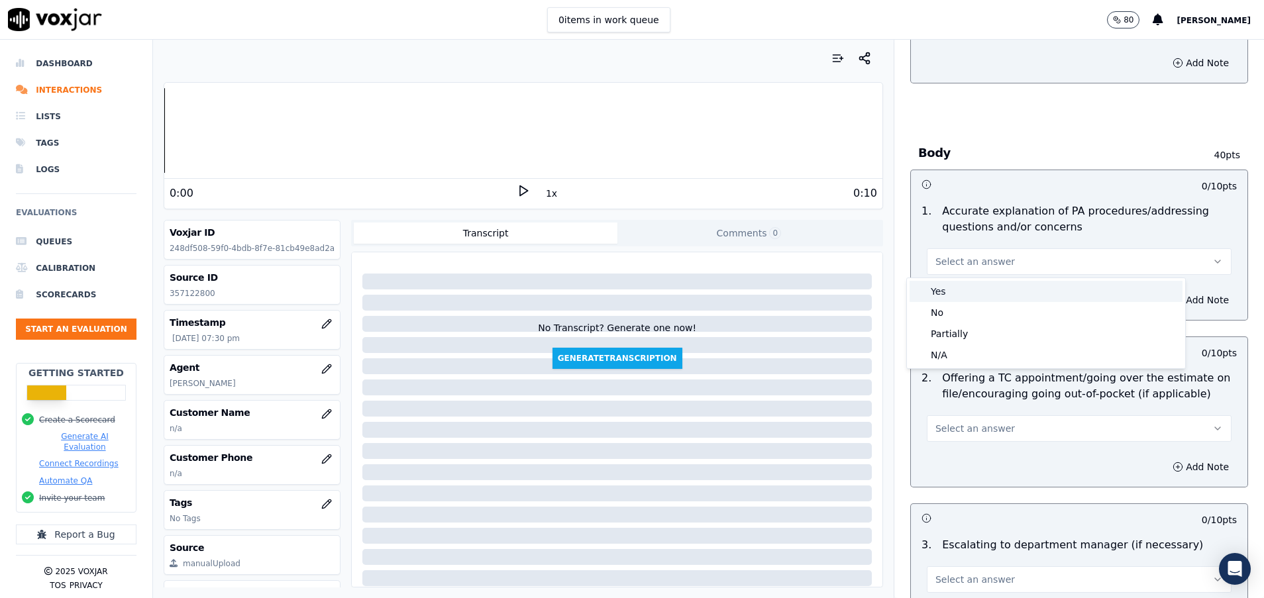
click at [1002, 284] on div "Yes" at bounding box center [1045, 291] width 273 height 21
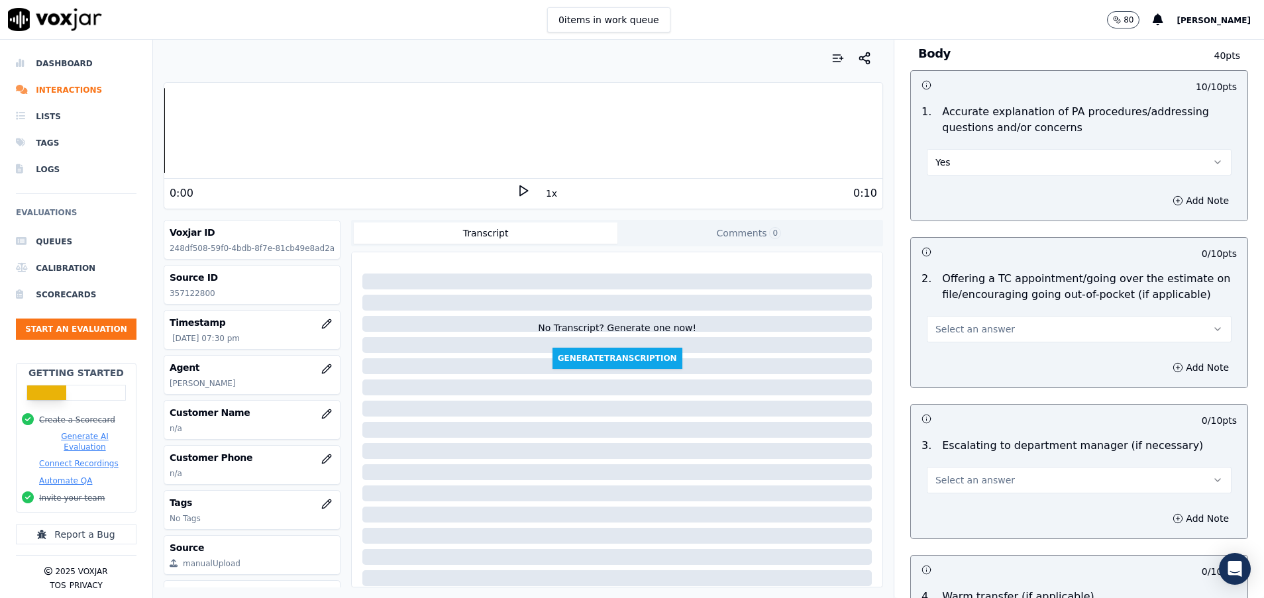
scroll to position [695, 0]
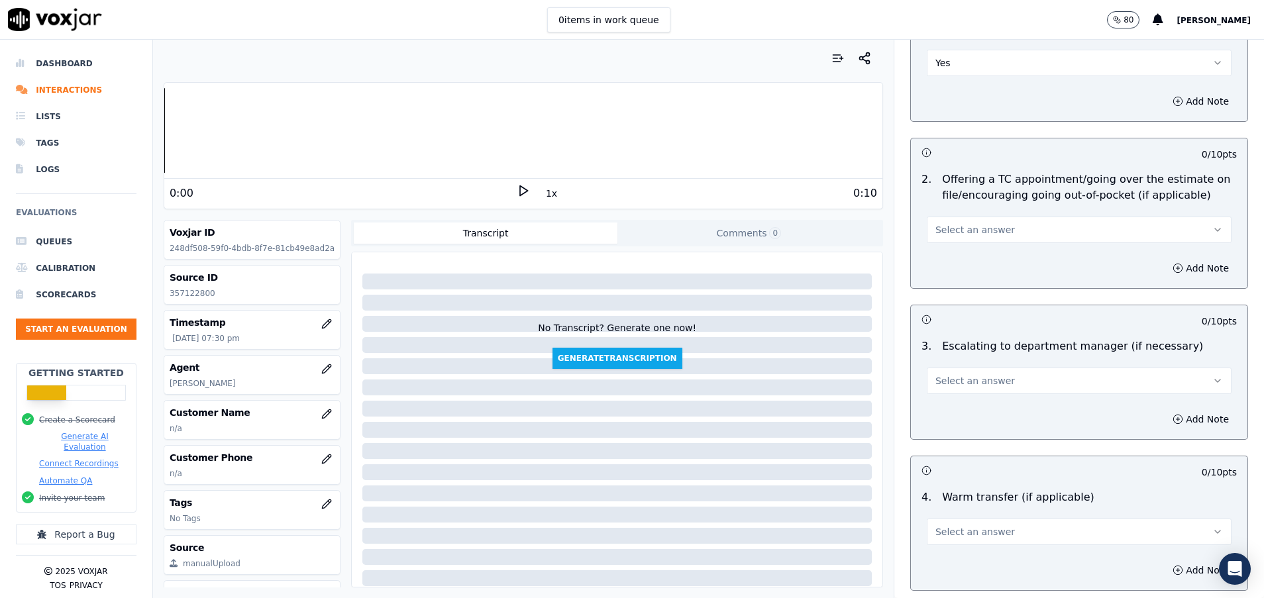
click at [1000, 220] on button "Select an answer" at bounding box center [1079, 230] width 305 height 26
click at [966, 302] on div "N/A" at bounding box center [1045, 301] width 273 height 21
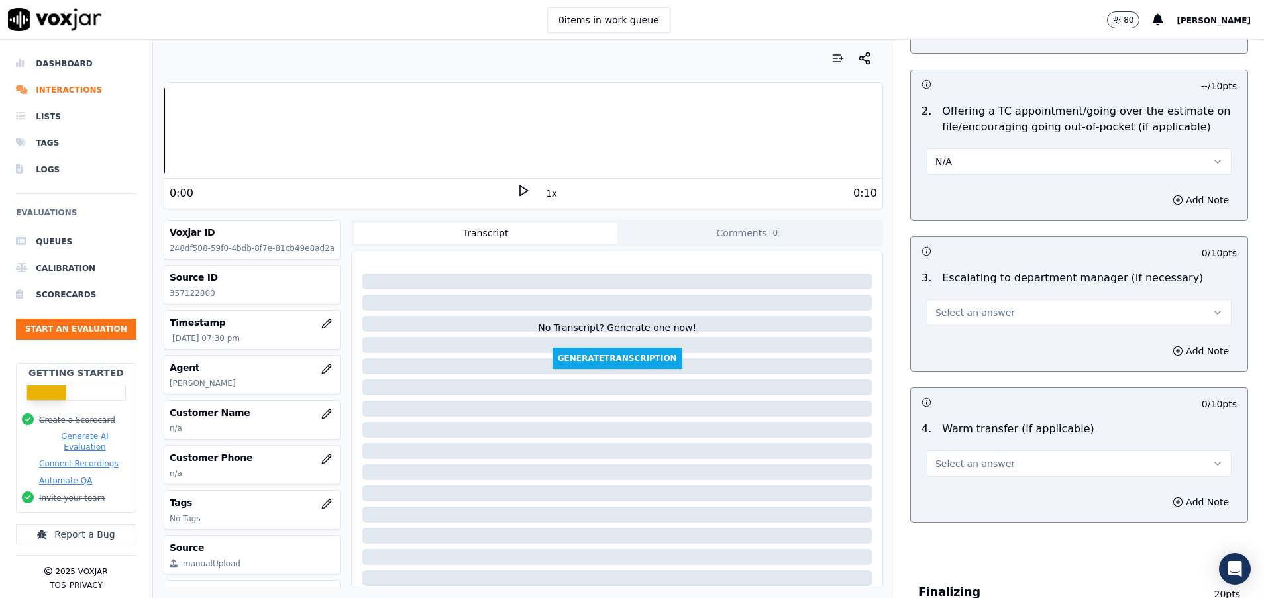
scroll to position [795, 0]
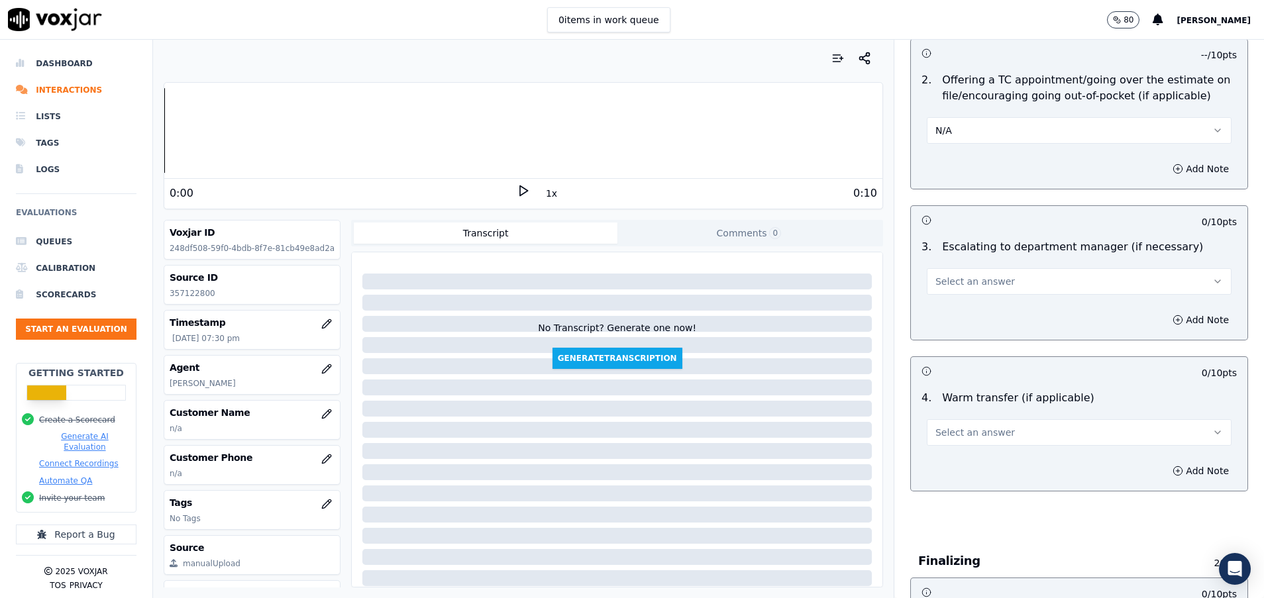
click at [973, 286] on span "Select an answer" at bounding box center [974, 281] width 79 height 13
click at [960, 360] on div "N/A" at bounding box center [1045, 353] width 273 height 21
click at [959, 434] on span "Select an answer" at bounding box center [974, 432] width 79 height 13
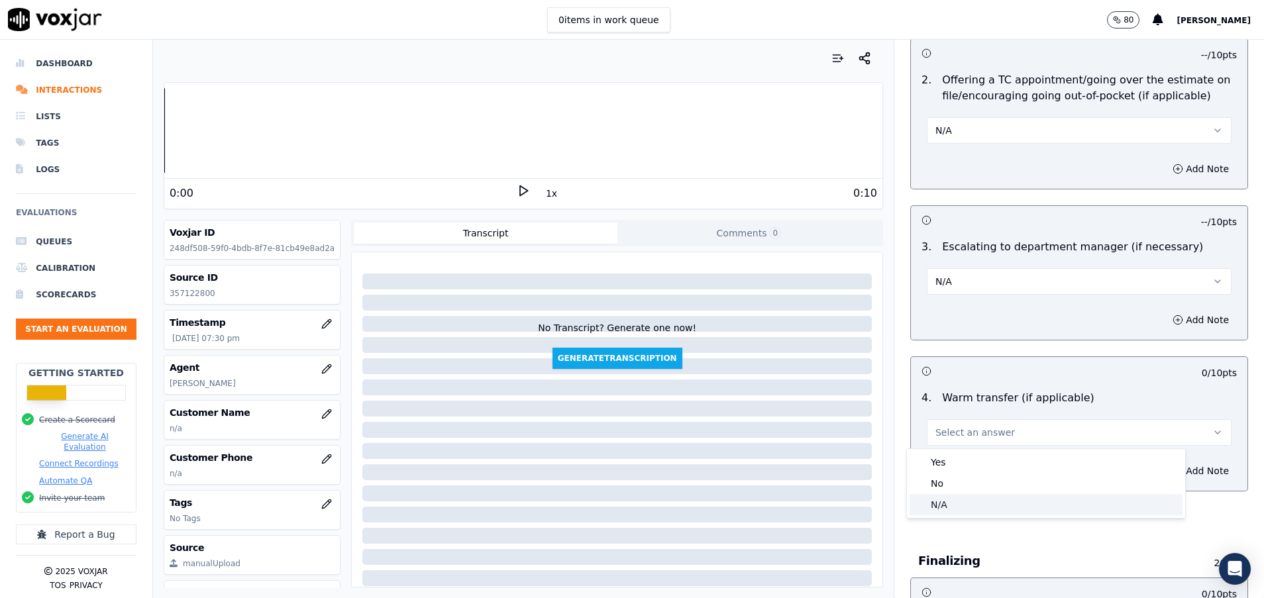
click at [946, 508] on div "N/A" at bounding box center [1045, 504] width 273 height 21
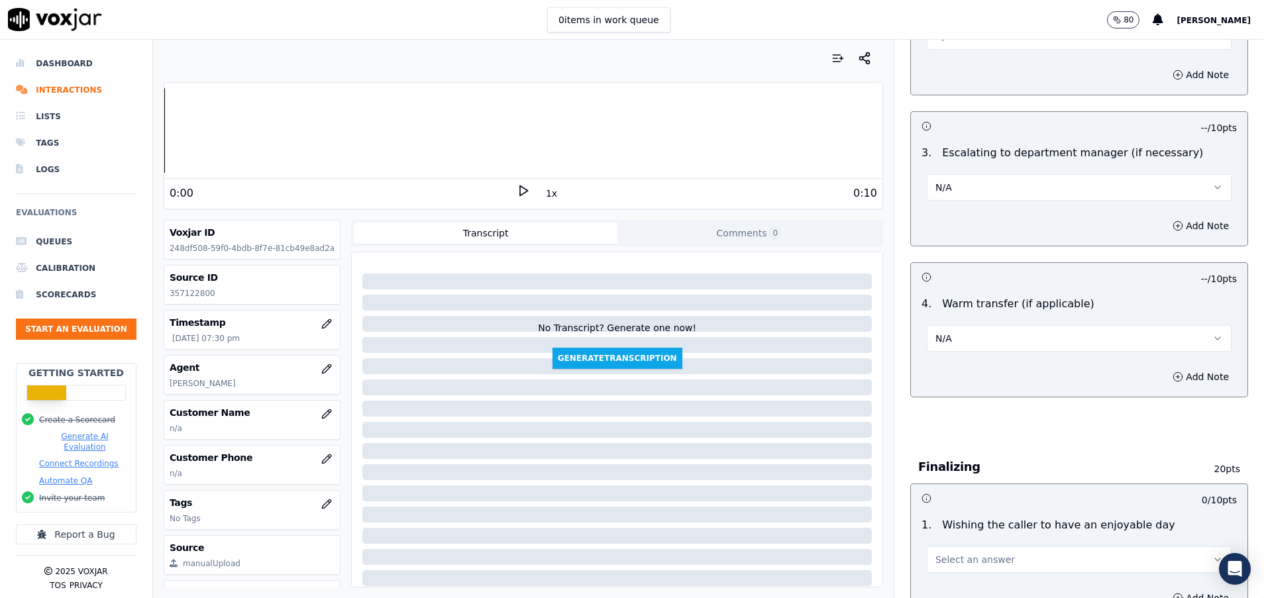
scroll to position [994, 0]
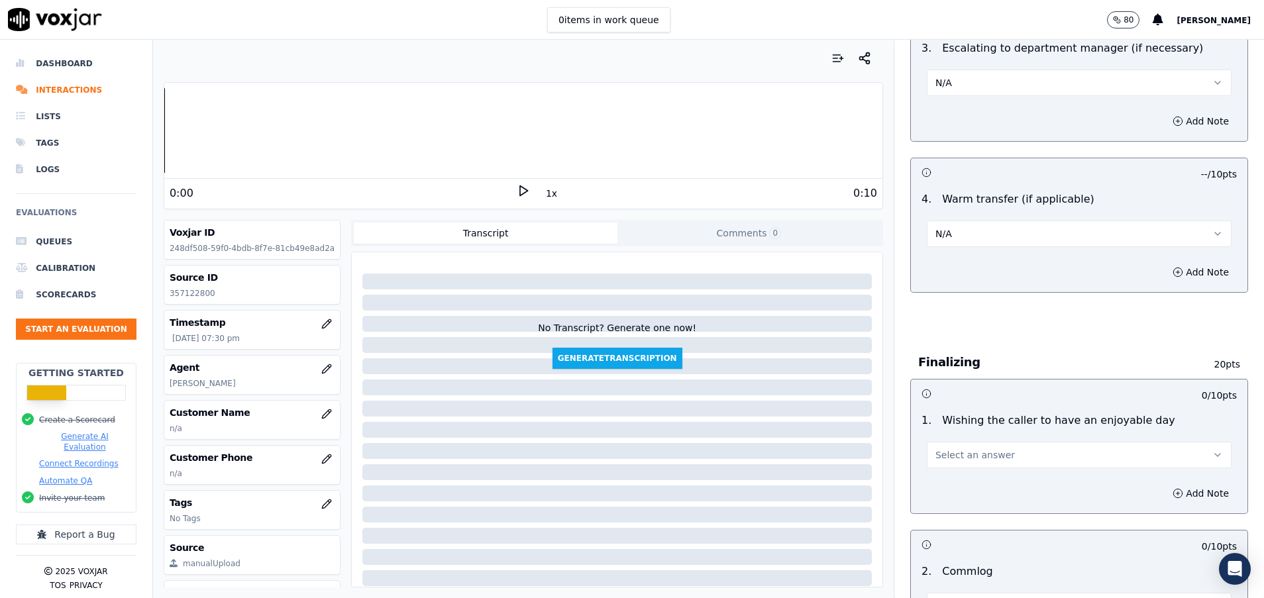
click at [946, 457] on span "Select an answer" at bounding box center [974, 454] width 79 height 13
click at [946, 480] on div "Yes" at bounding box center [1045, 484] width 273 height 21
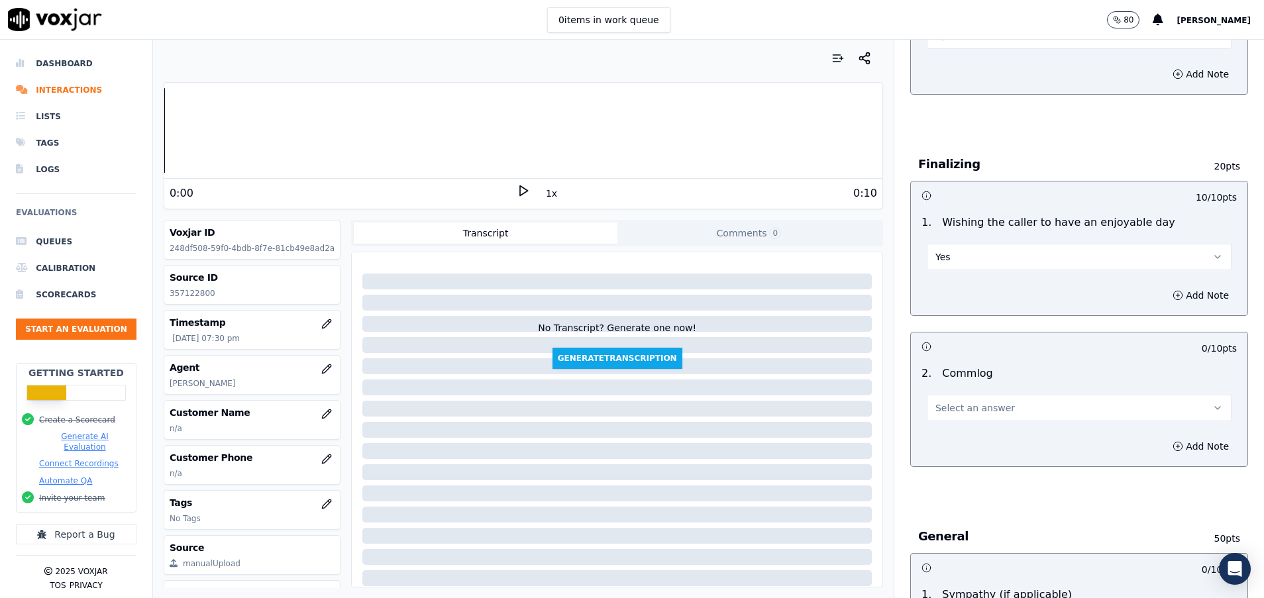
scroll to position [1192, 0]
click at [958, 414] on button "Select an answer" at bounding box center [1079, 407] width 305 height 26
click at [950, 440] on div "Yes" at bounding box center [1045, 437] width 273 height 21
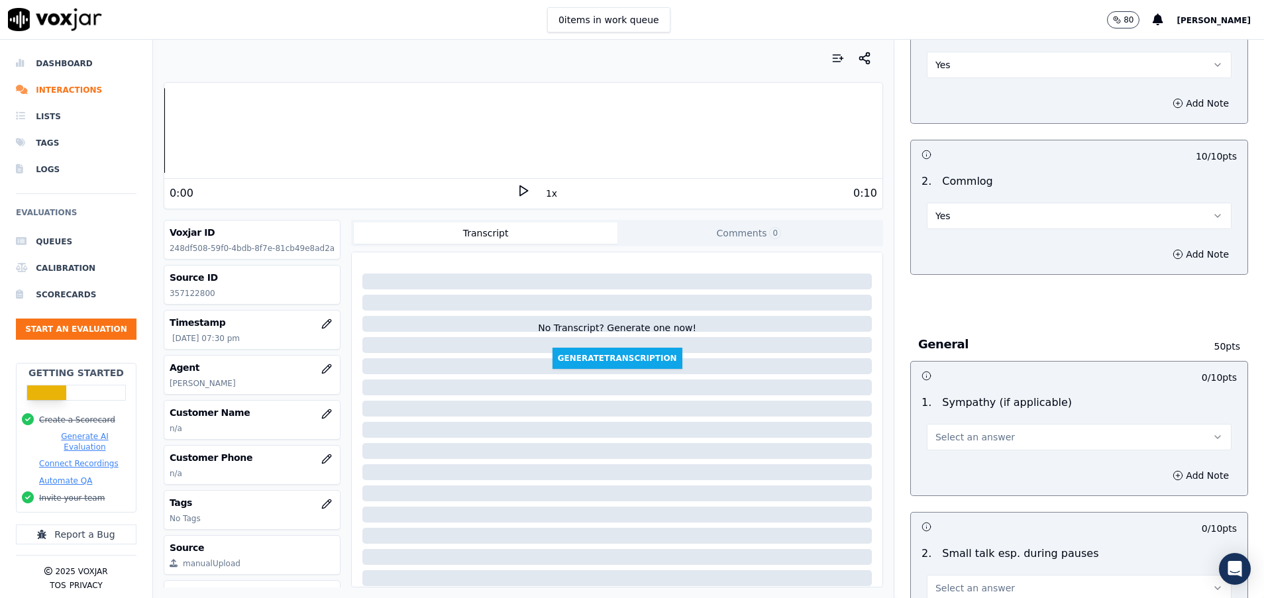
scroll to position [1391, 0]
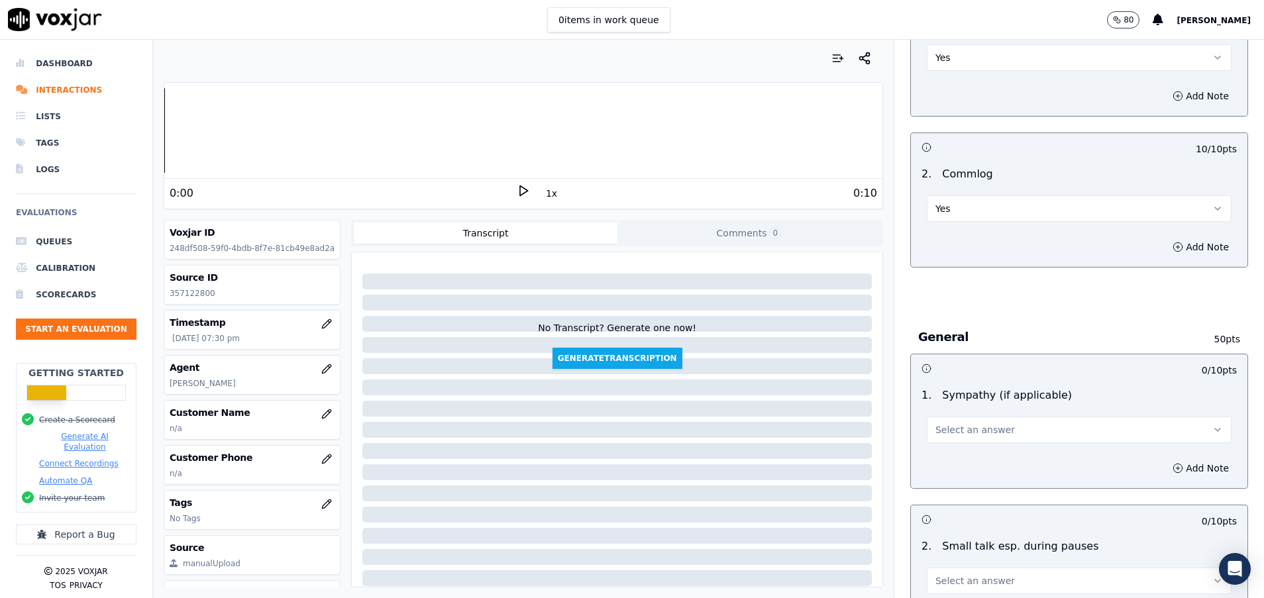
click at [950, 436] on span "Select an answer" at bounding box center [974, 429] width 79 height 13
click at [948, 497] on div "N/A" at bounding box center [1045, 501] width 273 height 21
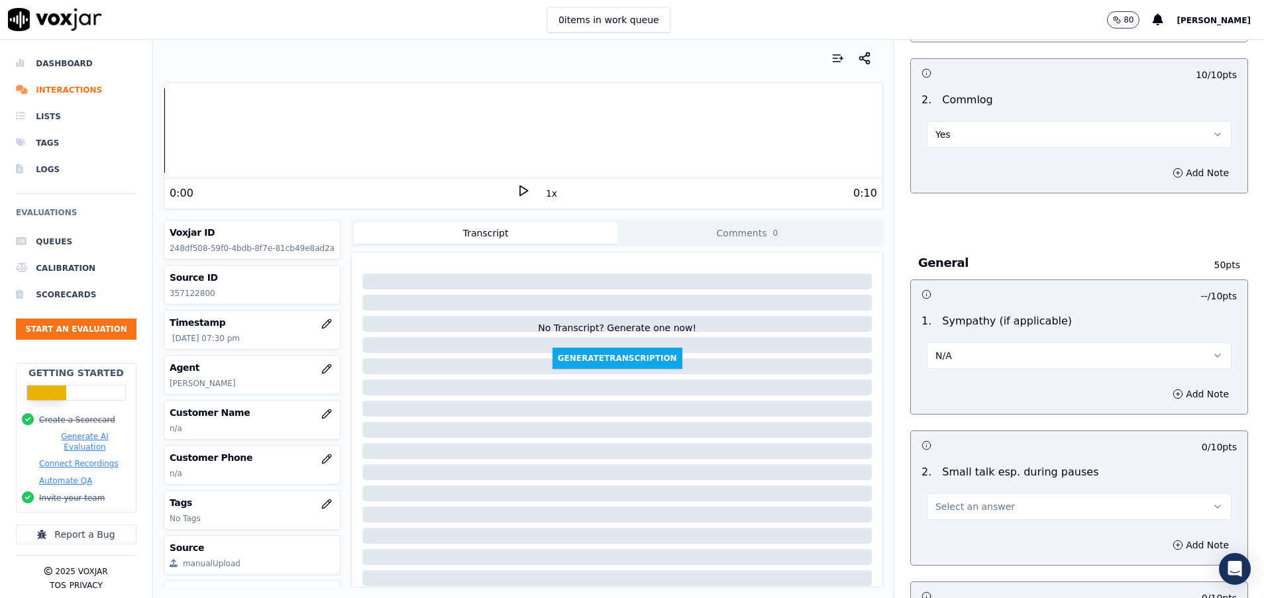
scroll to position [1490, 0]
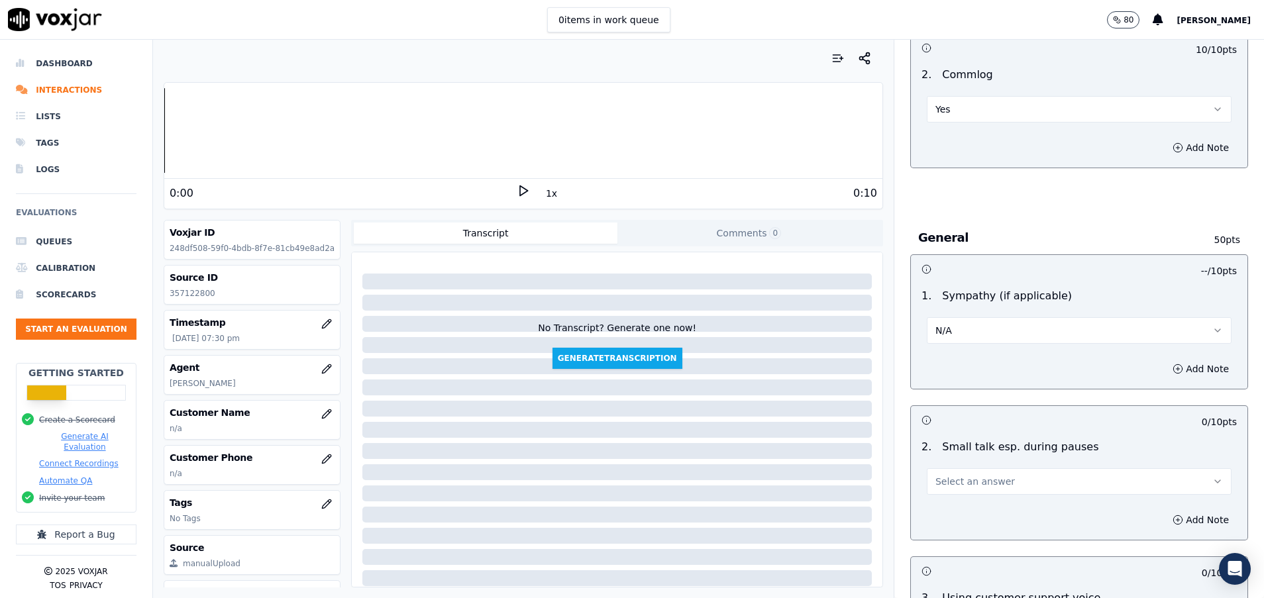
click at [951, 485] on span "Select an answer" at bounding box center [974, 481] width 79 height 13
click at [951, 552] on div "N/A" at bounding box center [1045, 553] width 273 height 21
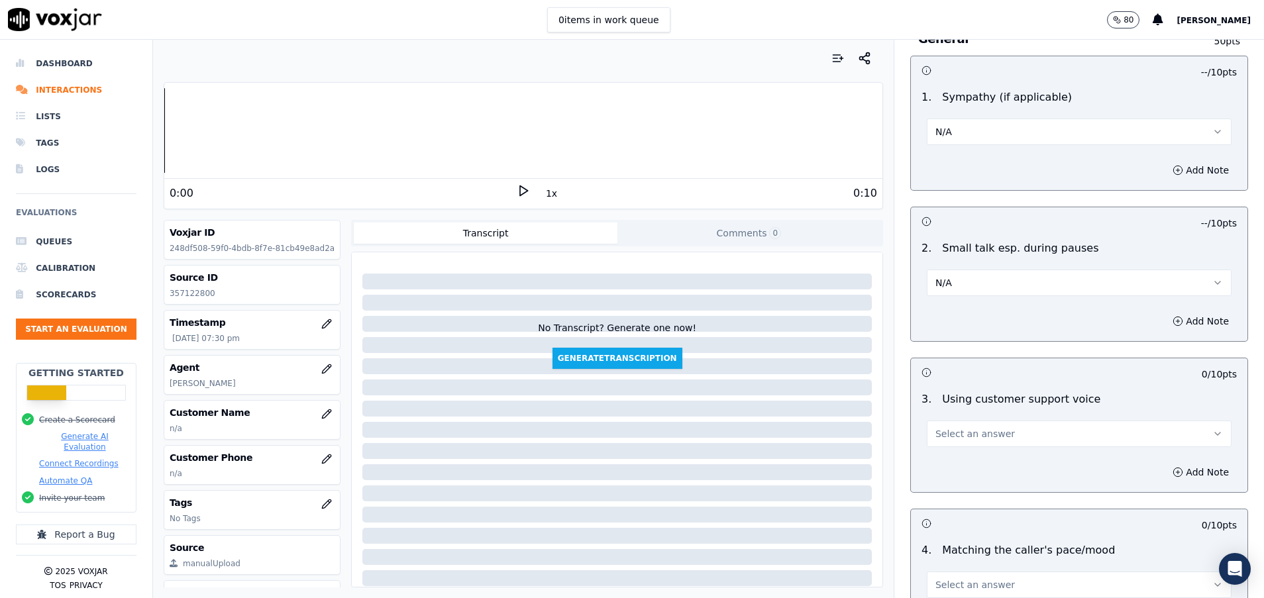
scroll to position [1788, 0]
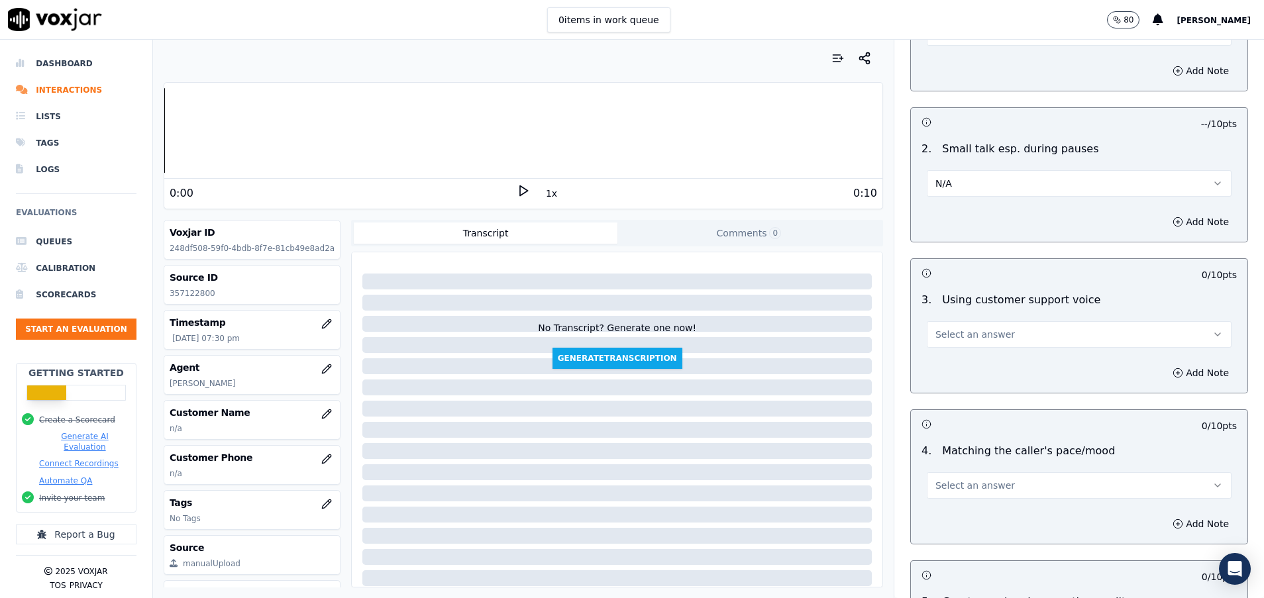
click at [995, 341] on button "Select an answer" at bounding box center [1079, 334] width 305 height 26
click at [990, 360] on div "Yes" at bounding box center [1045, 364] width 273 height 21
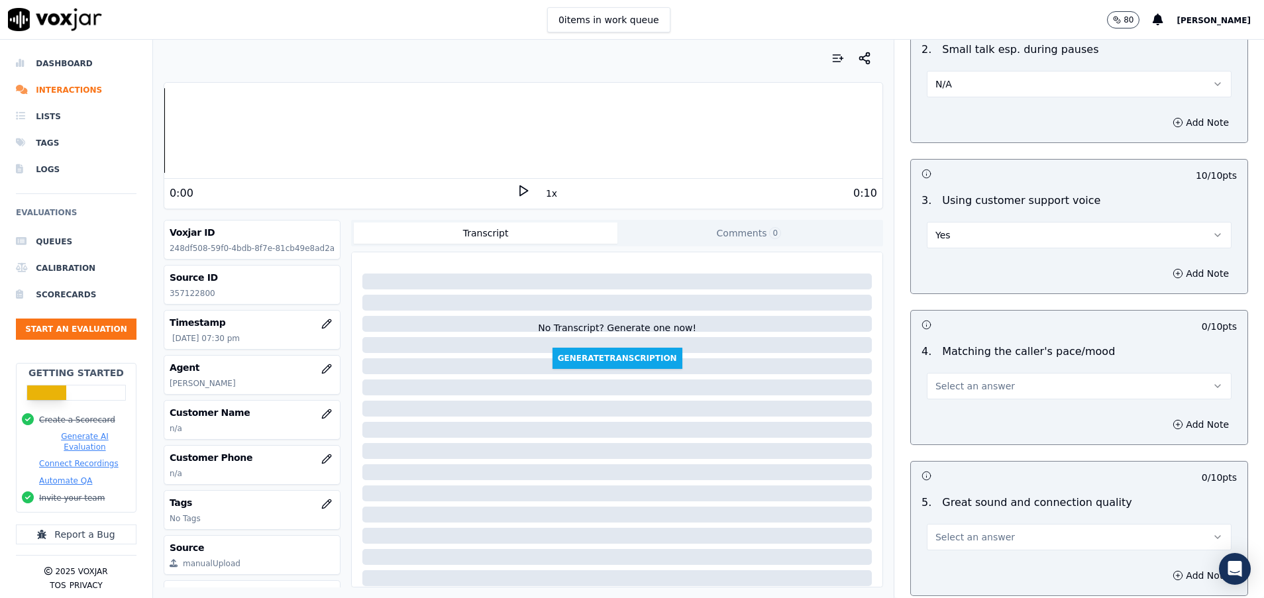
click at [997, 393] on button "Select an answer" at bounding box center [1079, 386] width 305 height 26
click at [995, 415] on div "Yes" at bounding box center [1045, 415] width 273 height 21
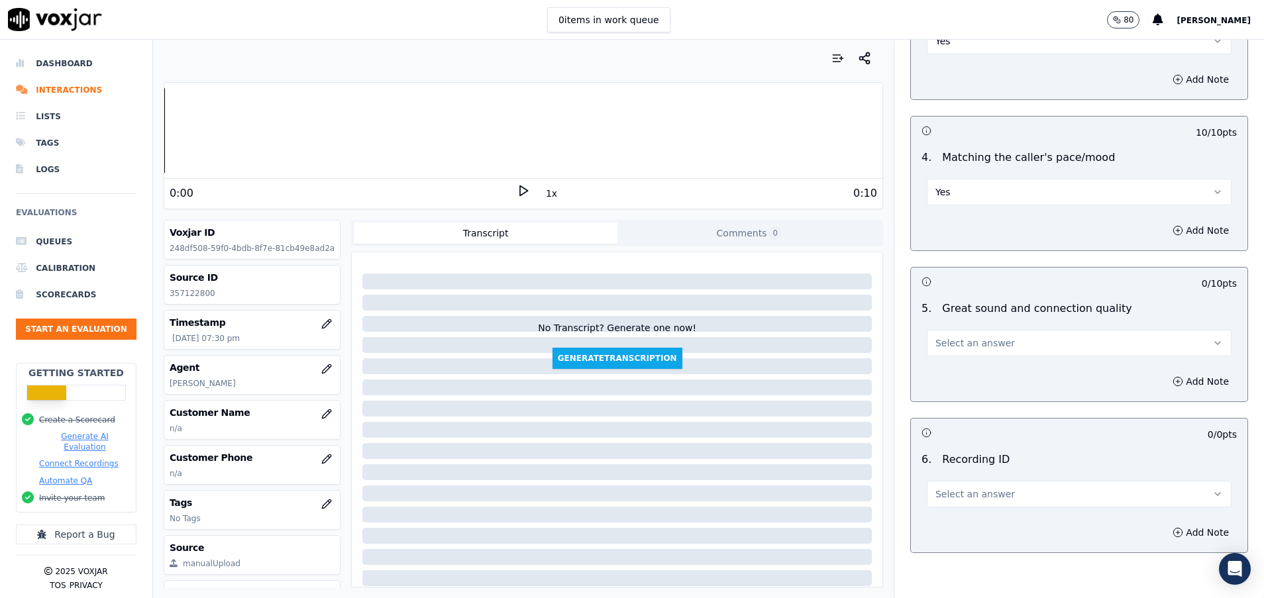
scroll to position [2086, 0]
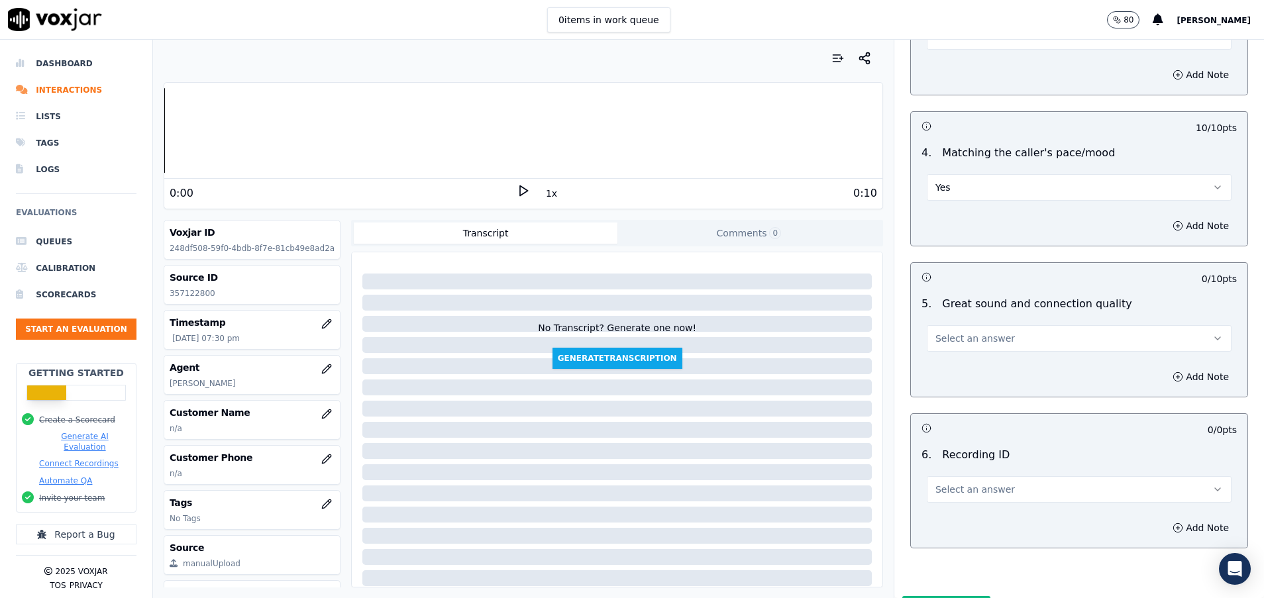
click at [995, 335] on button "Select an answer" at bounding box center [1079, 338] width 305 height 26
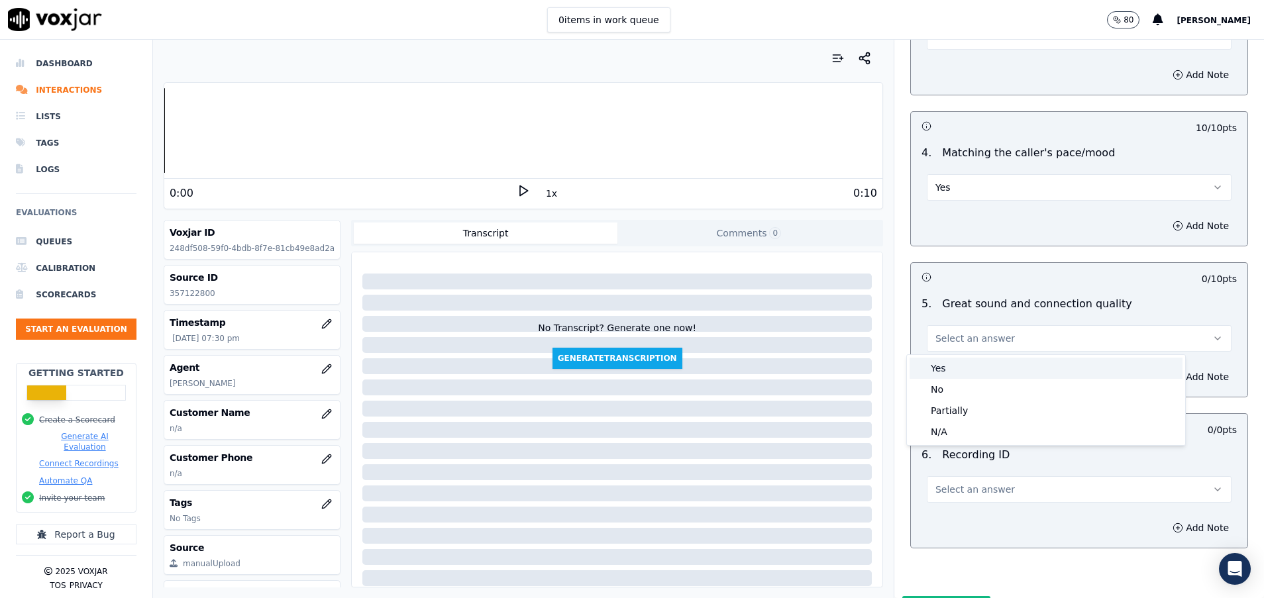
click at [1001, 370] on div "Yes" at bounding box center [1045, 368] width 273 height 21
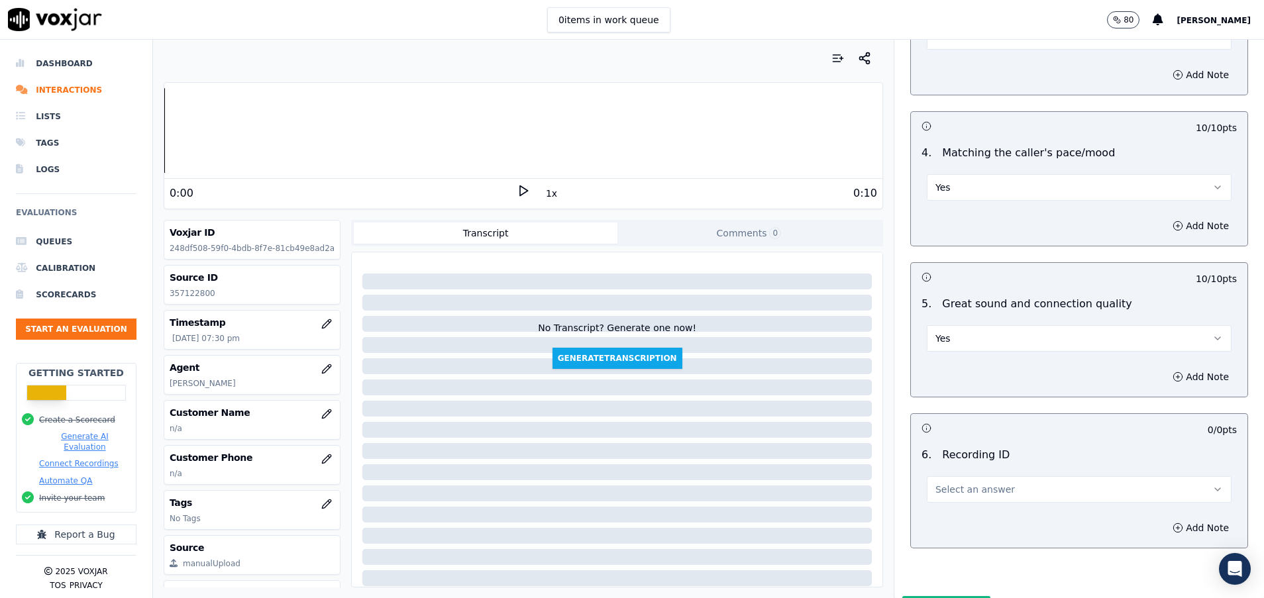
scroll to position [2162, 0]
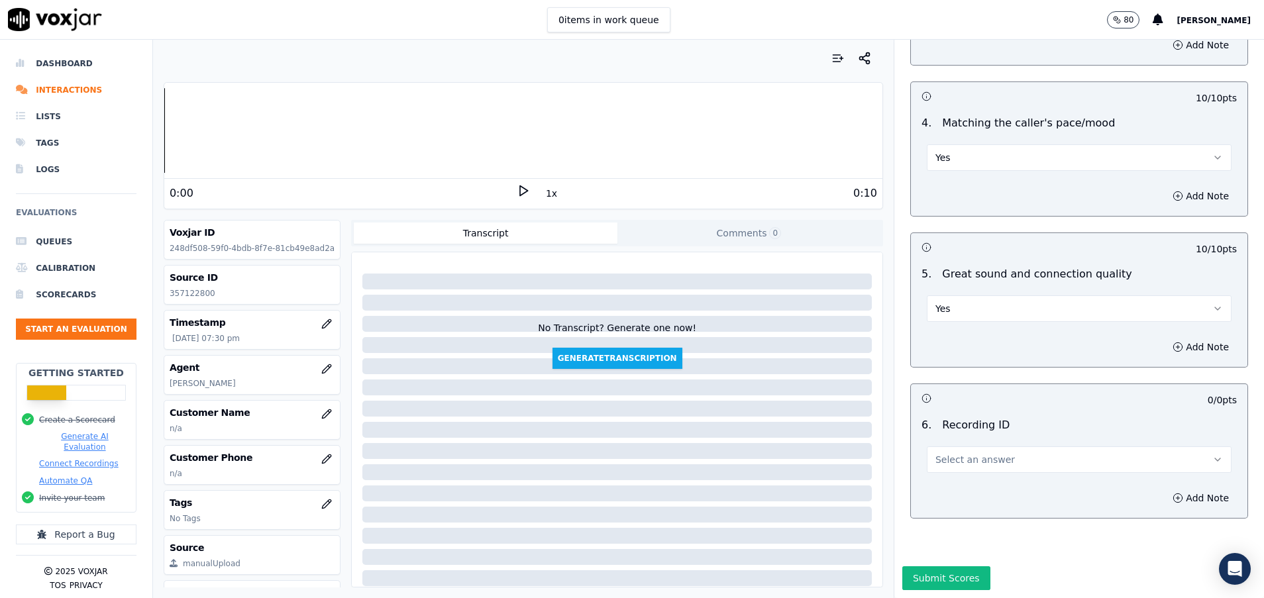
click at [1003, 446] on button "Select an answer" at bounding box center [1079, 459] width 305 height 26
click at [979, 459] on div "N/A" at bounding box center [1045, 451] width 273 height 21
click at [921, 566] on button "Submit Scores" at bounding box center [946, 578] width 88 height 24
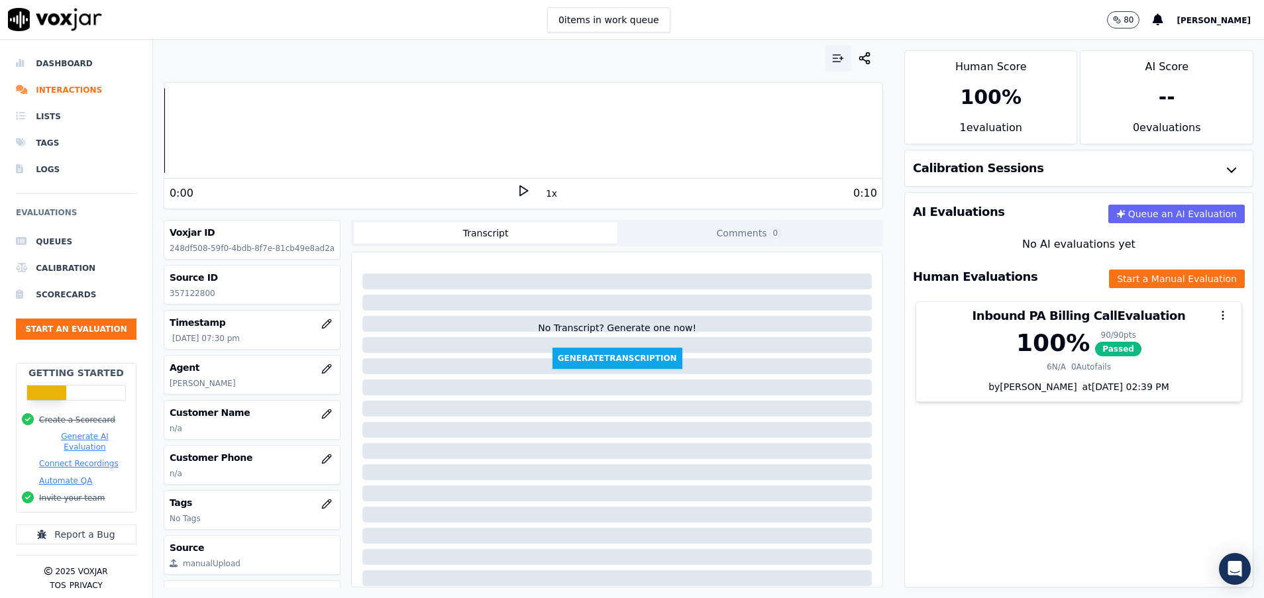
click at [825, 51] on button "button" at bounding box center [838, 58] width 26 height 26
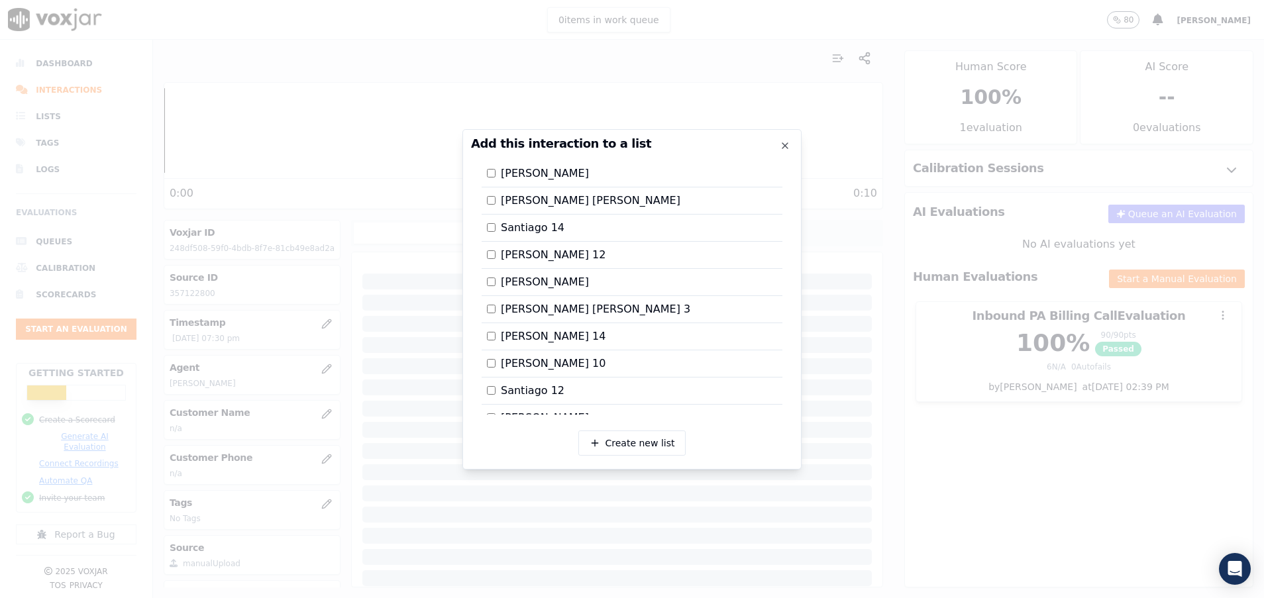
scroll to position [2281, 0]
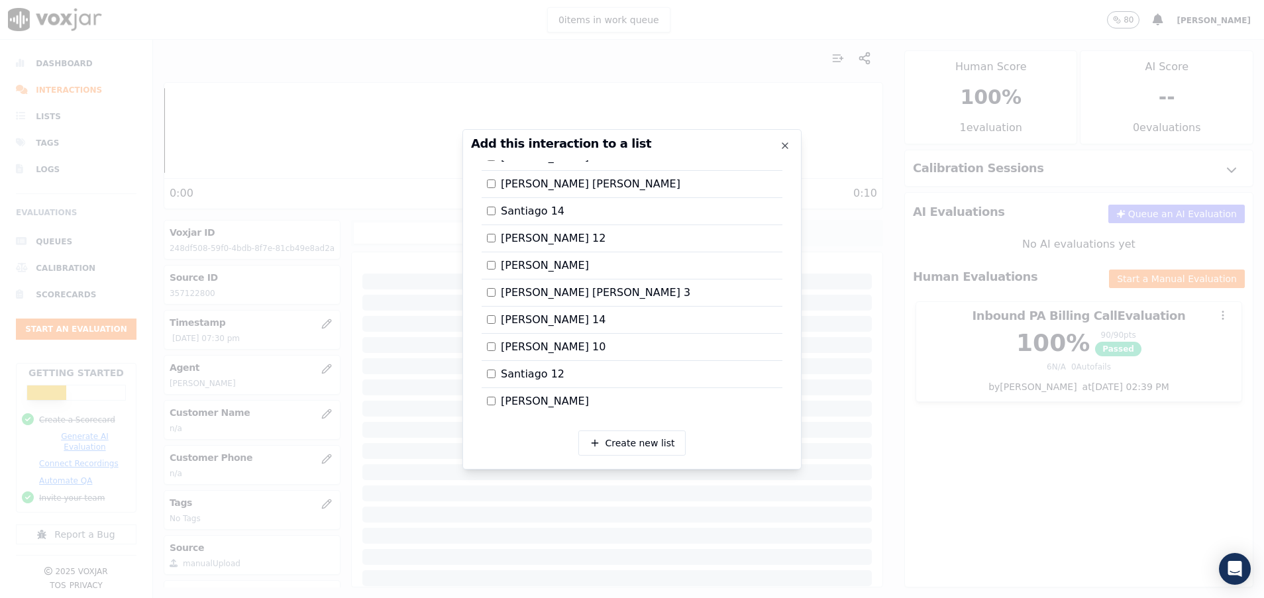
click at [968, 451] on div at bounding box center [632, 299] width 1264 height 598
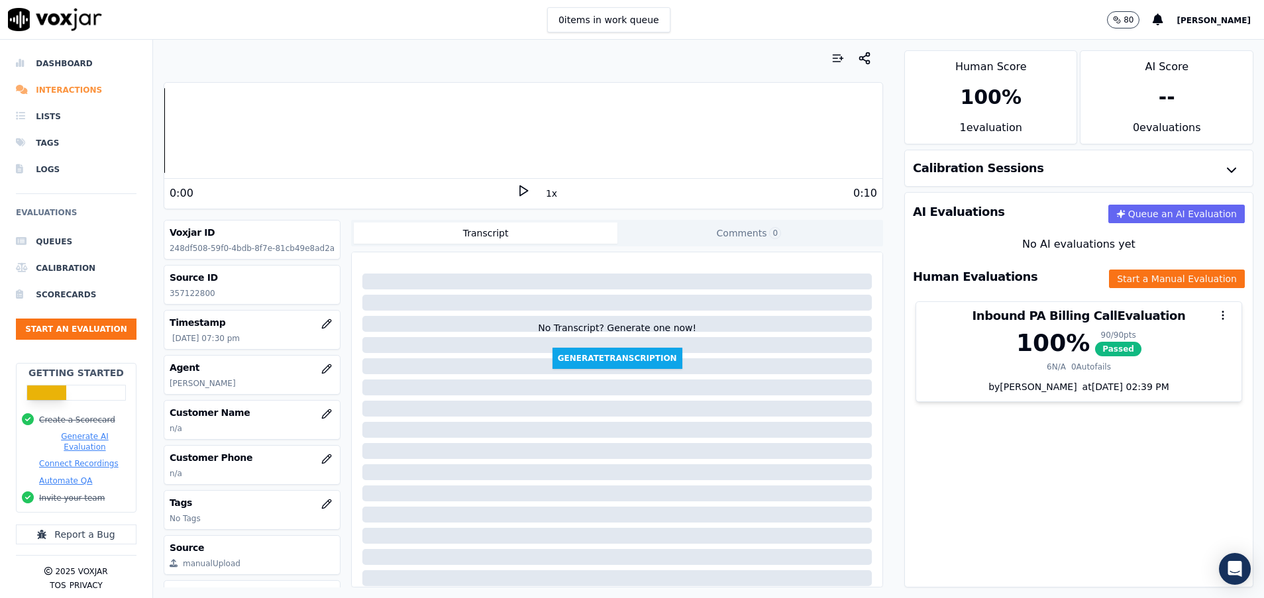
click at [72, 92] on li "Interactions" at bounding box center [76, 90] width 121 height 26
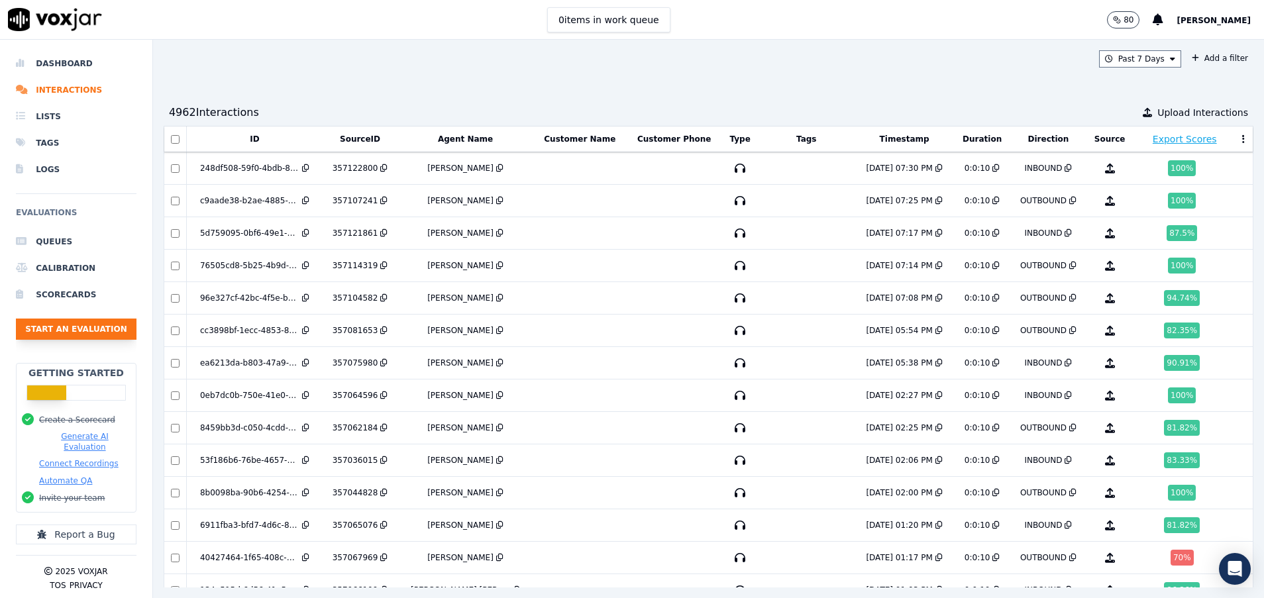
click at [57, 327] on button "Start an Evaluation" at bounding box center [76, 329] width 121 height 21
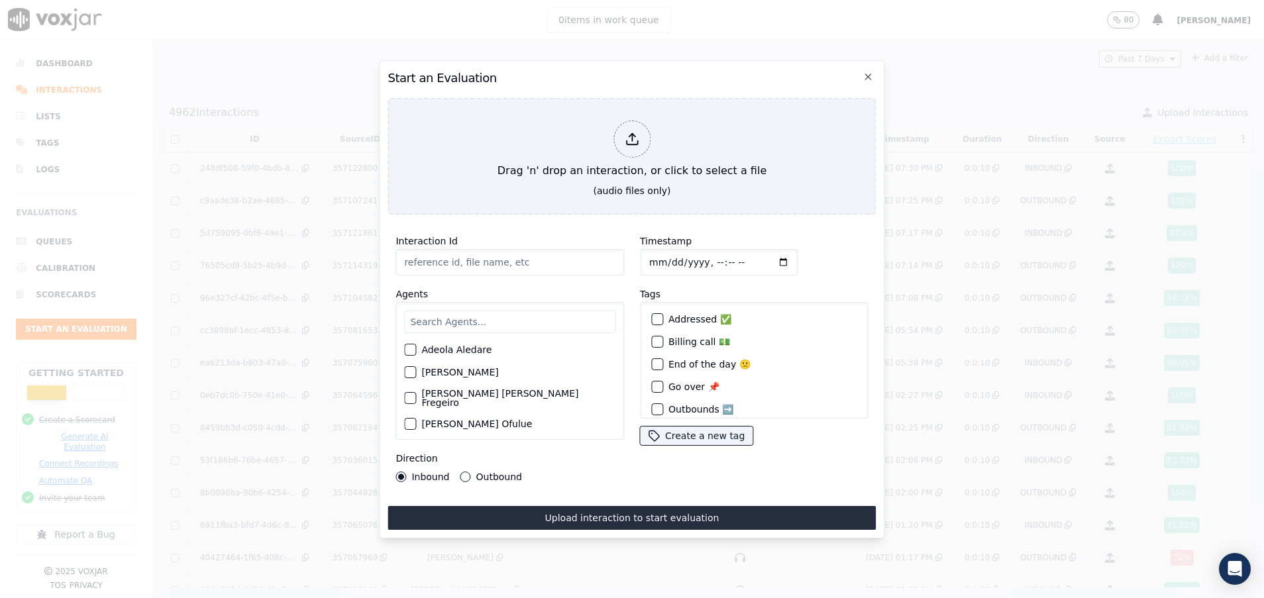
click at [410, 262] on input "Interaction Id" at bounding box center [509, 262] width 229 height 26
paste input "357121589"
type input "357121589"
click at [436, 311] on input "text" at bounding box center [509, 322] width 211 height 23
type input "a"
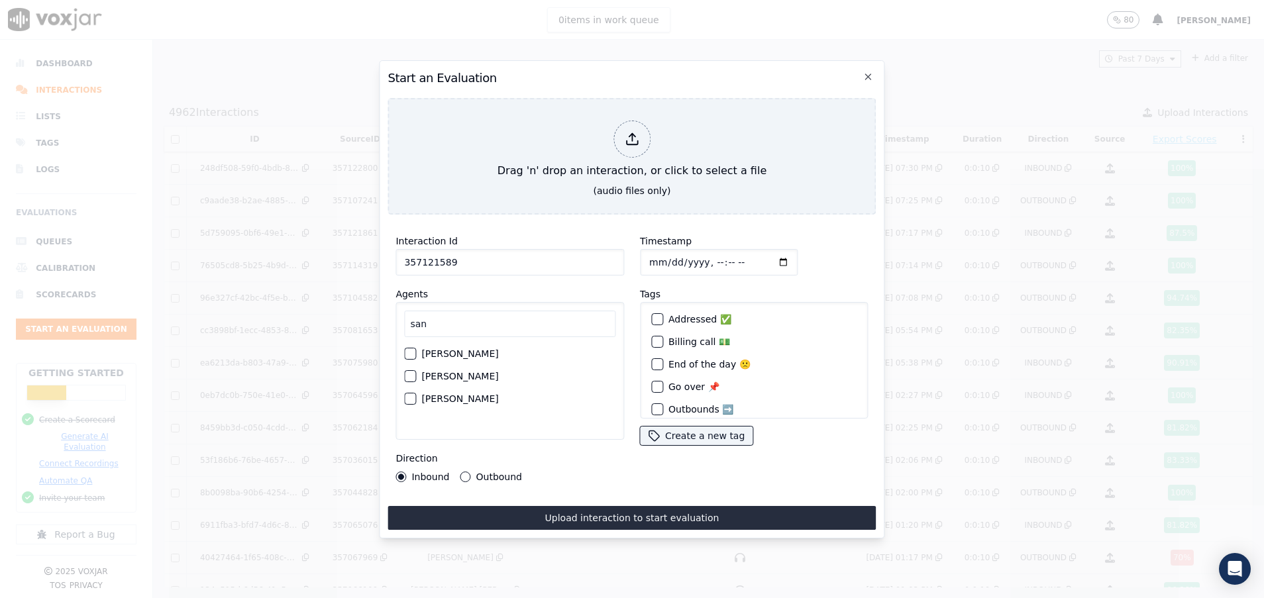
type input "san"
click at [409, 394] on div "button" at bounding box center [409, 398] width 9 height 9
click at [467, 472] on button "Outbound" at bounding box center [465, 477] width 11 height 11
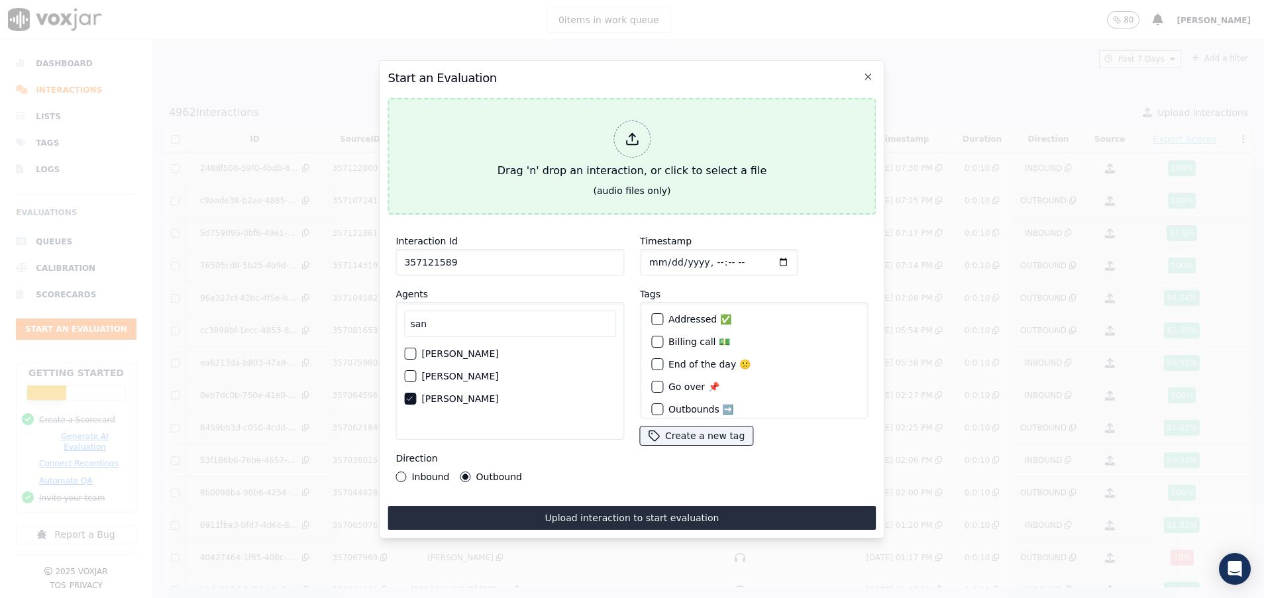
click at [585, 152] on div "Drag 'n' drop an interaction, or click to select a file" at bounding box center [632, 149] width 280 height 69
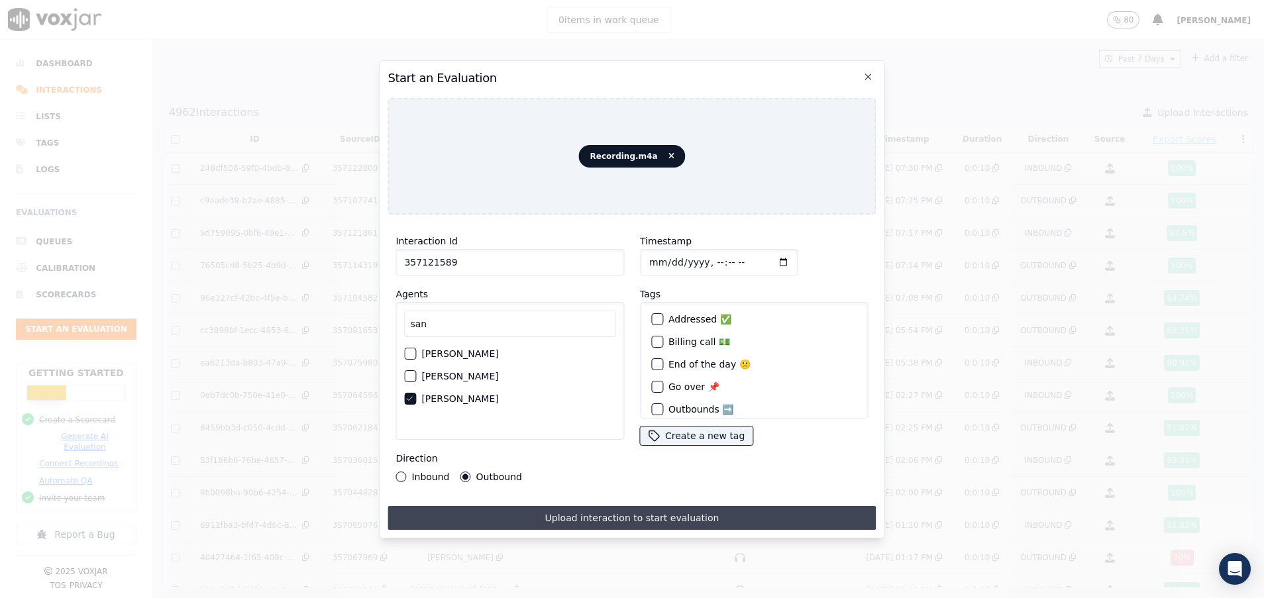
click at [576, 515] on button "Upload interaction to start evaluation" at bounding box center [631, 518] width 488 height 24
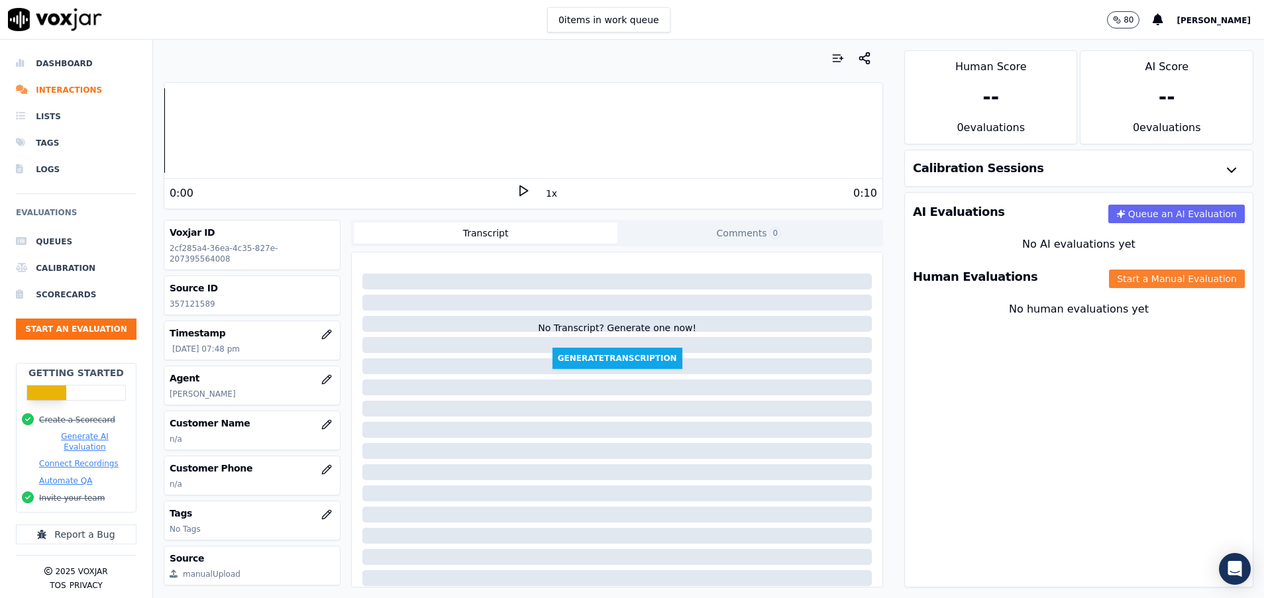
click at [1114, 274] on button "Start a Manual Evaluation" at bounding box center [1177, 279] width 136 height 19
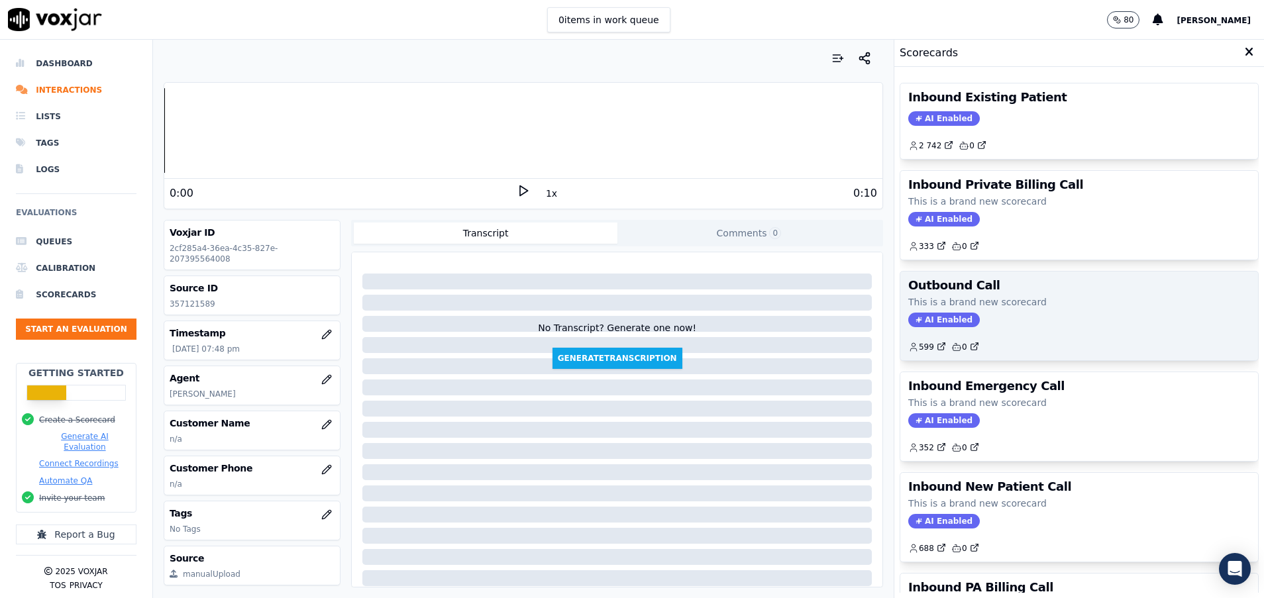
click at [1009, 299] on p "This is a brand new scorecard" at bounding box center [1079, 301] width 342 height 13
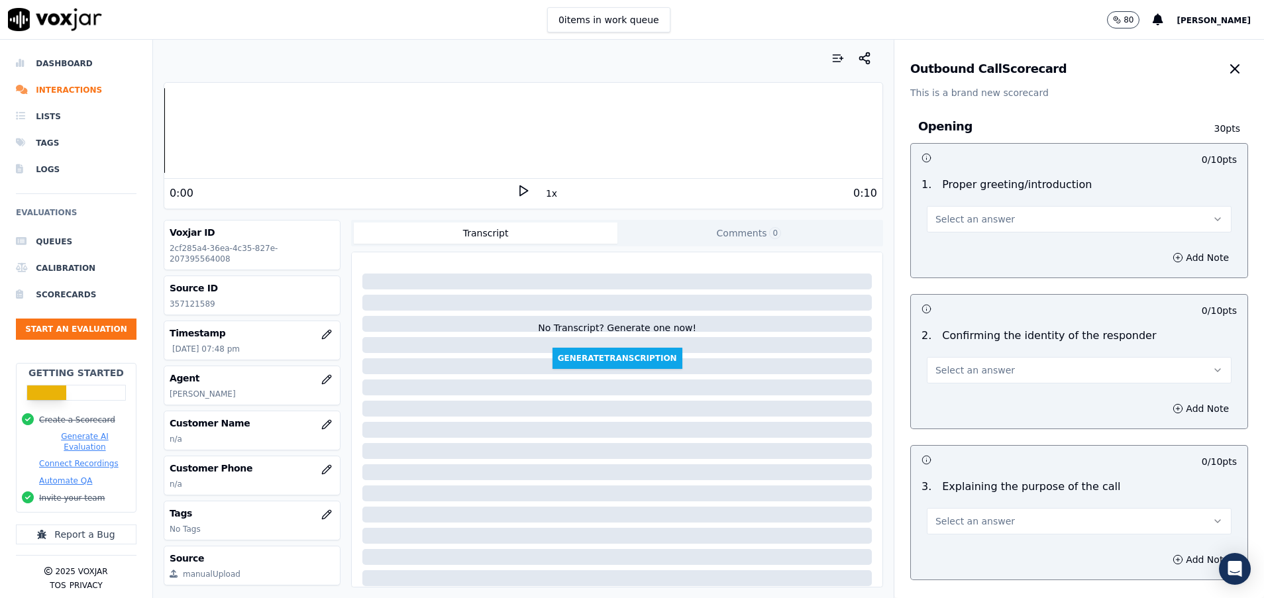
click at [1033, 214] on button "Select an answer" at bounding box center [1079, 219] width 305 height 26
click at [1007, 249] on div "Yes" at bounding box center [1045, 248] width 273 height 21
click at [1004, 370] on button "Select an answer" at bounding box center [1079, 370] width 305 height 26
click at [1006, 393] on div "Yes" at bounding box center [1045, 399] width 273 height 21
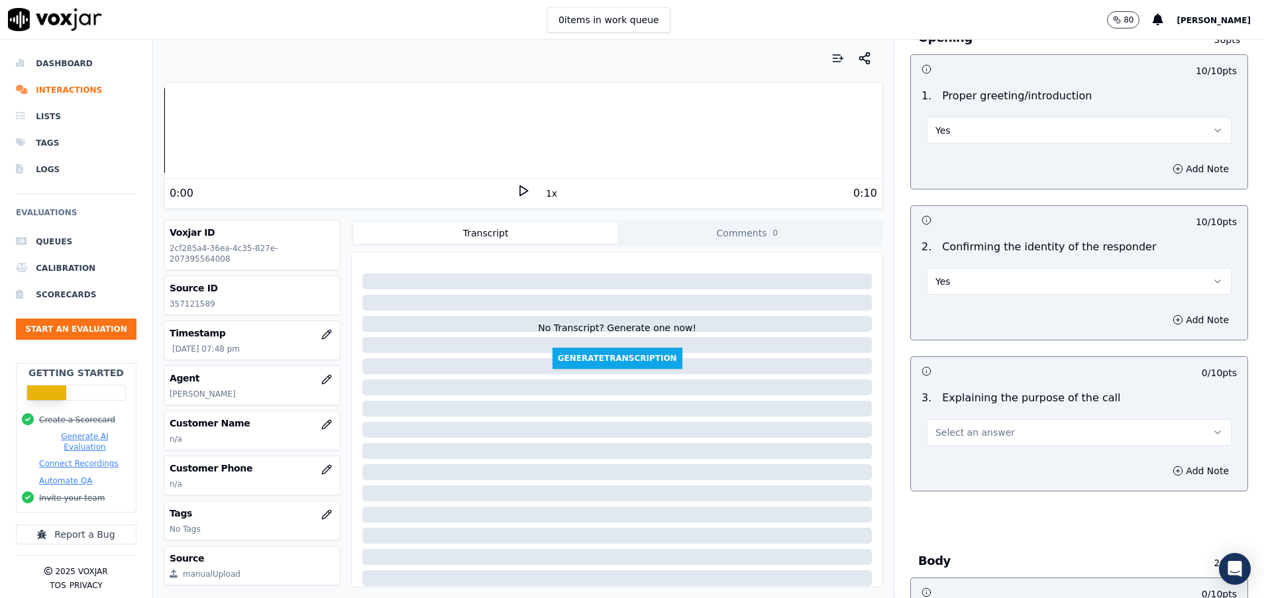
scroll to position [298, 0]
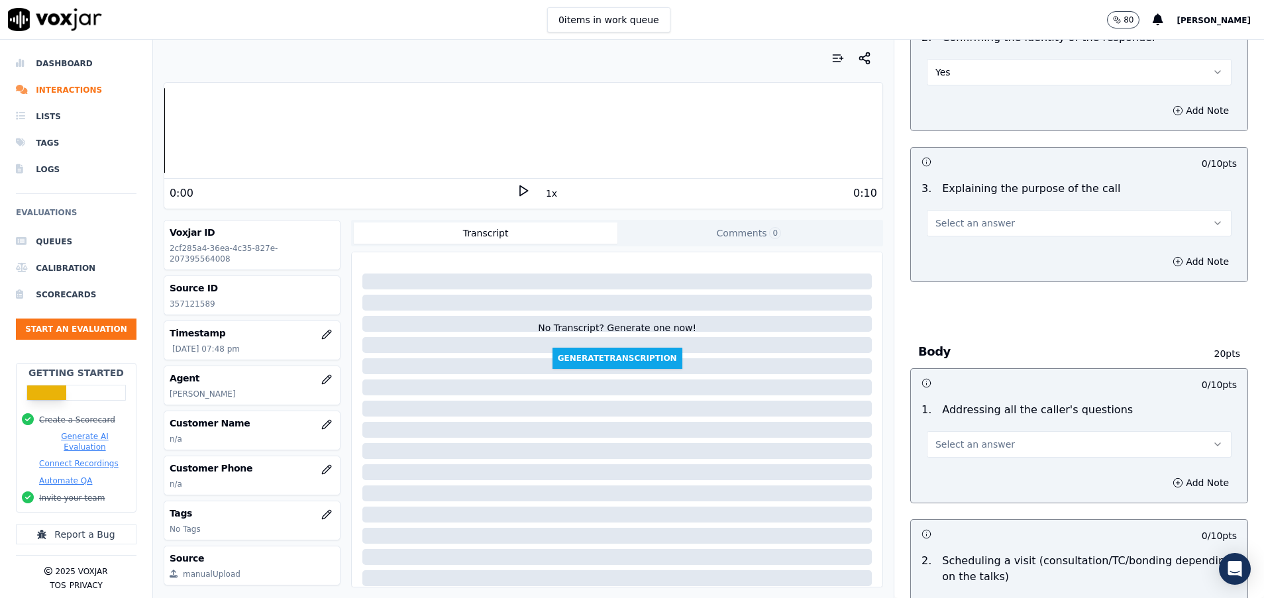
click at [1005, 221] on button "Select an answer" at bounding box center [1079, 223] width 305 height 26
click at [1009, 247] on div "Yes" at bounding box center [1045, 252] width 273 height 21
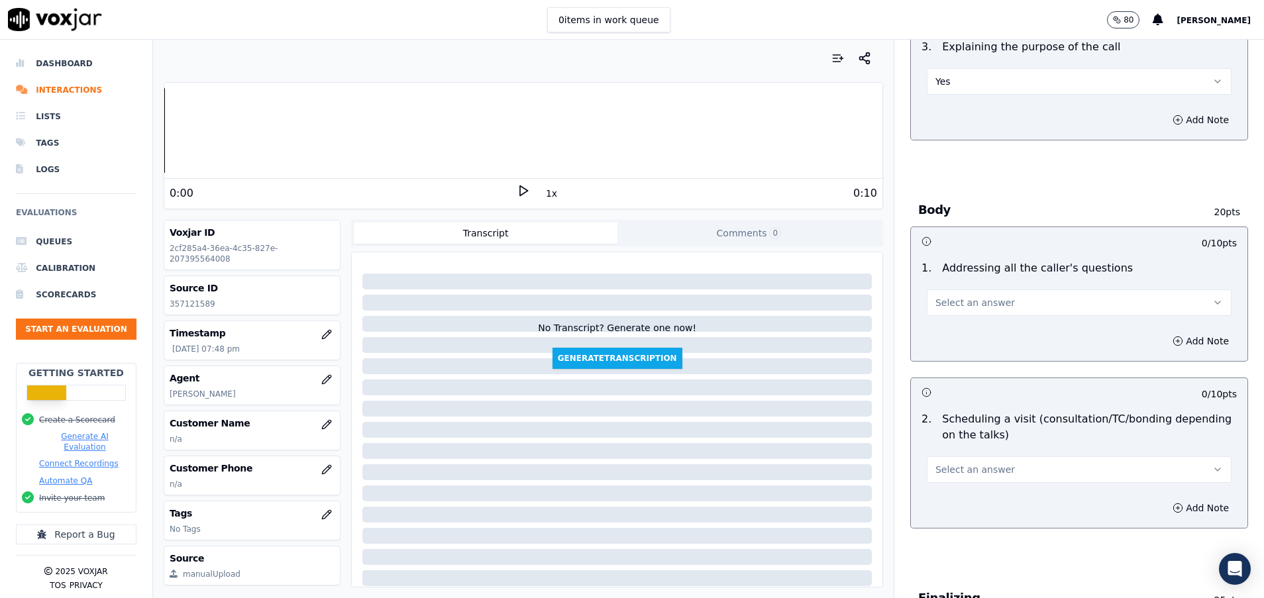
scroll to position [497, 0]
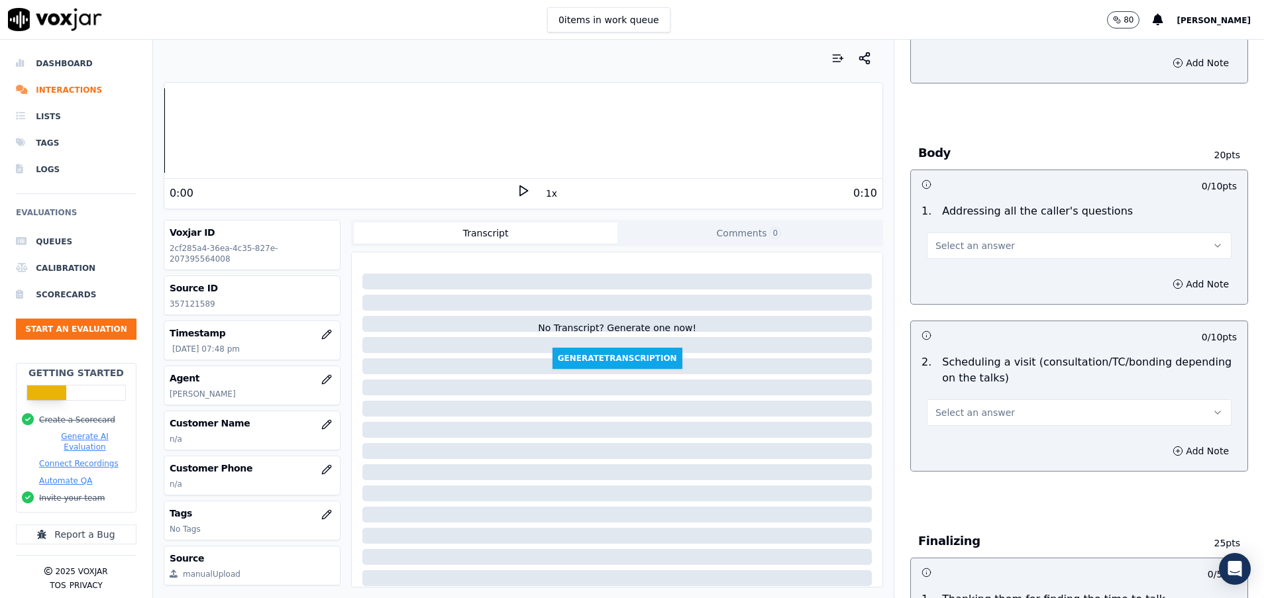
click at [1009, 247] on button "Select an answer" at bounding box center [1079, 245] width 305 height 26
click at [954, 312] on div "N/A" at bounding box center [1045, 317] width 273 height 21
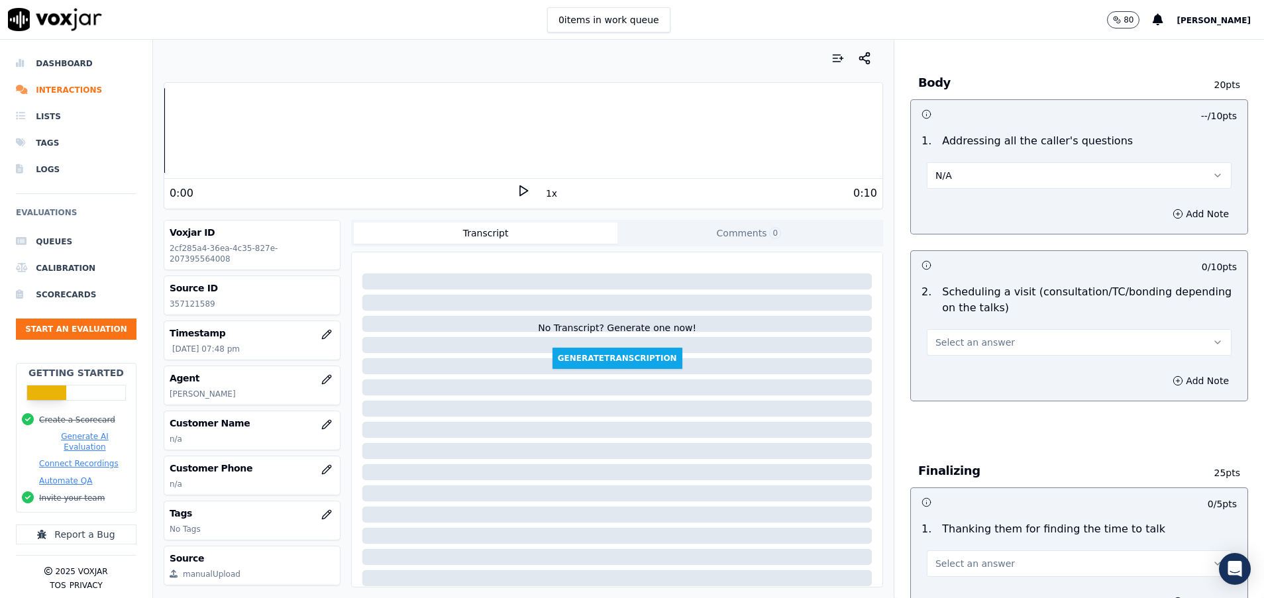
scroll to position [596, 0]
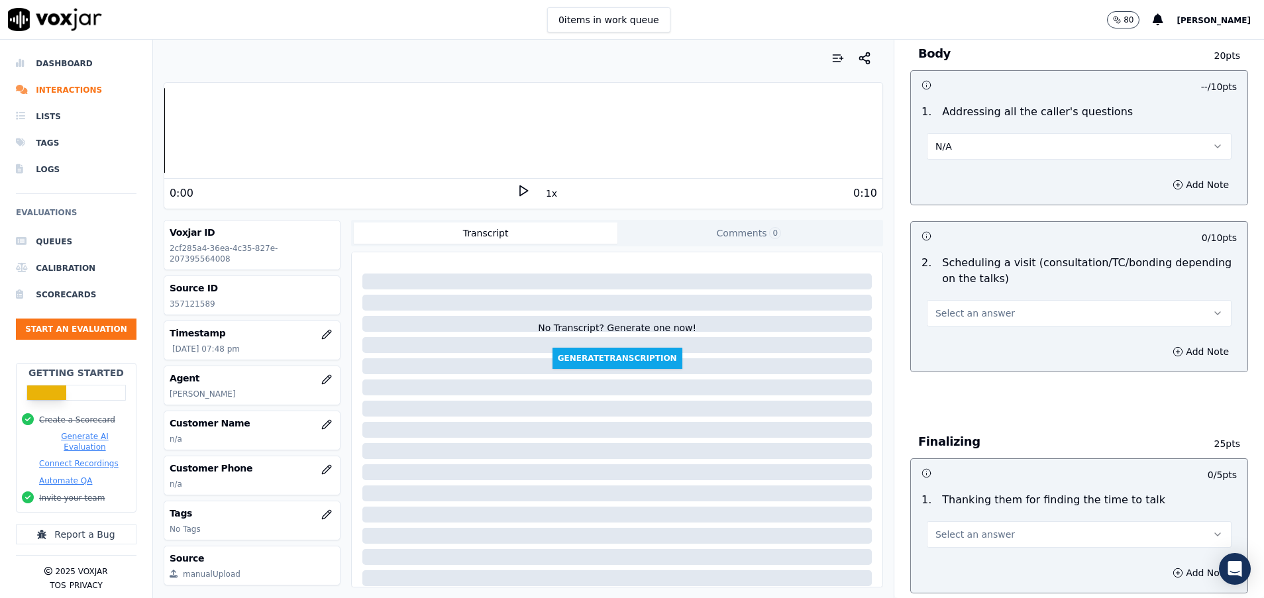
click at [953, 308] on span "Select an answer" at bounding box center [974, 313] width 79 height 13
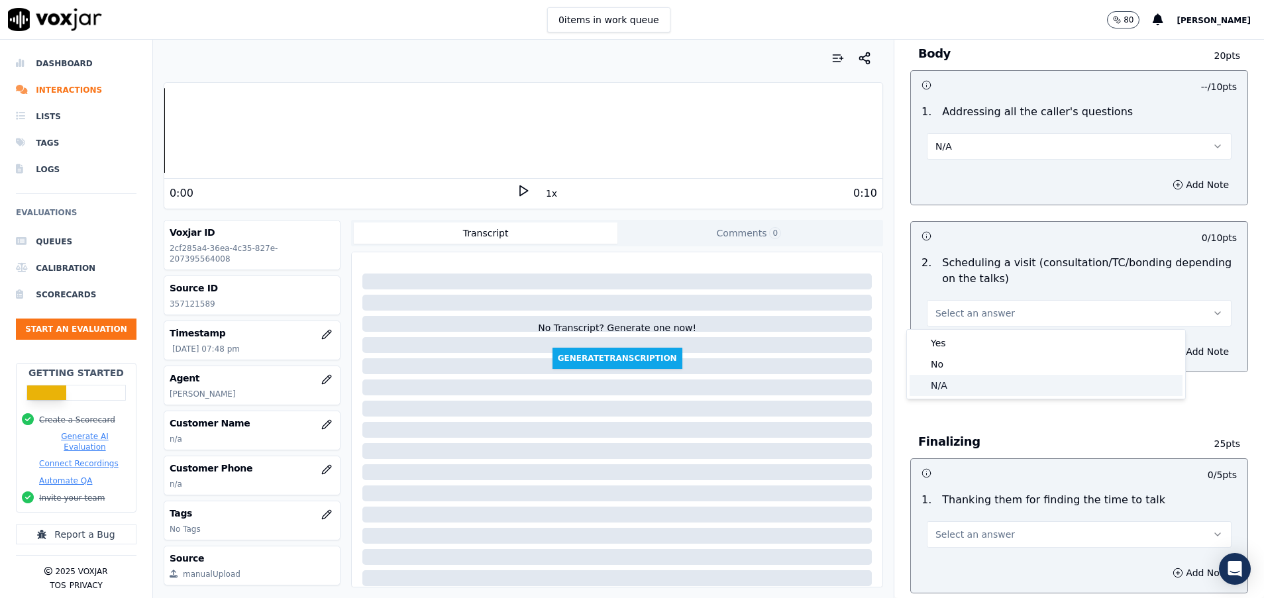
click at [952, 385] on div "N/A" at bounding box center [1045, 385] width 273 height 21
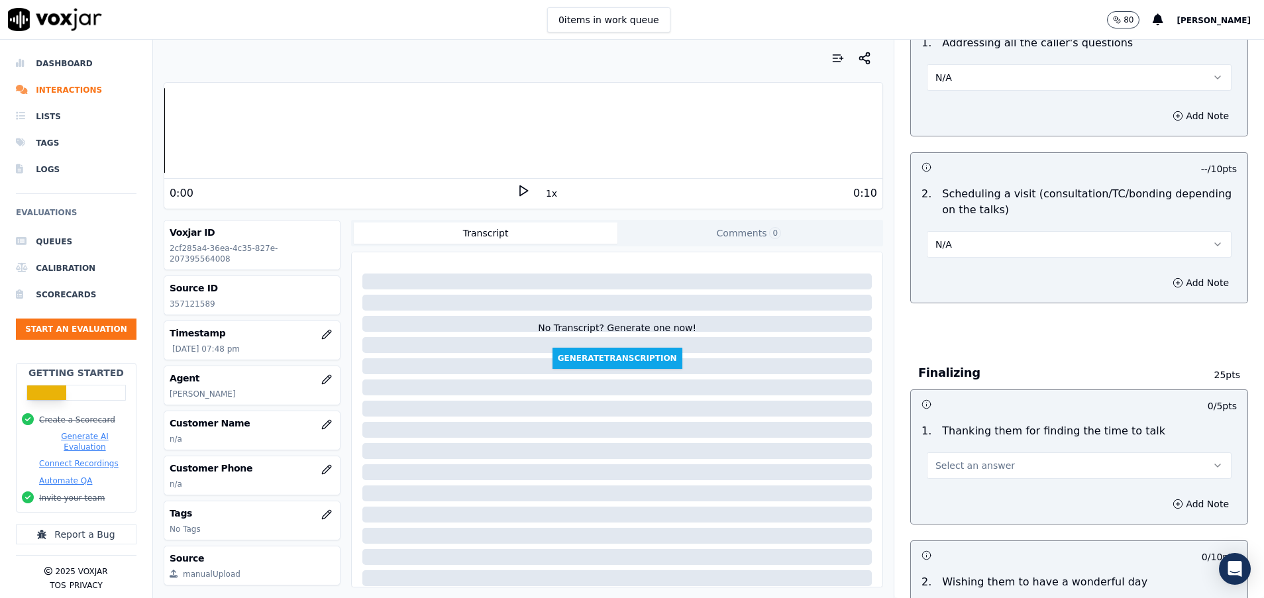
scroll to position [695, 0]
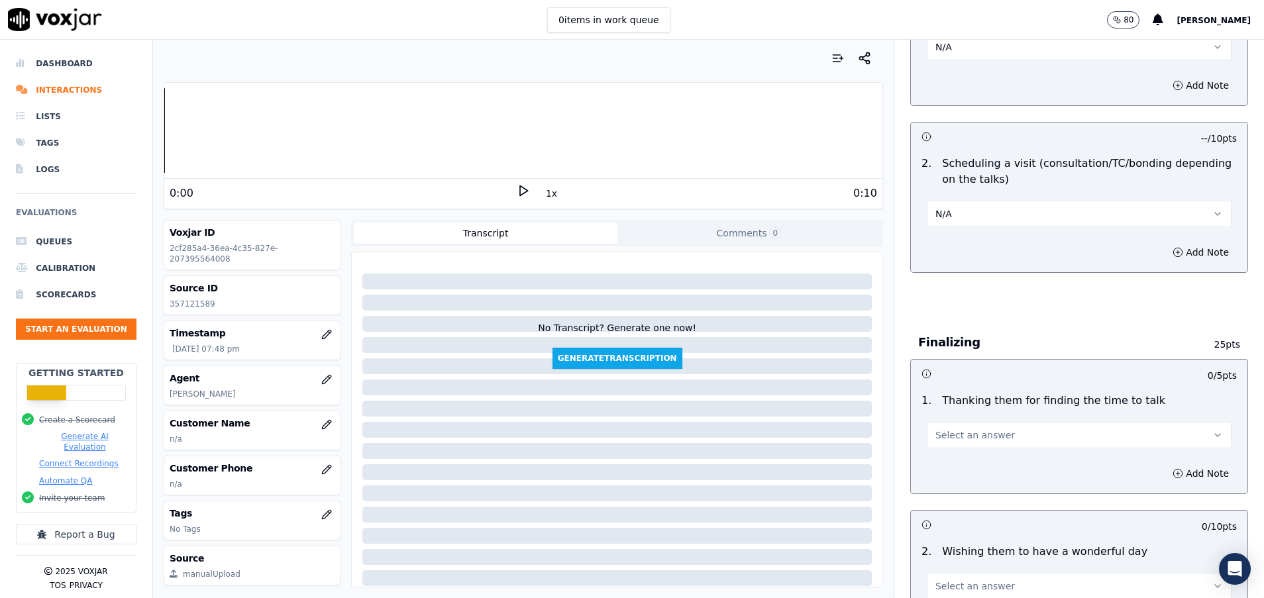
click at [954, 427] on button "Select an answer" at bounding box center [1079, 435] width 305 height 26
click at [960, 461] on div "Yes" at bounding box center [1045, 464] width 273 height 21
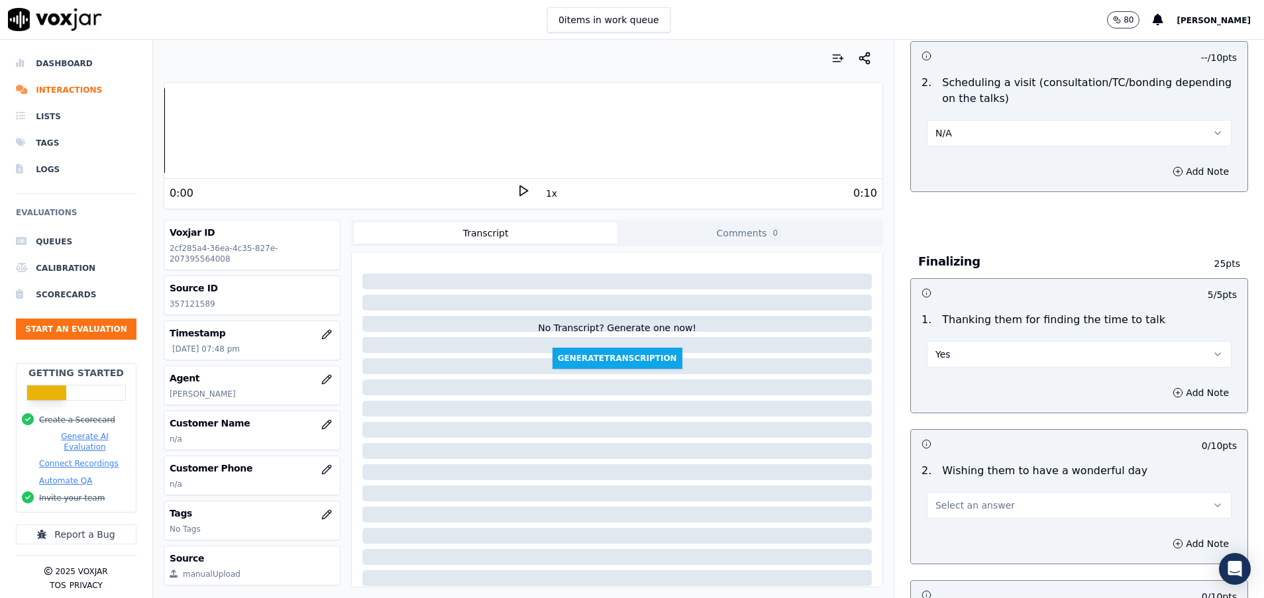
scroll to position [894, 0]
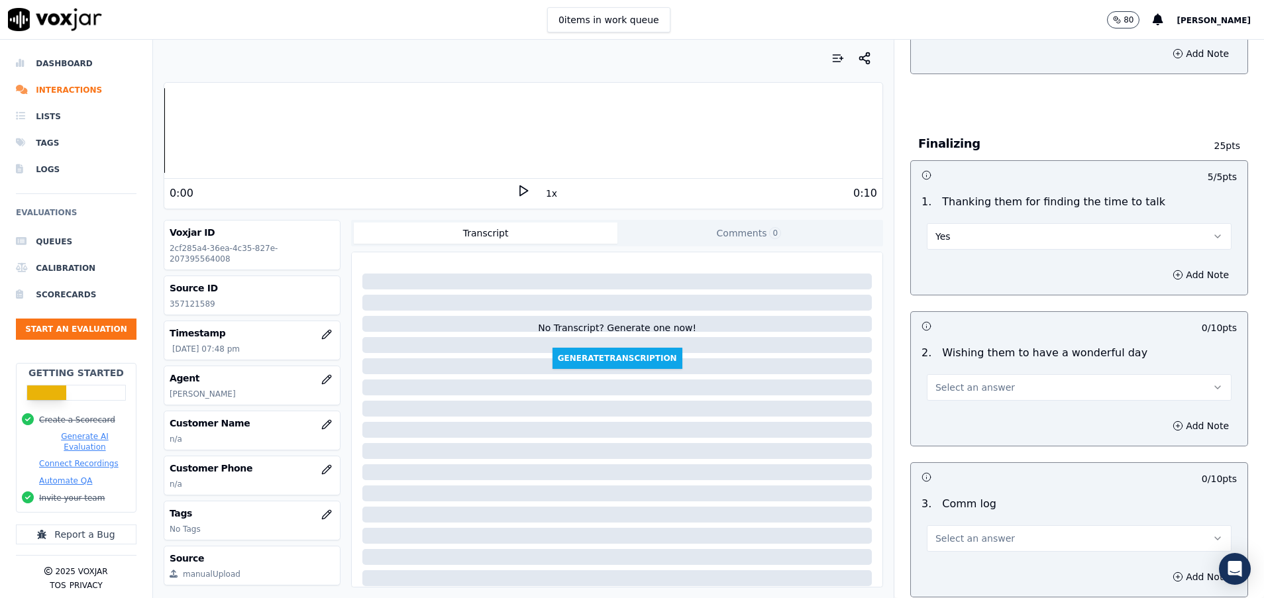
click at [954, 394] on button "Select an answer" at bounding box center [1079, 387] width 305 height 26
click at [954, 421] on div "Yes" at bounding box center [1045, 417] width 273 height 21
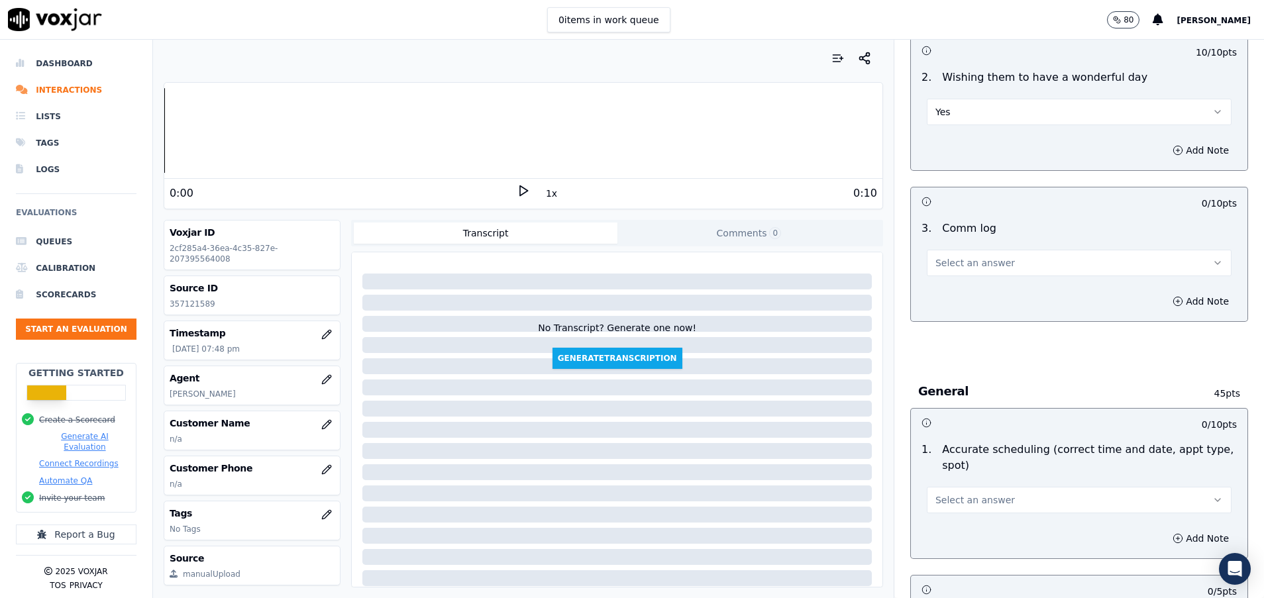
scroll to position [1192, 0]
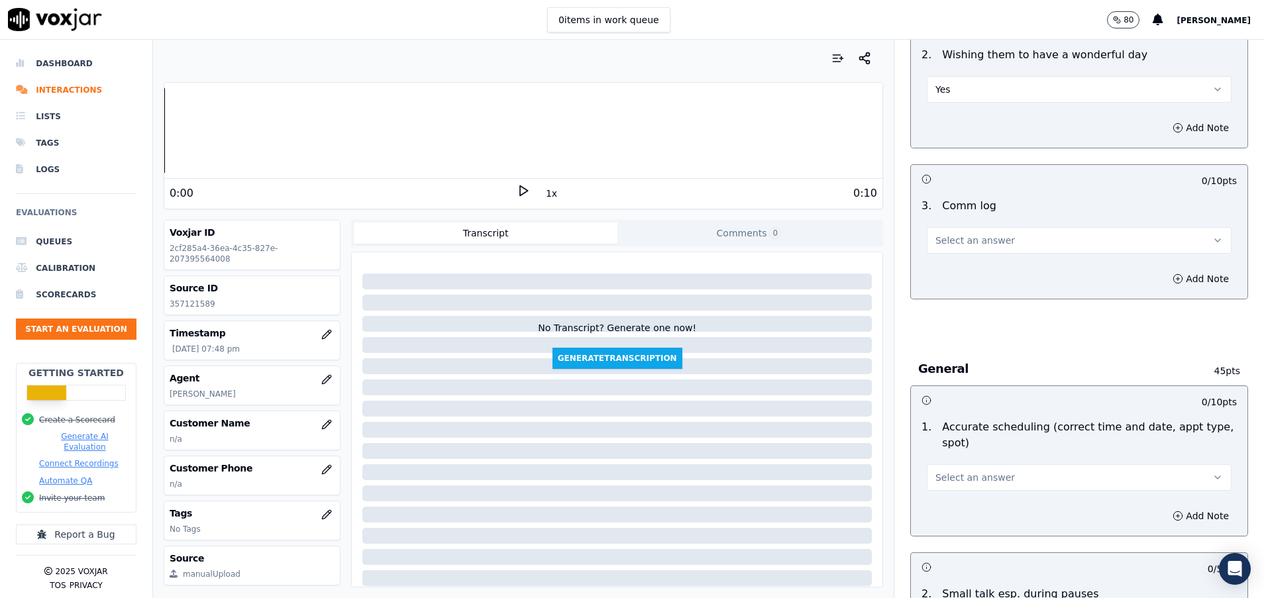
click at [955, 244] on span "Select an answer" at bounding box center [974, 240] width 79 height 13
click at [955, 274] on div "Yes" at bounding box center [1045, 270] width 273 height 21
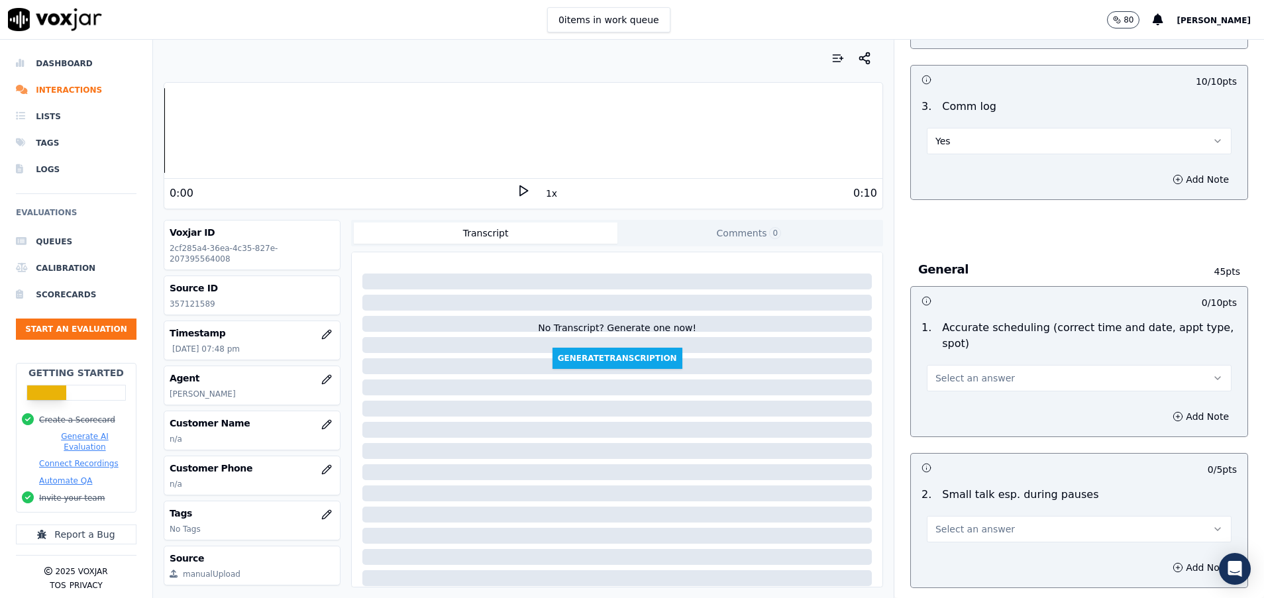
click at [974, 385] on button "Select an answer" at bounding box center [1079, 378] width 305 height 26
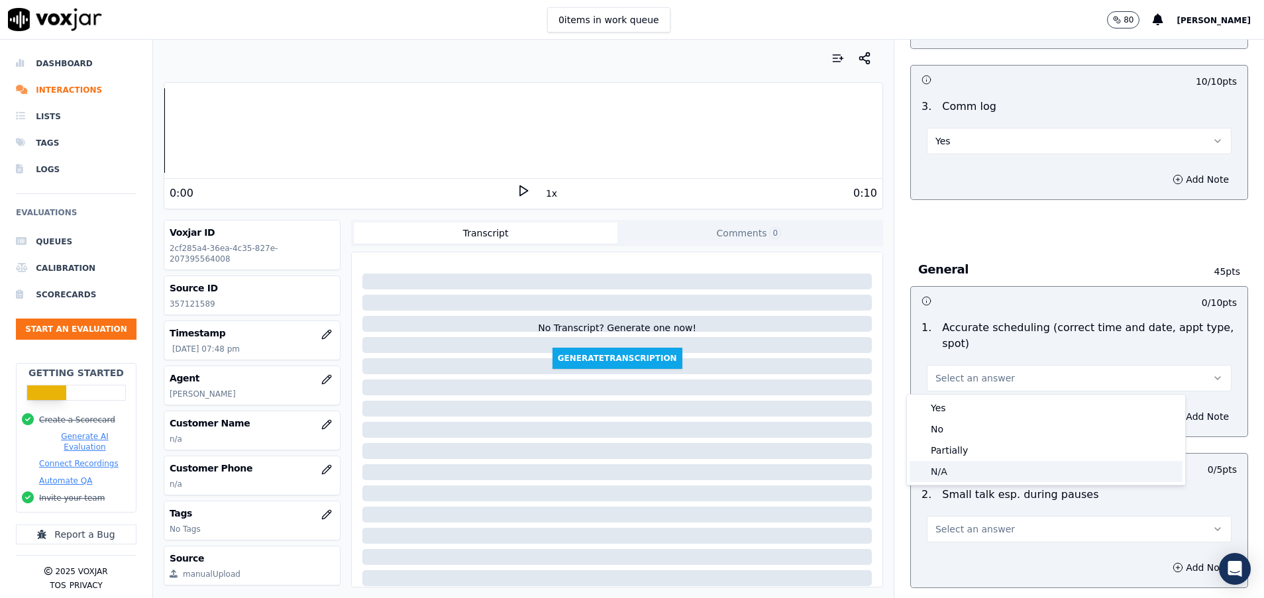
click at [994, 471] on div "N/A" at bounding box center [1045, 471] width 273 height 21
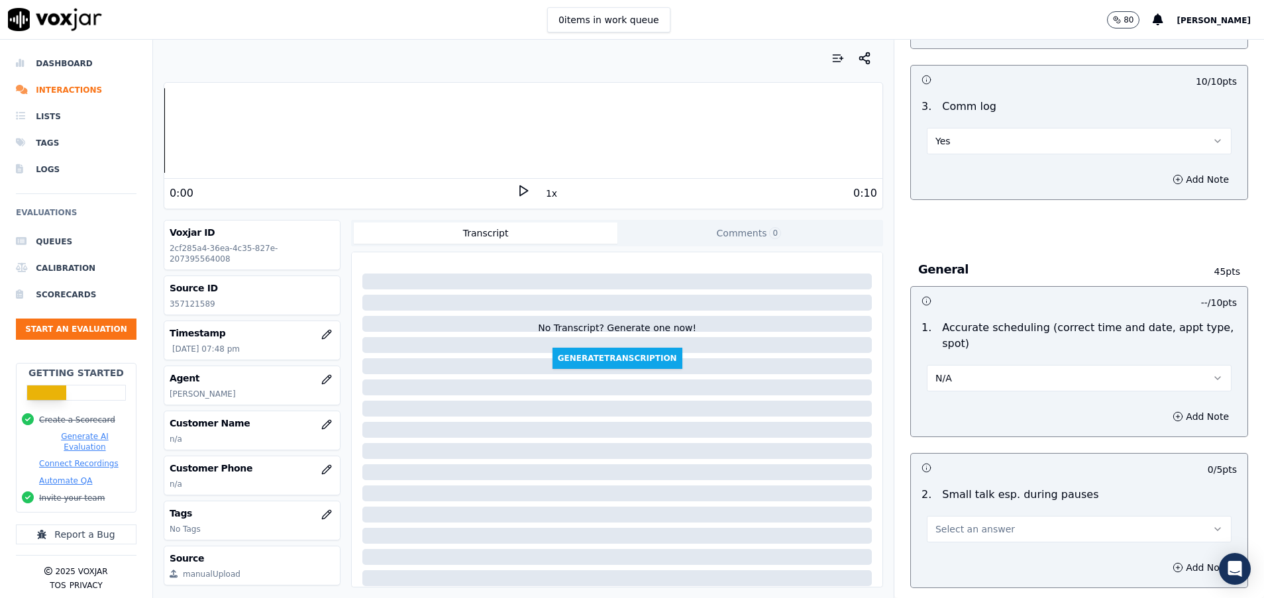
scroll to position [1391, 0]
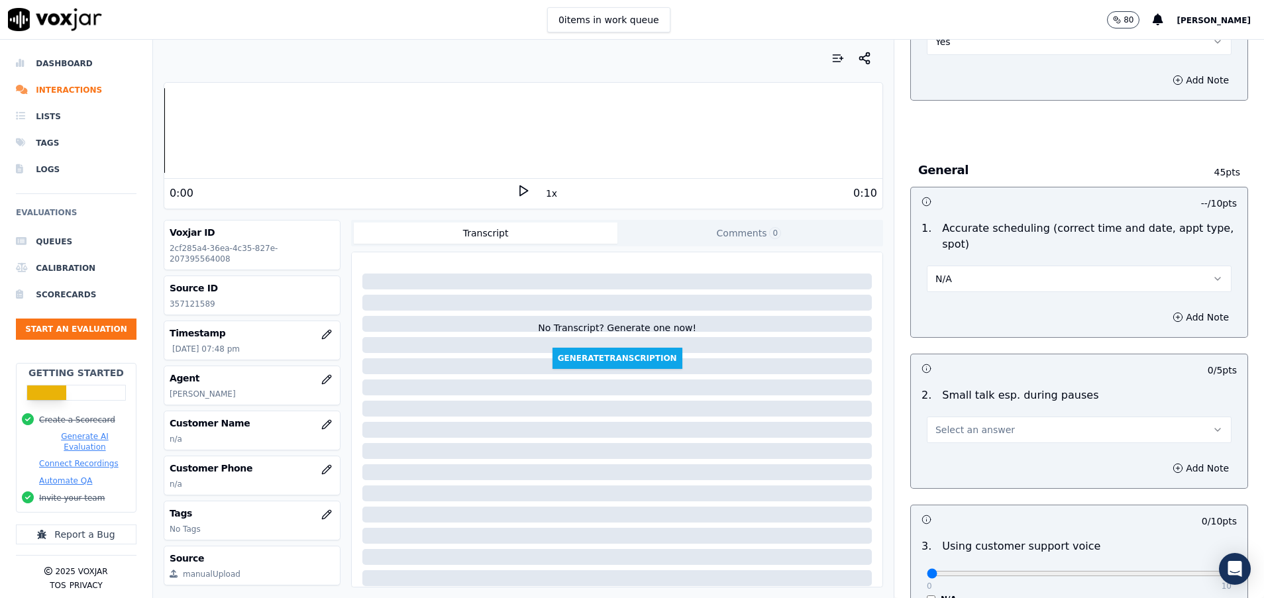
click at [988, 415] on div "Select an answer" at bounding box center [1079, 428] width 305 height 29
click at [988, 442] on button "Select an answer" at bounding box center [1079, 430] width 305 height 26
click at [999, 495] on div "N/A" at bounding box center [1045, 501] width 273 height 21
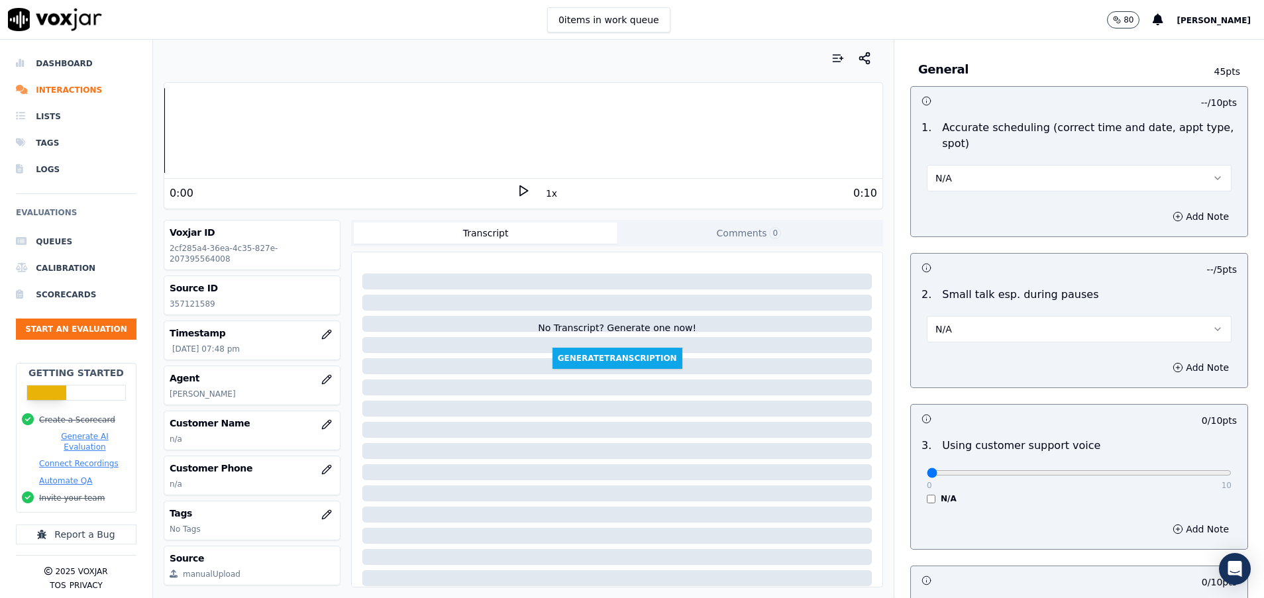
scroll to position [1590, 0]
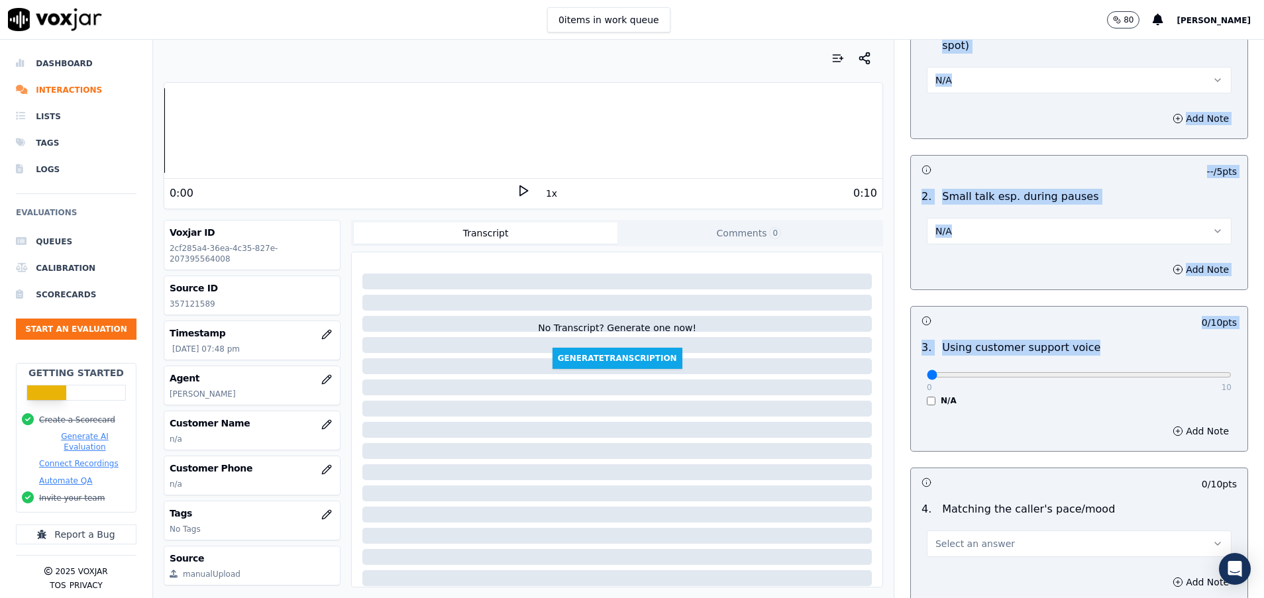
drag, startPoint x: 915, startPoint y: 381, endPoint x: 1267, endPoint y: 392, distance: 351.9
click at [1263, 392] on html "0 items in work queue 80 [PERSON_NAME] Dashboard Interactions Lists Tags Logs E…" at bounding box center [632, 299] width 1264 height 598
drag, startPoint x: 1267, startPoint y: 392, endPoint x: 1185, endPoint y: 372, distance: 84.7
type input "10"
click at [1185, 372] on input "range" at bounding box center [1079, 374] width 305 height 5
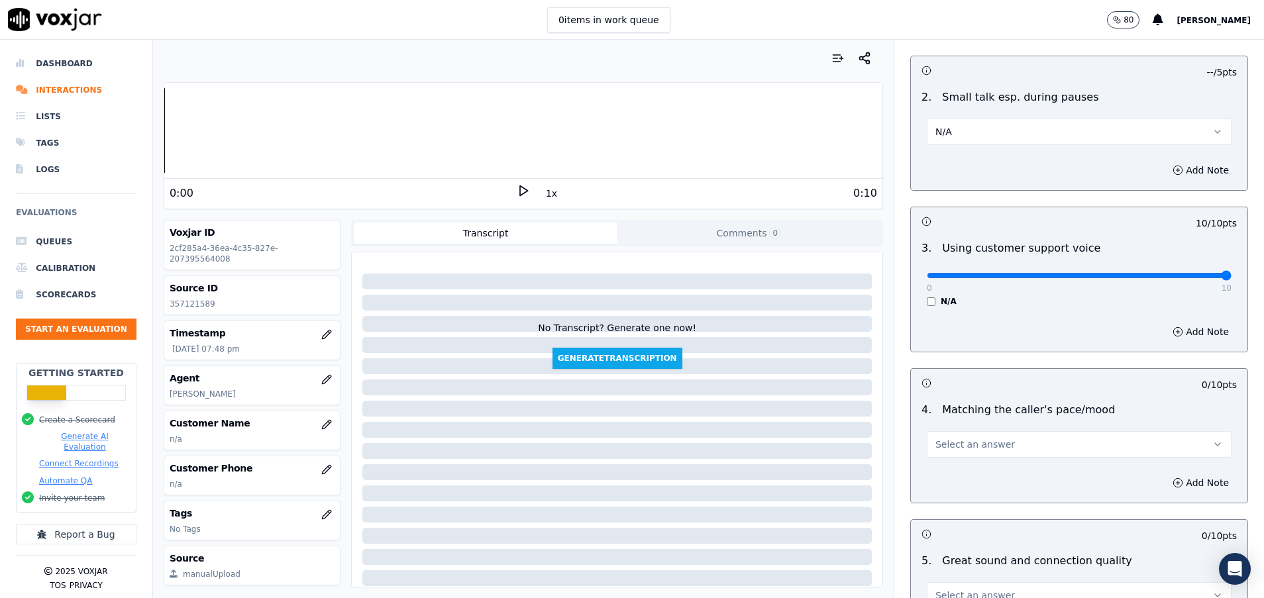
click at [1038, 320] on div "Add Note" at bounding box center [1079, 332] width 336 height 40
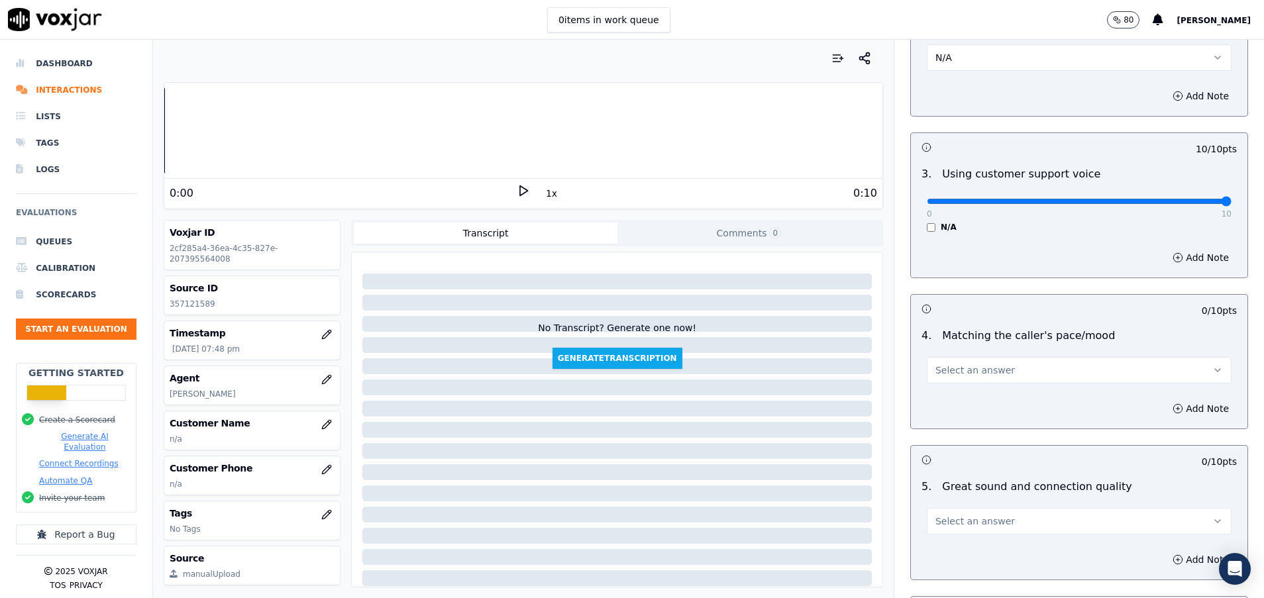
scroll to position [1888, 0]
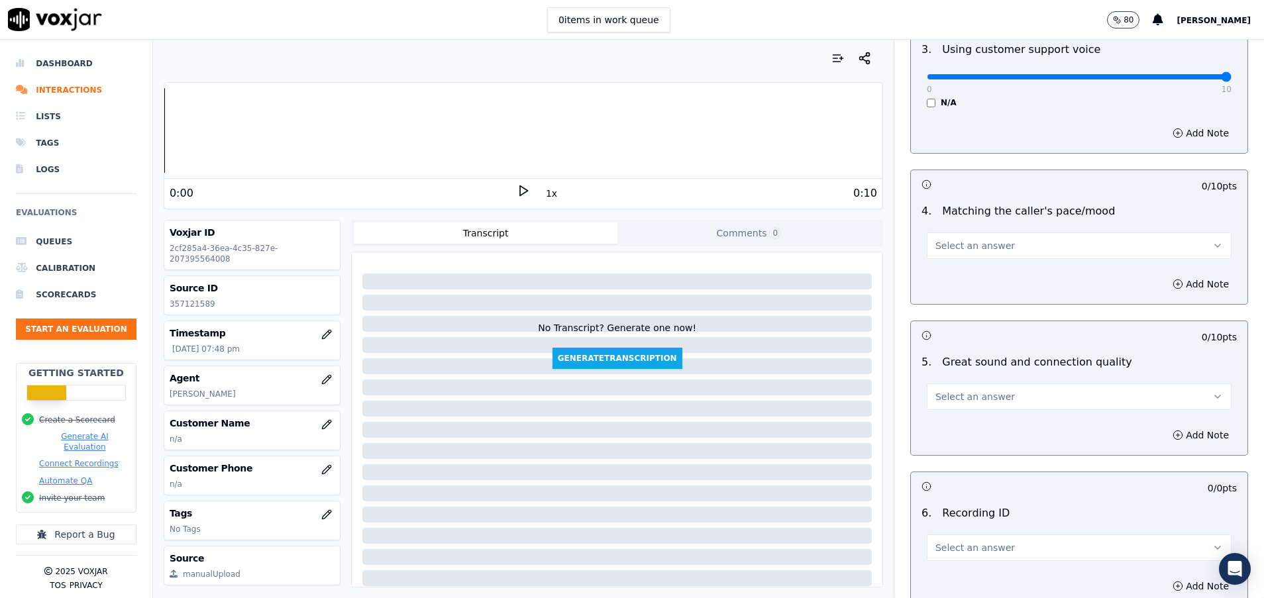
click at [1011, 247] on button "Select an answer" at bounding box center [1079, 245] width 305 height 26
click at [1000, 273] on div "Yes" at bounding box center [1045, 275] width 273 height 21
click at [985, 401] on button "Select an answer" at bounding box center [1079, 396] width 305 height 26
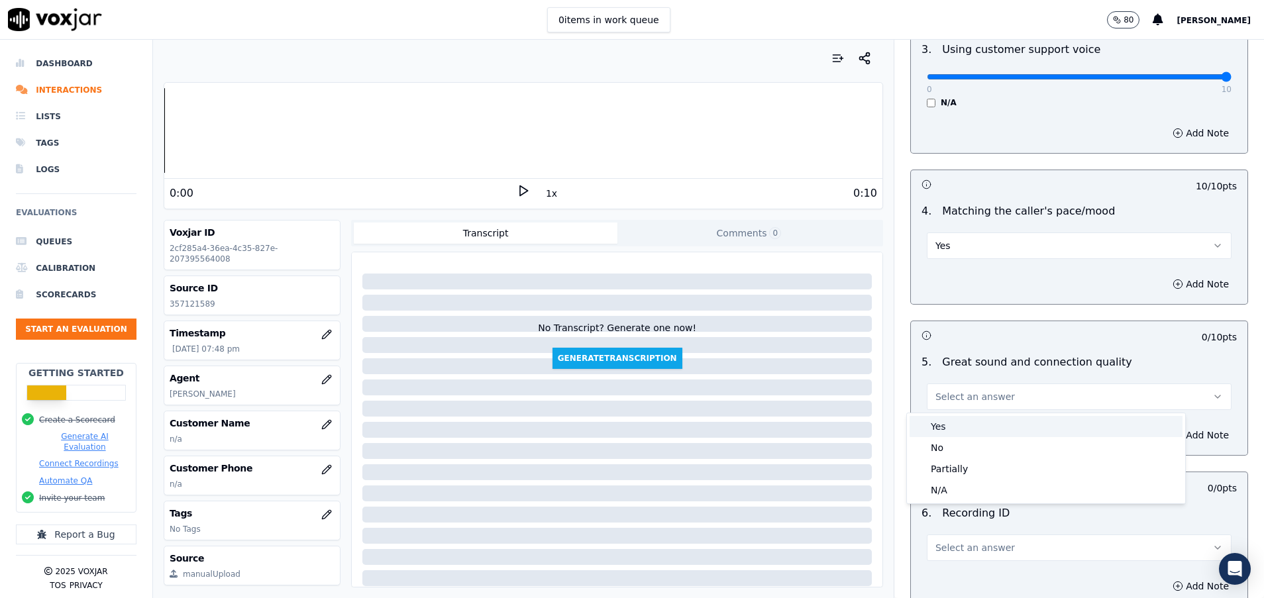
click at [985, 426] on div "Yes" at bounding box center [1045, 426] width 273 height 21
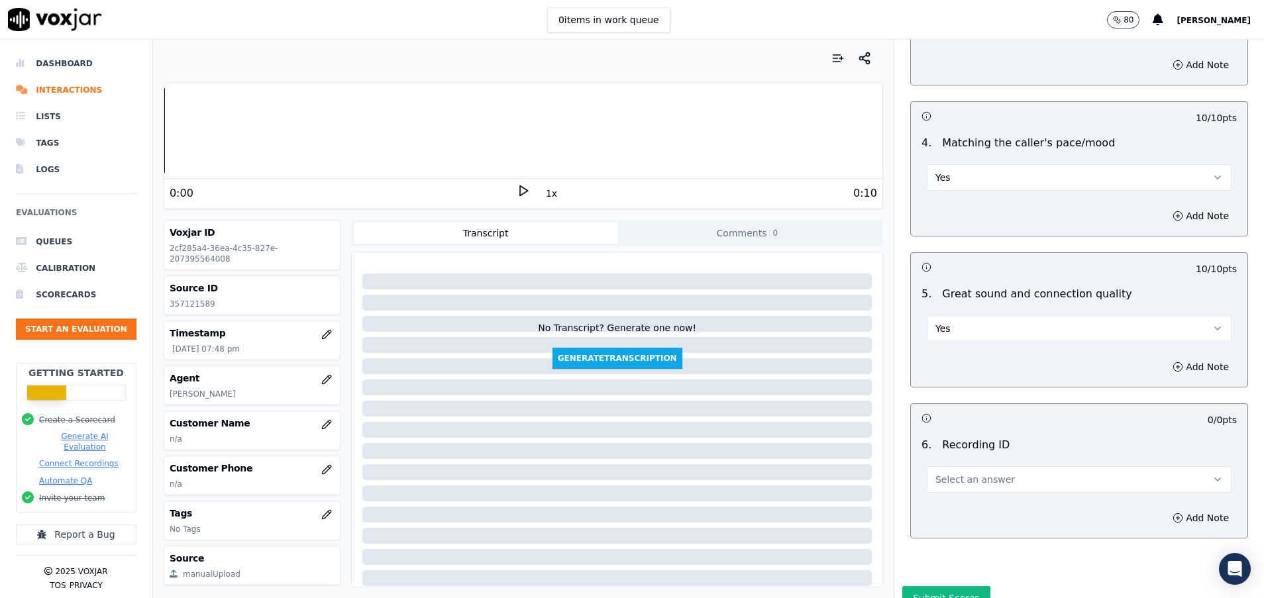
scroll to position [1987, 0]
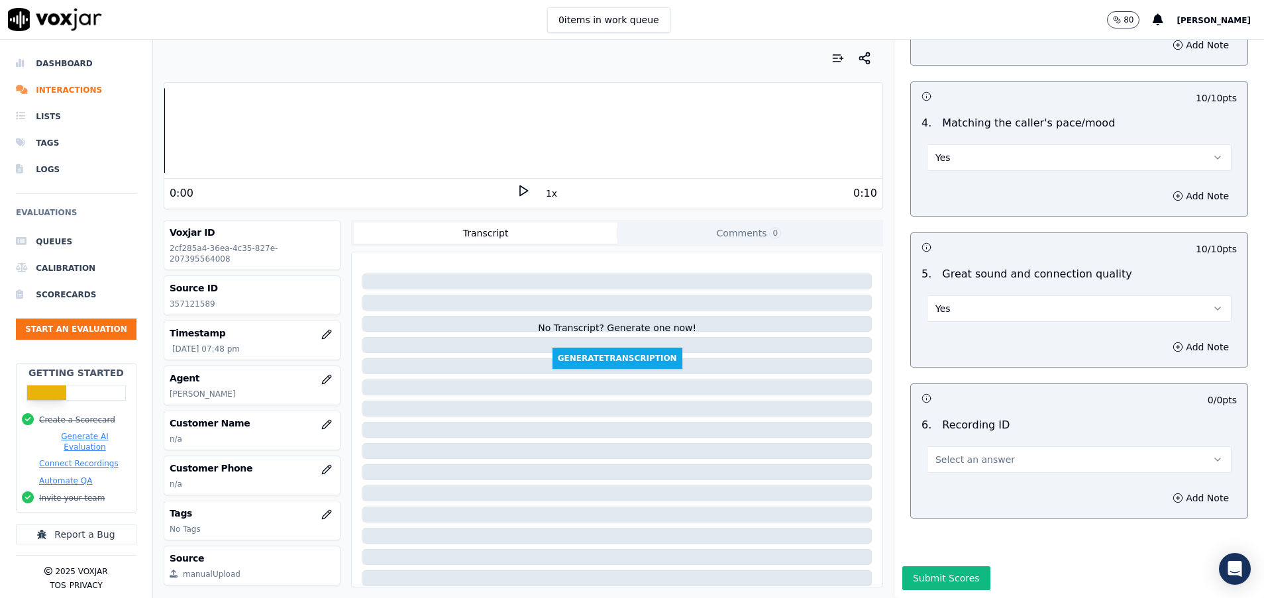
click at [985, 446] on button "Select an answer" at bounding box center [1079, 459] width 305 height 26
click at [977, 478] on div "N/A" at bounding box center [1045, 486] width 273 height 21
click at [915, 566] on button "Submit Scores" at bounding box center [946, 578] width 88 height 24
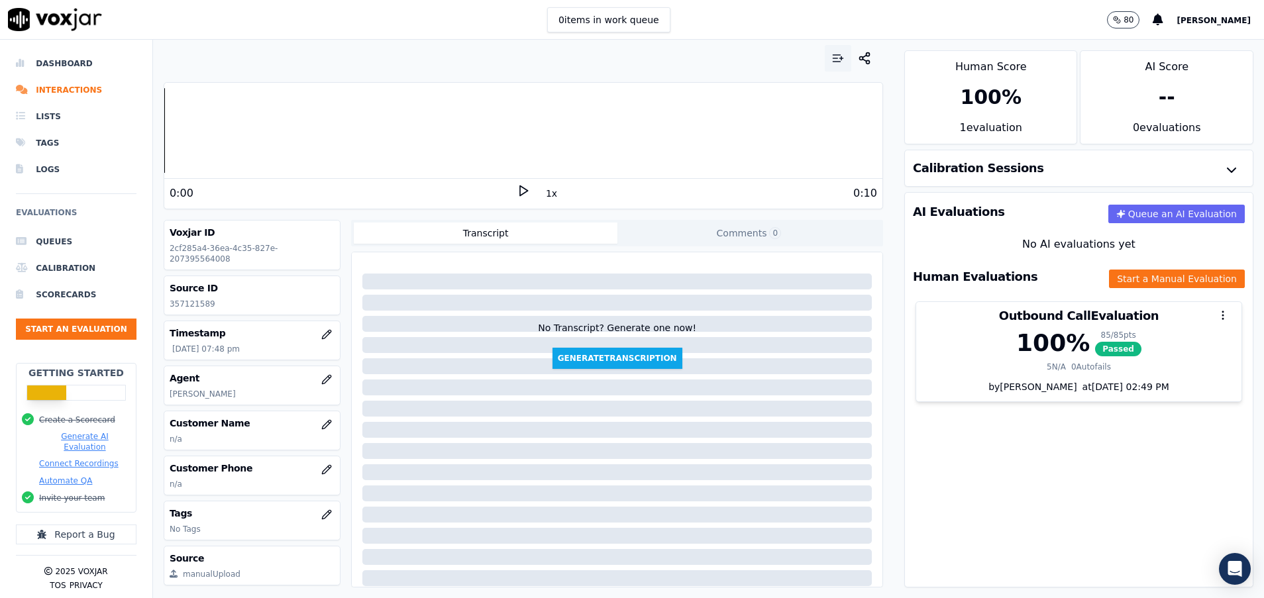
click at [825, 67] on button "button" at bounding box center [838, 58] width 26 height 26
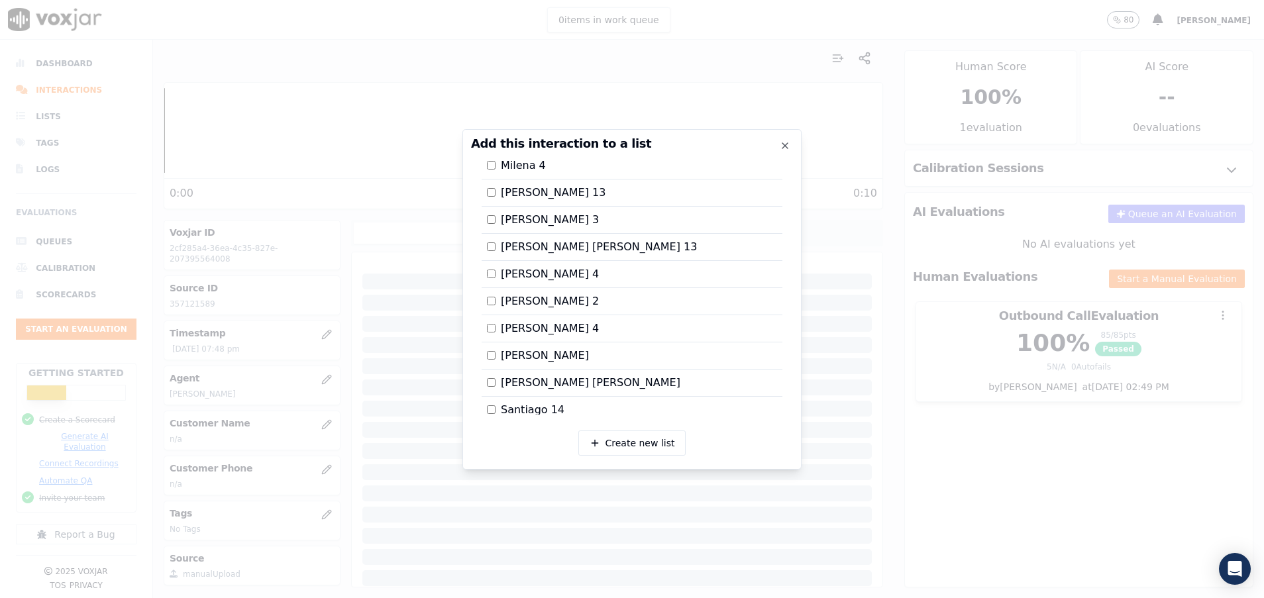
scroll to position [2182, 0]
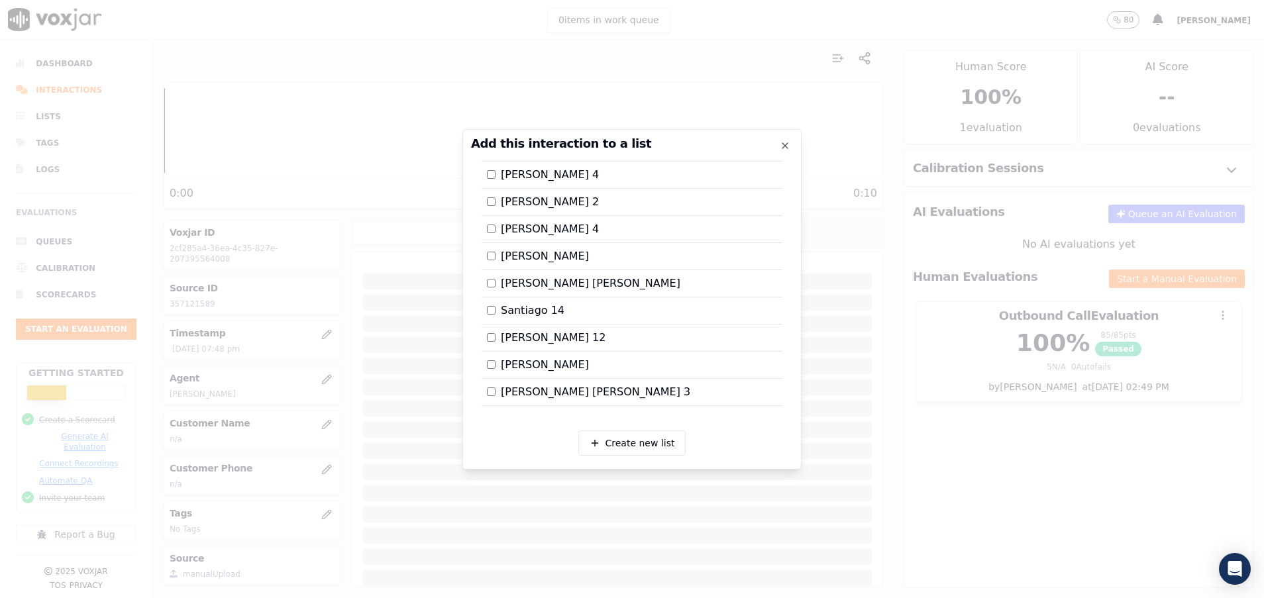
click at [978, 418] on div at bounding box center [632, 299] width 1264 height 598
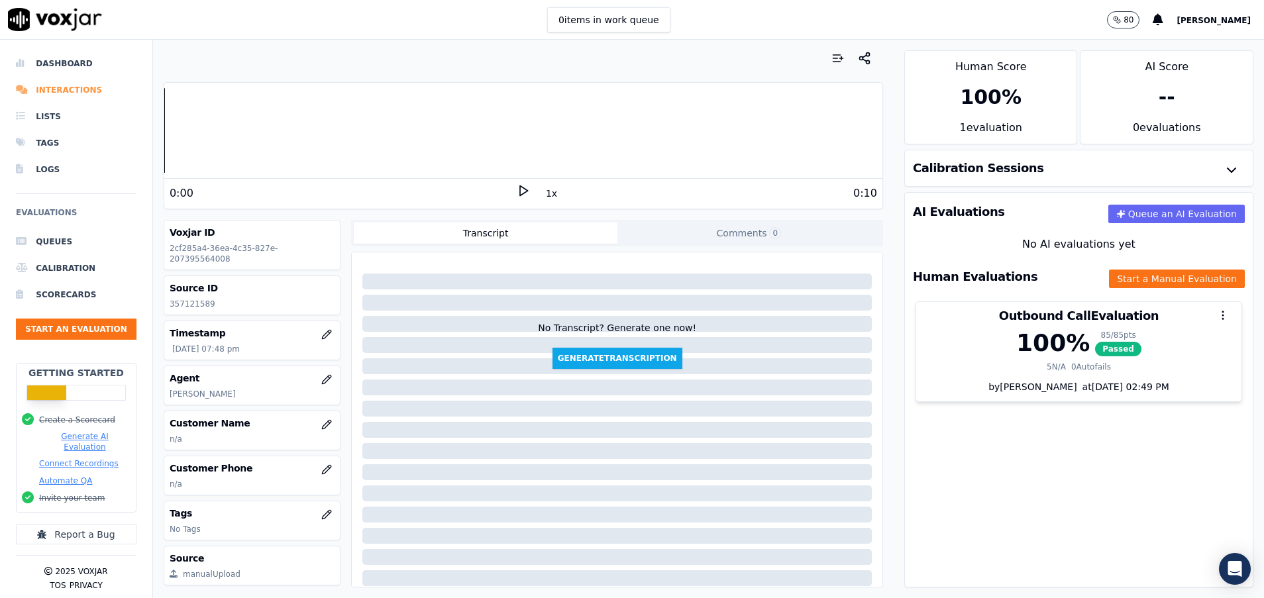
click at [72, 82] on li "Interactions" at bounding box center [76, 90] width 121 height 26
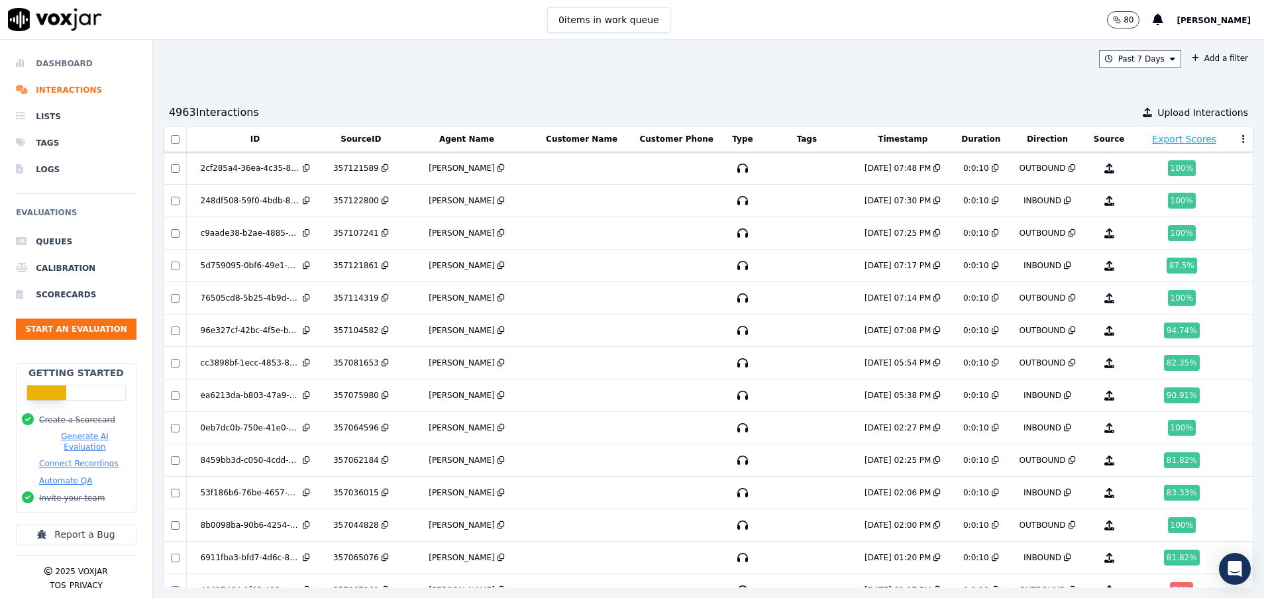
click at [85, 56] on li "Dashboard" at bounding box center [76, 63] width 121 height 26
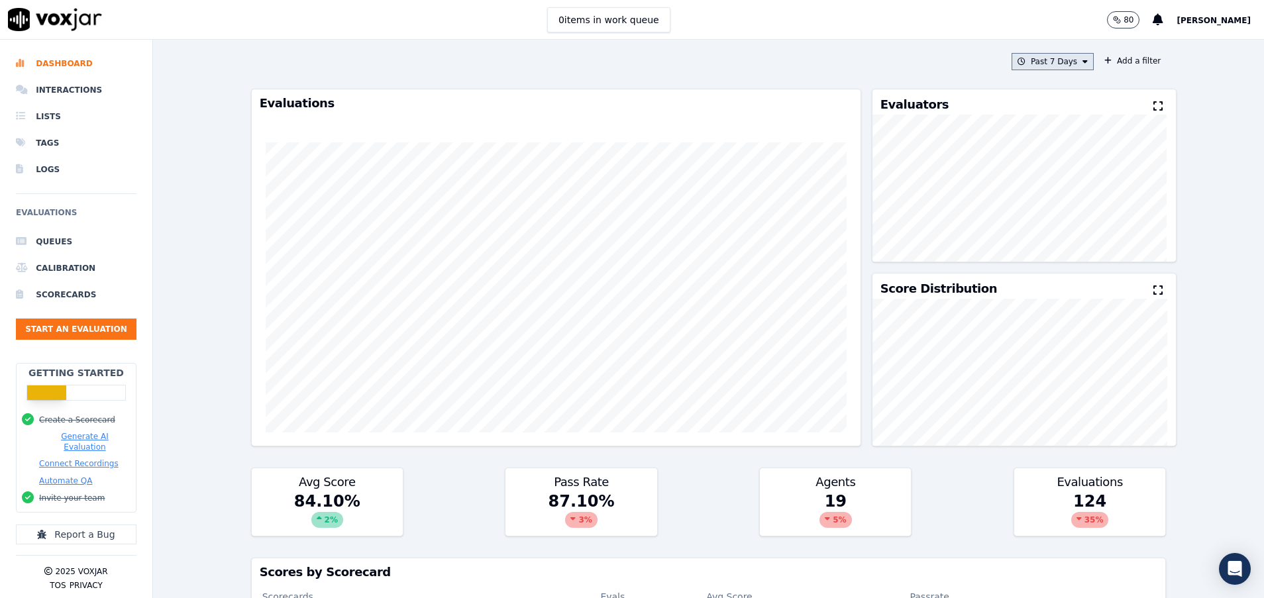
click at [1017, 54] on button "Past 7 Days" at bounding box center [1052, 61] width 82 height 17
click at [1033, 97] on div "[DATE]" at bounding box center [1046, 102] width 27 height 11
click at [1061, 225] on button "Add" at bounding box center [1074, 213] width 26 height 21
